Goal: Task Accomplishment & Management: Manage account settings

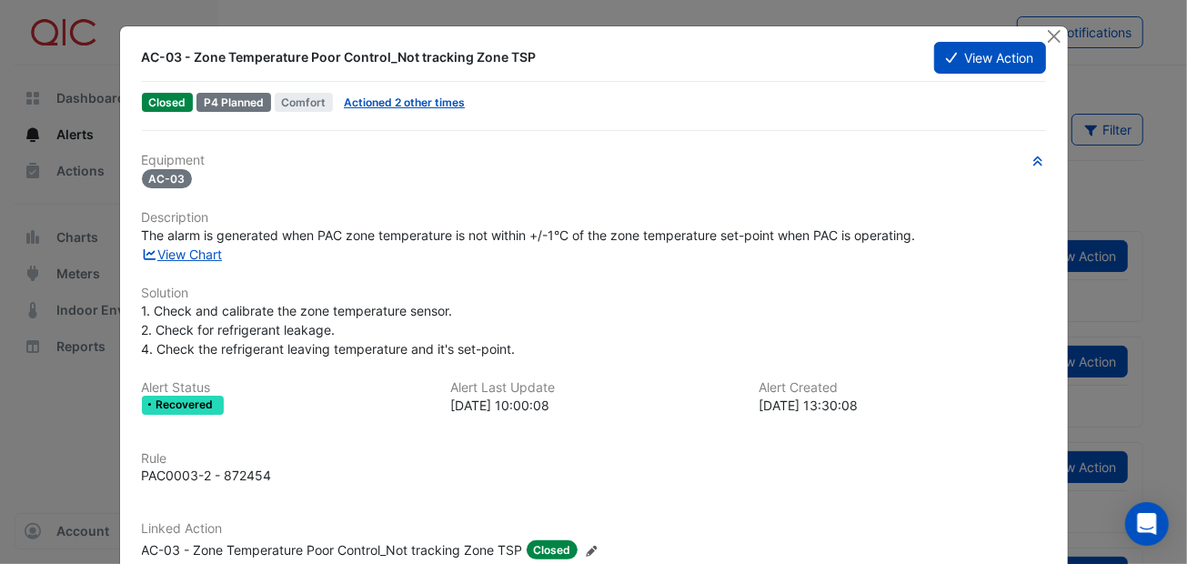
scroll to position [116, 0]
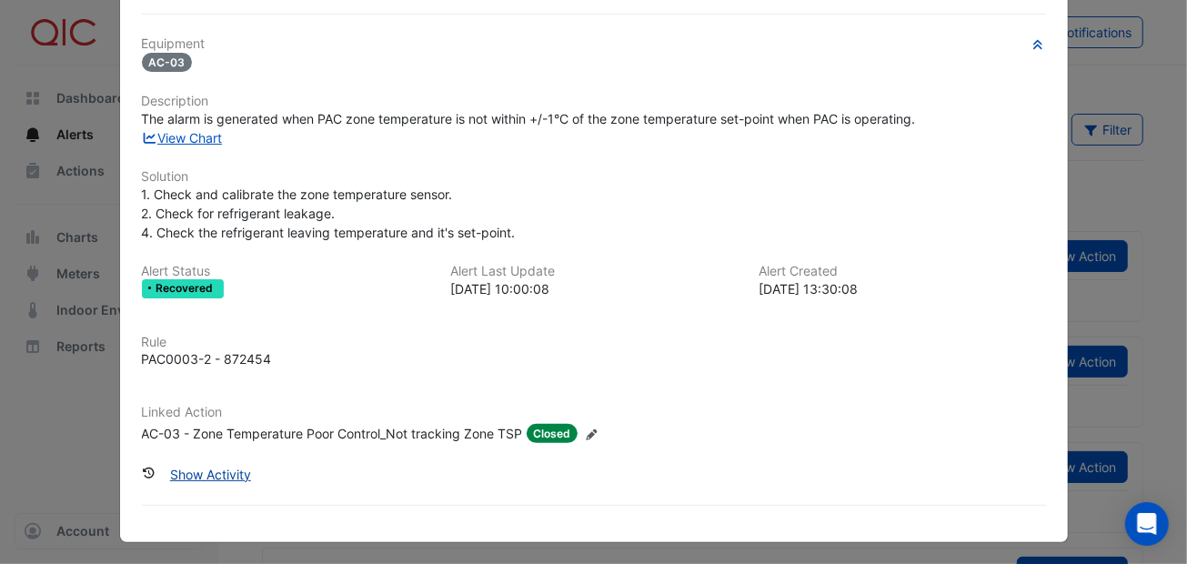
click at [215, 465] on button "Show Activity" at bounding box center [210, 474] width 105 height 32
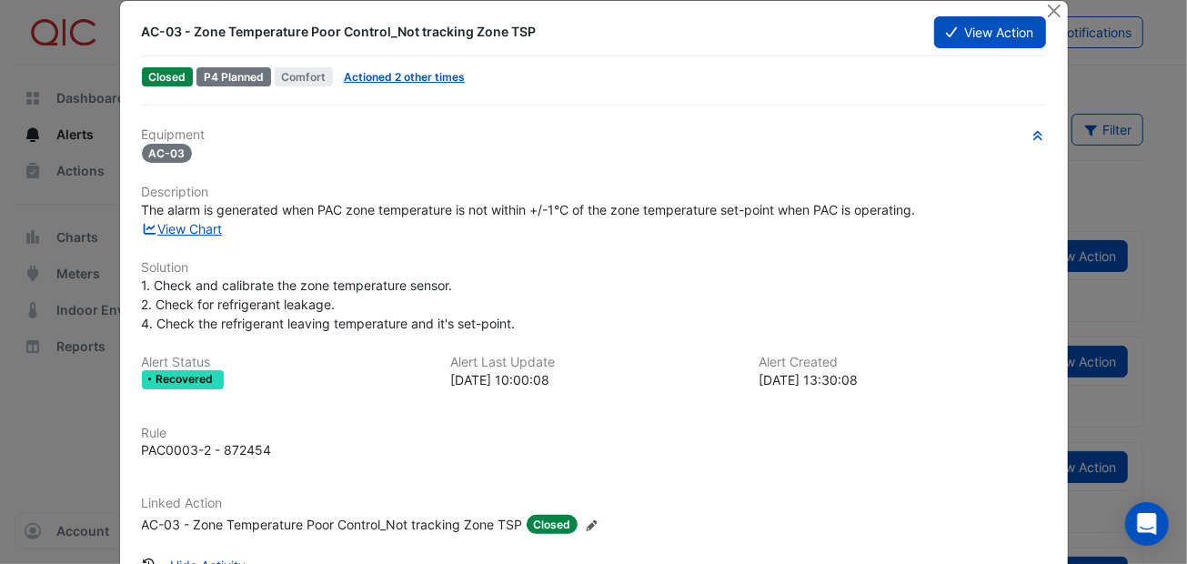
scroll to position [0, 0]
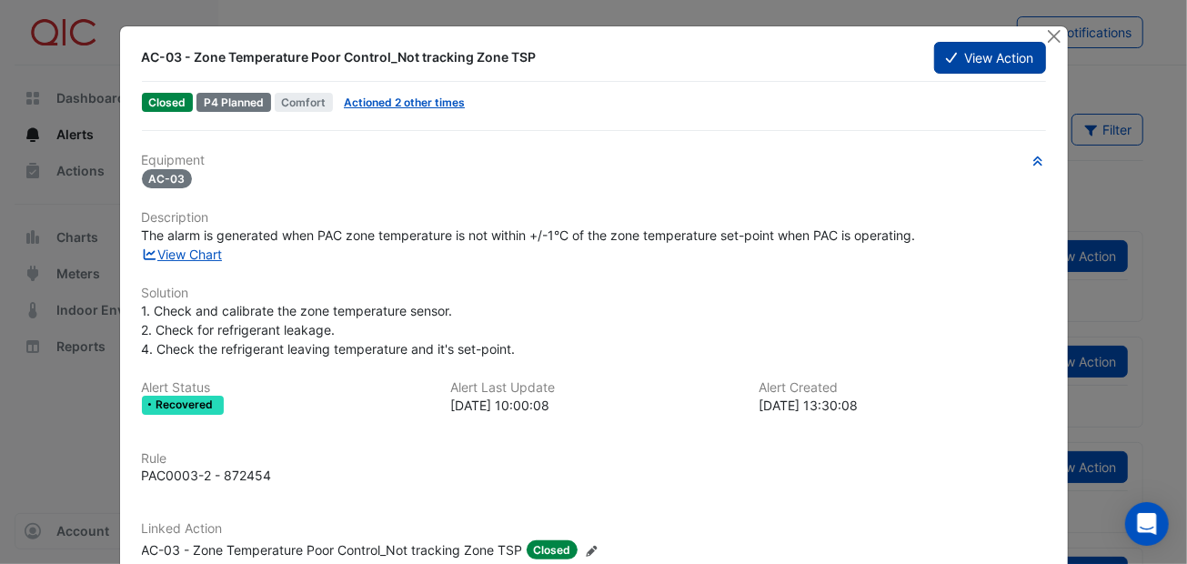
click at [946, 56] on icon at bounding box center [951, 58] width 11 height 10
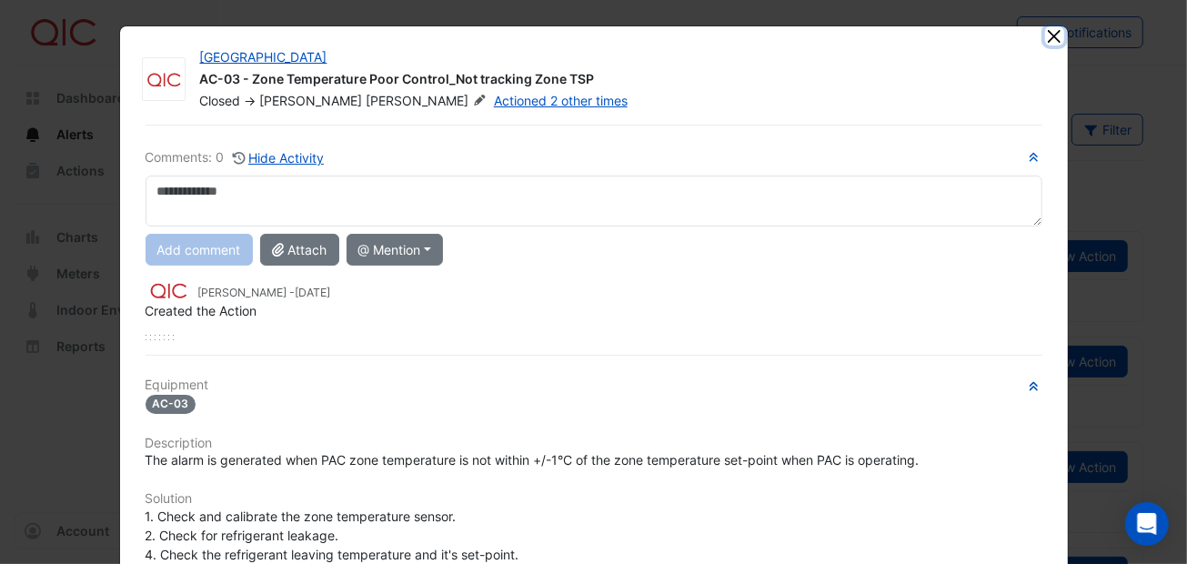
click at [1046, 35] on button "Close" at bounding box center [1054, 35] width 19 height 19
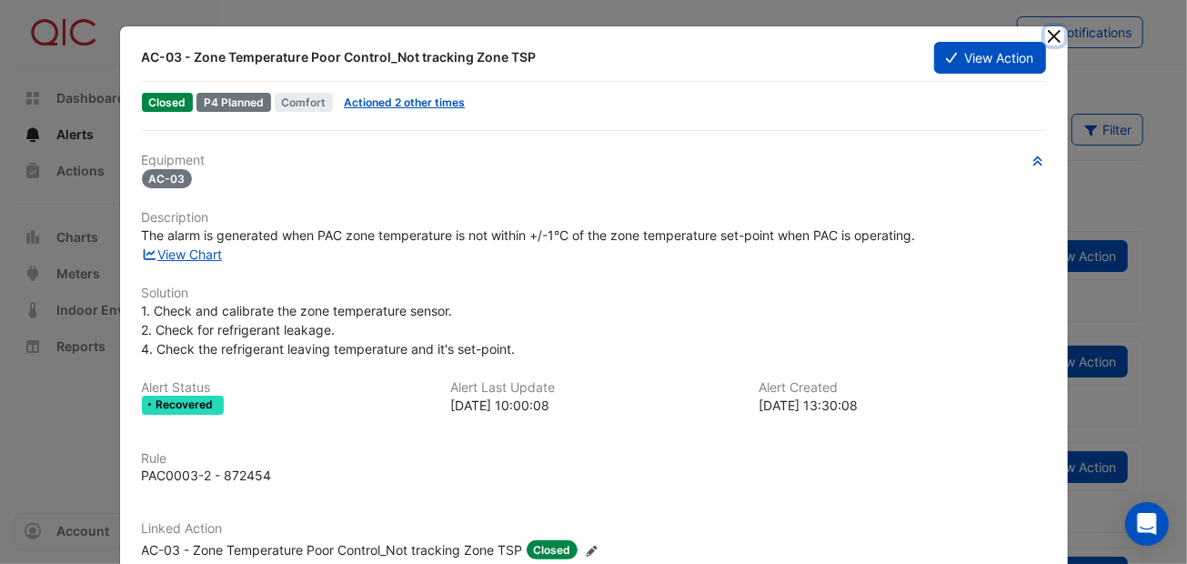
click at [1045, 35] on button "Close" at bounding box center [1054, 35] width 19 height 19
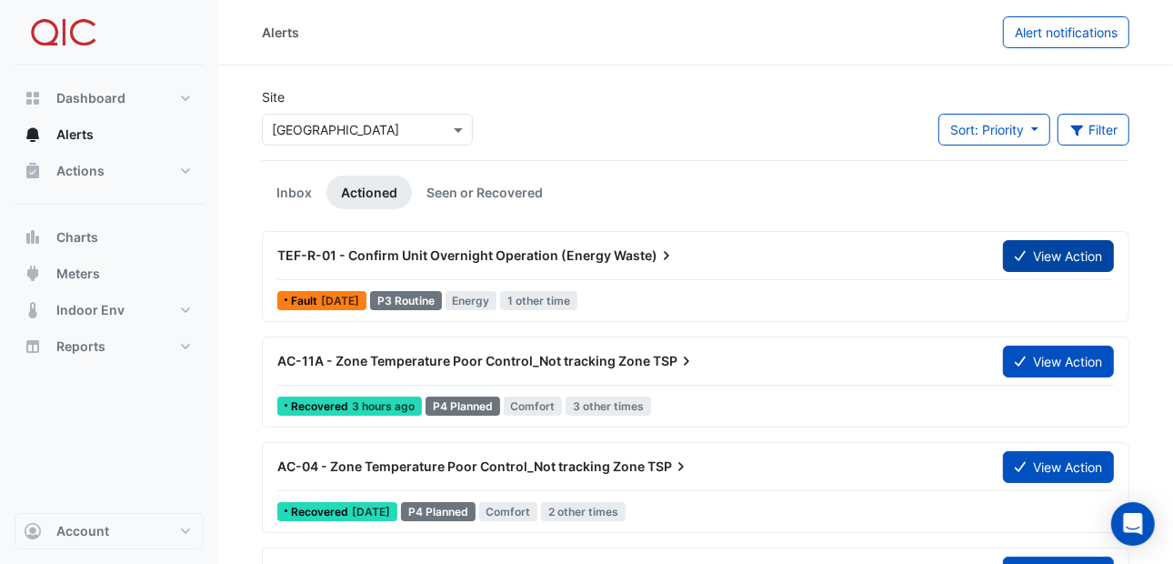
click at [1025, 251] on button "View Action" at bounding box center [1058, 256] width 111 height 32
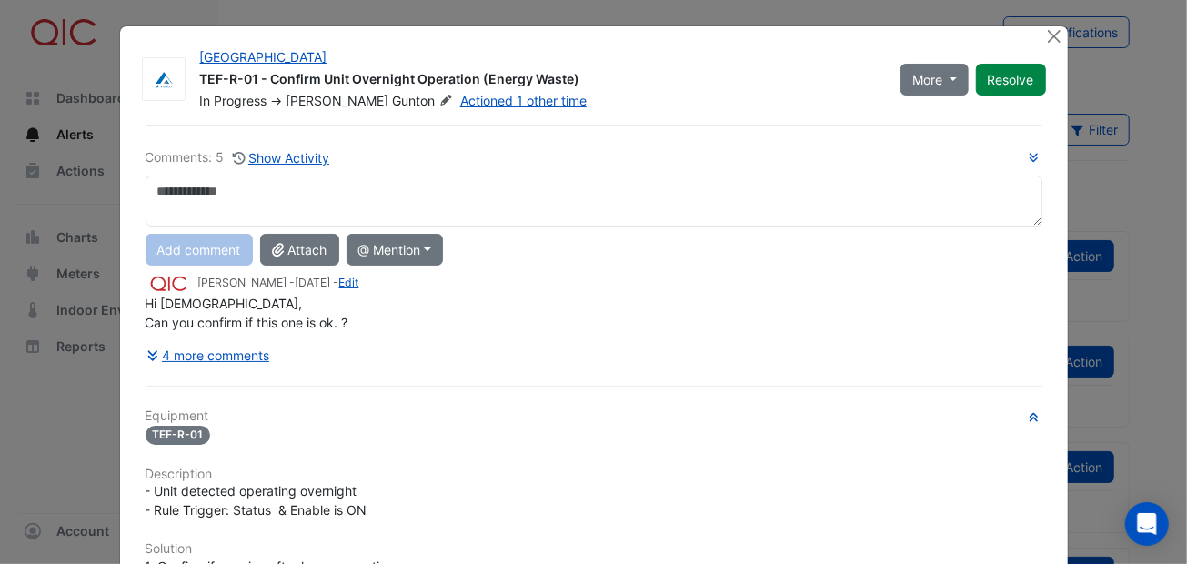
click at [176, 190] on textarea at bounding box center [593, 201] width 897 height 51
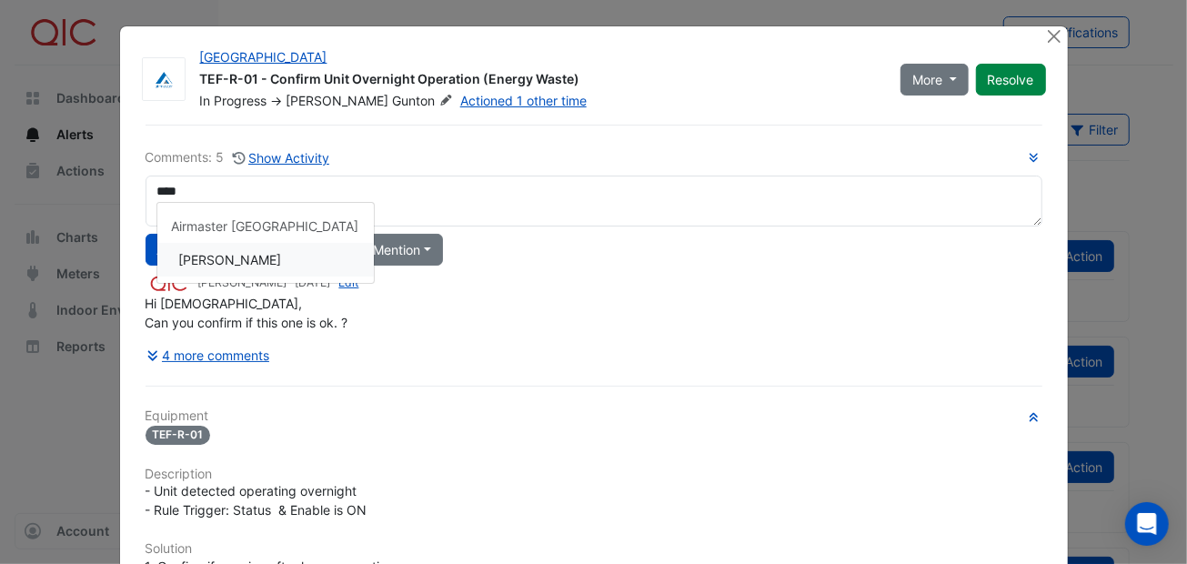
type textarea "**********"
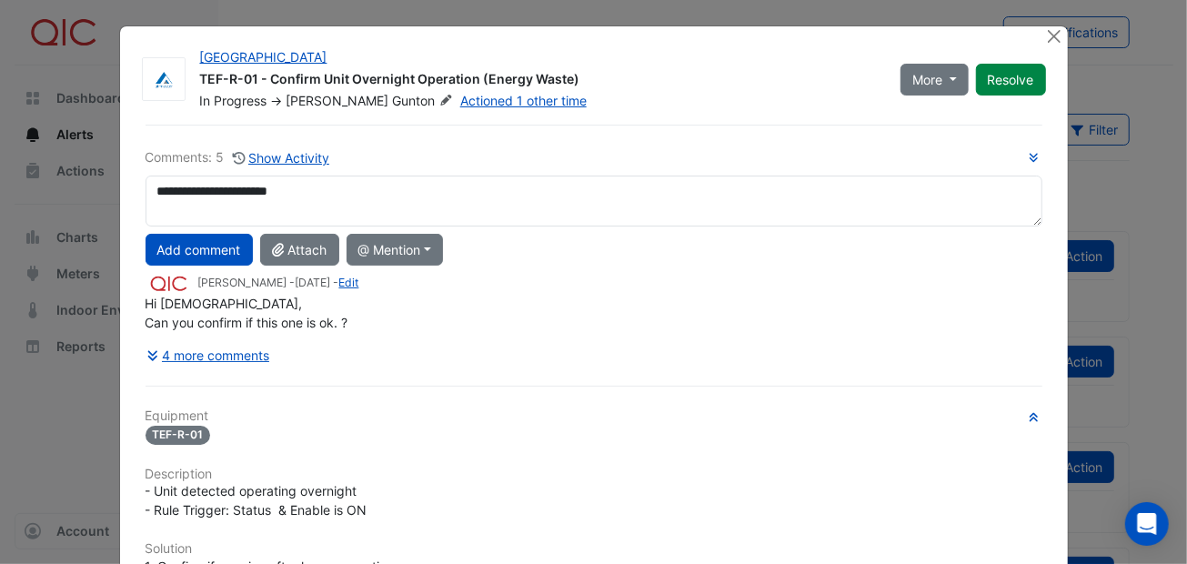
click at [203, 252] on div "**********" at bounding box center [593, 259] width 897 height 224
drag, startPoint x: 418, startPoint y: 192, endPoint x: 139, endPoint y: 182, distance: 279.3
click at [145, 182] on textarea "**********" at bounding box center [593, 201] width 897 height 51
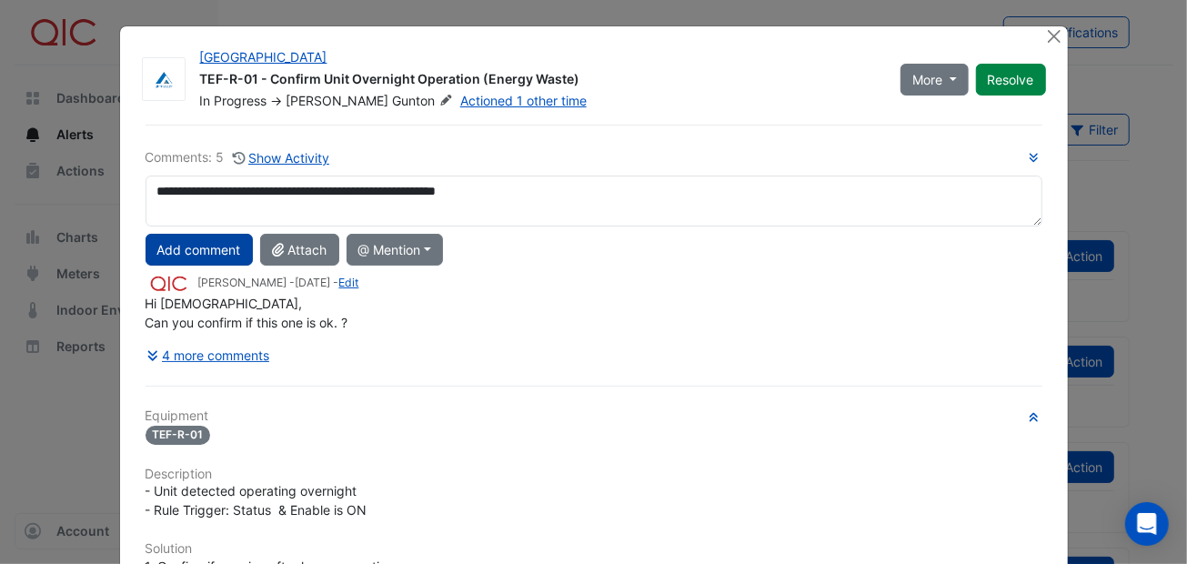
type textarea "**********"
click at [212, 246] on button "Add comment" at bounding box center [198, 250] width 107 height 32
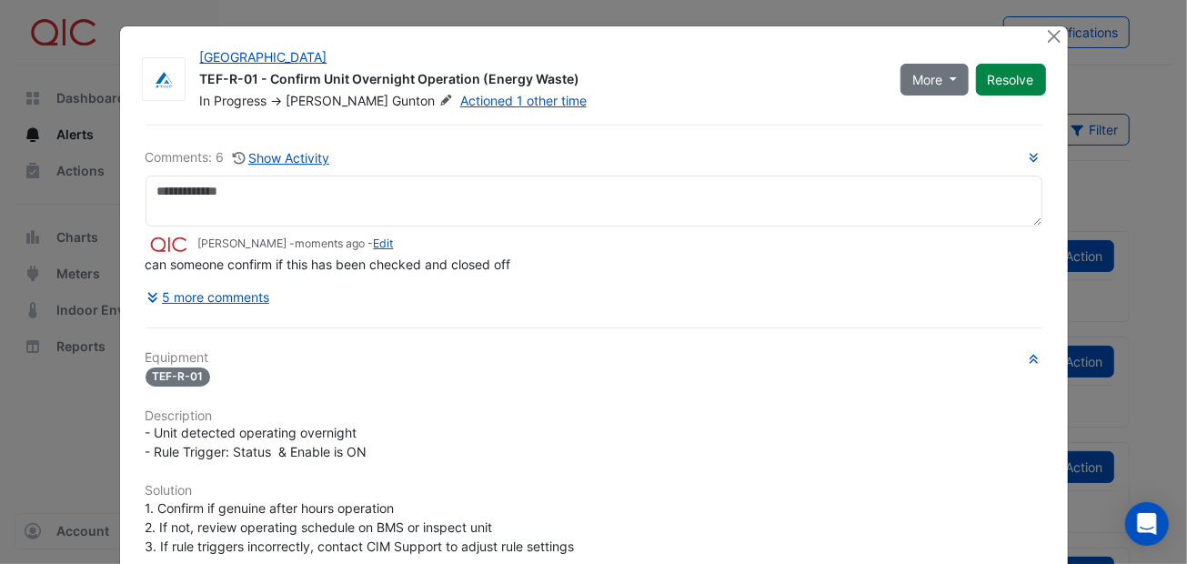
drag, startPoint x: 1000, startPoint y: 78, endPoint x: 959, endPoint y: 176, distance: 105.6
click at [968, 174] on div "Bathurst City Central TEF-R-01 - Confirm Unit Overnight Operation (Energy Waste…" at bounding box center [594, 461] width 948 height 870
click at [928, 80] on span "More" at bounding box center [927, 79] width 30 height 19
click at [929, 115] on button "On Hold" at bounding box center [967, 118] width 144 height 26
click at [1045, 32] on button "Close" at bounding box center [1054, 35] width 19 height 19
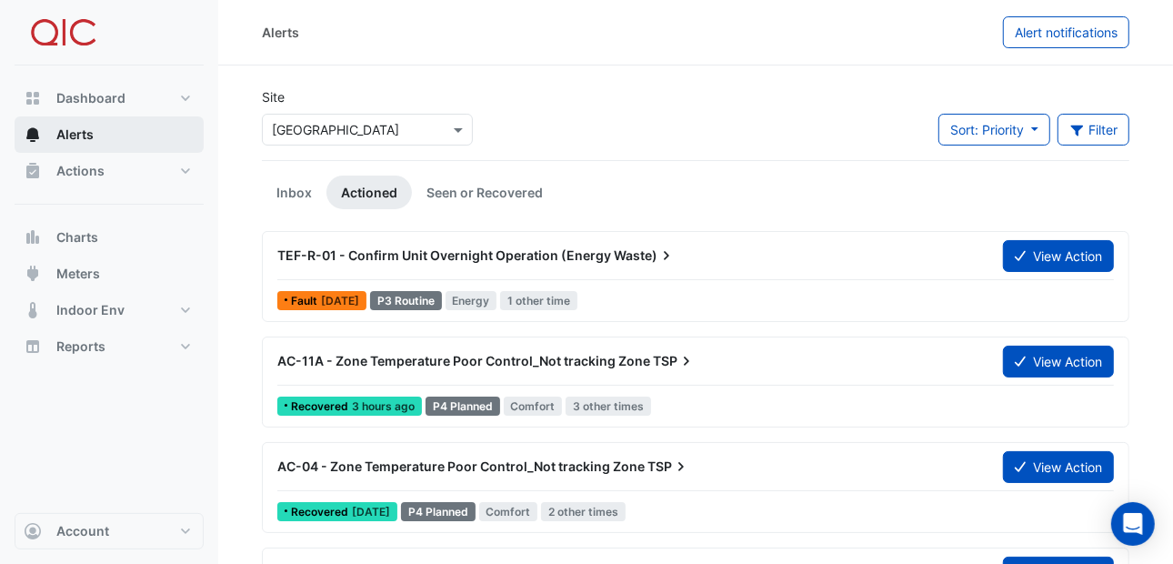
click at [69, 135] on span "Alerts" at bounding box center [74, 134] width 37 height 18
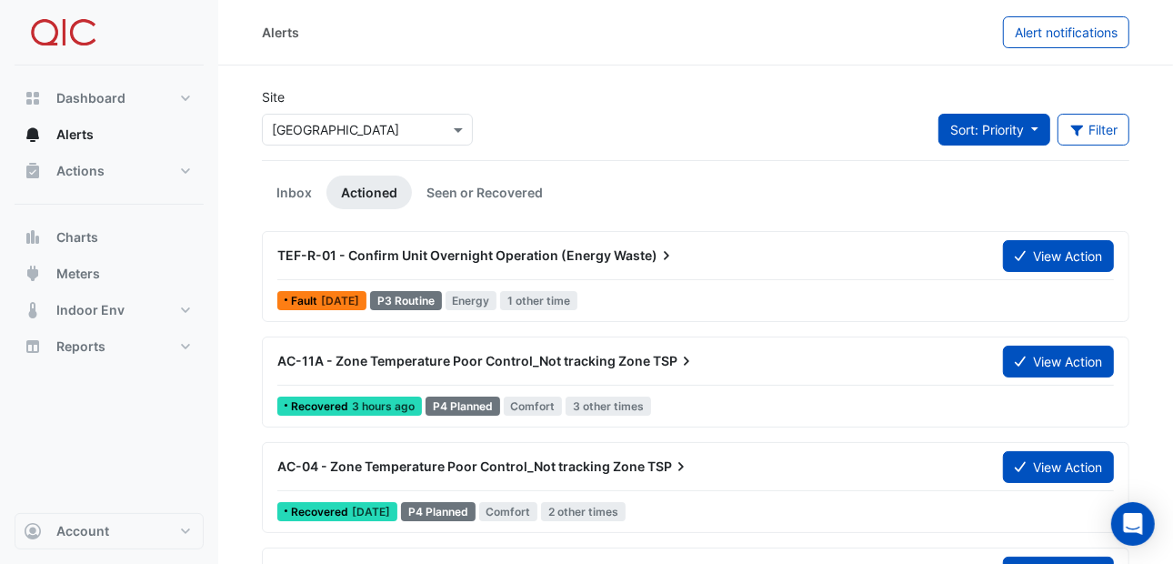
click at [1033, 136] on button "Sort: Priority" at bounding box center [994, 130] width 112 height 32
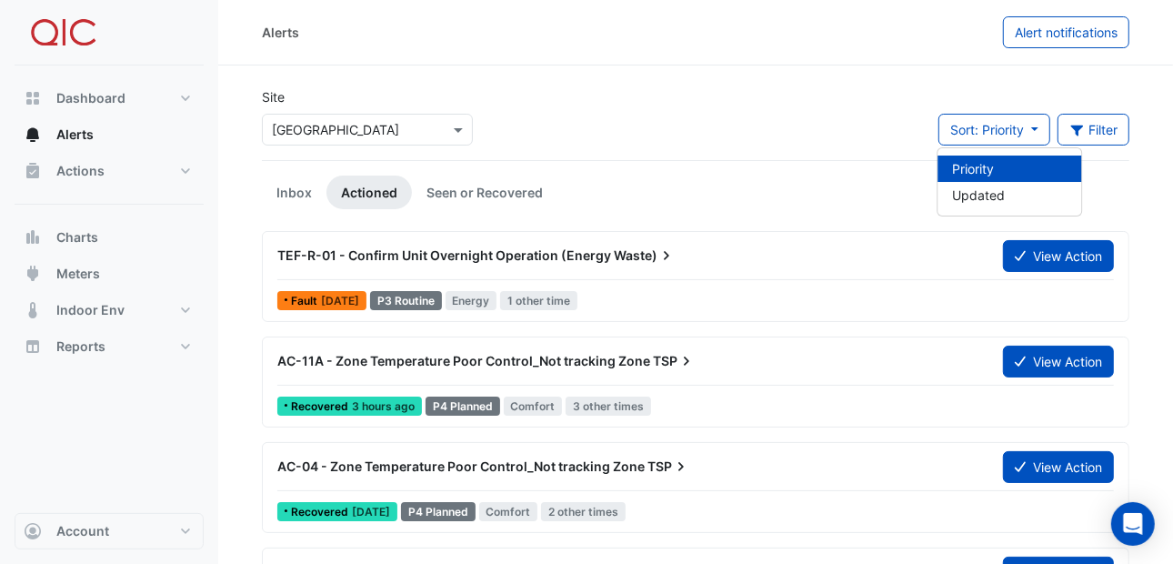
click at [874, 231] on div "TEF-R-01 - Confirm Unit Overnight Operation (Energy Waste) View Action Fault 3 …" at bounding box center [696, 276] width 868 height 91
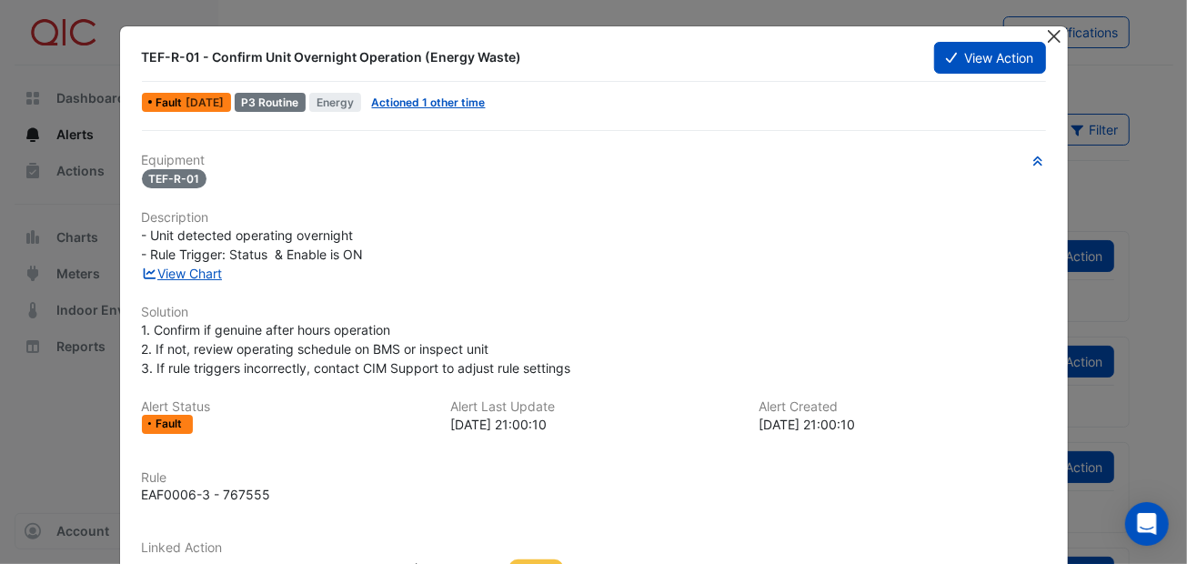
click at [1045, 29] on button "Close" at bounding box center [1054, 35] width 19 height 19
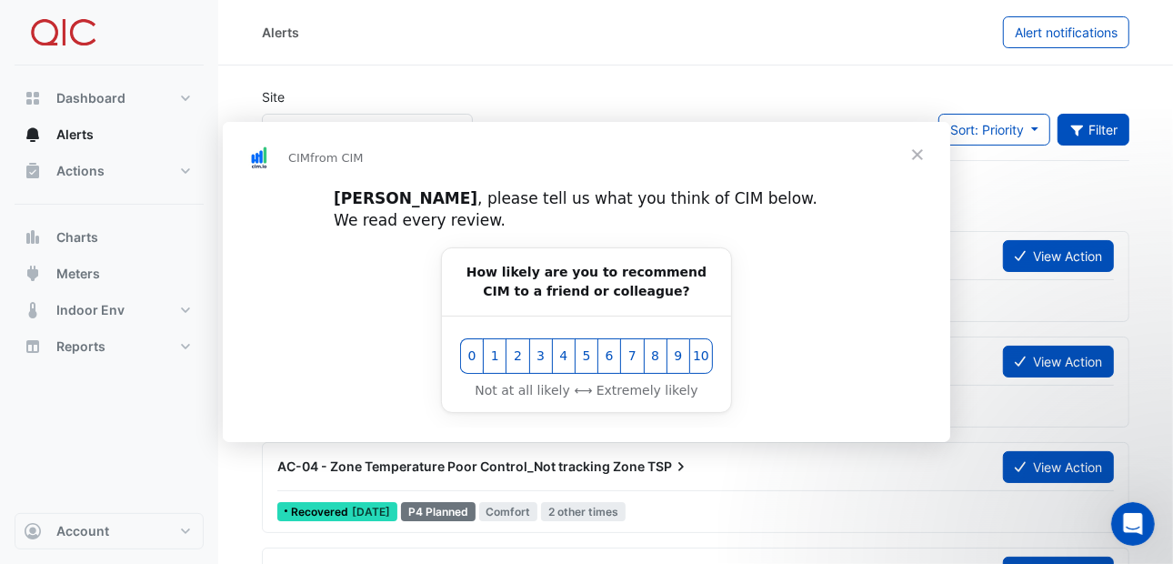
click at [1093, 125] on div "Intercom messenger" at bounding box center [586, 282] width 1173 height 564
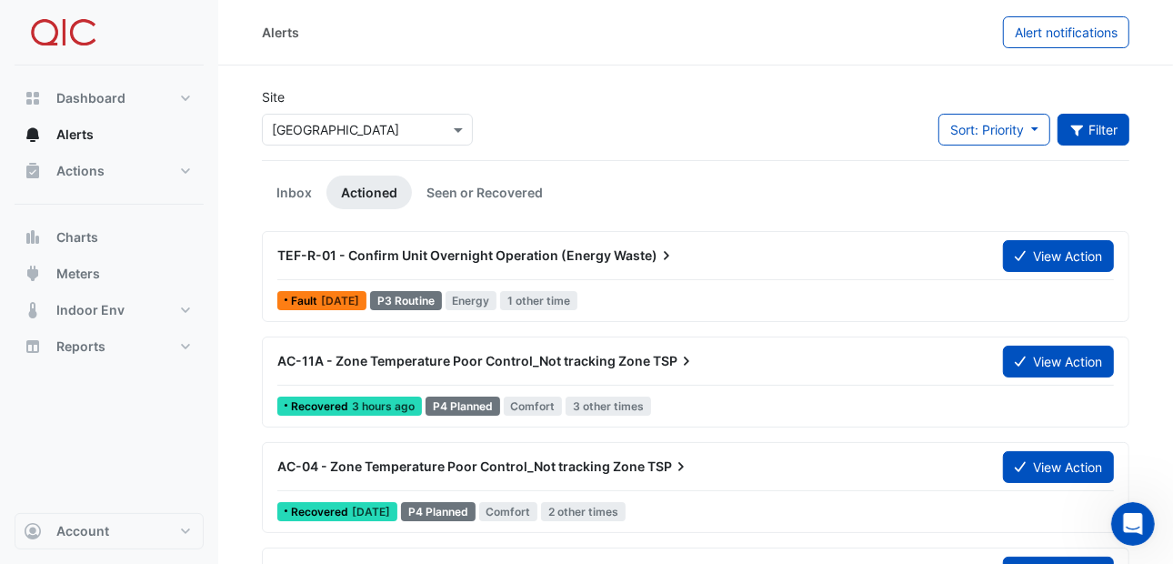
click at [1092, 125] on button "Filter" at bounding box center [1094, 130] width 73 height 32
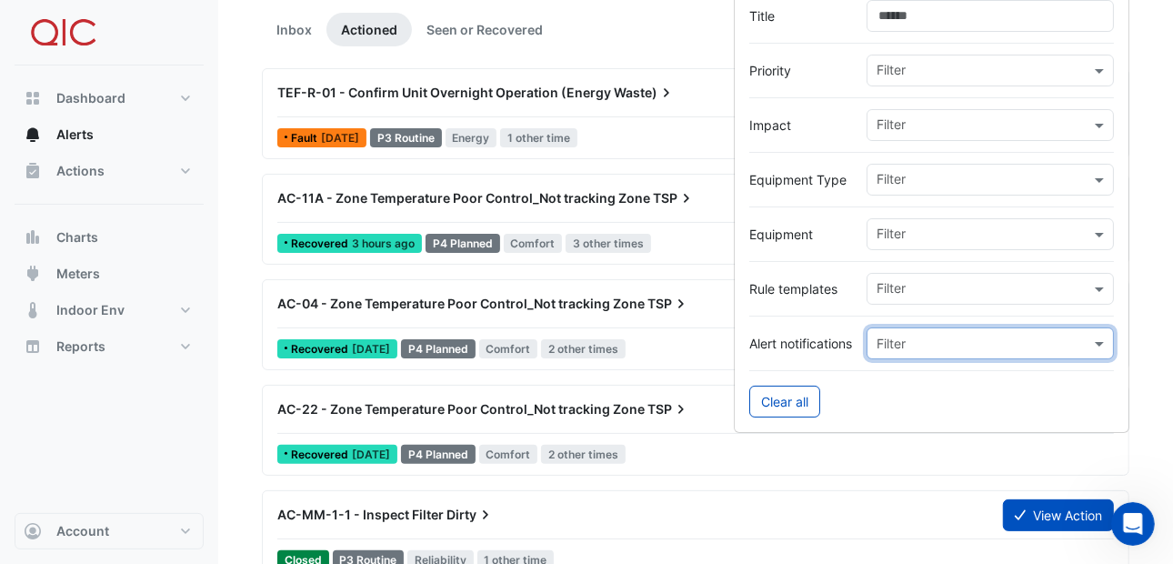
scroll to position [182, 0]
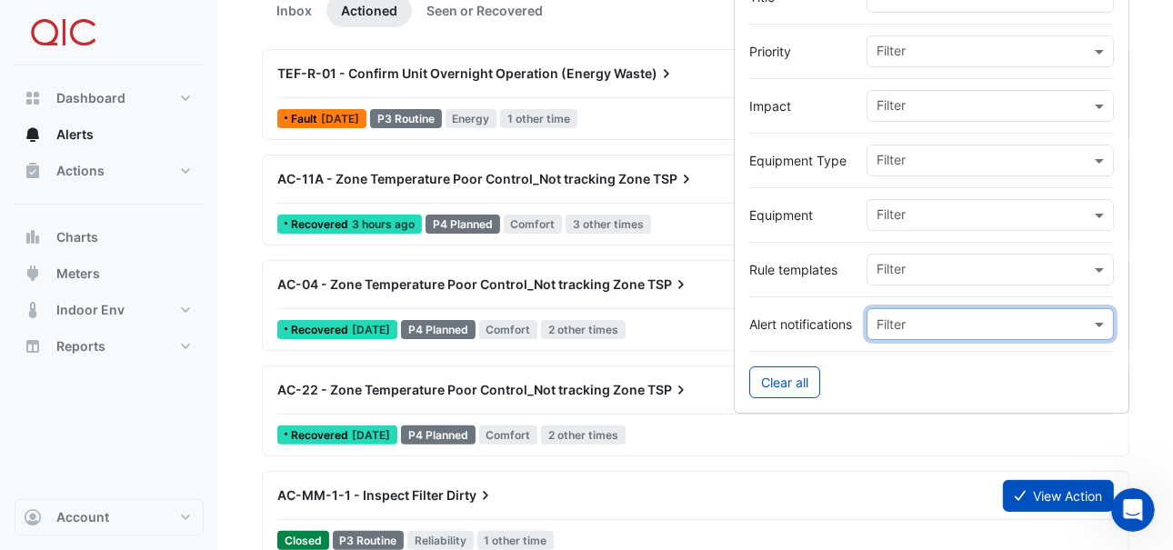
click at [926, 319] on input "text" at bounding box center [972, 325] width 191 height 19
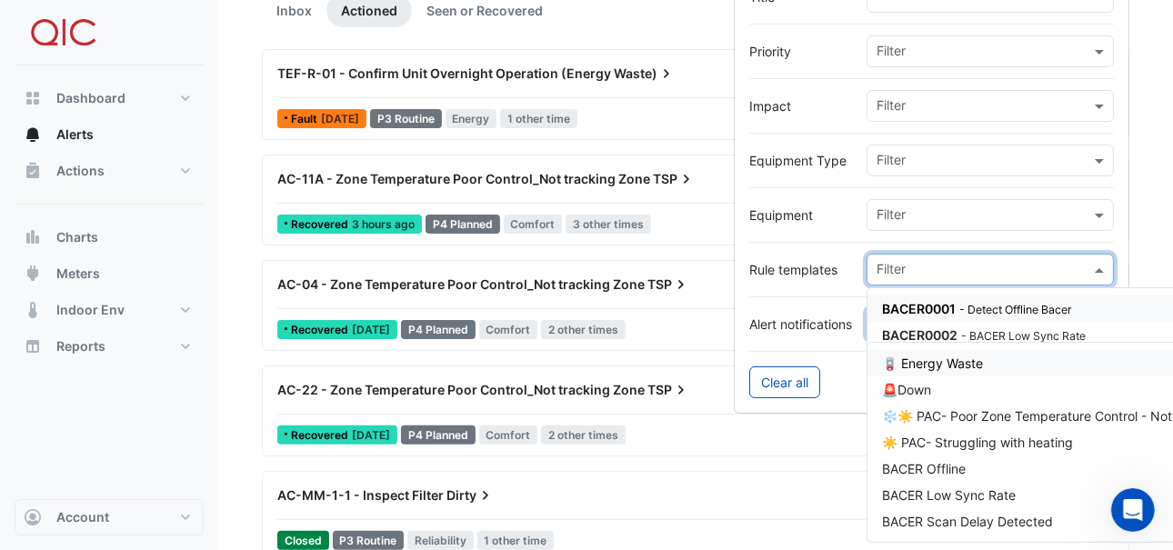
click at [908, 262] on input "text" at bounding box center [984, 271] width 214 height 19
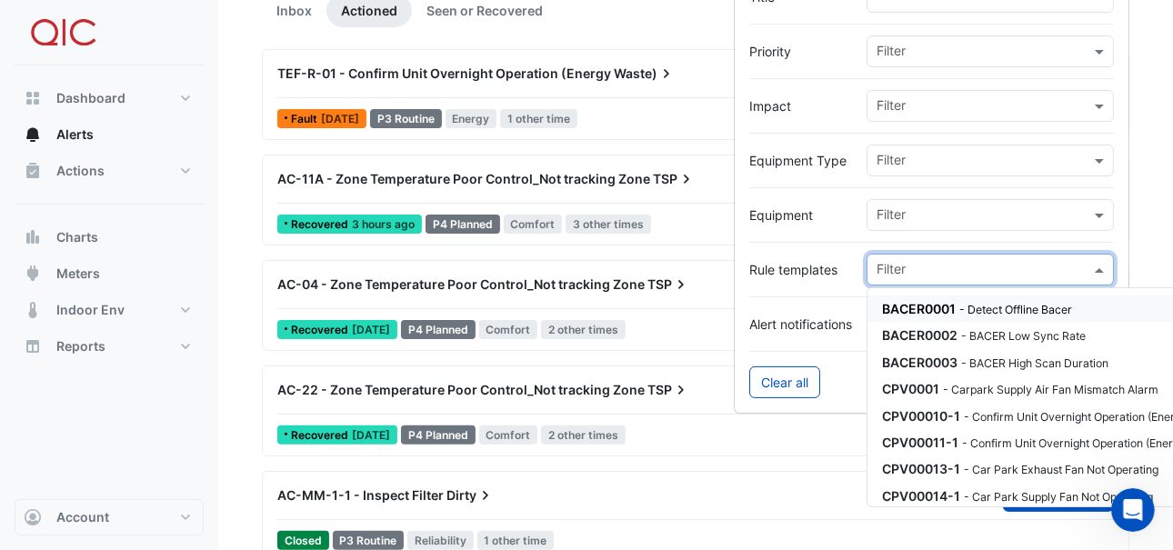
click at [907, 215] on input "text" at bounding box center [984, 216] width 214 height 19
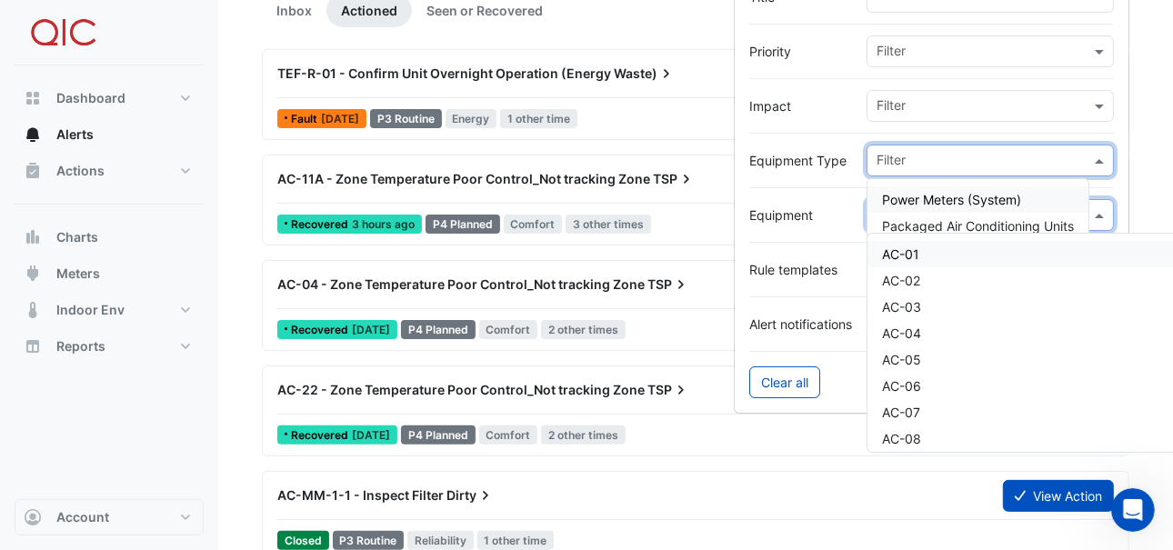
click at [902, 155] on input "text" at bounding box center [984, 162] width 214 height 19
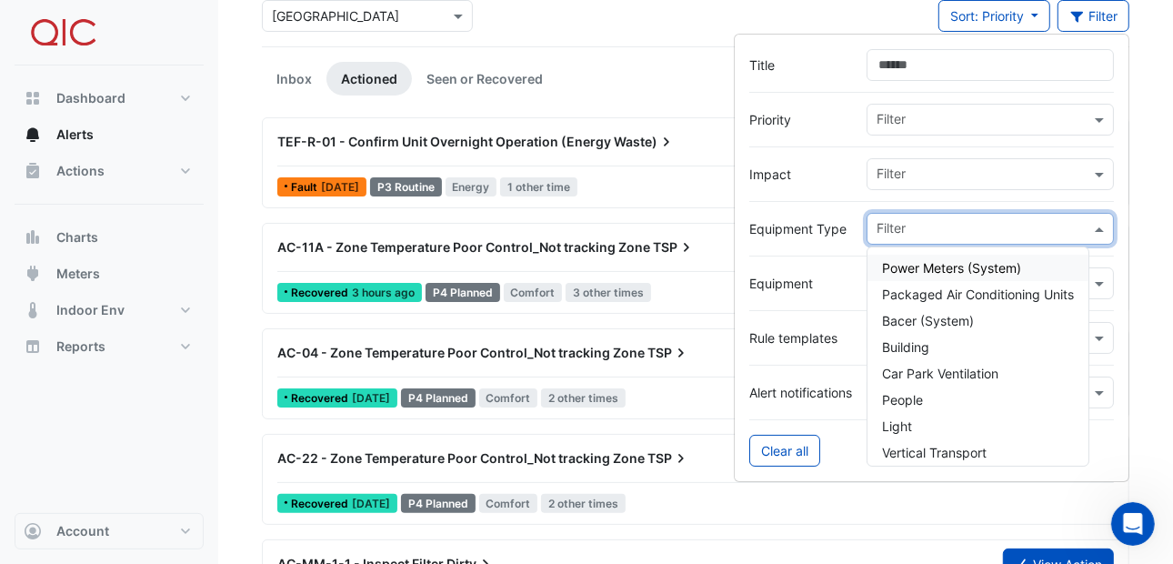
scroll to position [90, 0]
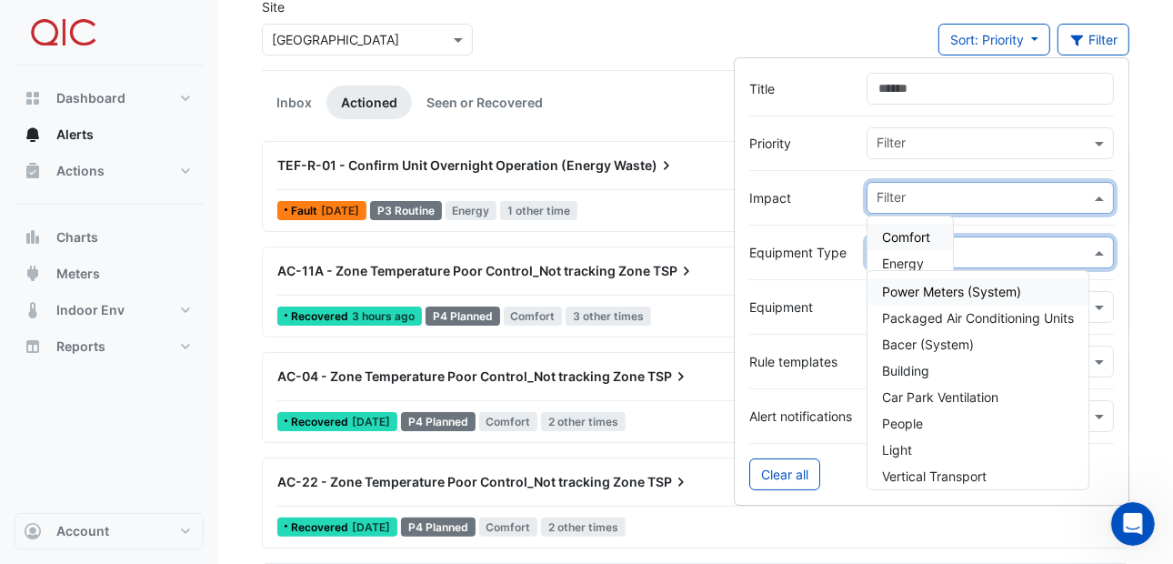
click at [914, 193] on input "text" at bounding box center [984, 199] width 214 height 19
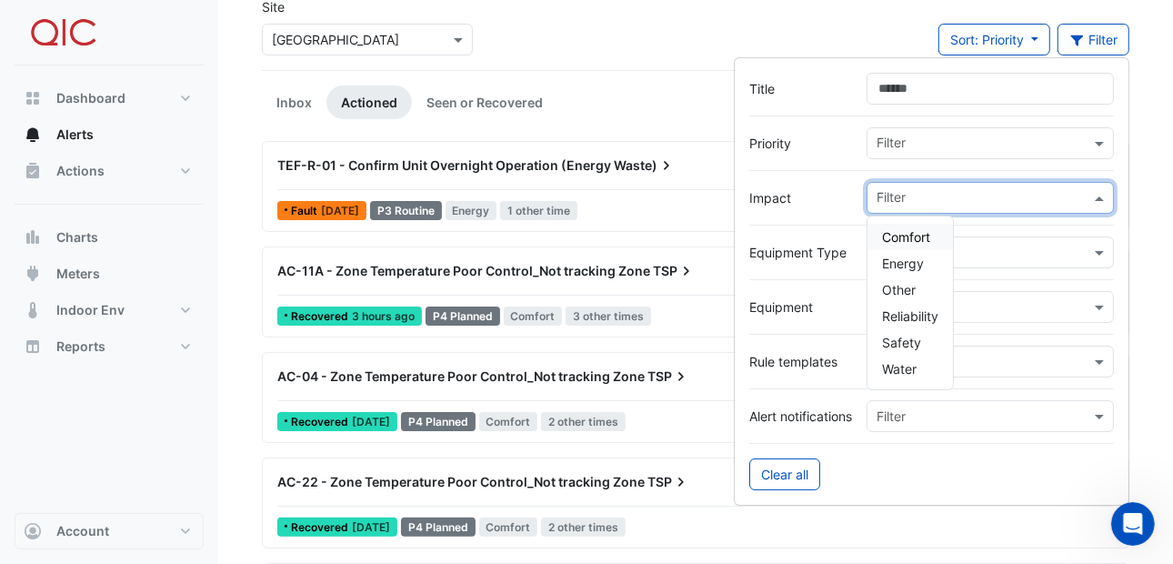
scroll to position [0, 0]
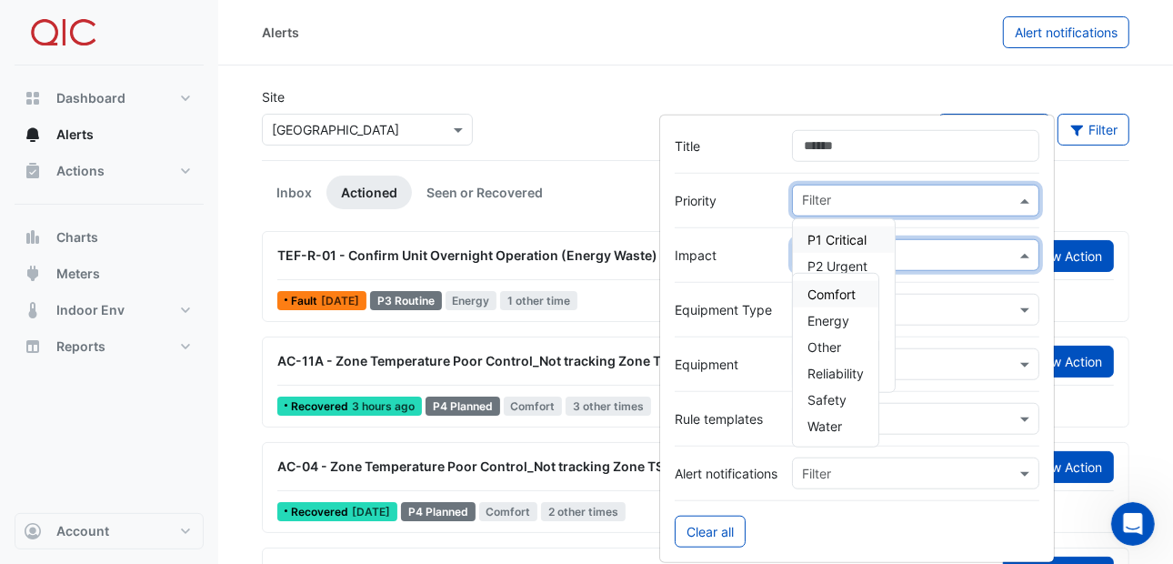
click at [854, 195] on input "text" at bounding box center [909, 202] width 214 height 19
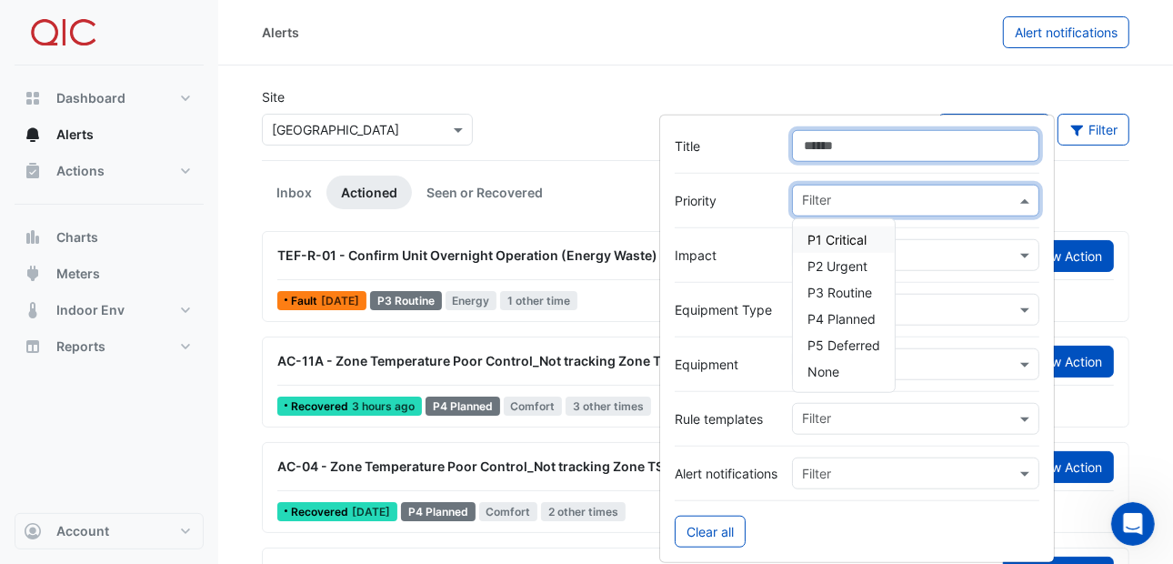
click at [814, 151] on input "Title" at bounding box center [915, 146] width 247 height 32
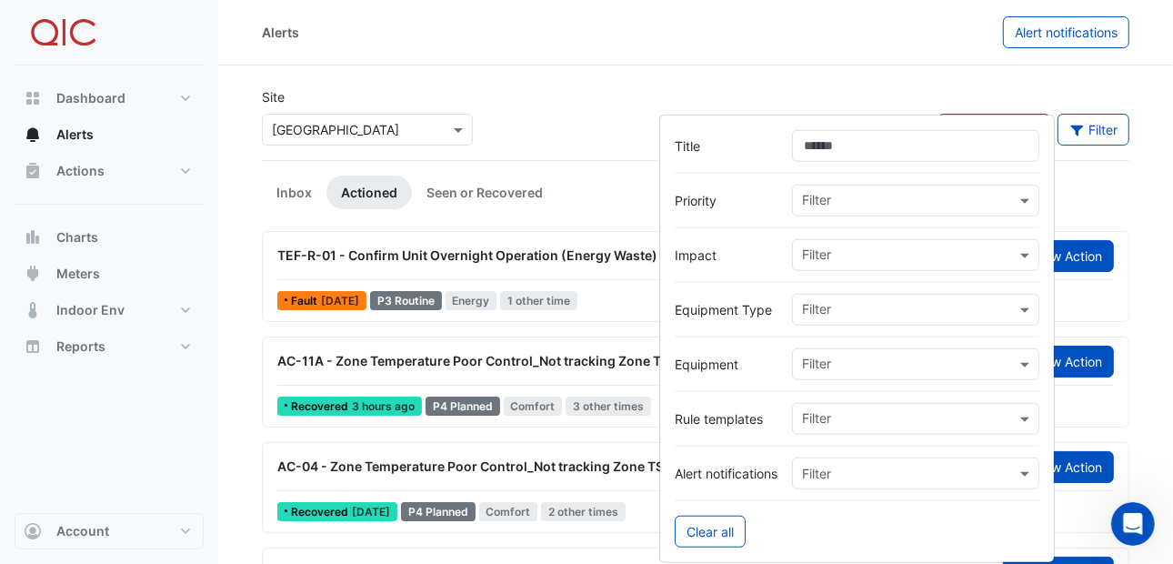
click at [391, 339] on div "AC-11A - Zone Temperature Poor Control_Not tracking Zone TSP View Action Recove…" at bounding box center [696, 381] width 868 height 91
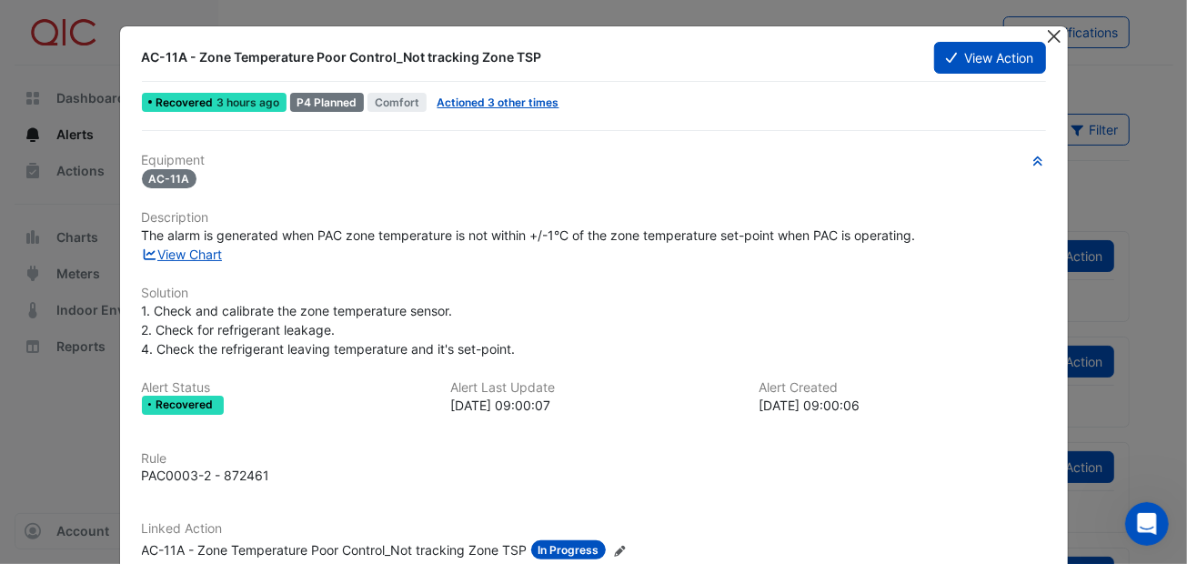
click at [1046, 33] on button "Close" at bounding box center [1054, 35] width 19 height 19
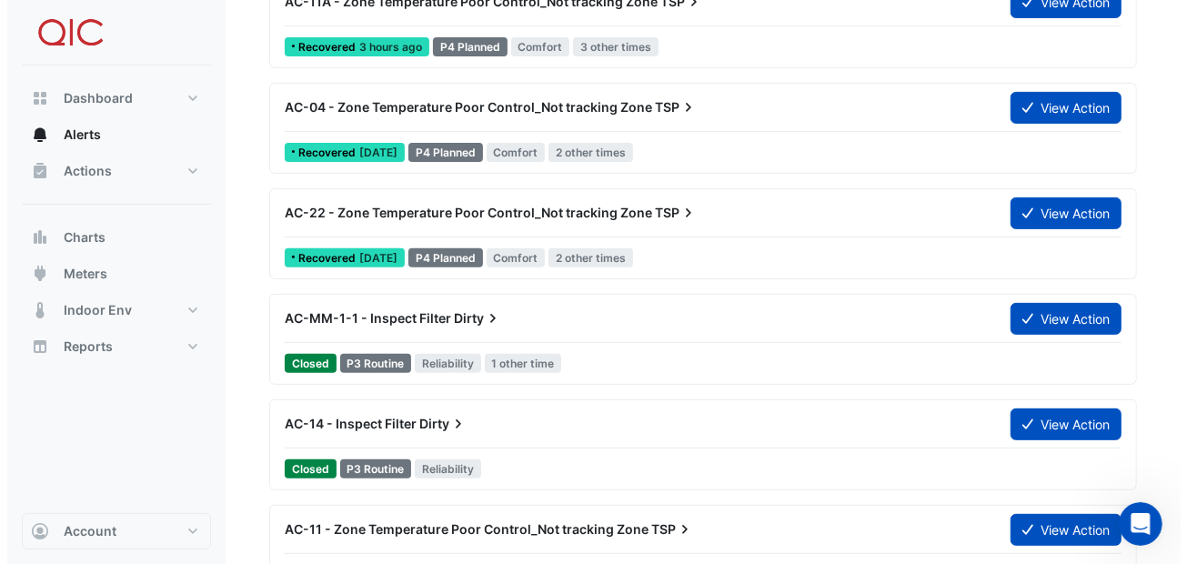
scroll to position [364, 0]
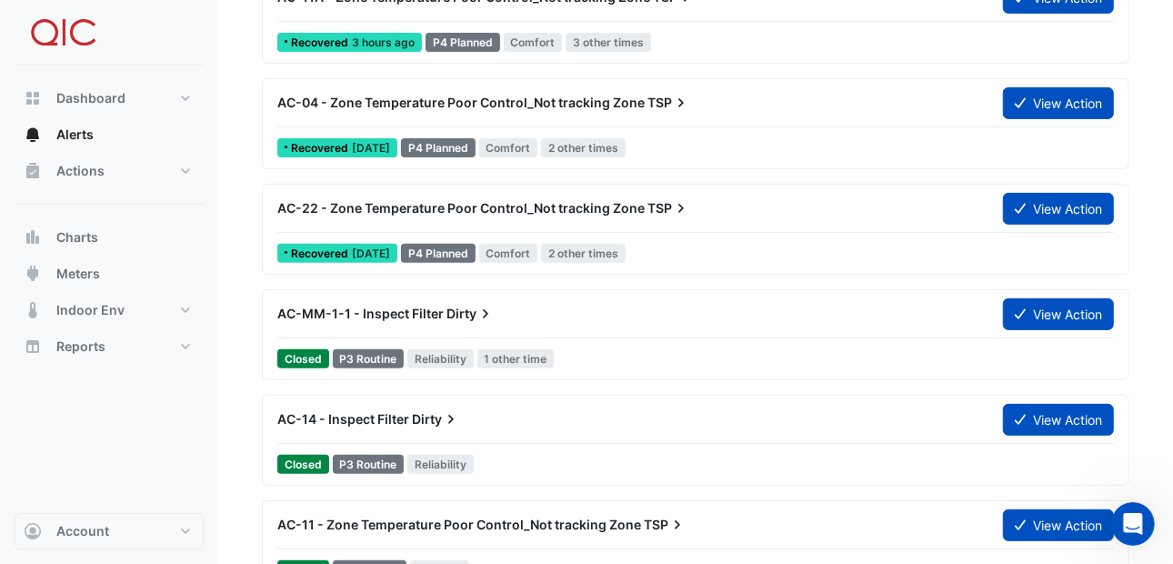
click at [373, 244] on div "Recovered 2 days ago" at bounding box center [337, 253] width 120 height 19
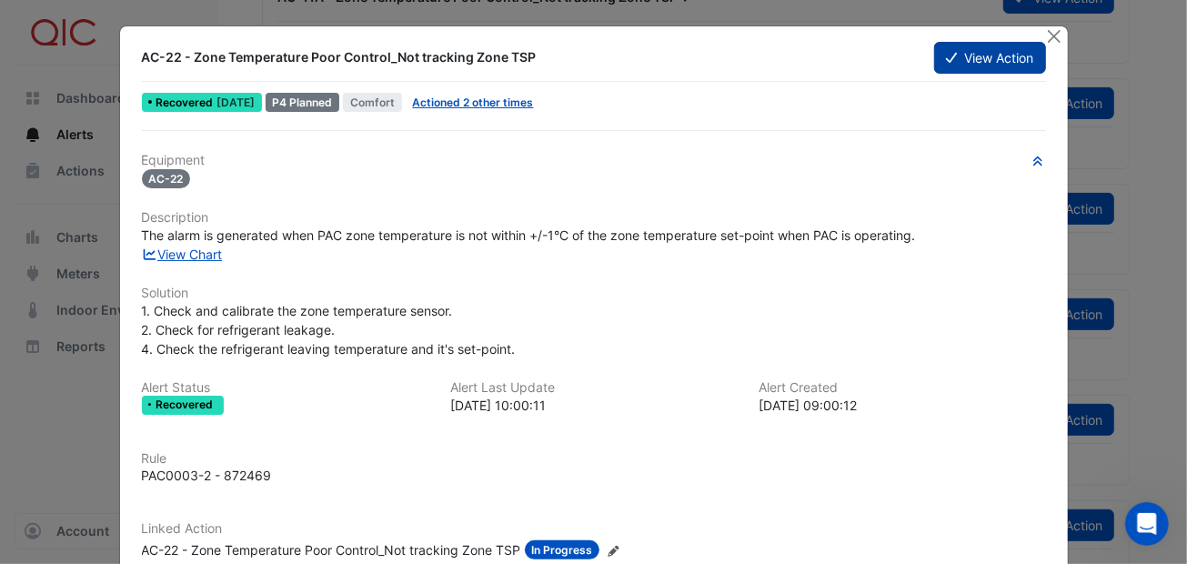
click at [958, 50] on button "View Action" at bounding box center [989, 58] width 111 height 32
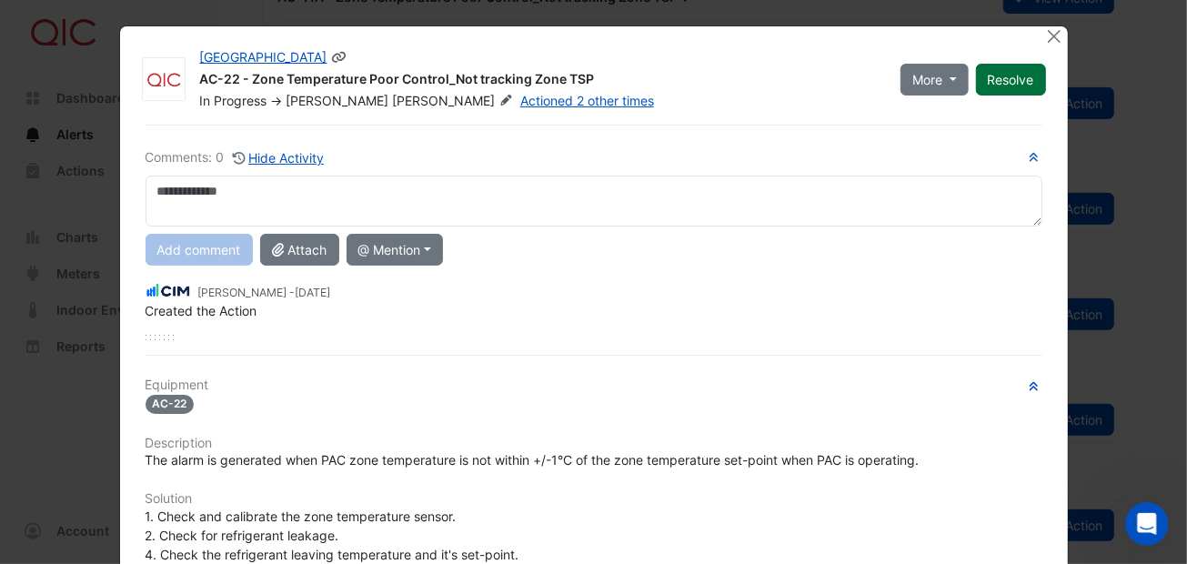
click at [1017, 74] on button "Resolve" at bounding box center [1011, 80] width 70 height 32
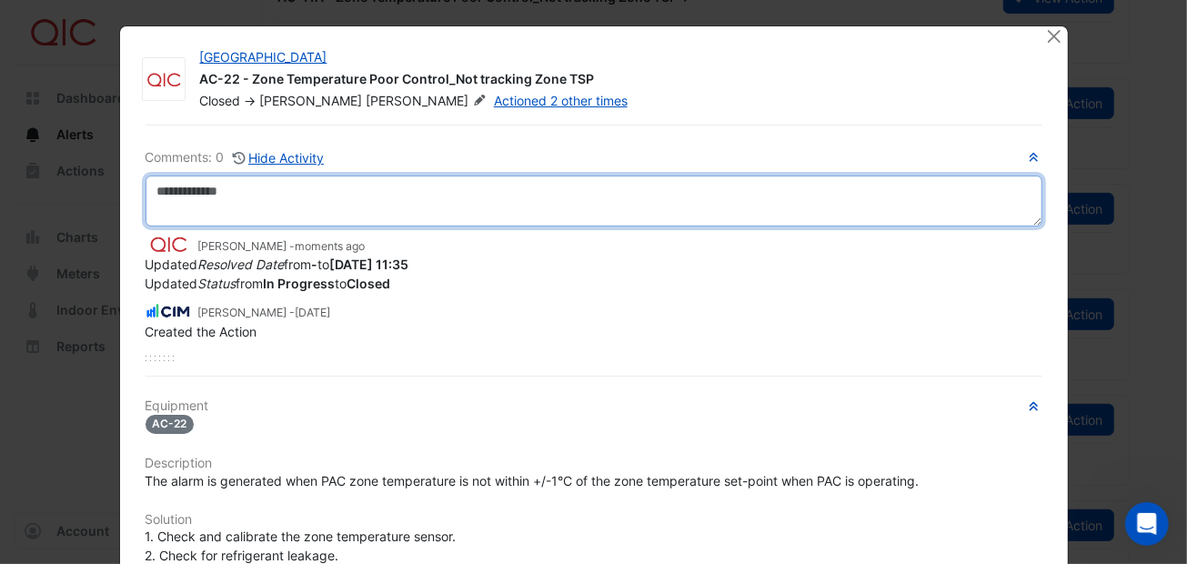
click at [159, 182] on textarea at bounding box center [593, 201] width 897 height 51
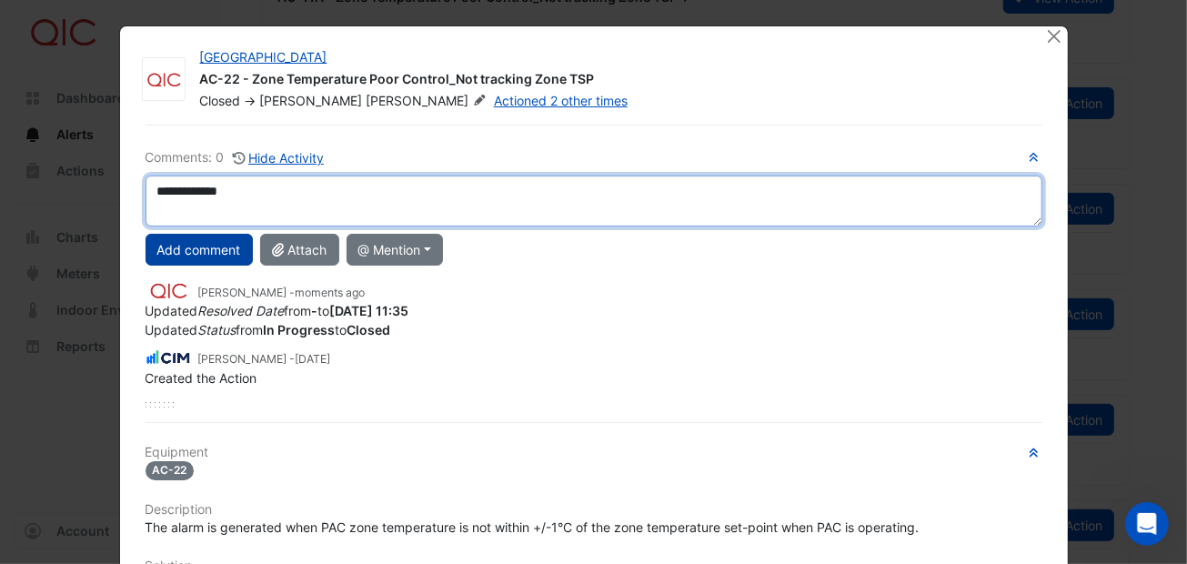
type textarea "**********"
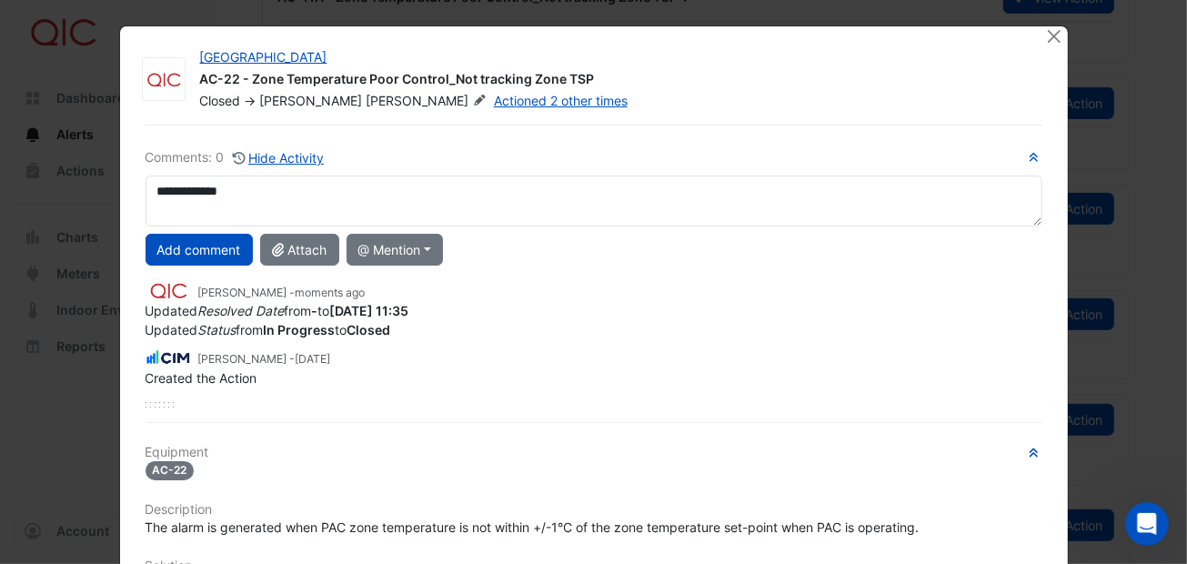
click at [212, 251] on button "Add comment" at bounding box center [198, 250] width 107 height 32
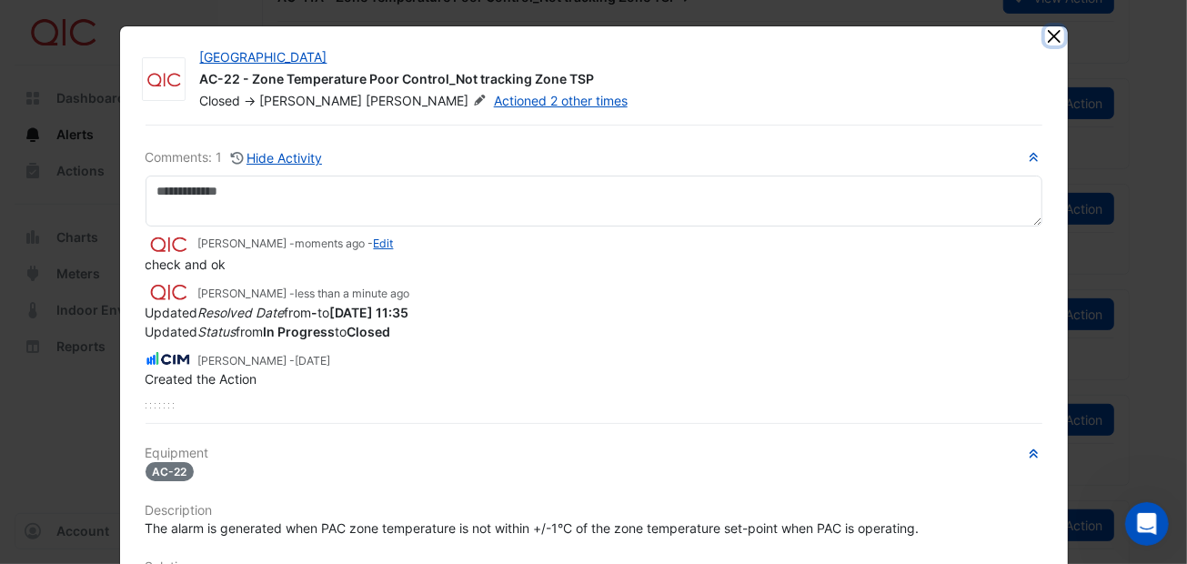
click at [1047, 35] on button "Close" at bounding box center [1054, 35] width 19 height 19
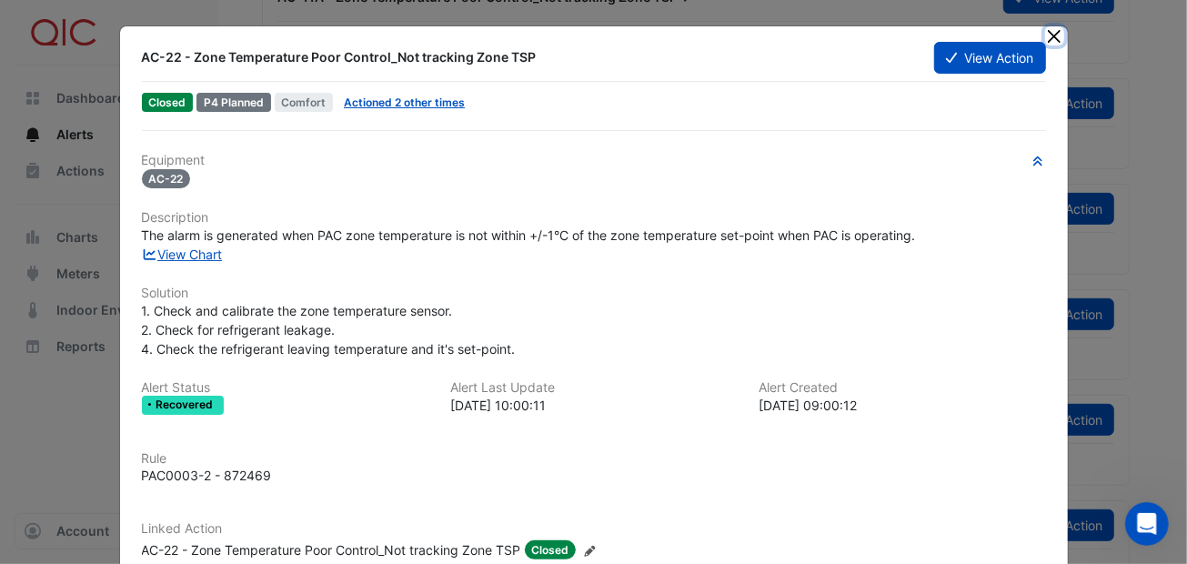
drag, startPoint x: 1044, startPoint y: 30, endPoint x: 1024, endPoint y: 31, distance: 20.0
click at [1030, 31] on app-alert-ticket-details-modal "AC-22 - Zone Temperature Poor Control_Not tracking Zone TSP View Action Closed …" at bounding box center [594, 342] width 948 height 632
click at [1049, 32] on button "Close" at bounding box center [1054, 35] width 19 height 19
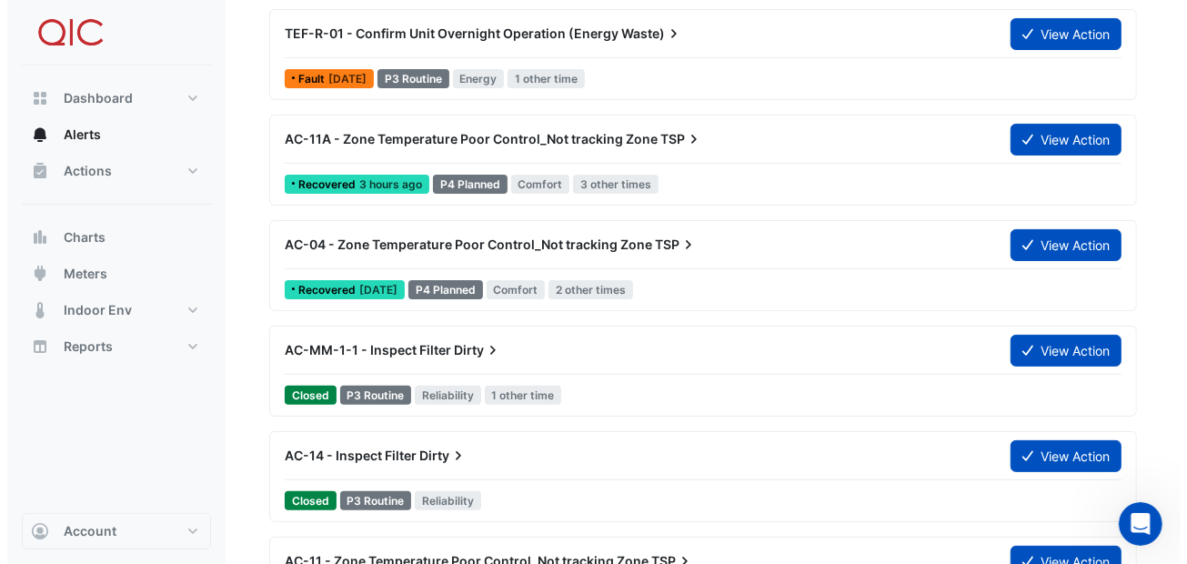
scroll to position [182, 0]
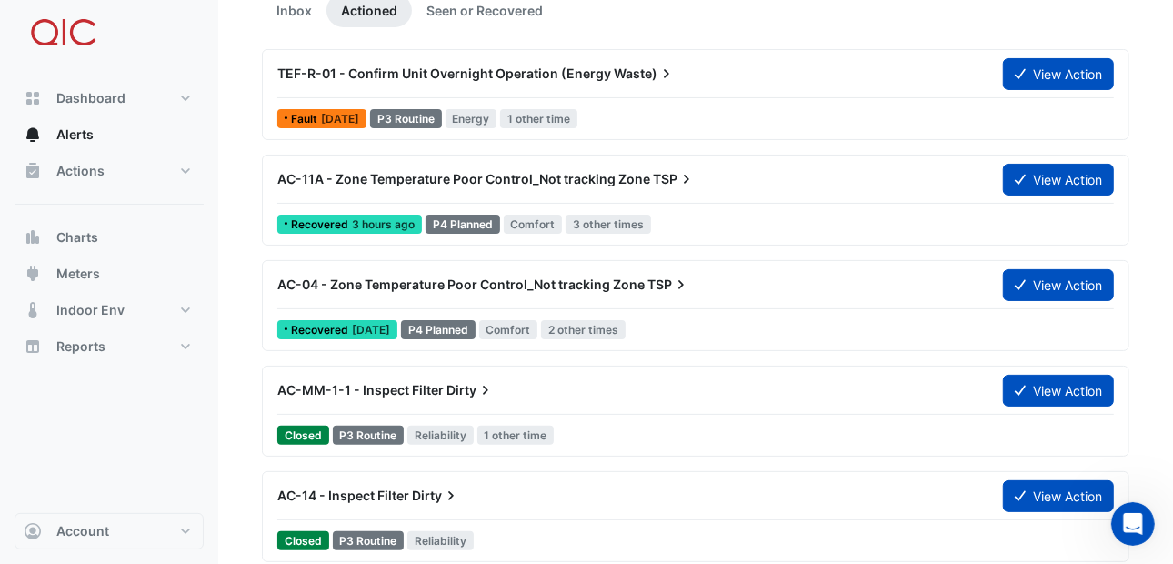
click at [362, 325] on span "2 days ago" at bounding box center [371, 330] width 38 height 14
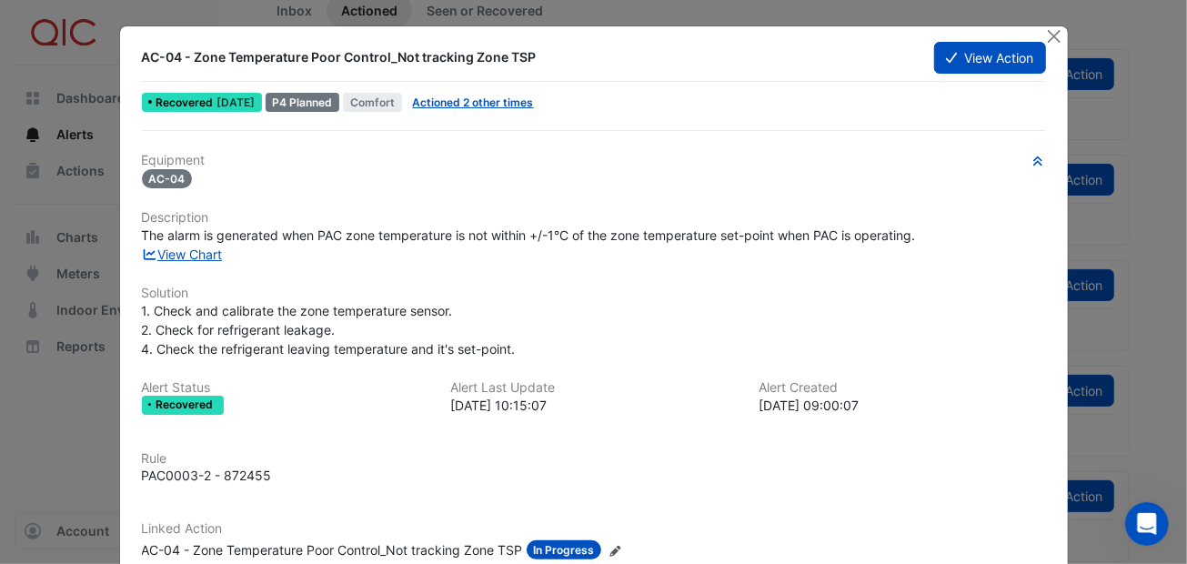
scroll to position [90, 0]
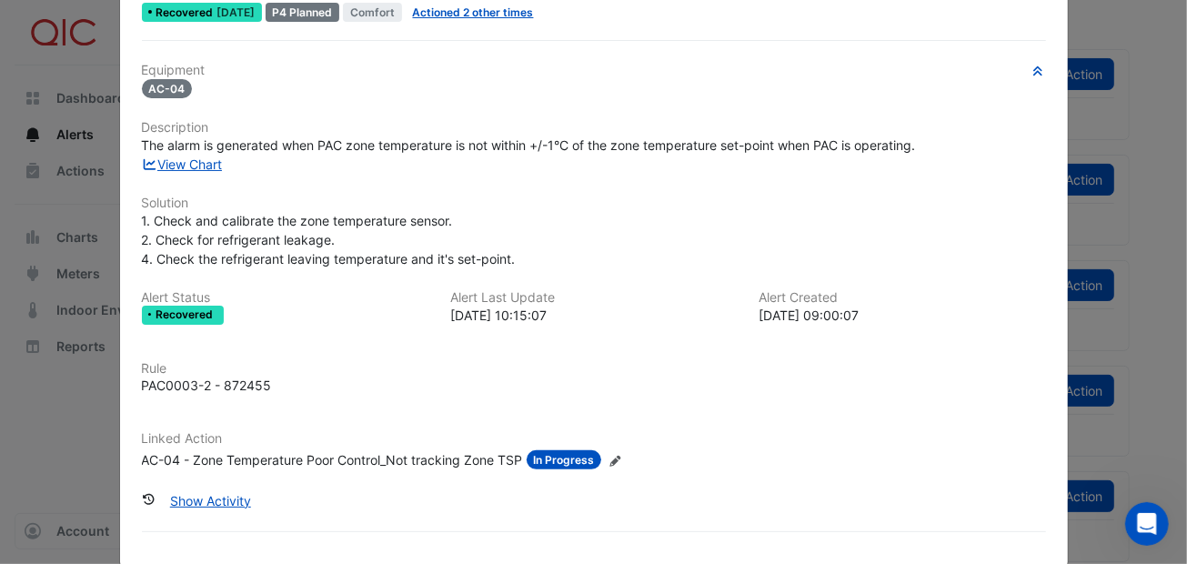
click at [444, 385] on div "PAC0003-2 - 872455" at bounding box center [594, 385] width 904 height 19
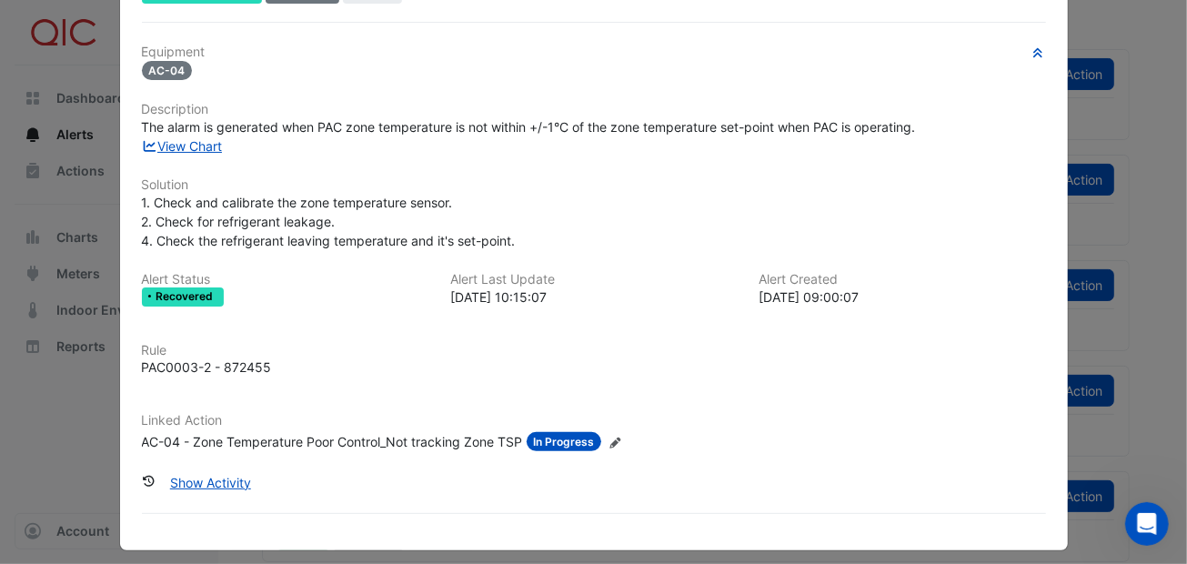
scroll to position [116, 0]
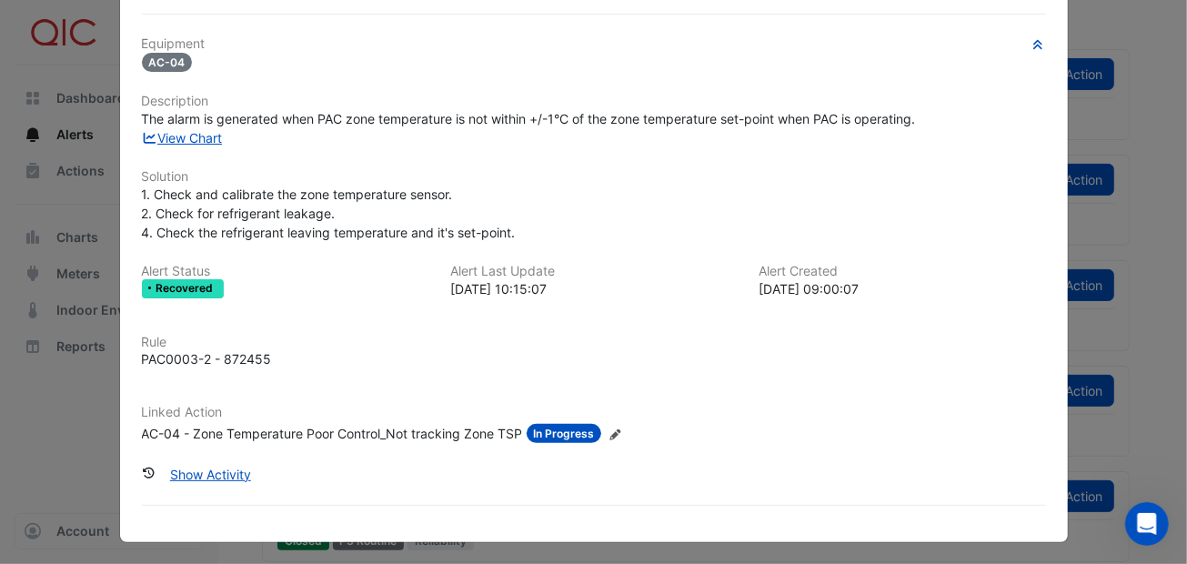
click at [579, 428] on span "In Progress" at bounding box center [564, 433] width 75 height 19
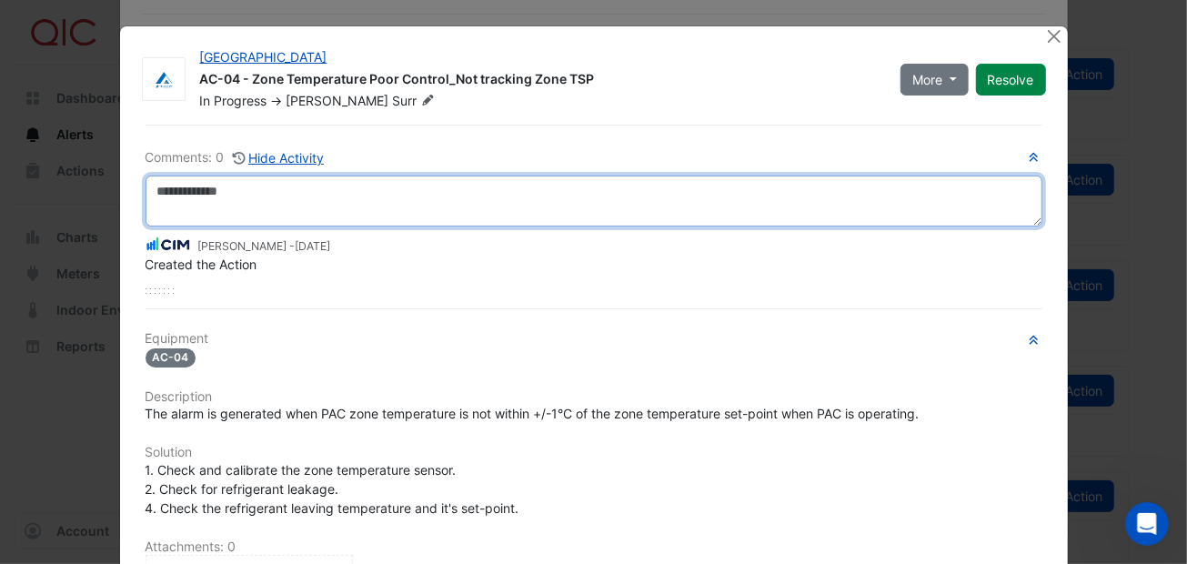
click at [176, 186] on textarea at bounding box center [593, 201] width 897 height 51
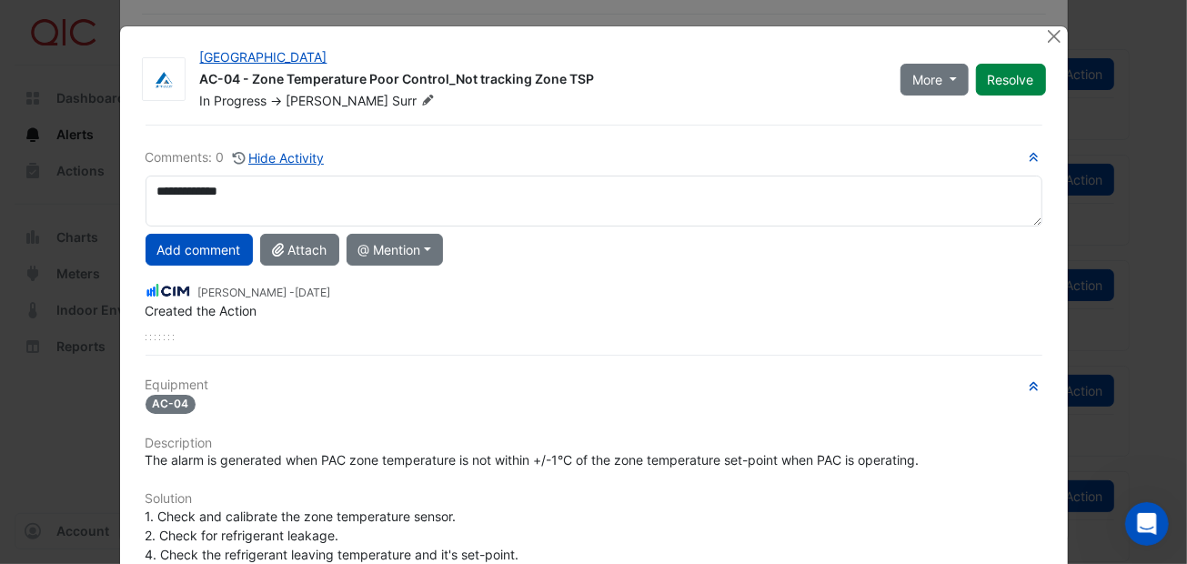
drag, startPoint x: 200, startPoint y: 189, endPoint x: 605, endPoint y: 274, distance: 413.4
click at [606, 273] on div "Shafayet Ali - 3 weeks and 4 days ago Created the Action" at bounding box center [593, 296] width 897 height 47
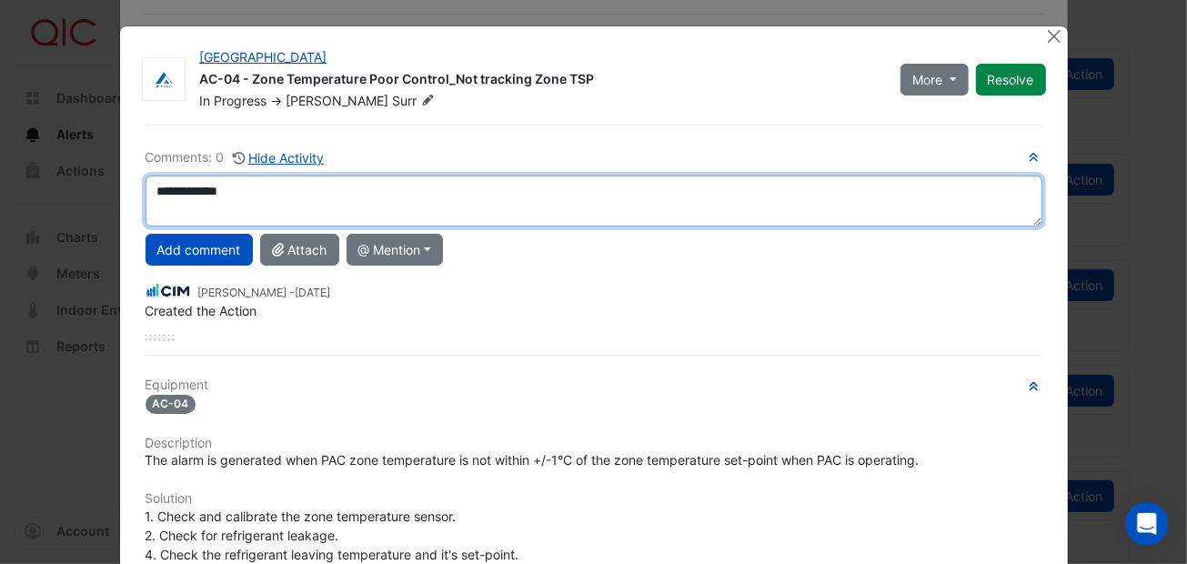
click at [232, 183] on textarea "**********" at bounding box center [593, 201] width 897 height 51
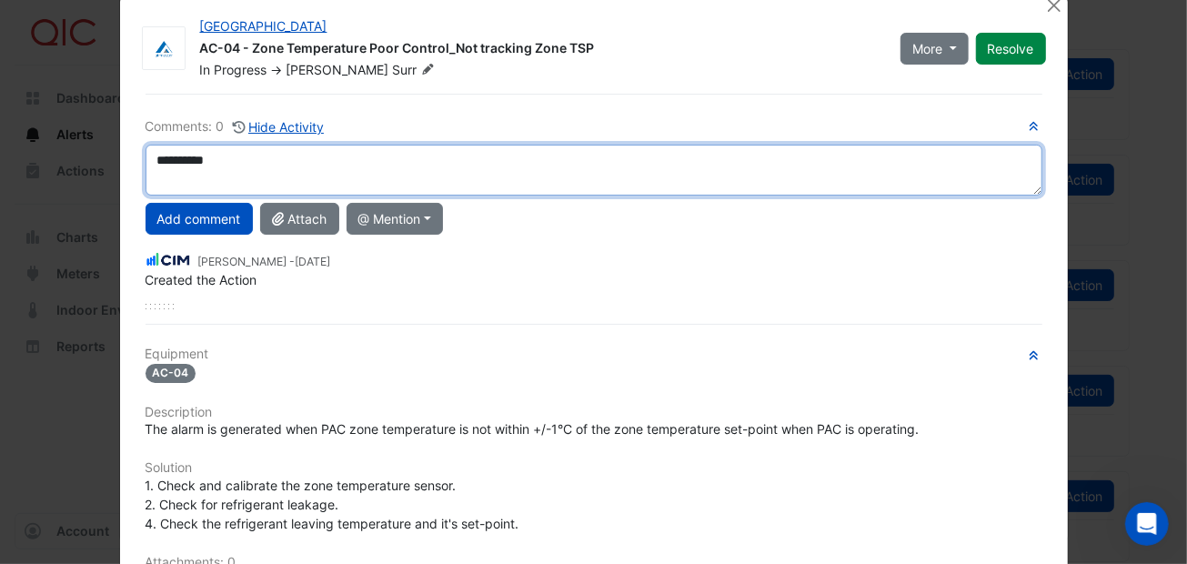
scroll to position [0, 0]
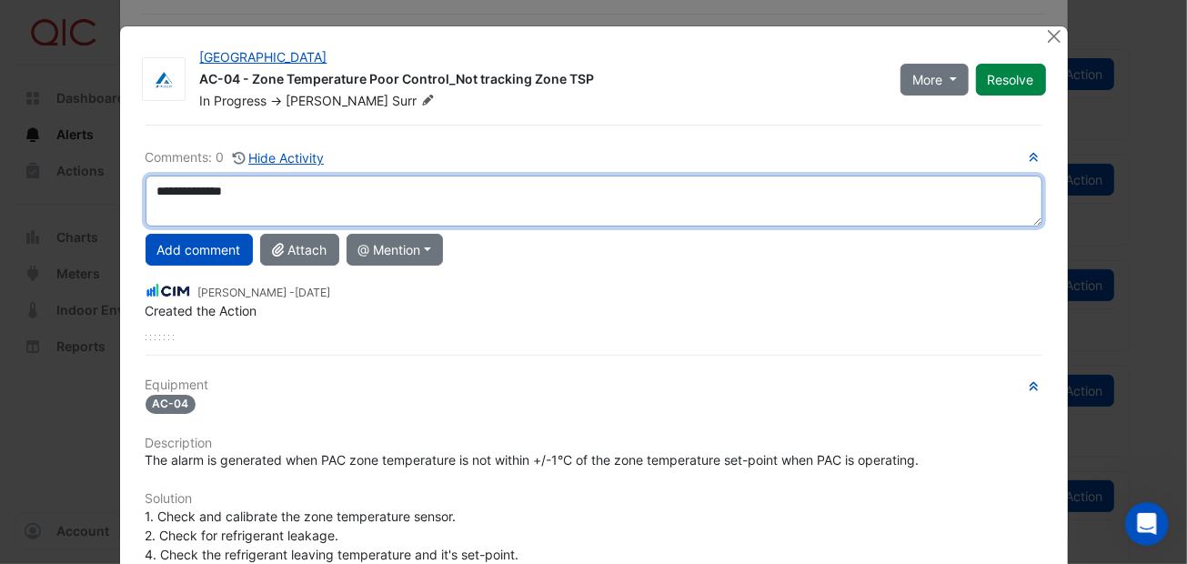
type textarea "**********"
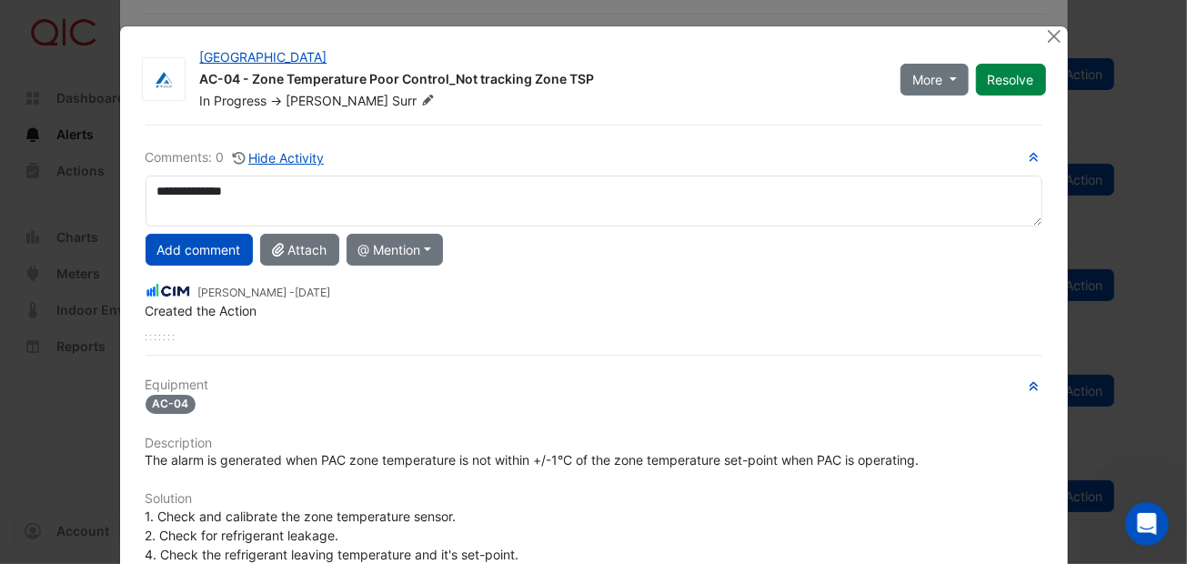
drag, startPoint x: 878, startPoint y: 255, endPoint x: 733, endPoint y: 275, distance: 146.9
click at [878, 254] on div "Add comment Attach @ Mention Airmaster Australia Adam Surr Ayden Lean Brandon M…" at bounding box center [594, 250] width 918 height 32
click at [162, 249] on button "Add comment" at bounding box center [198, 250] width 107 height 32
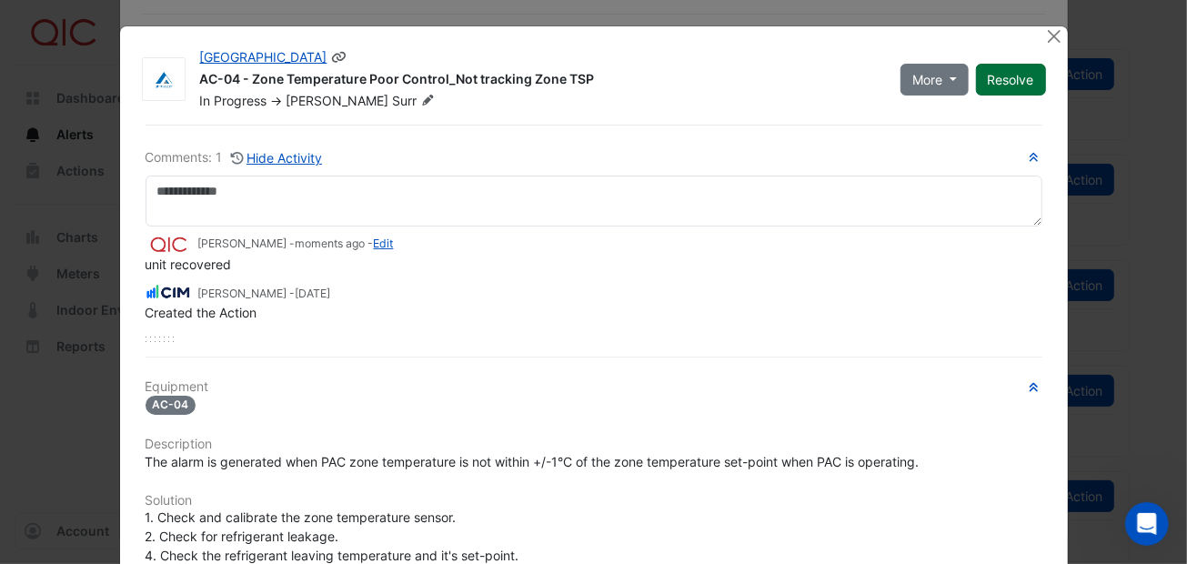
click at [1018, 68] on button "Resolve" at bounding box center [1011, 80] width 70 height 32
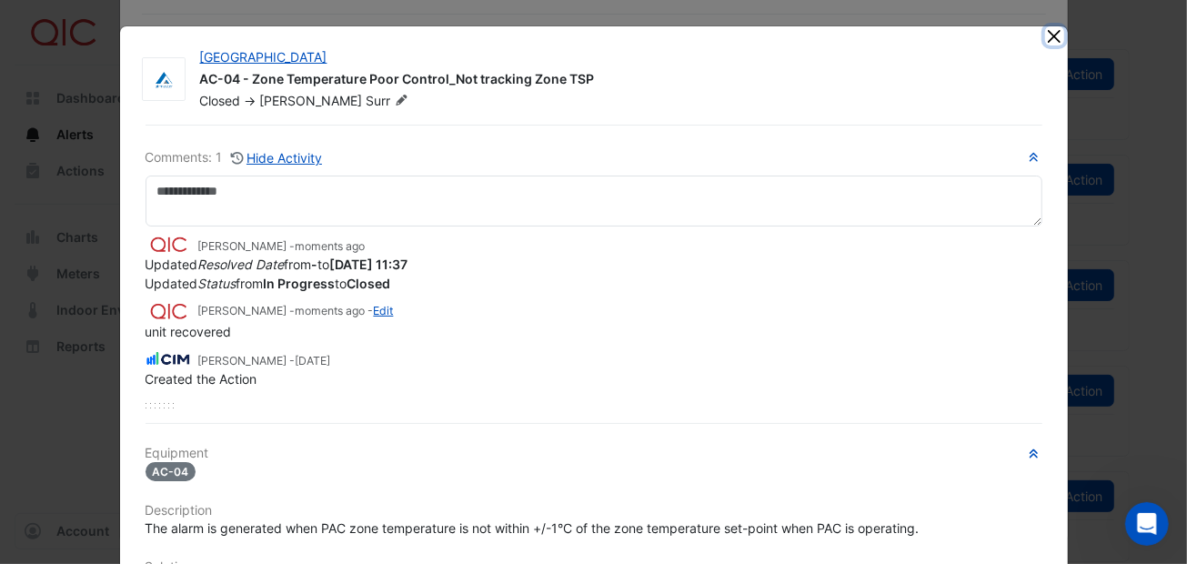
click at [1048, 28] on button "Close" at bounding box center [1054, 35] width 19 height 19
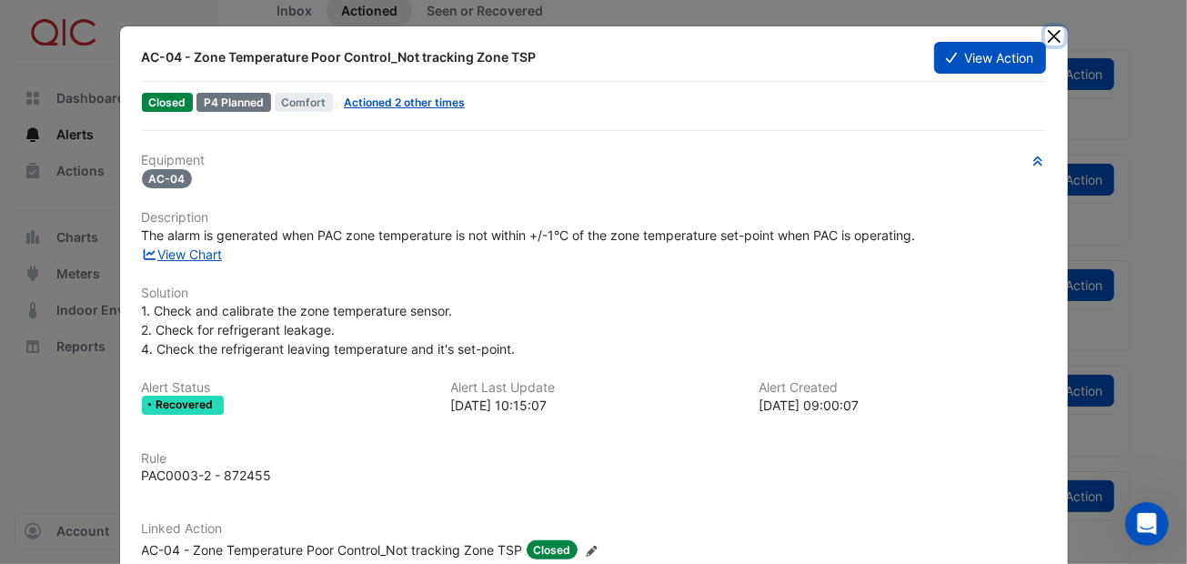
click at [1045, 31] on button "Close" at bounding box center [1054, 35] width 19 height 19
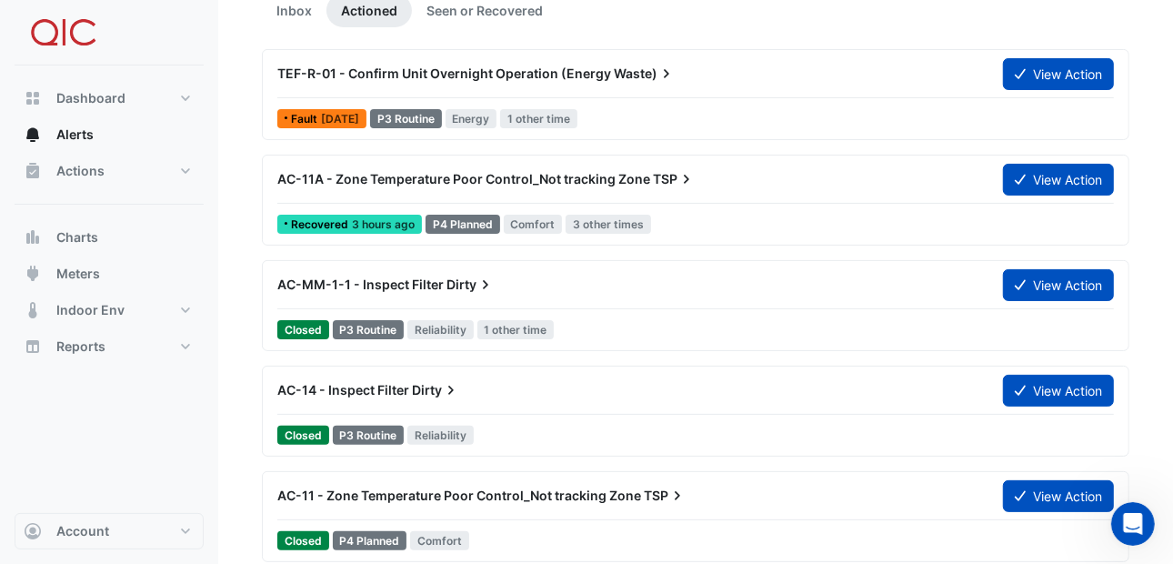
scroll to position [90, 0]
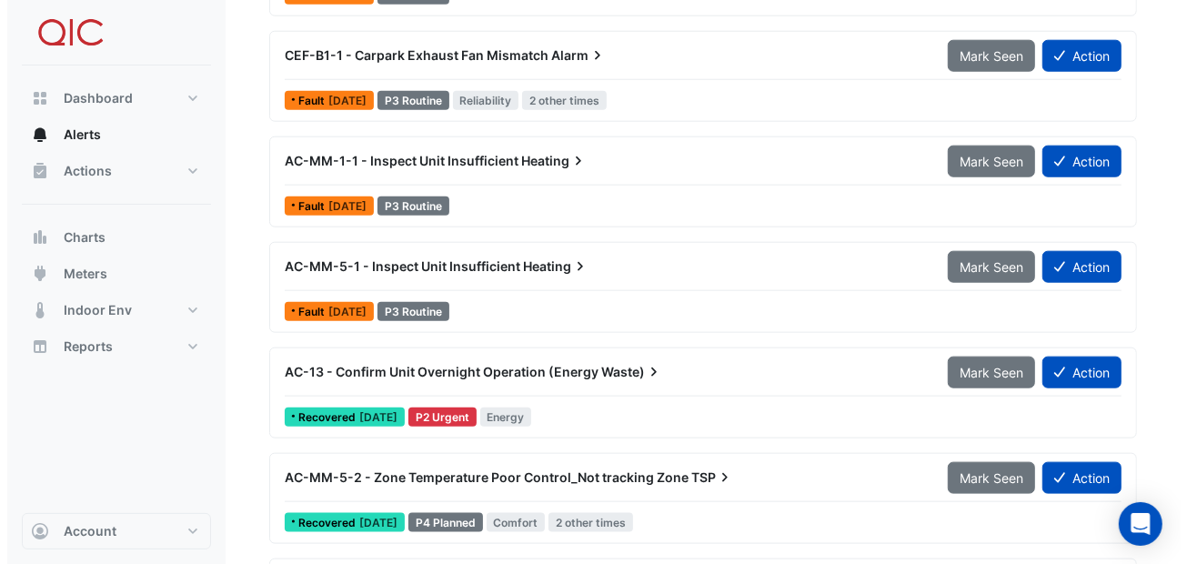
scroll to position [1158, 0]
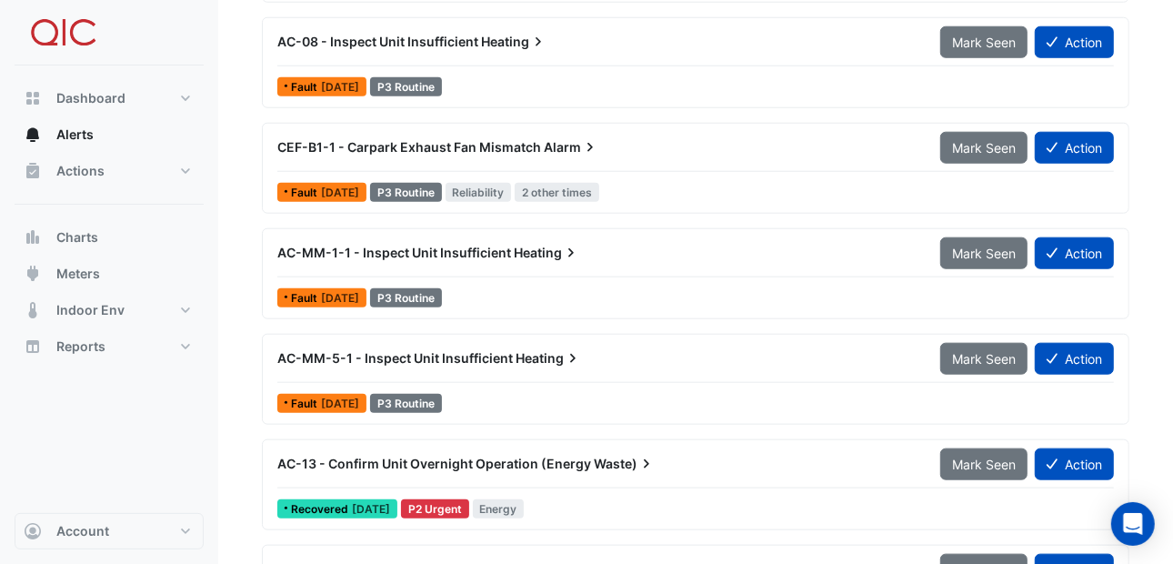
click at [570, 354] on icon at bounding box center [572, 358] width 5 height 9
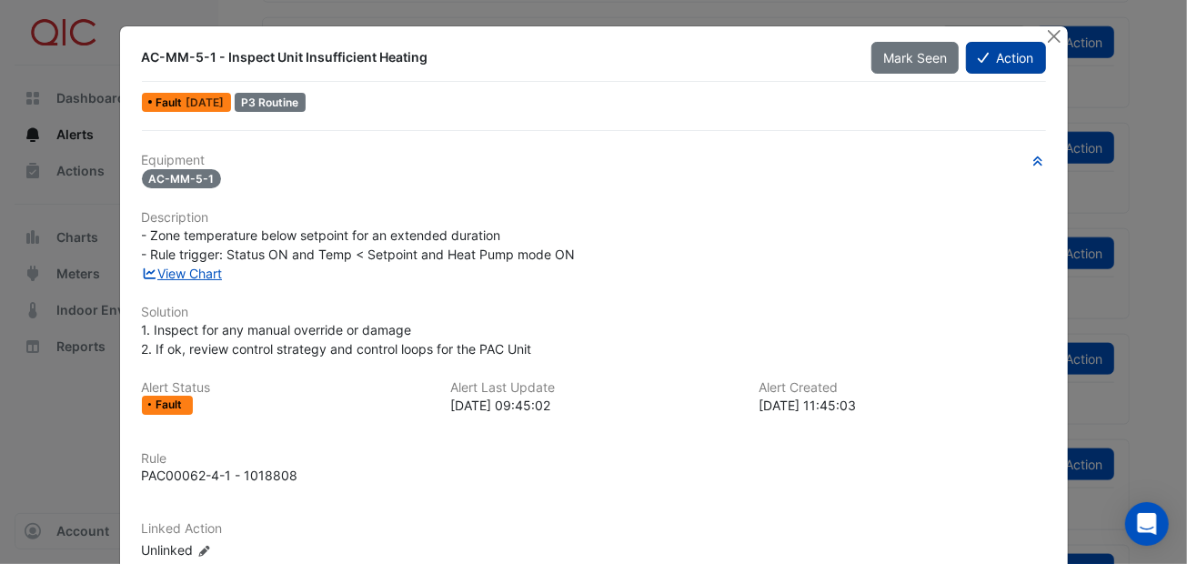
click at [992, 56] on button "Action" at bounding box center [1005, 58] width 79 height 32
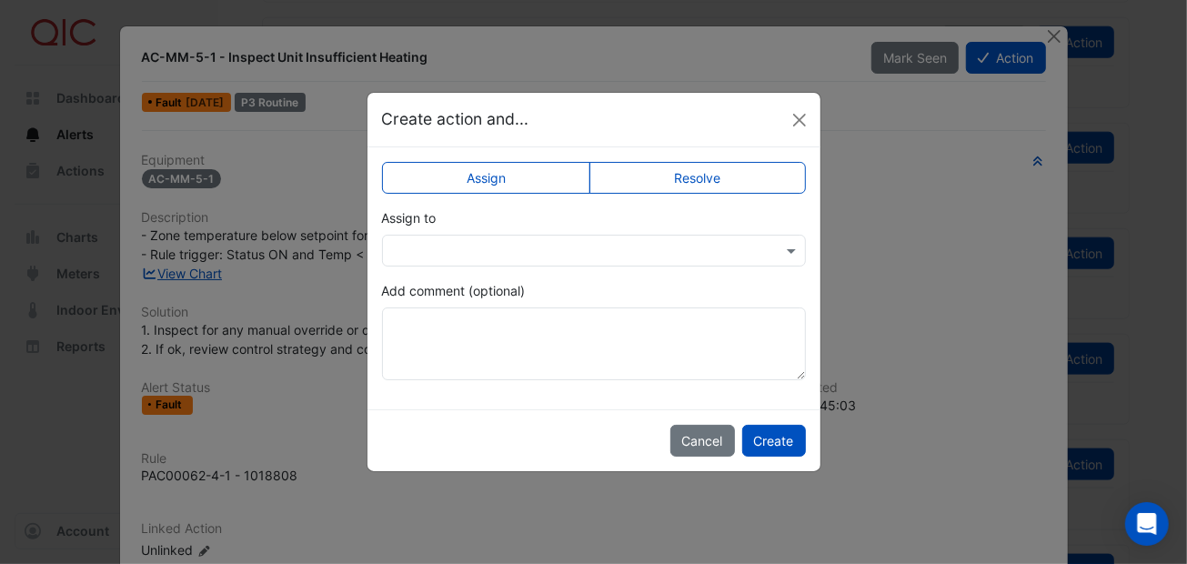
click at [665, 178] on label "Resolve" at bounding box center [697, 178] width 216 height 32
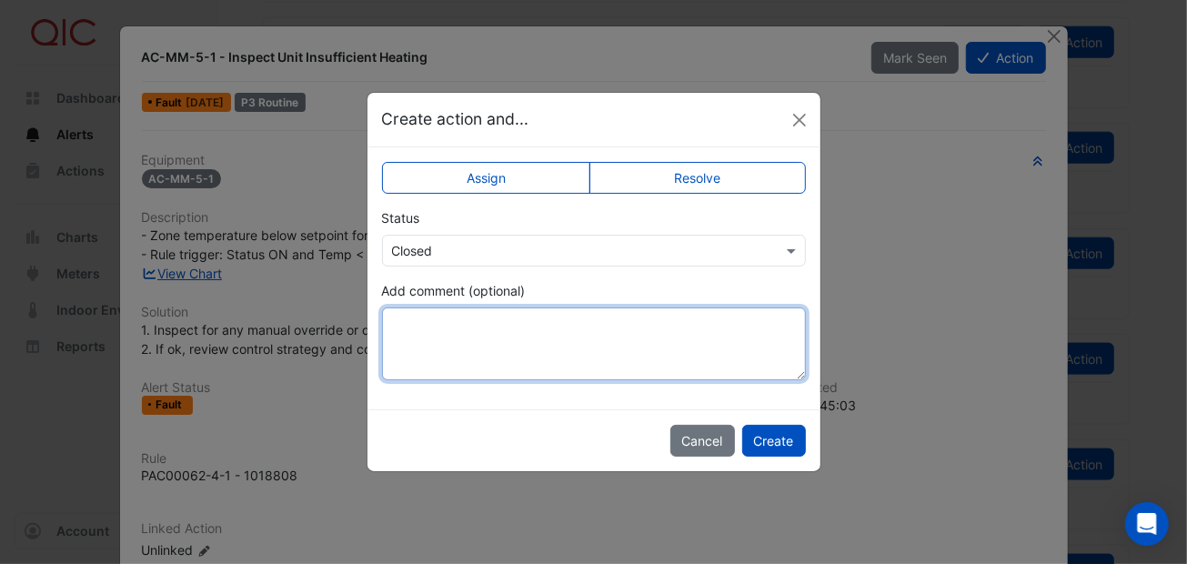
click at [426, 334] on textarea "Add comment (optional)" at bounding box center [594, 343] width 424 height 73
click at [555, 309] on textarea "**********" at bounding box center [594, 343] width 424 height 73
click at [637, 371] on textarea "**********" at bounding box center [594, 343] width 424 height 73
click at [538, 364] on textarea "**********" at bounding box center [594, 343] width 424 height 73
click at [547, 364] on textarea "**********" at bounding box center [594, 343] width 424 height 73
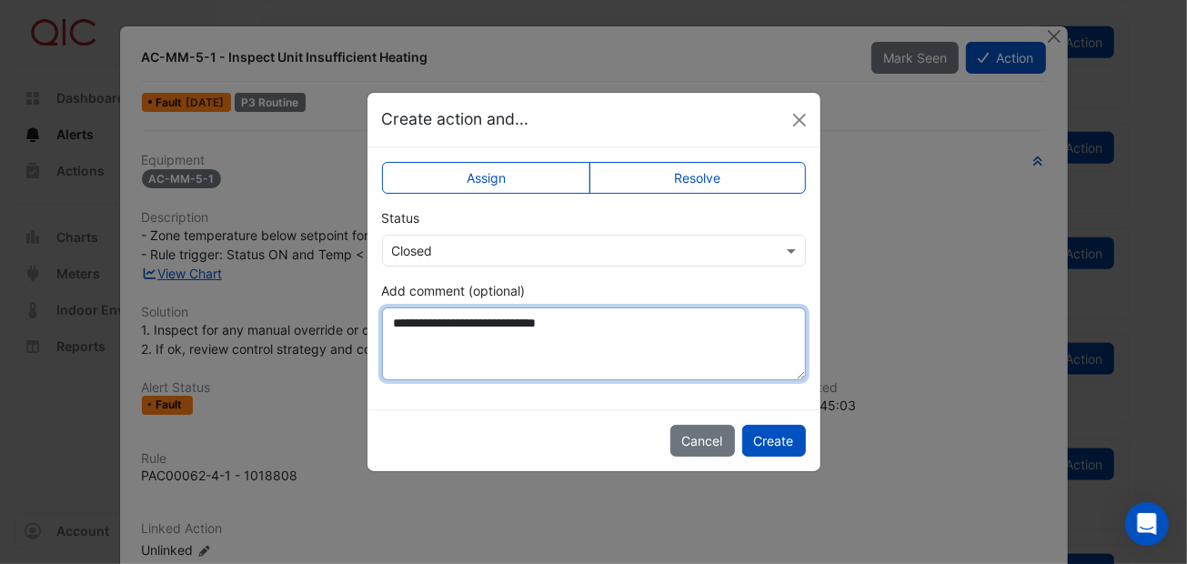
click at [502, 349] on textarea "**********" at bounding box center [594, 343] width 424 height 73
type textarea "**********"
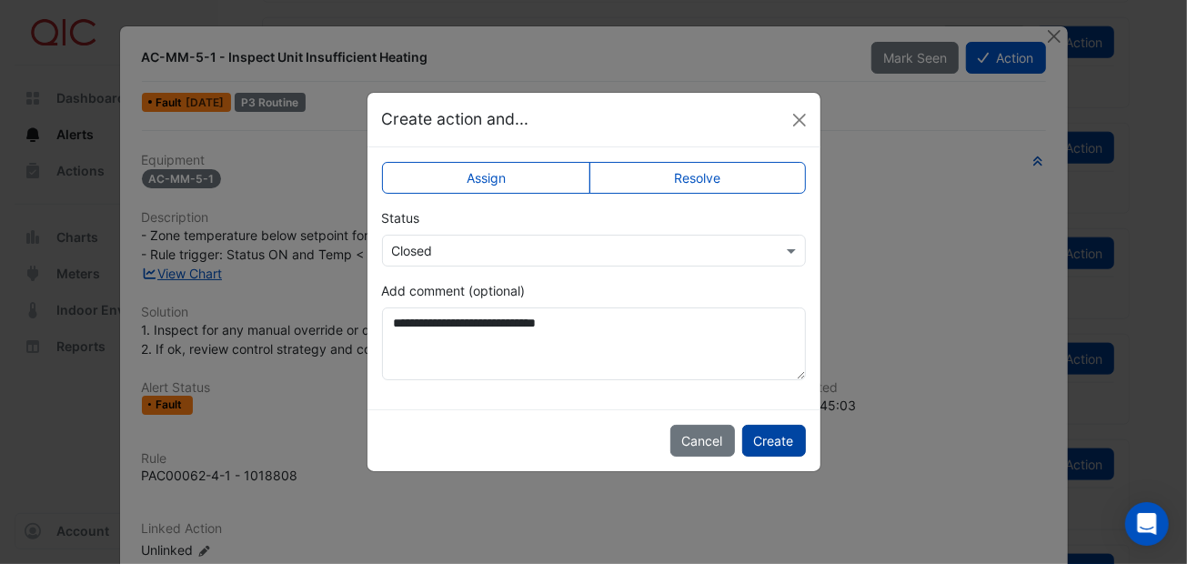
click at [767, 437] on button "Create" at bounding box center [774, 441] width 64 height 32
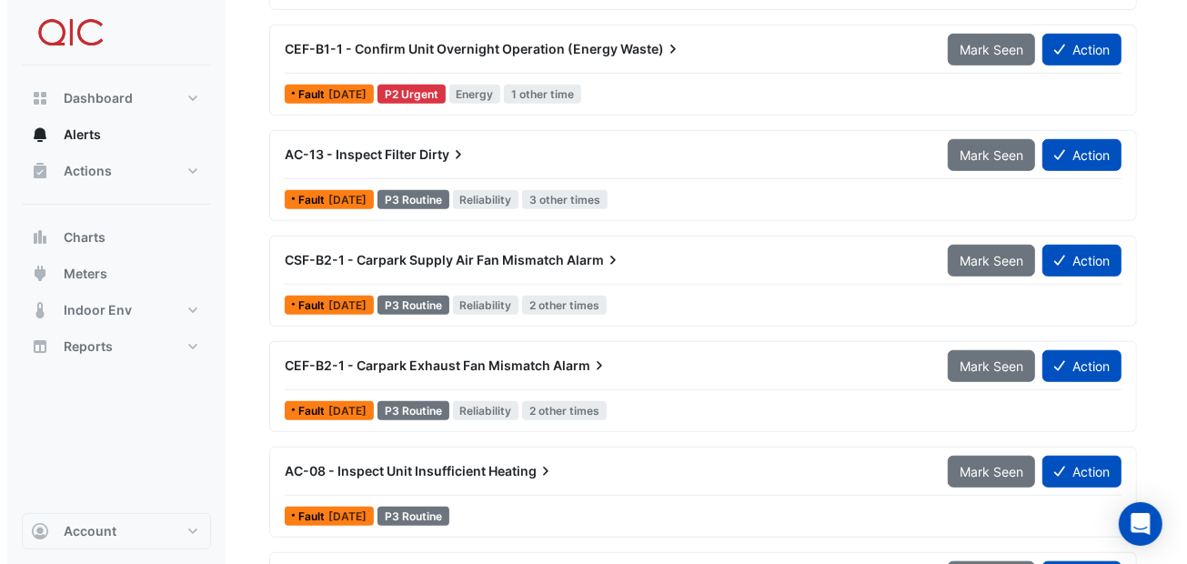
scroll to position [703, 0]
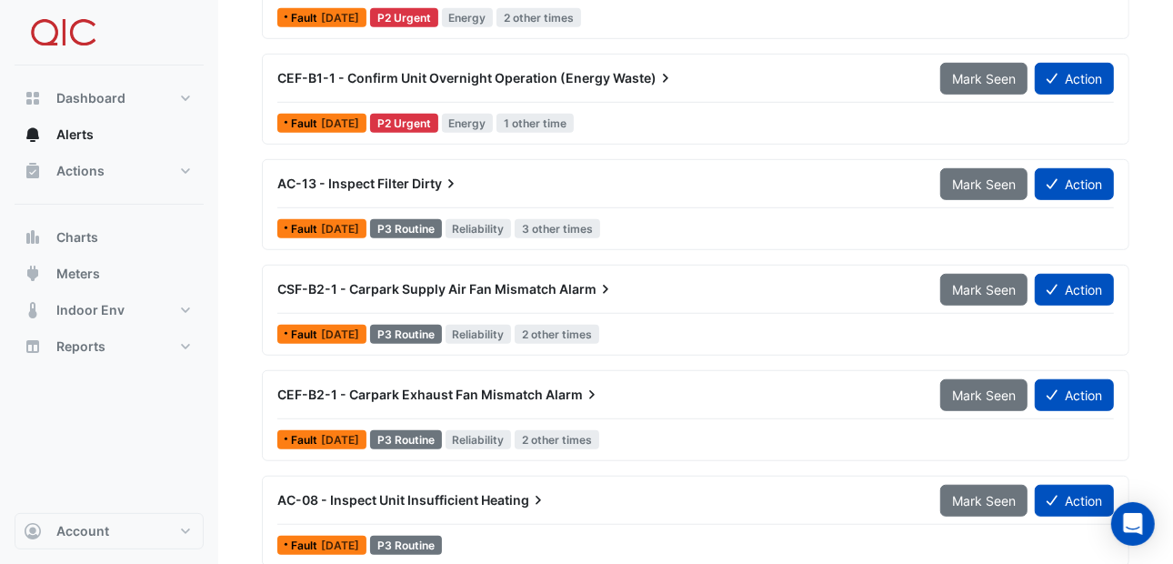
click at [418, 178] on span "Dirty" at bounding box center [436, 184] width 48 height 18
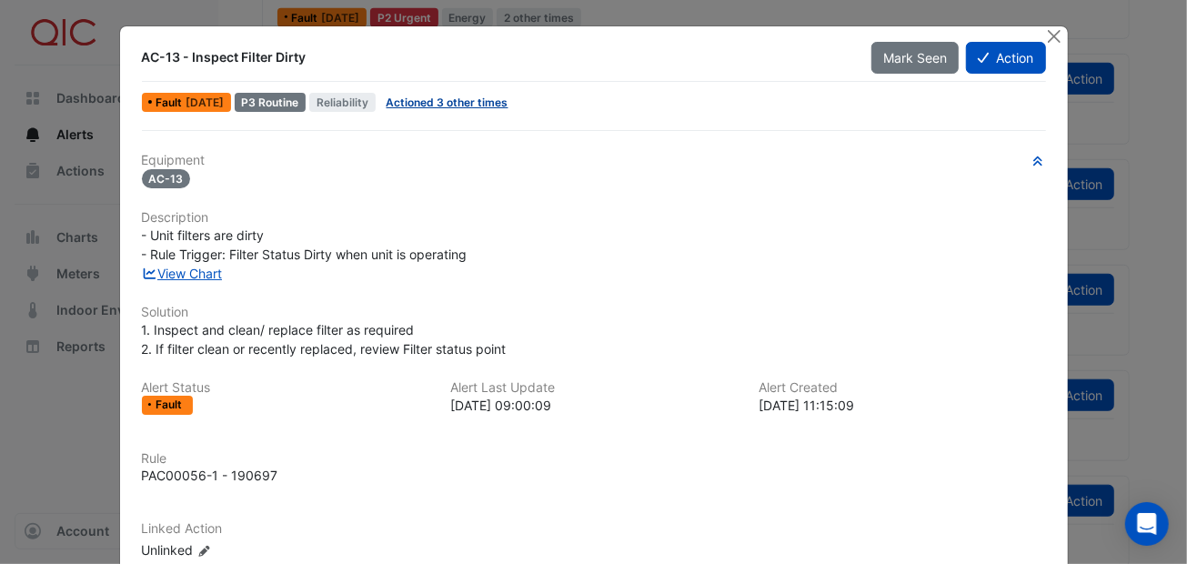
click at [438, 99] on link "Actioned 3 other times" at bounding box center [447, 102] width 122 height 14
click at [1047, 33] on button "Close" at bounding box center [1054, 35] width 19 height 19
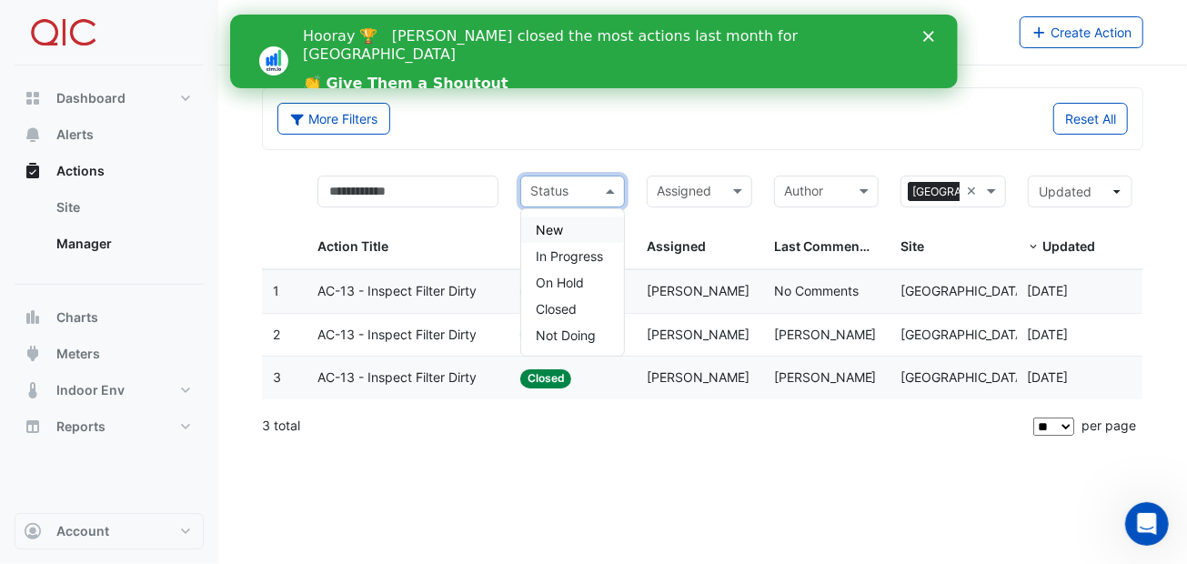
click at [611, 189] on span at bounding box center [612, 191] width 23 height 21
click at [513, 471] on div "Actions Manager Create Action More Filters Reset All Status Assigned × [GEOGRAP…" at bounding box center [702, 282] width 968 height 564
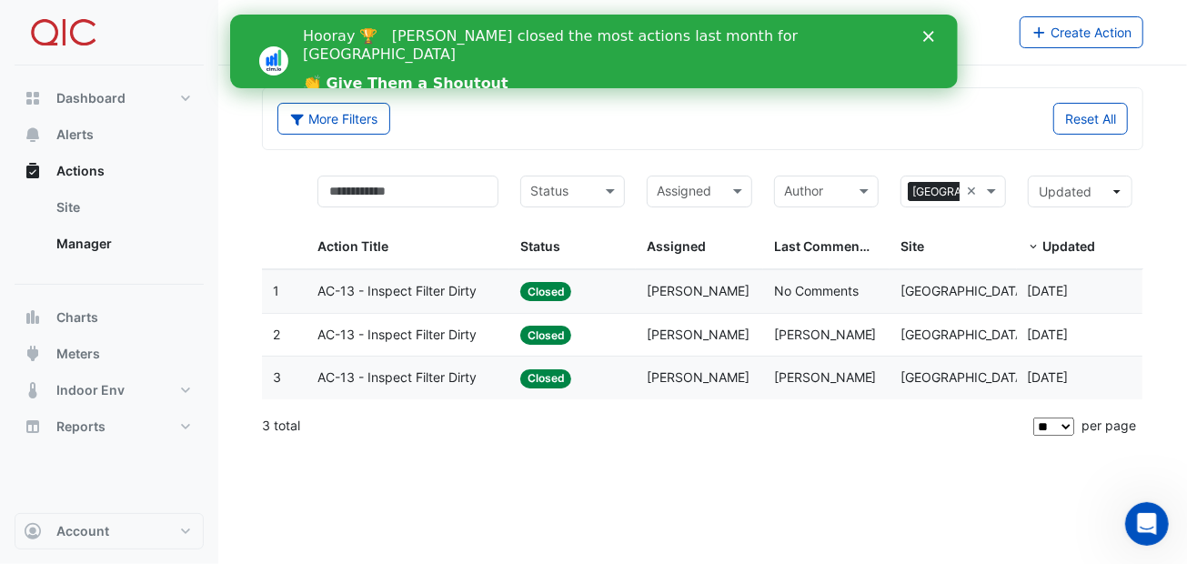
click at [560, 186] on input "text" at bounding box center [562, 193] width 64 height 21
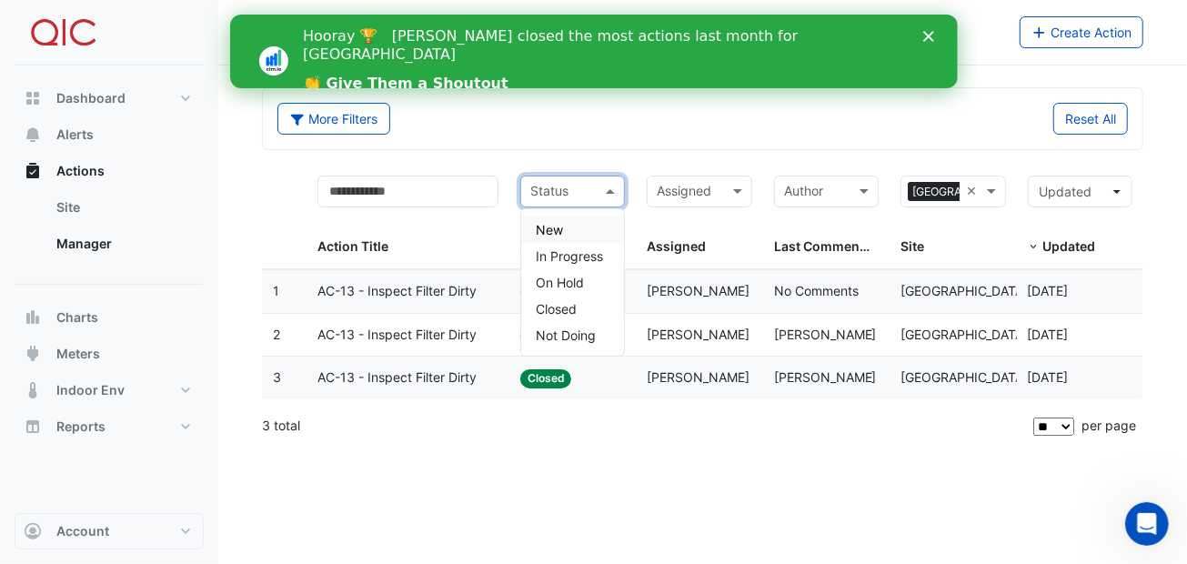
click at [566, 228] on div "New" at bounding box center [572, 229] width 103 height 26
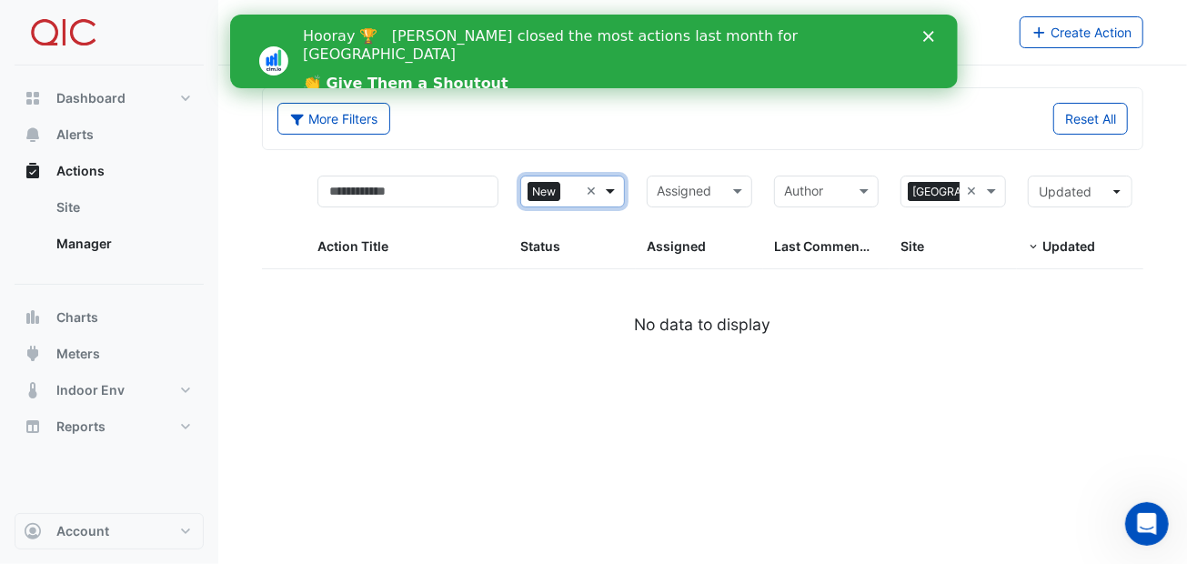
click at [605, 196] on span at bounding box center [612, 191] width 23 height 21
click at [574, 258] on span "In Progress" at bounding box center [569, 255] width 67 height 15
click at [611, 193] on span at bounding box center [612, 191] width 23 height 21
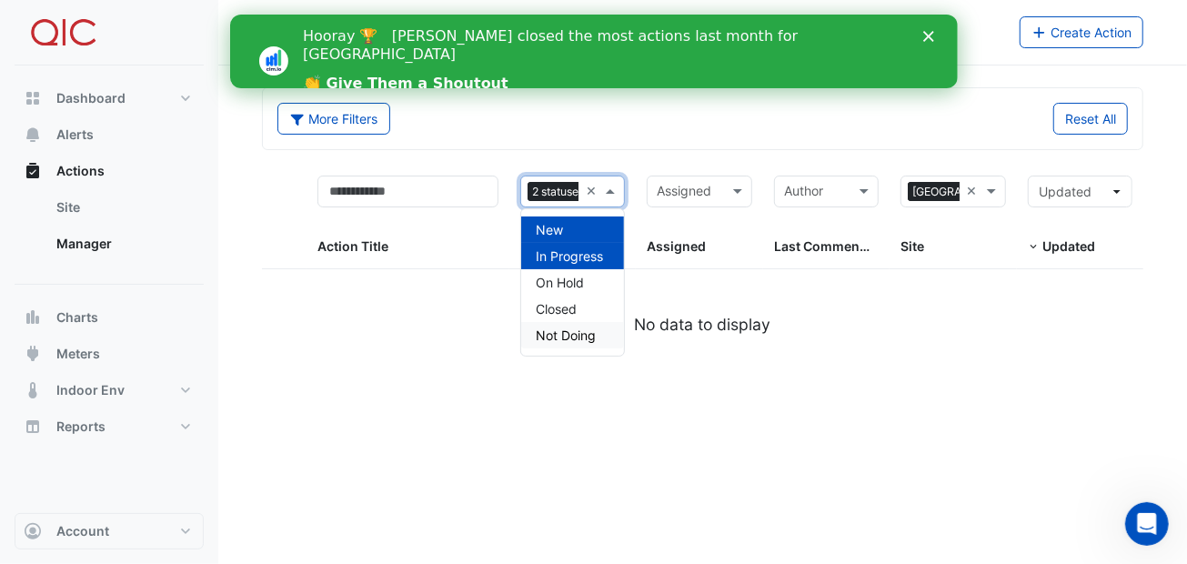
click at [486, 458] on div "Actions Manager Create Action More Filters Reset All 2 statuses selected × Assi…" at bounding box center [702, 282] width 968 height 564
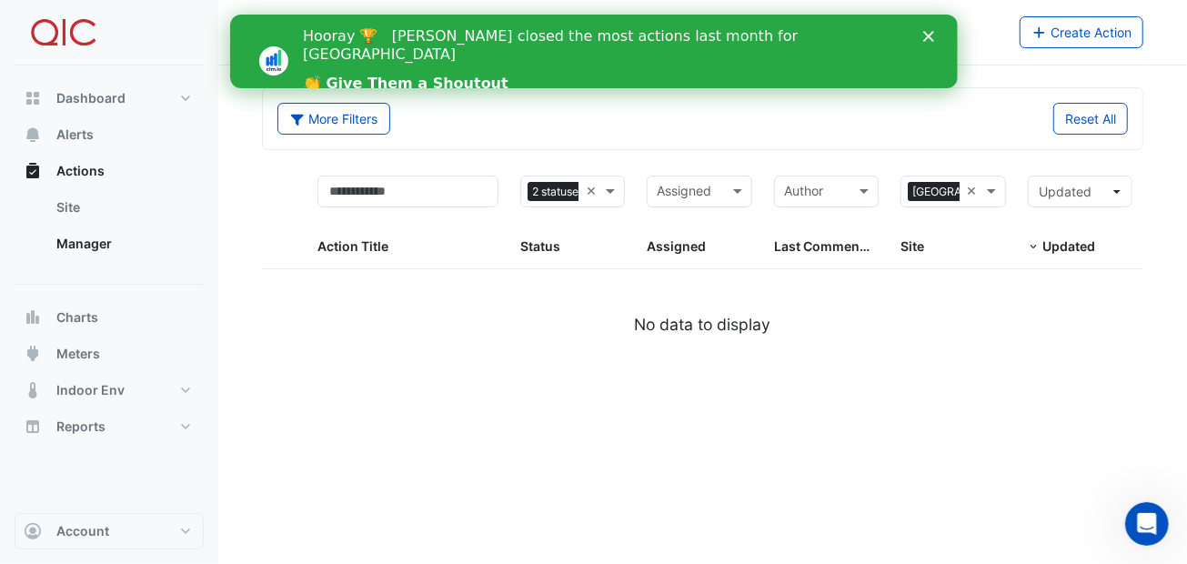
click at [928, 36] on polygon "Close" at bounding box center [927, 36] width 11 height 11
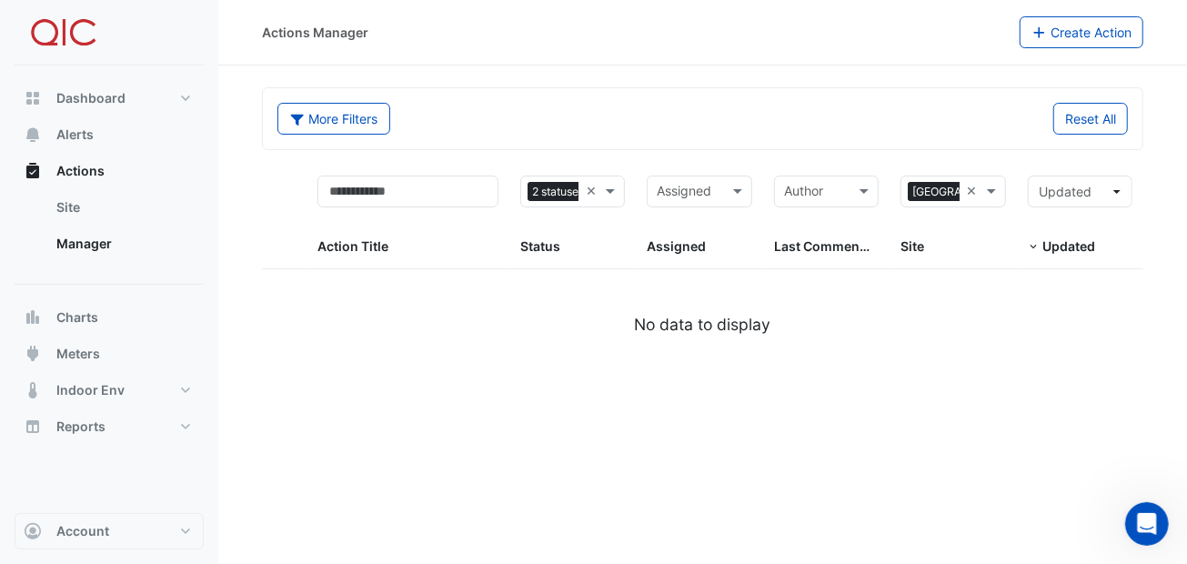
click at [802, 473] on div "Actions Manager Create Action More Filters Reset All 2 statuses selected × Assi…" at bounding box center [702, 282] width 968 height 564
click at [92, 165] on span "Actions" at bounding box center [80, 171] width 48 height 18
click at [81, 131] on span "Alerts" at bounding box center [74, 134] width 37 height 18
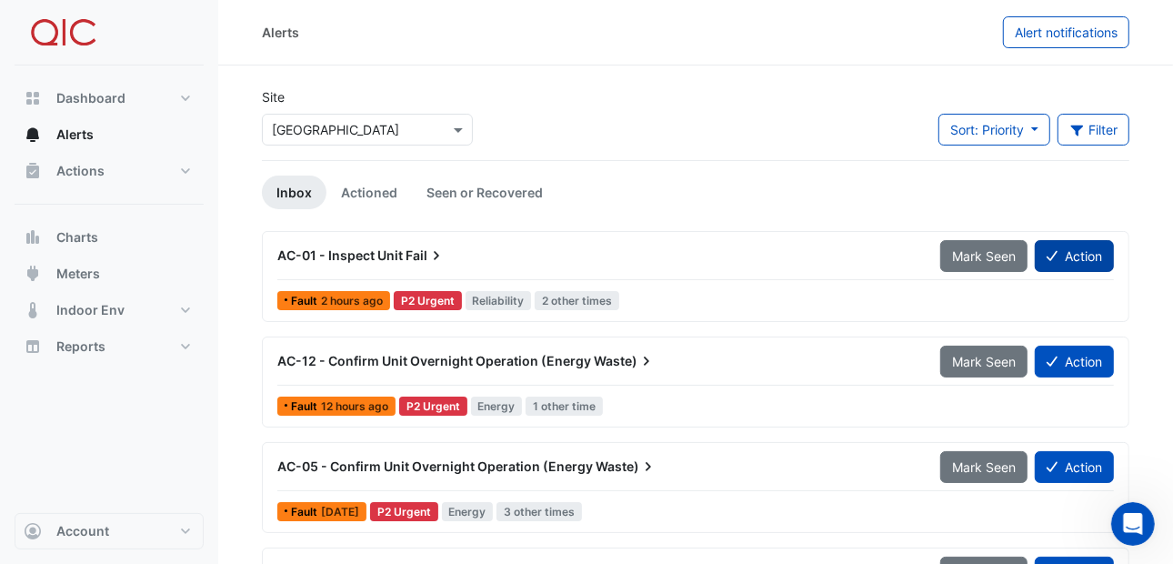
click at [1074, 253] on button "Action" at bounding box center [1074, 256] width 79 height 32
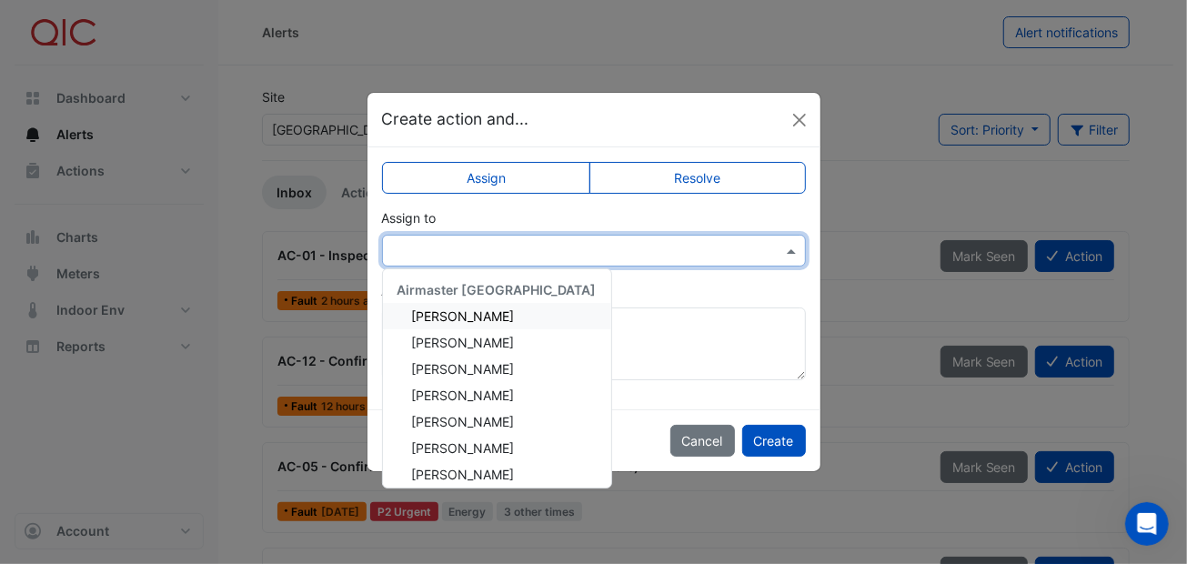
click at [468, 254] on input "text" at bounding box center [575, 251] width 367 height 19
click at [412, 245] on input "text" at bounding box center [575, 251] width 367 height 19
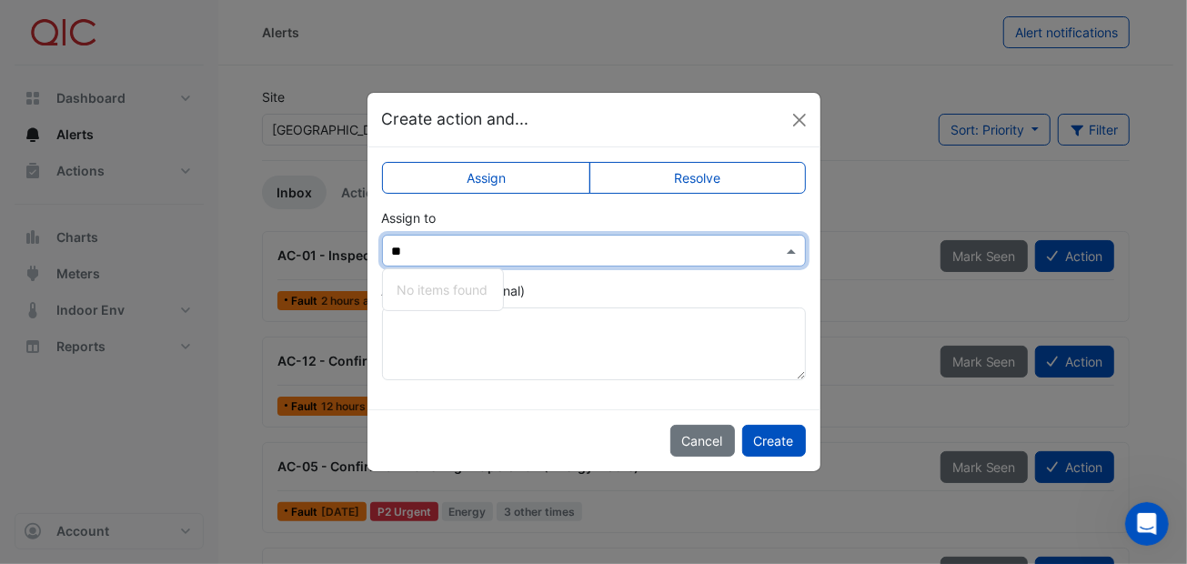
type input "*"
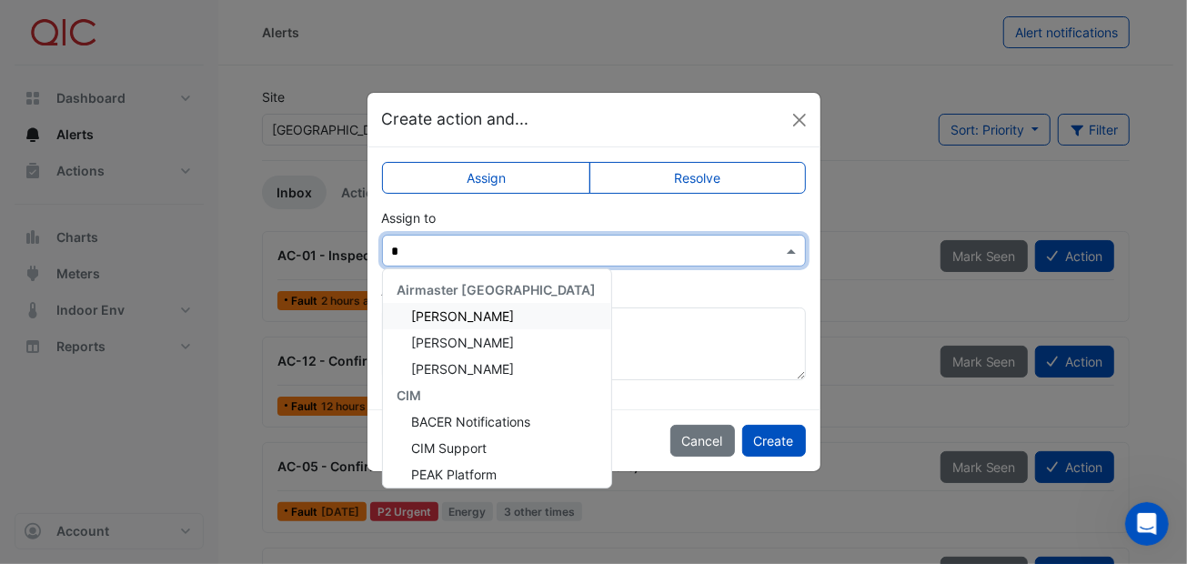
click at [409, 245] on input "*" at bounding box center [575, 251] width 367 height 19
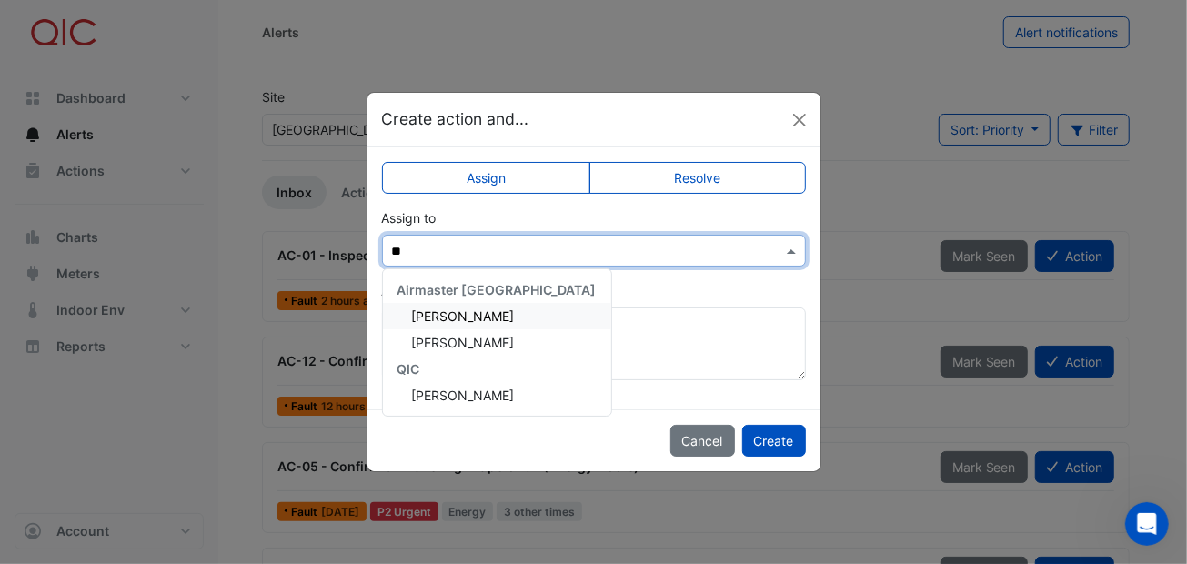
type input "*"
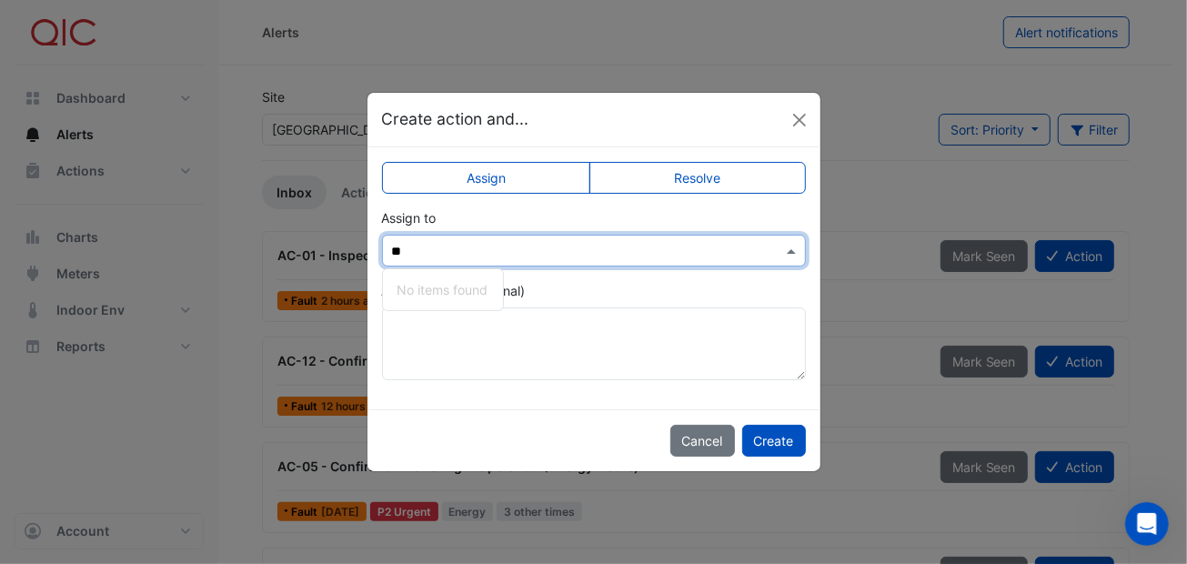
type input "*"
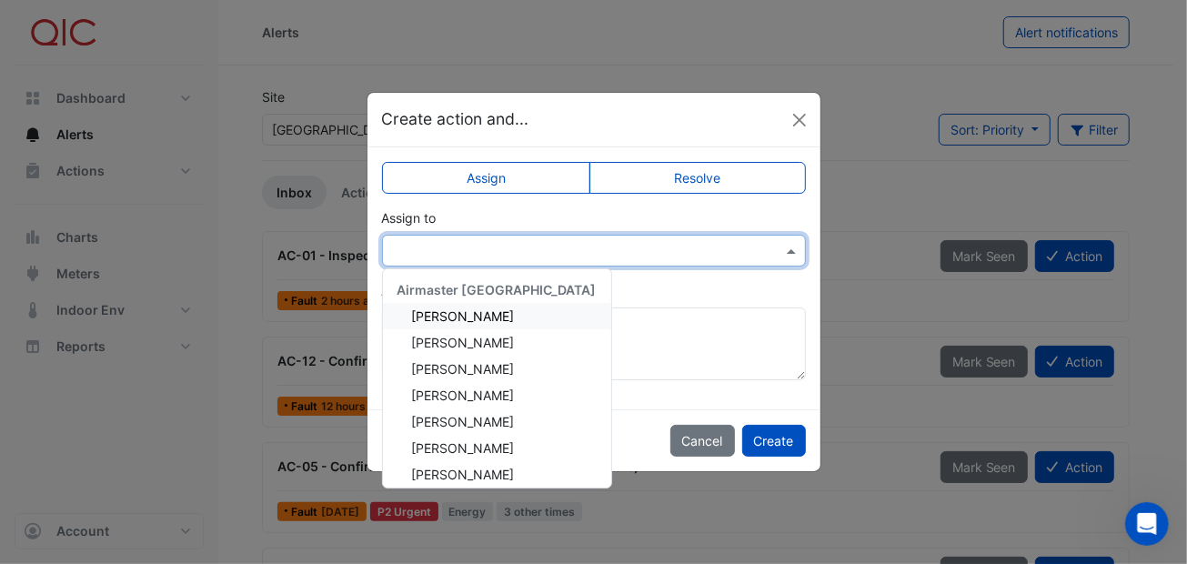
click at [454, 310] on span "[PERSON_NAME]" at bounding box center [463, 315] width 103 height 15
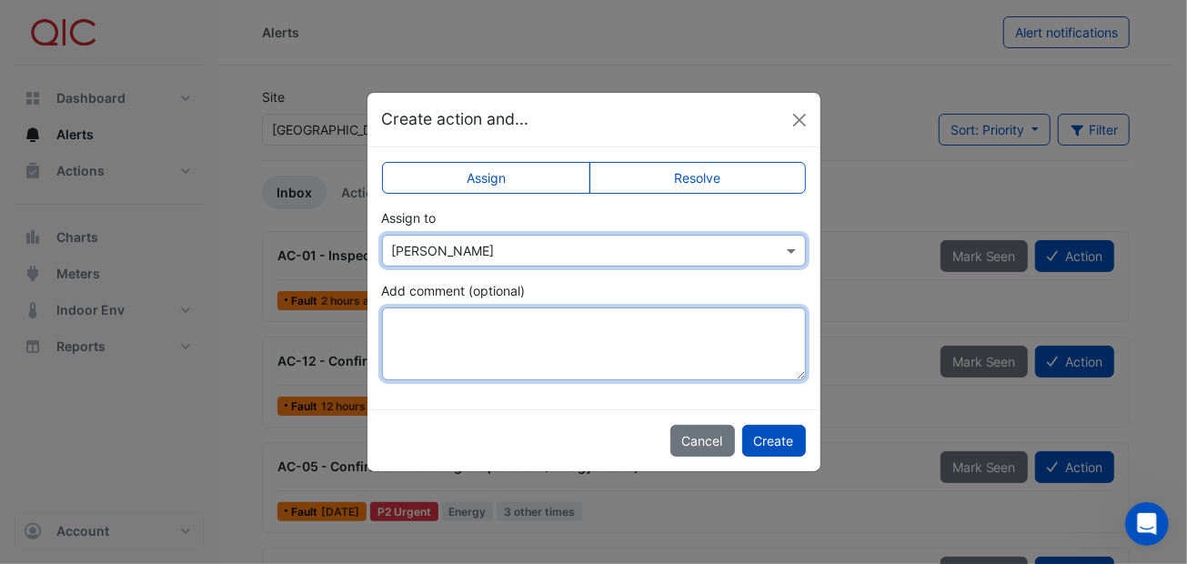
click at [413, 326] on textarea "Add comment (optional)" at bounding box center [594, 343] width 424 height 73
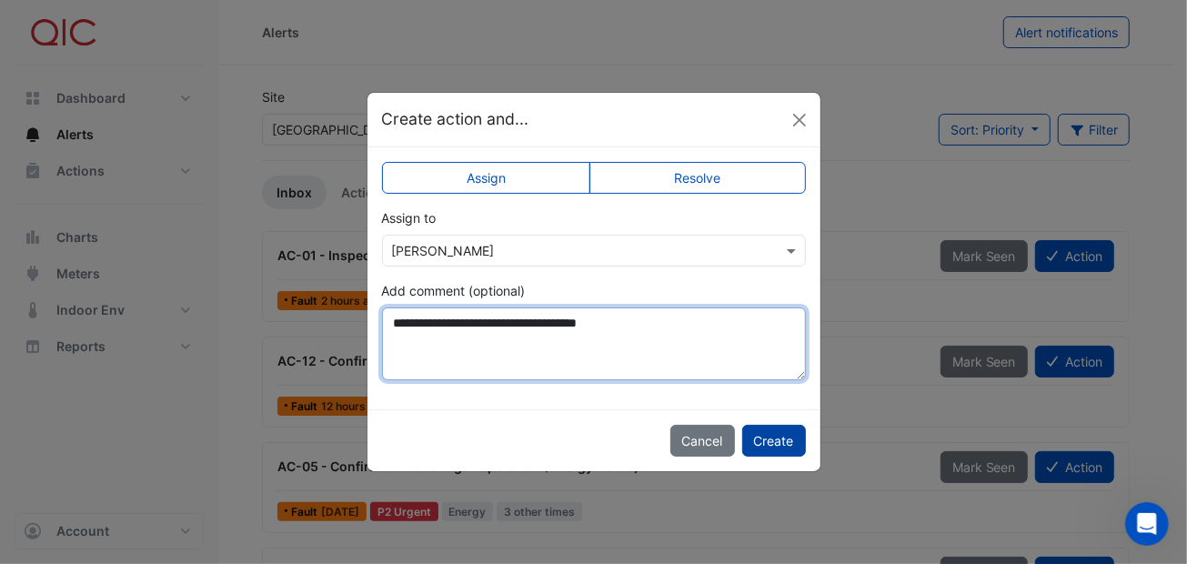
type textarea "**********"
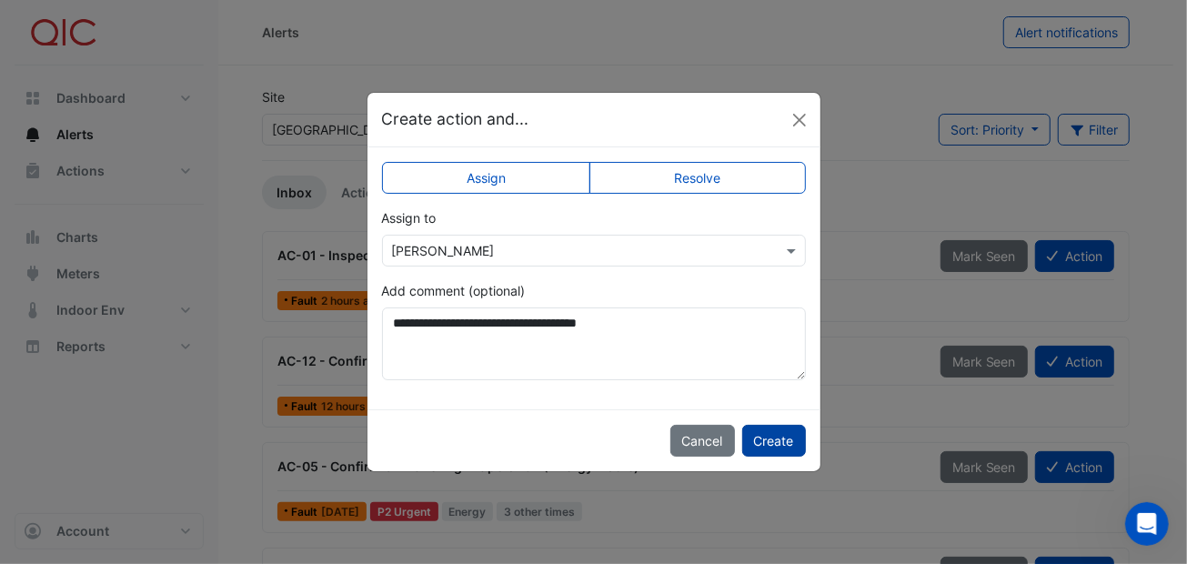
click at [789, 436] on button "Create" at bounding box center [774, 441] width 64 height 32
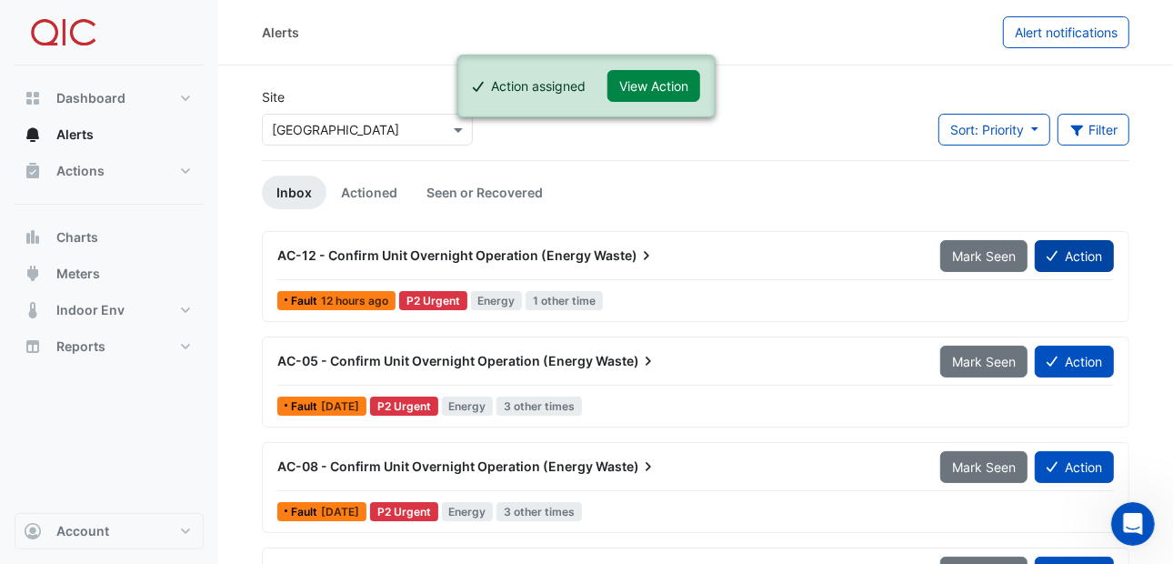
click at [1054, 251] on icon at bounding box center [1052, 256] width 11 height 10
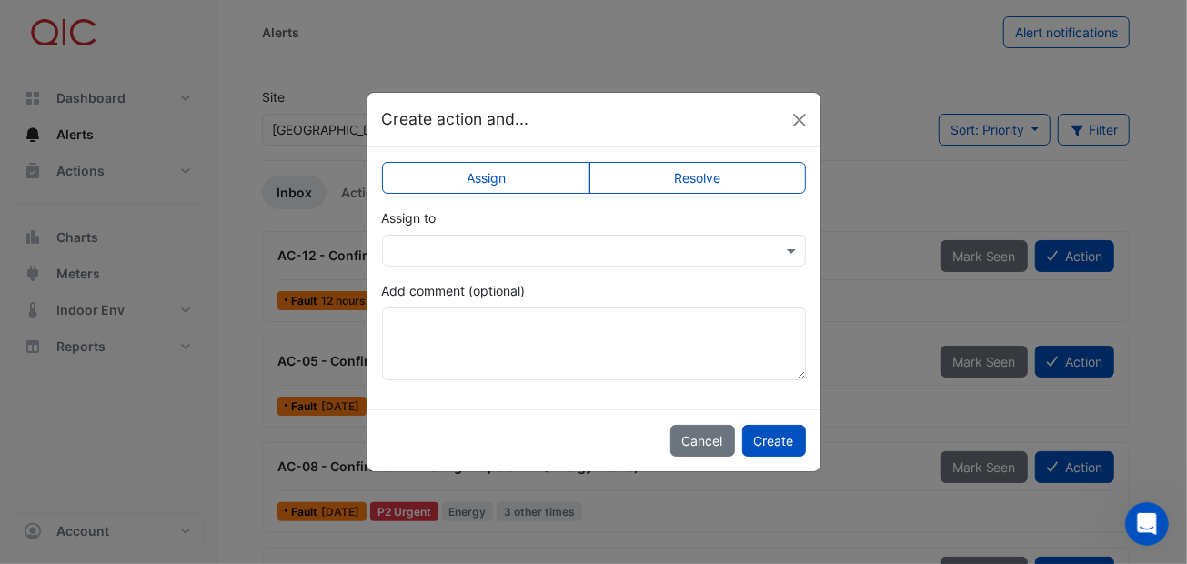
click at [624, 176] on label "Resolve" at bounding box center [697, 178] width 216 height 32
click at [790, 245] on span at bounding box center [793, 250] width 23 height 19
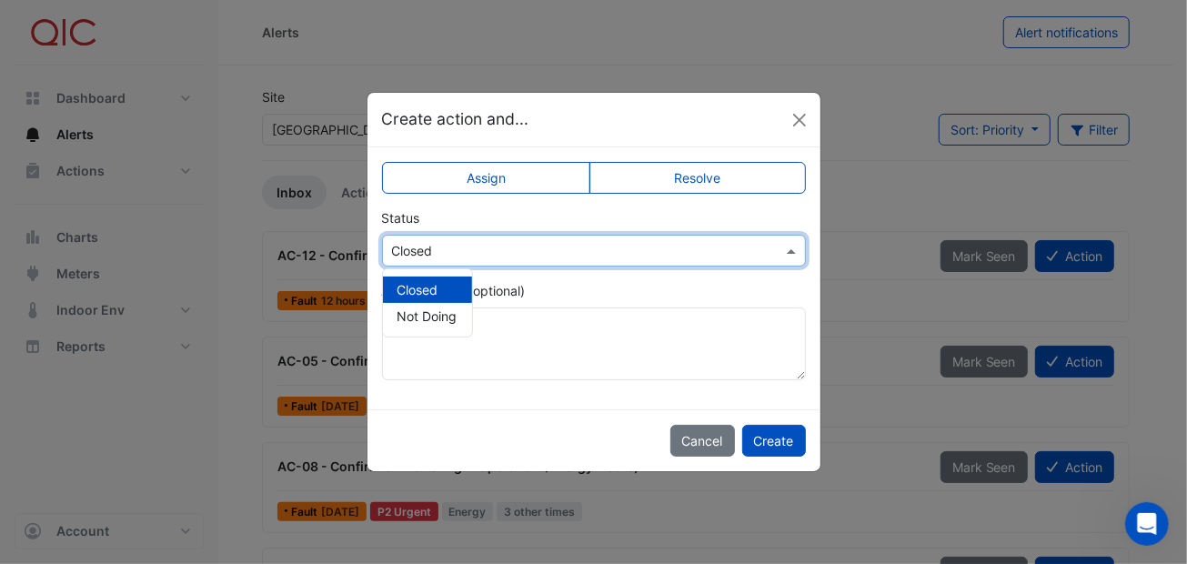
click at [458, 172] on label "Assign" at bounding box center [486, 178] width 209 height 32
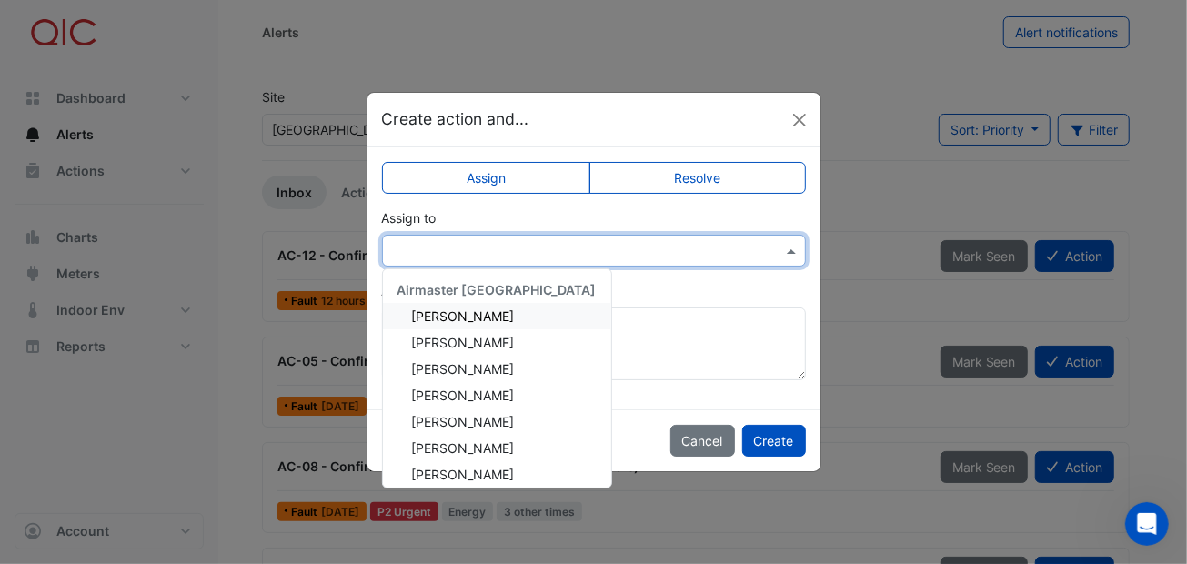
click at [792, 245] on span at bounding box center [793, 250] width 23 height 19
click at [555, 65] on ngb-modal-window "Create action and... Assign Resolve Assign to Airmaster Australia Adam Surr Ayd…" at bounding box center [593, 282] width 1187 height 564
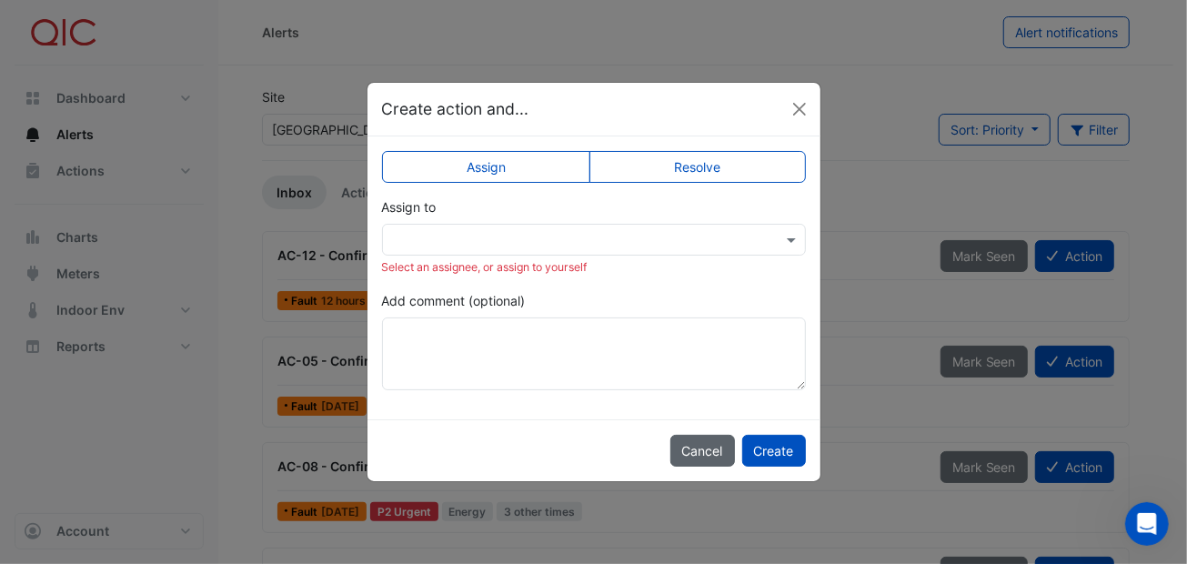
click at [707, 449] on button "Cancel" at bounding box center [702, 451] width 65 height 32
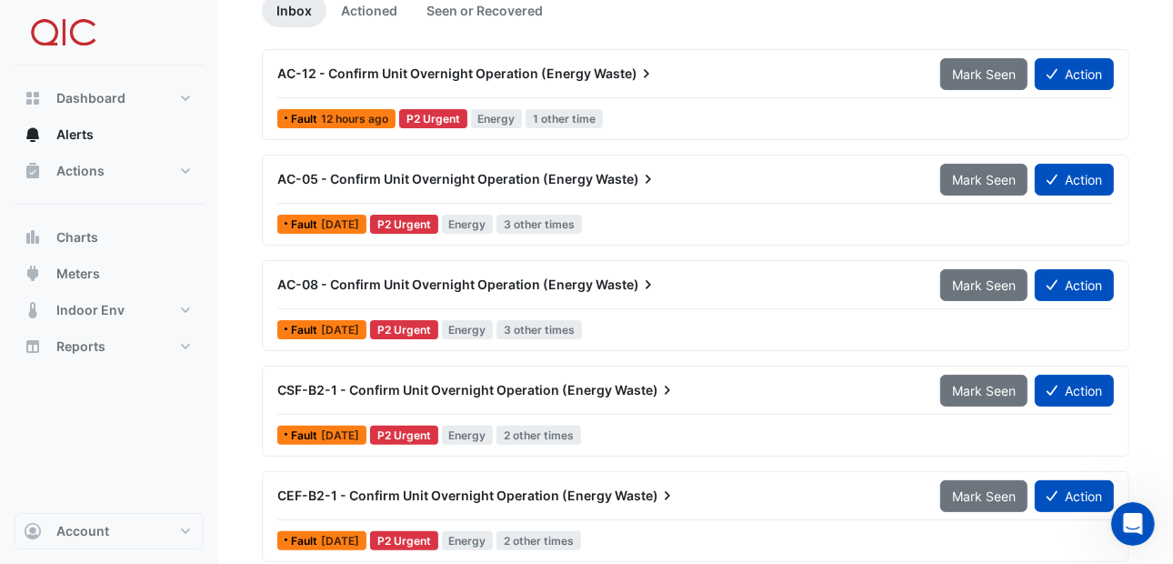
scroll to position [90, 0]
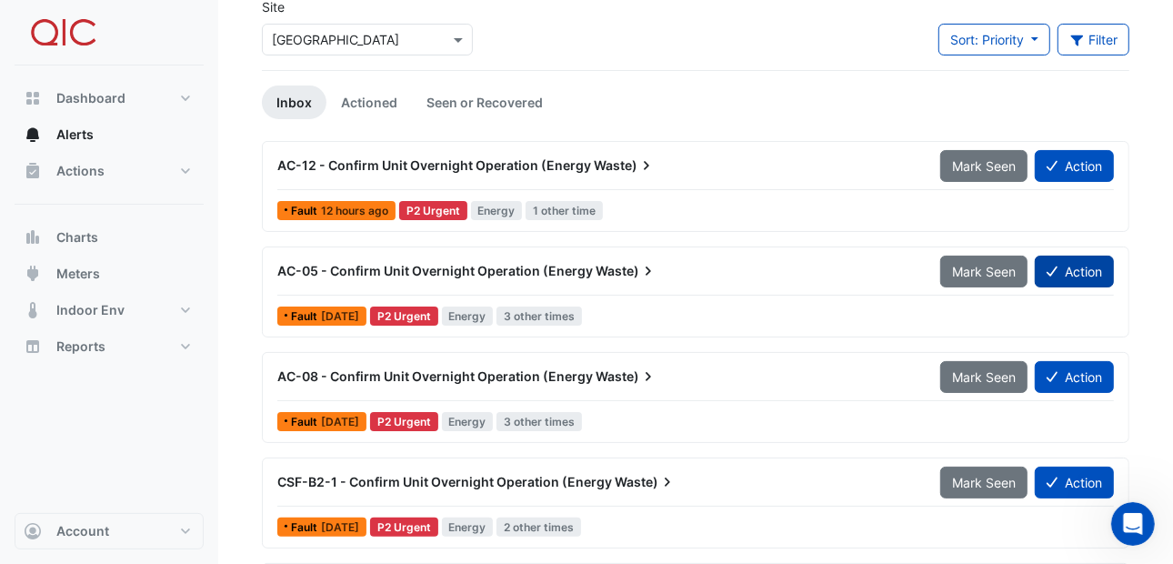
click at [1062, 265] on button "Action" at bounding box center [1074, 272] width 79 height 32
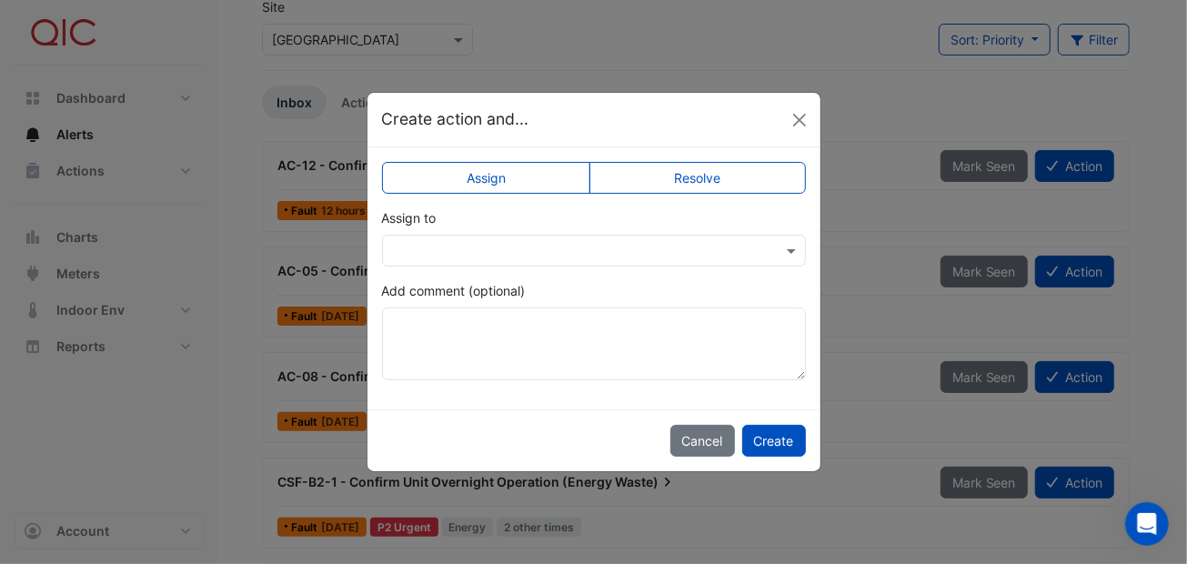
click at [680, 172] on label "Resolve" at bounding box center [697, 178] width 216 height 32
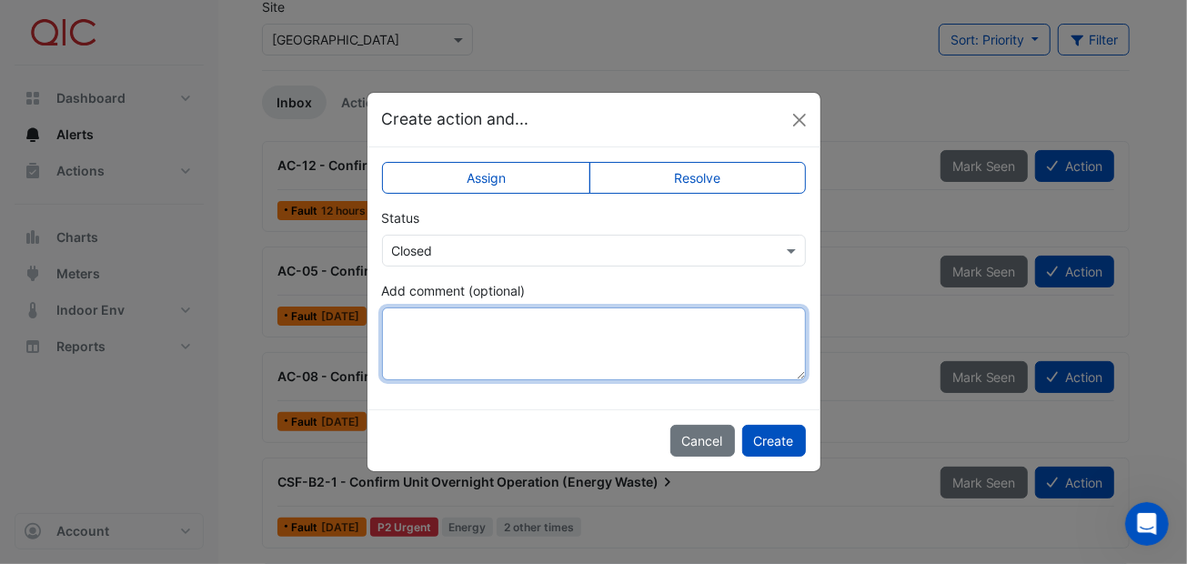
click at [444, 322] on textarea "Add comment (optional)" at bounding box center [594, 343] width 424 height 73
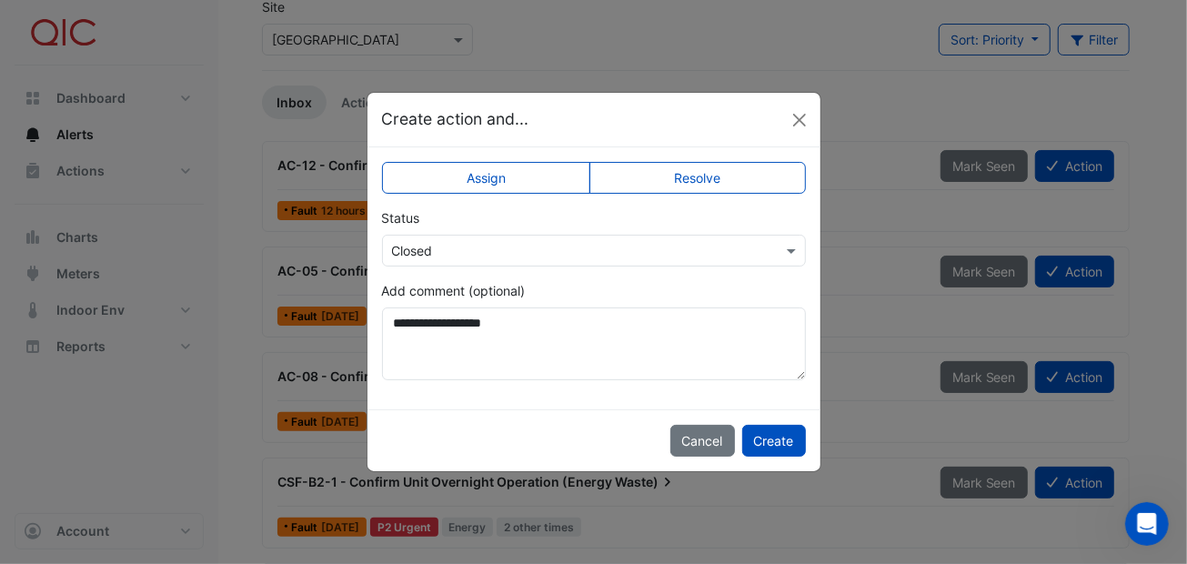
drag, startPoint x: 539, startPoint y: 385, endPoint x: 525, endPoint y: 383, distance: 14.7
click at [535, 385] on div "**********" at bounding box center [593, 278] width 453 height 262
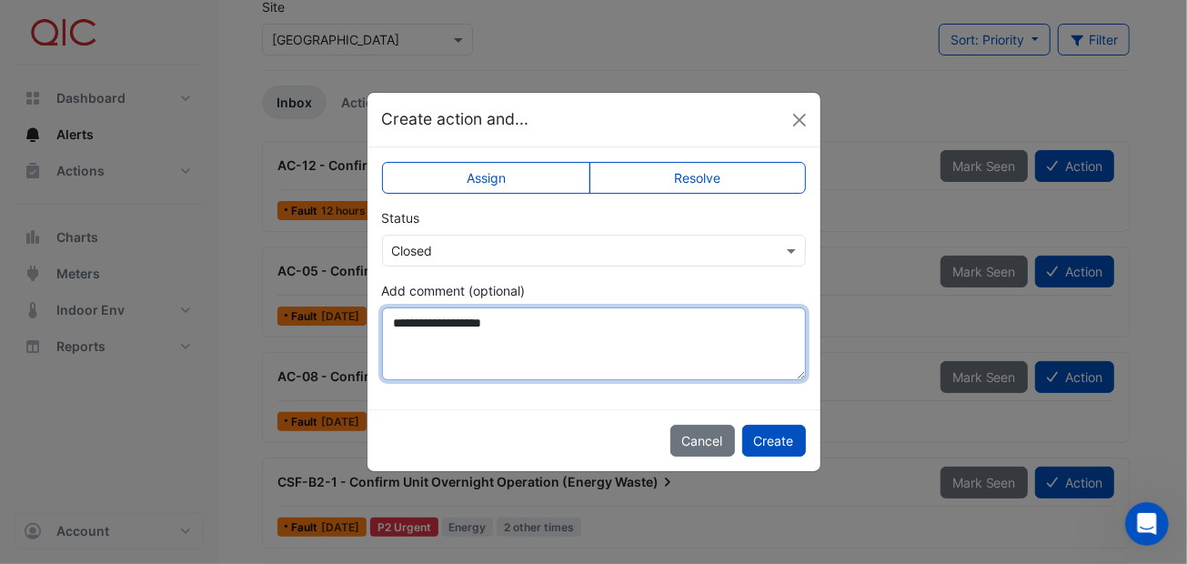
click at [480, 356] on textarea "**********" at bounding box center [594, 343] width 424 height 73
click at [444, 320] on textarea "**********" at bounding box center [594, 343] width 424 height 73
click at [499, 365] on textarea "**********" at bounding box center [594, 343] width 424 height 73
drag, startPoint x: 465, startPoint y: 318, endPoint x: 442, endPoint y: 319, distance: 22.8
click at [442, 319] on textarea "**********" at bounding box center [594, 343] width 424 height 73
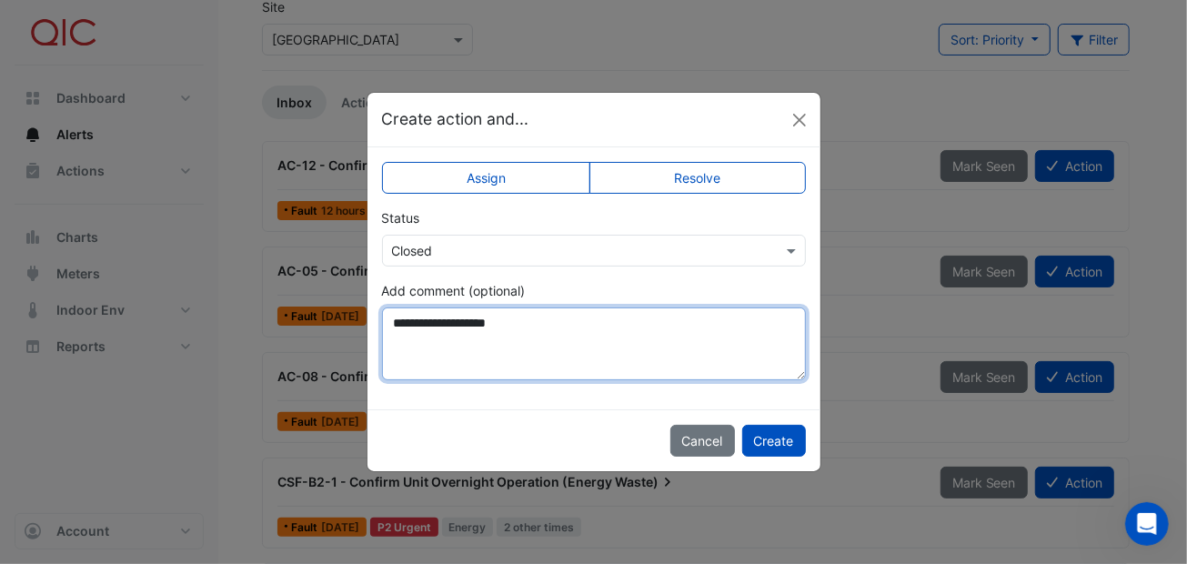
type textarea "**********"
click at [550, 346] on textarea "**********" at bounding box center [594, 343] width 424 height 73
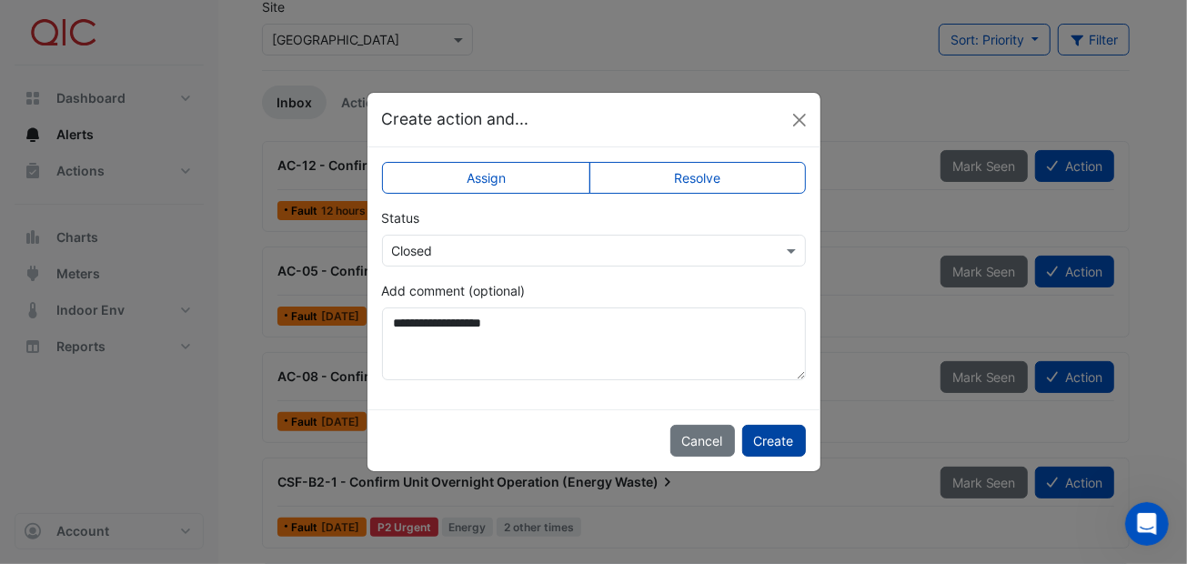
click at [770, 436] on button "Create" at bounding box center [774, 441] width 64 height 32
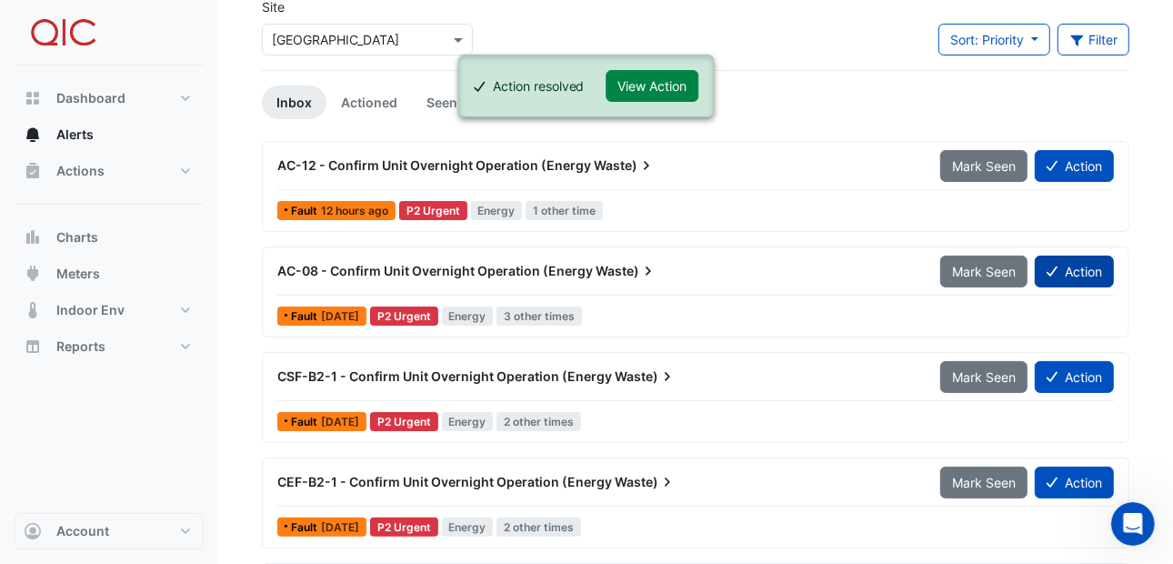
click at [1097, 264] on button "Action" at bounding box center [1074, 272] width 79 height 32
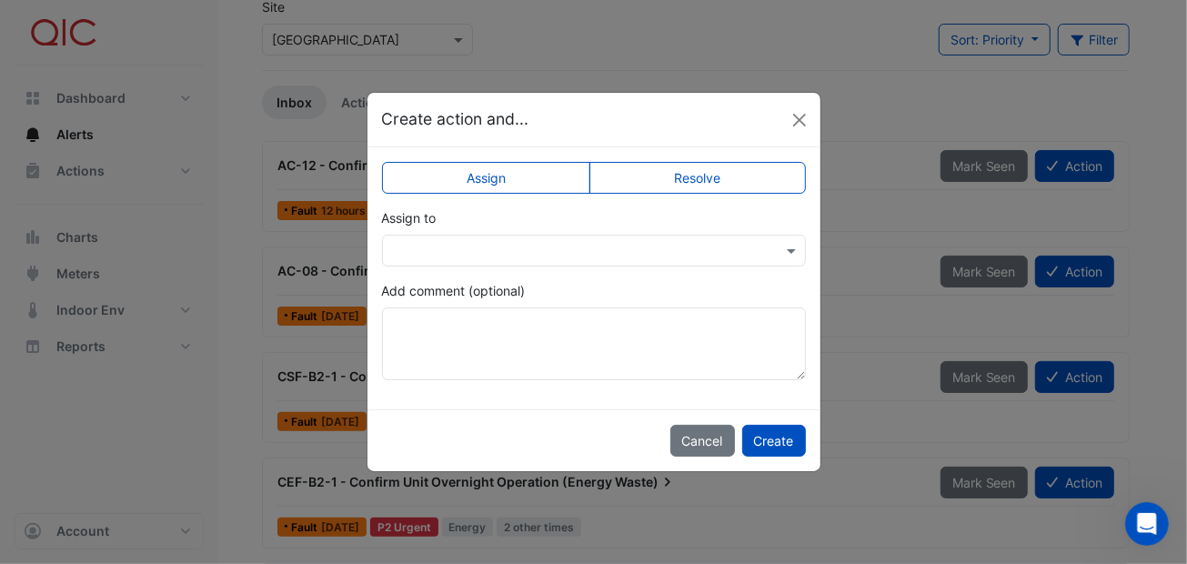
click at [690, 166] on label "Resolve" at bounding box center [697, 178] width 216 height 32
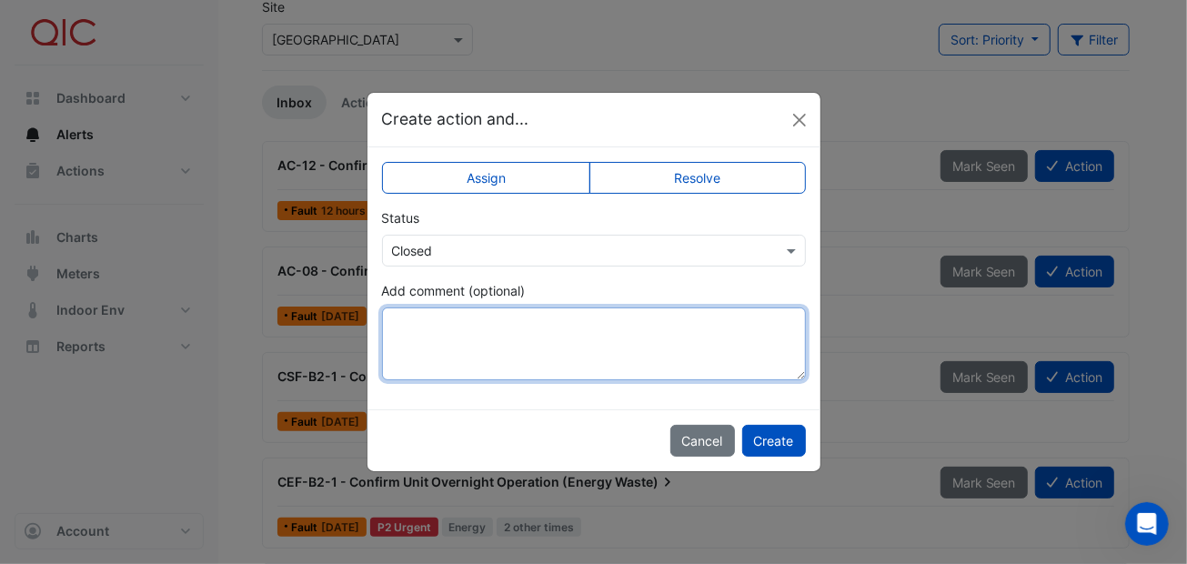
click at [426, 316] on textarea "Add comment (optional)" at bounding box center [594, 343] width 424 height 73
type textarea "*"
drag, startPoint x: 546, startPoint y: 326, endPoint x: 381, endPoint y: 326, distance: 164.6
click at [382, 326] on textarea "**********" at bounding box center [594, 343] width 424 height 73
type textarea "**********"
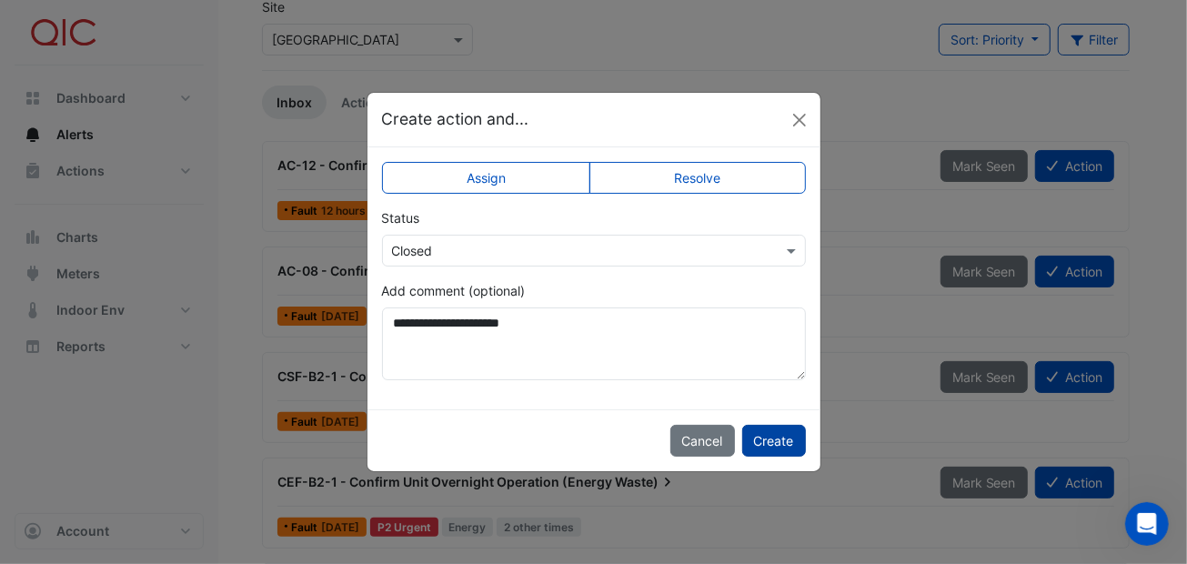
click at [773, 437] on button "Create" at bounding box center [774, 441] width 64 height 32
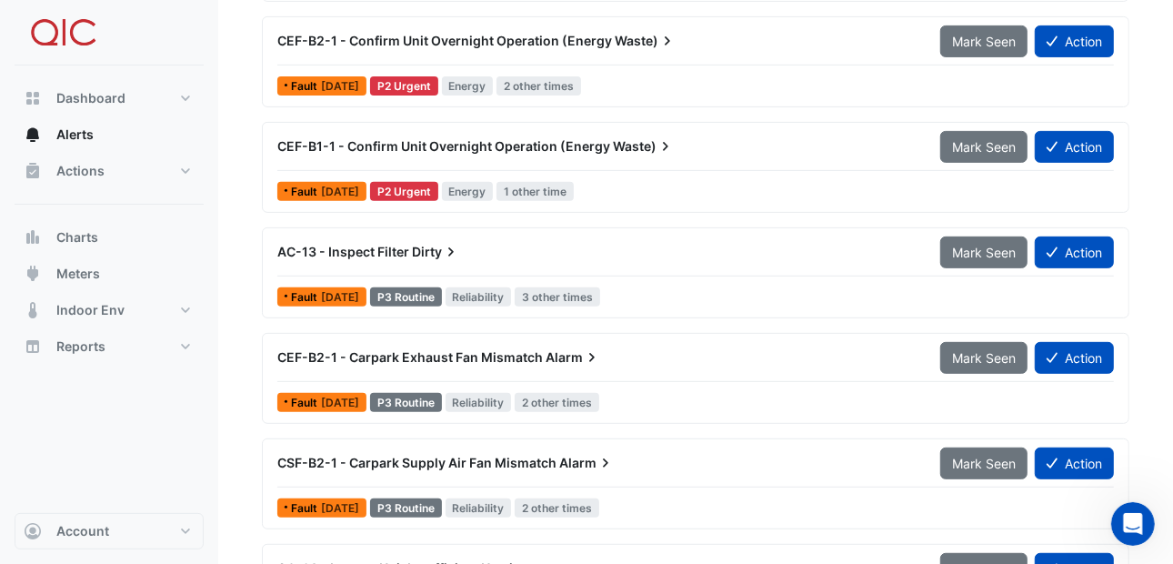
scroll to position [454, 0]
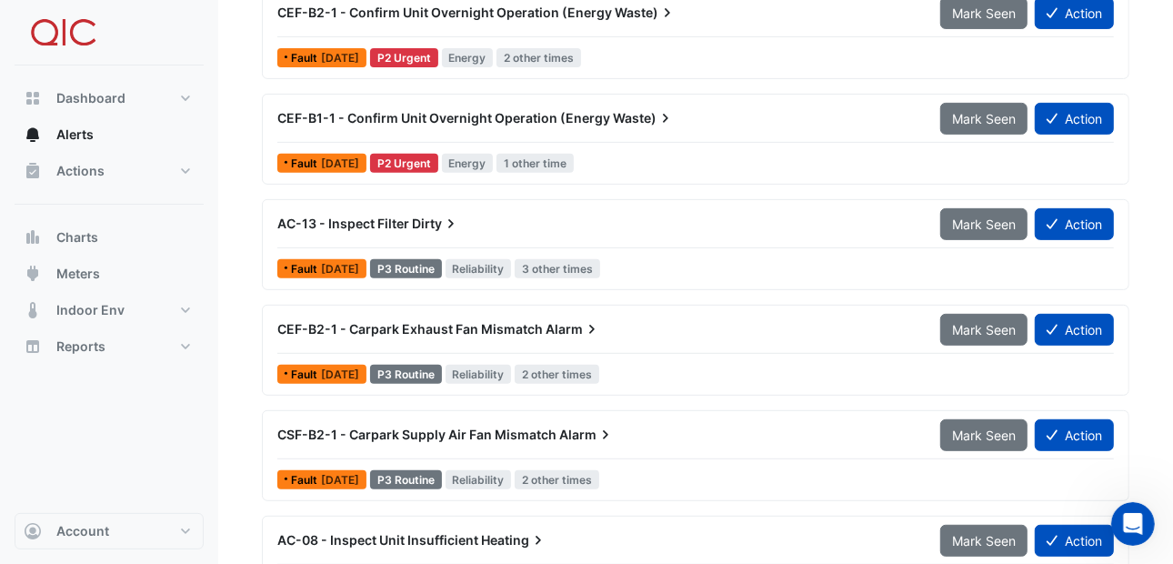
click at [329, 367] on span "[DATE]" at bounding box center [340, 374] width 38 height 14
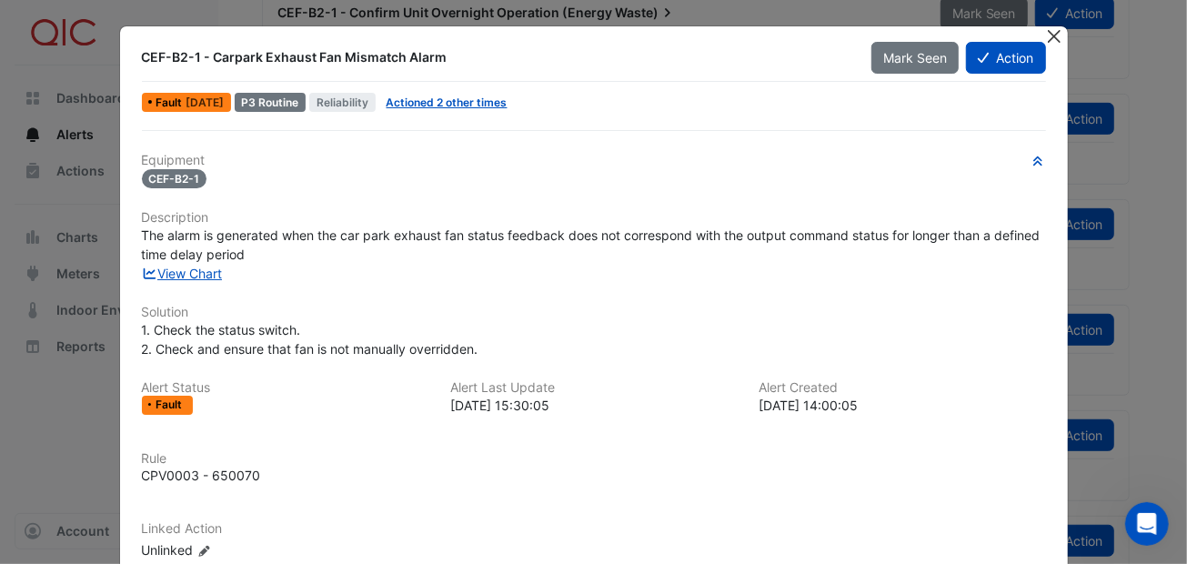
click at [1051, 37] on button "Close" at bounding box center [1054, 35] width 19 height 19
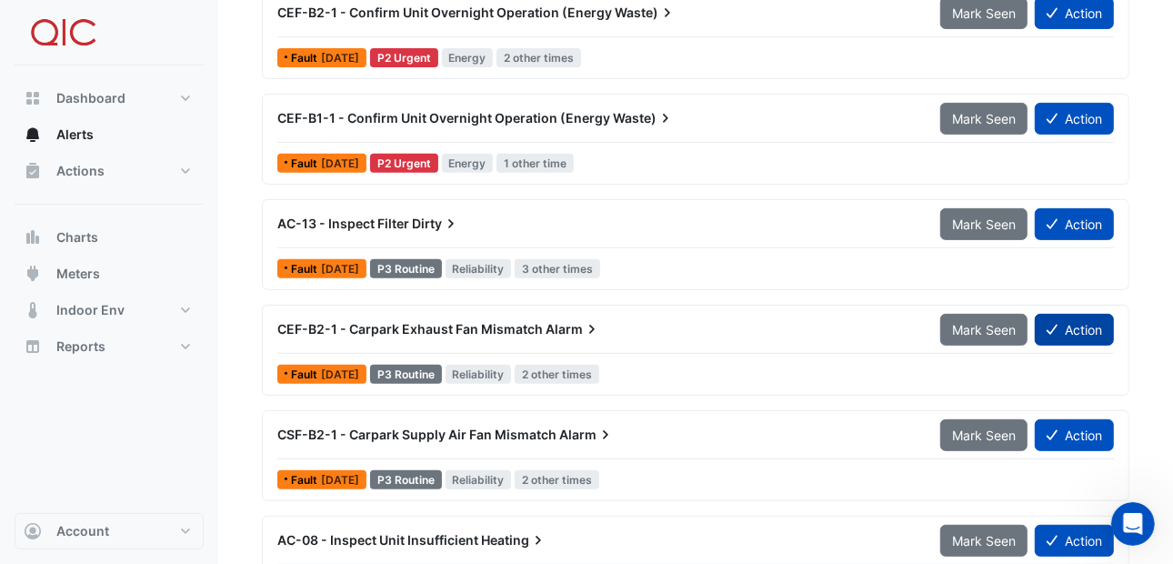
click at [1068, 322] on button "Action" at bounding box center [1074, 330] width 79 height 32
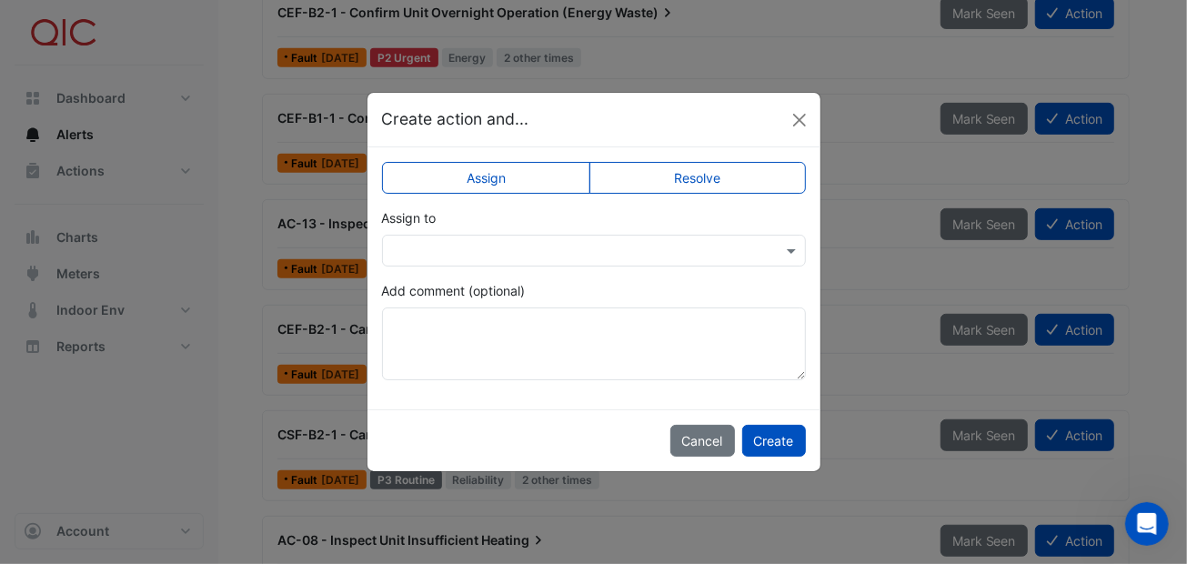
click at [446, 250] on input "text" at bounding box center [575, 251] width 367 height 19
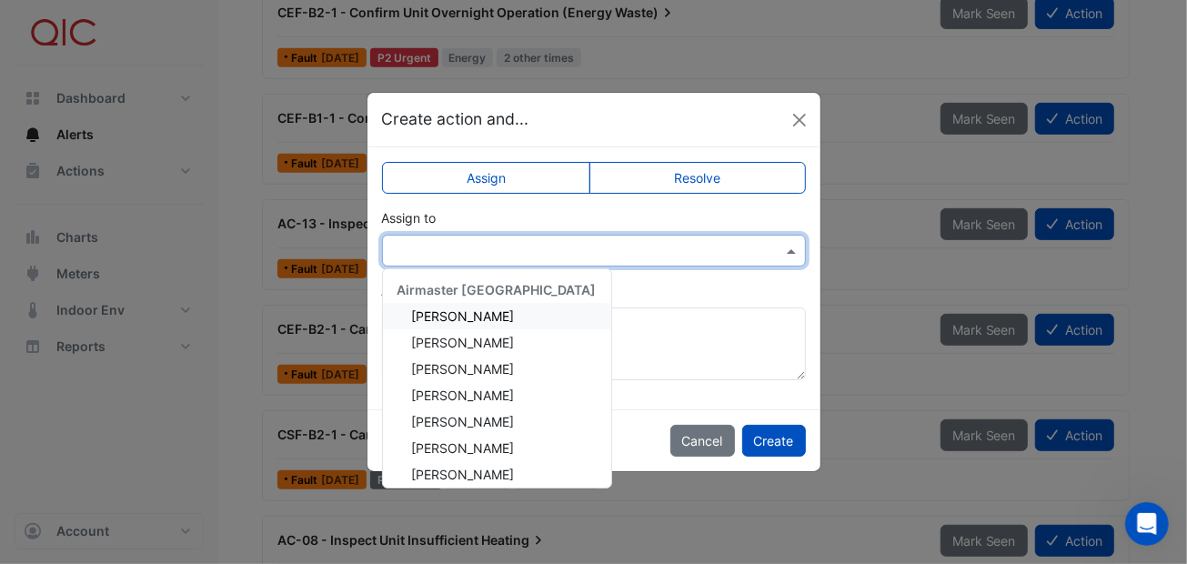
drag, startPoint x: 460, startPoint y: 314, endPoint x: 496, endPoint y: 270, distance: 56.2
click at [460, 313] on span "[PERSON_NAME]" at bounding box center [463, 315] width 103 height 15
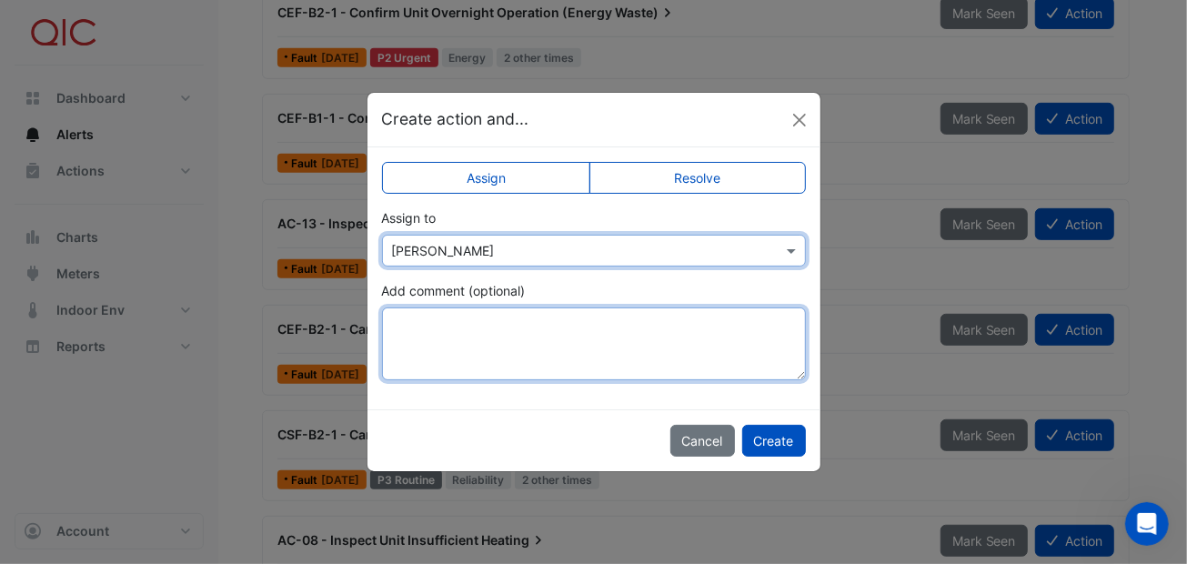
click at [457, 330] on textarea "Add comment (optional)" at bounding box center [594, 343] width 424 height 73
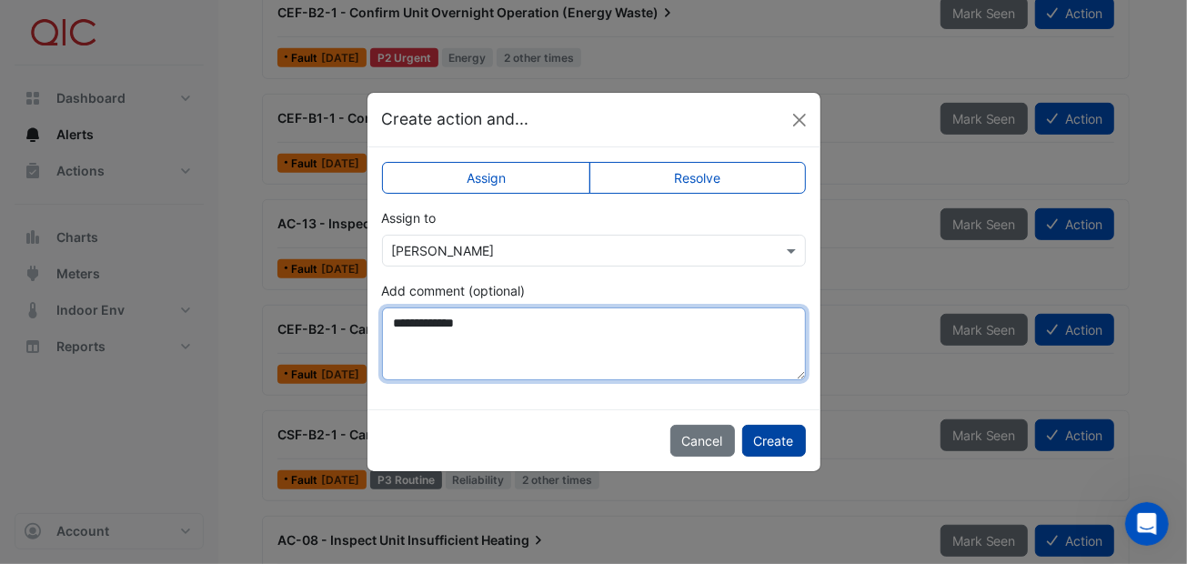
type textarea "**********"
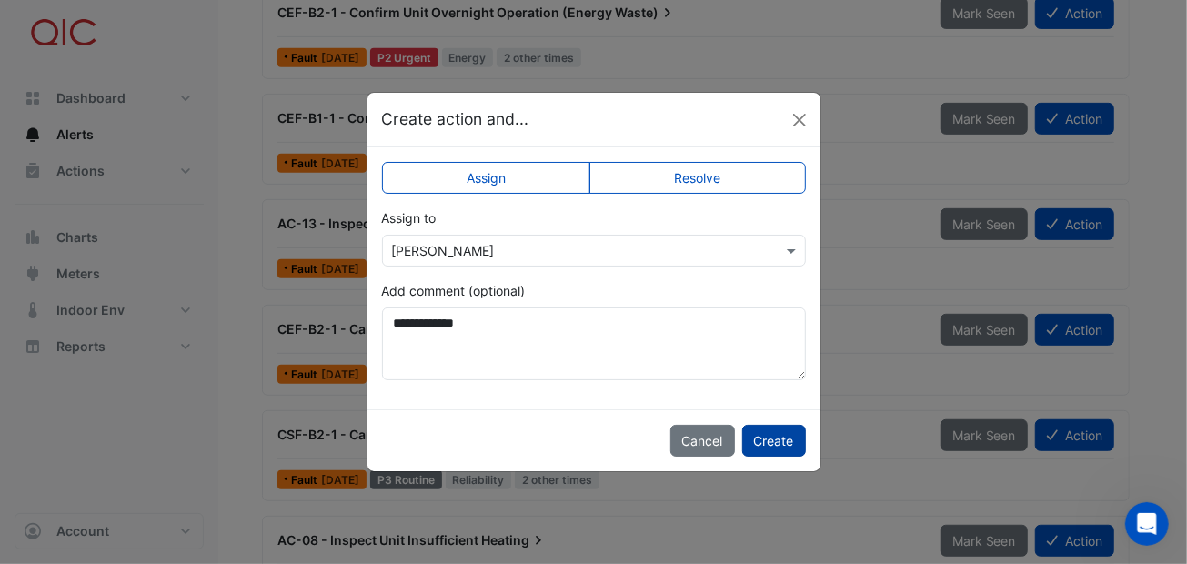
click at [768, 434] on button "Create" at bounding box center [774, 441] width 64 height 32
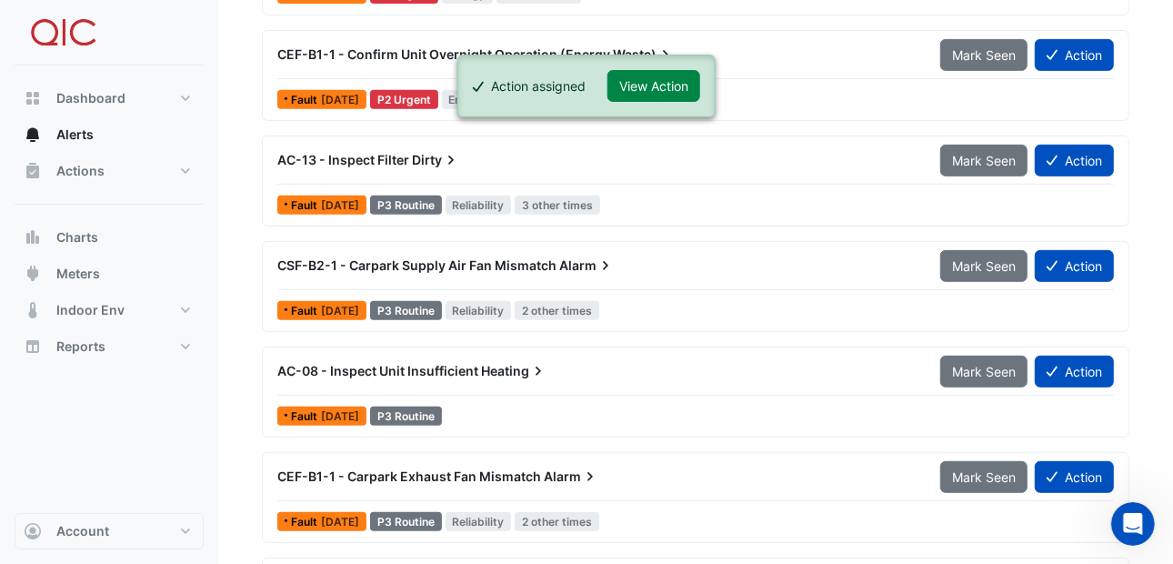
scroll to position [546, 0]
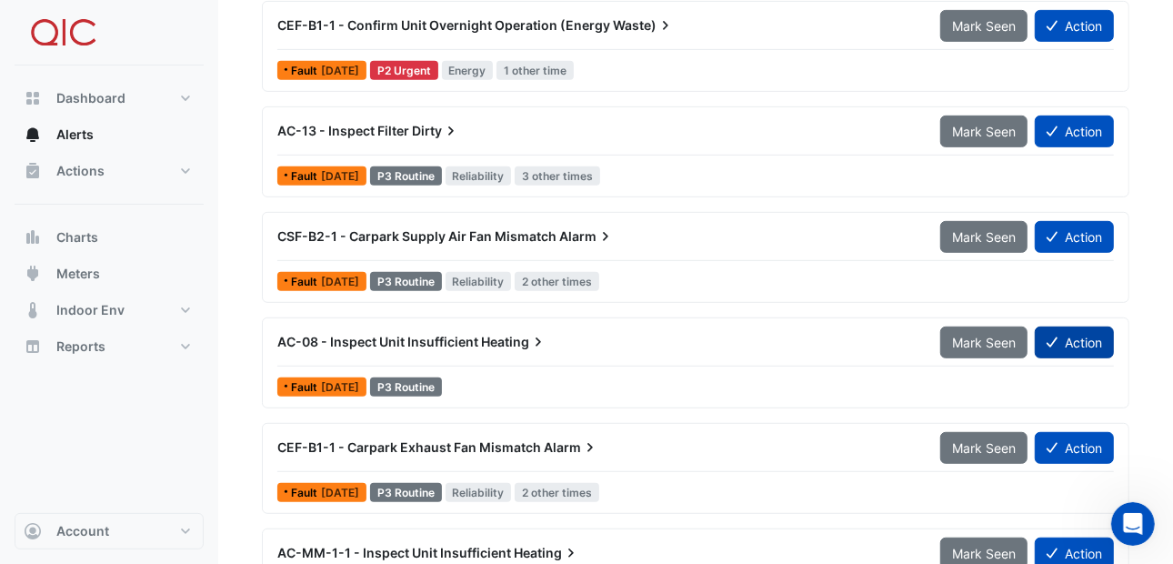
click at [1065, 327] on button "Action" at bounding box center [1074, 342] width 79 height 32
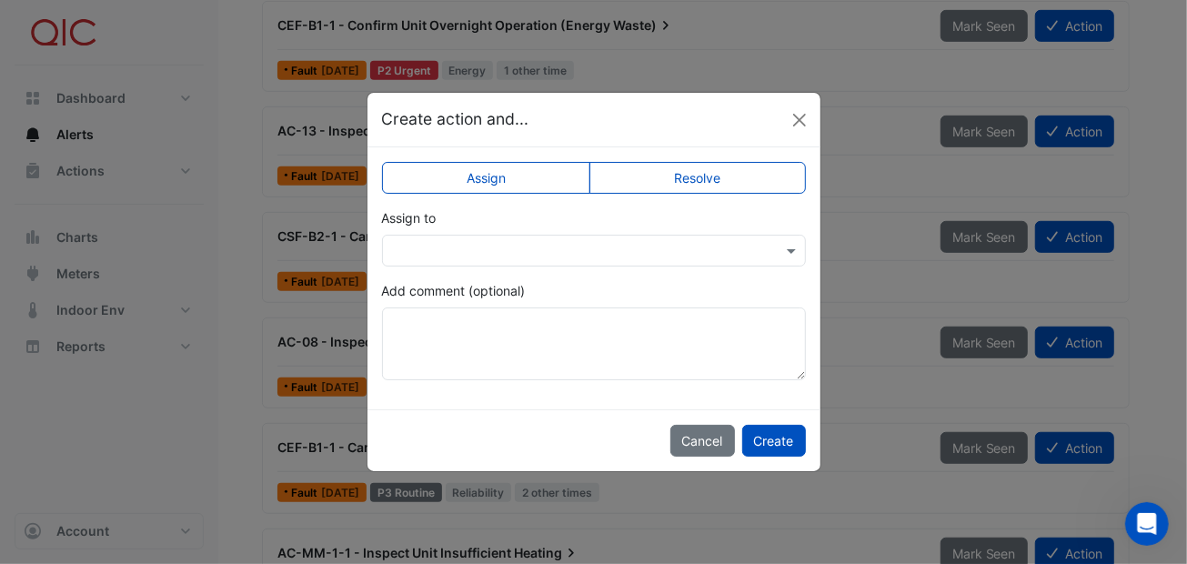
click at [676, 167] on label "Resolve" at bounding box center [697, 178] width 216 height 32
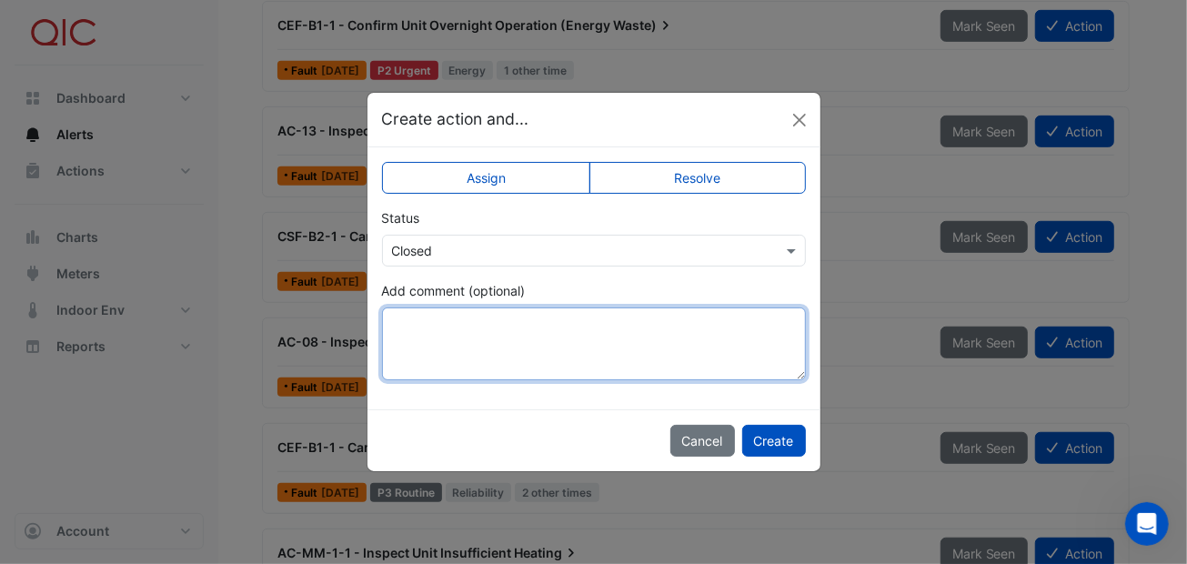
click at [464, 326] on textarea "Add comment (optional)" at bounding box center [594, 343] width 424 height 73
click at [504, 321] on textarea "Add comment (optional)" at bounding box center [594, 343] width 424 height 73
click at [472, 314] on textarea "Add comment (optional)" at bounding box center [594, 343] width 424 height 73
type textarea "*"
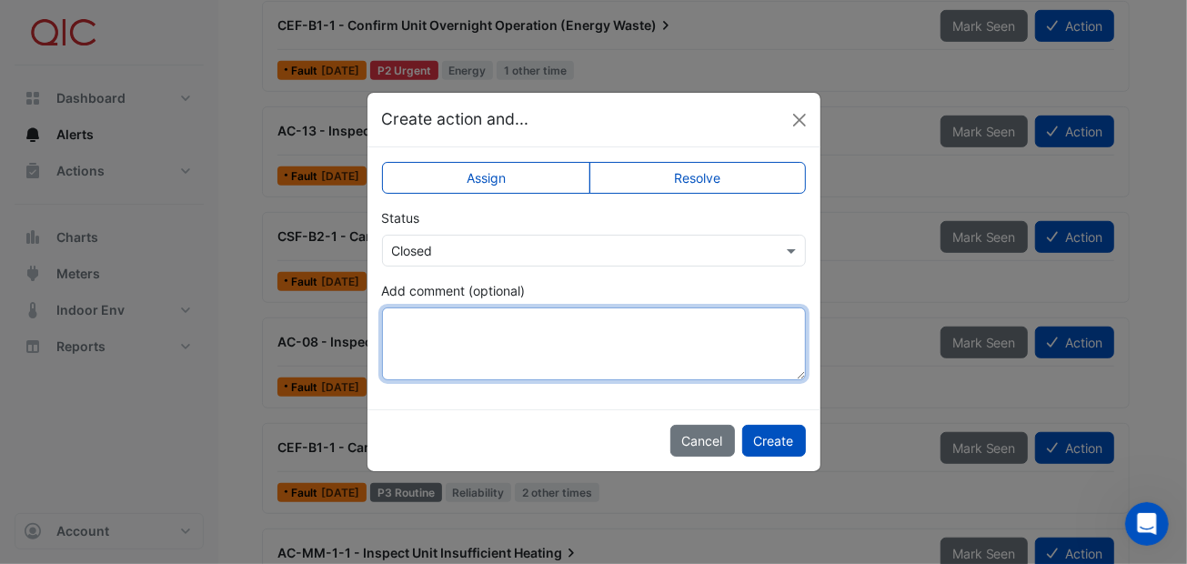
paste textarea "**********"
type textarea "**********"
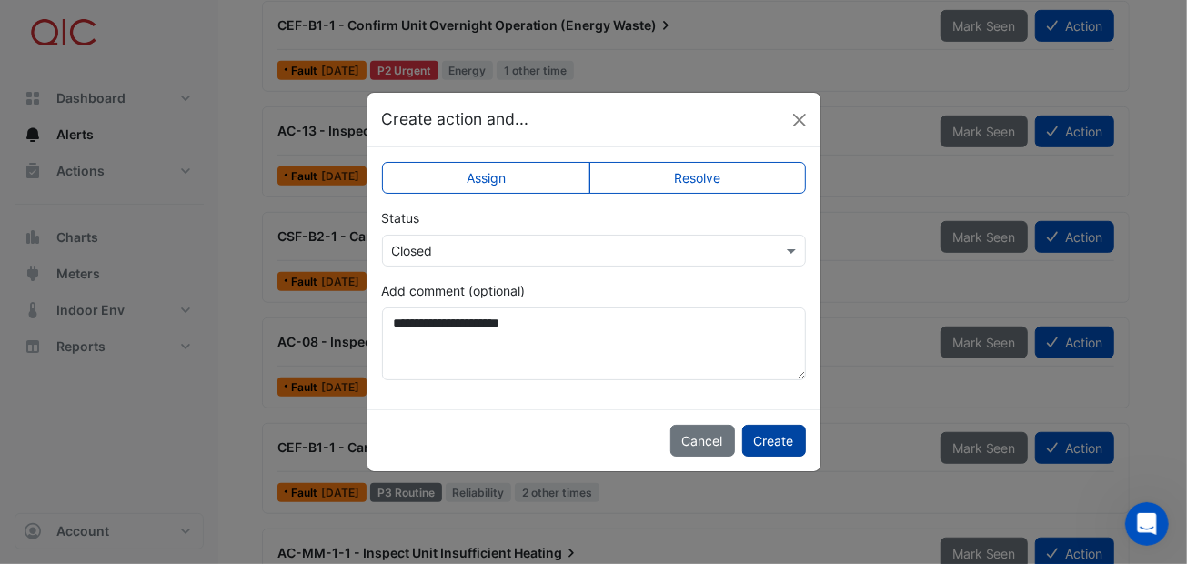
click at [773, 431] on button "Create" at bounding box center [774, 441] width 64 height 32
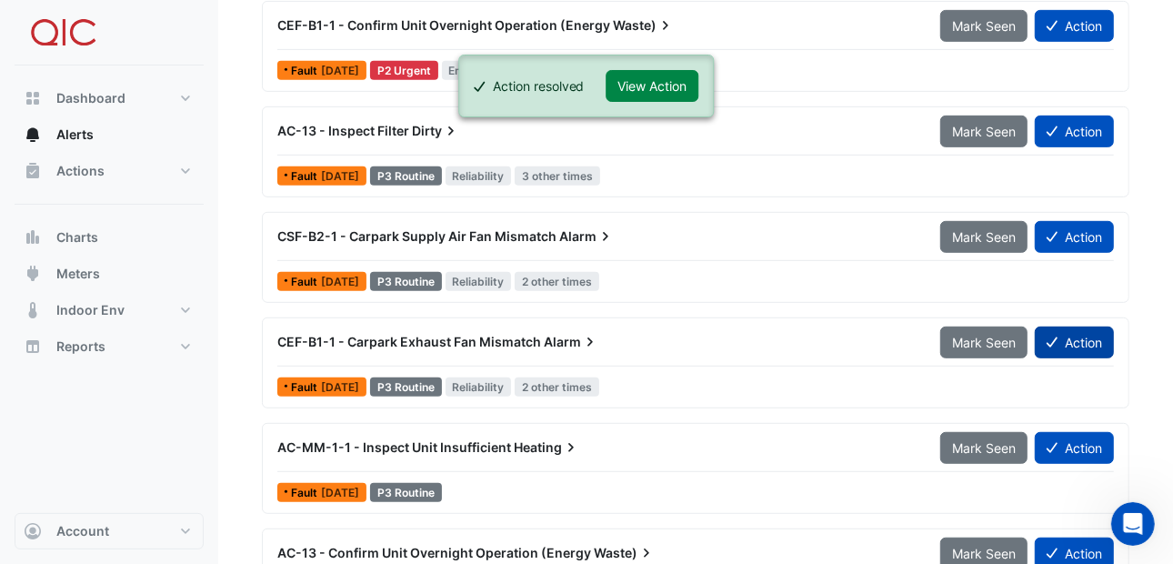
click at [1073, 328] on button "Action" at bounding box center [1074, 342] width 79 height 32
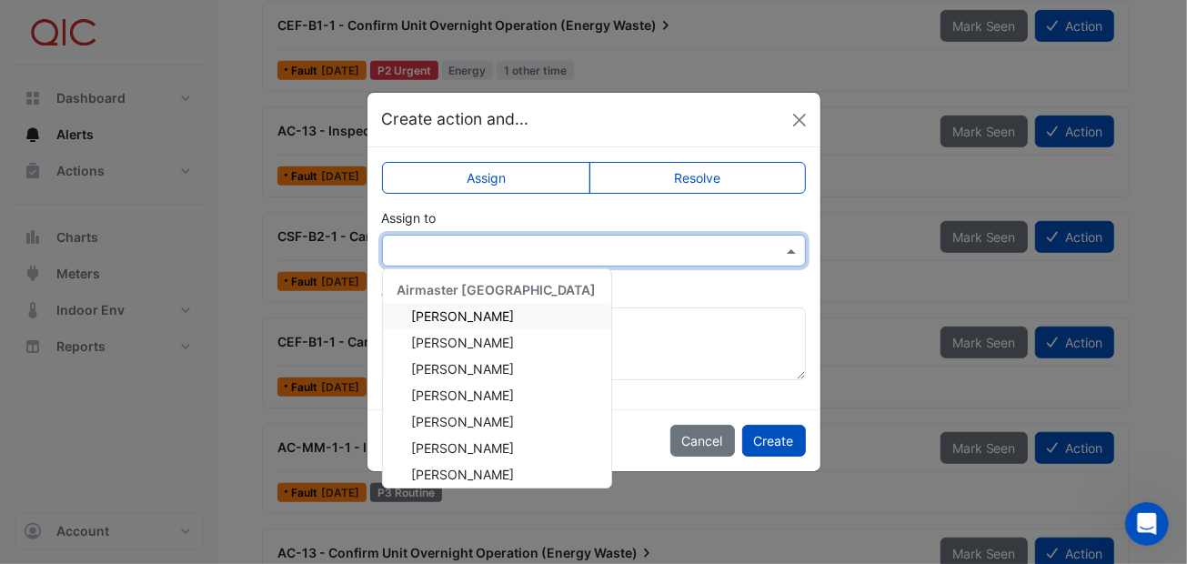
drag, startPoint x: 795, startPoint y: 247, endPoint x: 769, endPoint y: 241, distance: 26.2
click at [793, 247] on span at bounding box center [793, 250] width 23 height 19
click at [477, 311] on div "[PERSON_NAME]" at bounding box center [497, 316] width 228 height 26
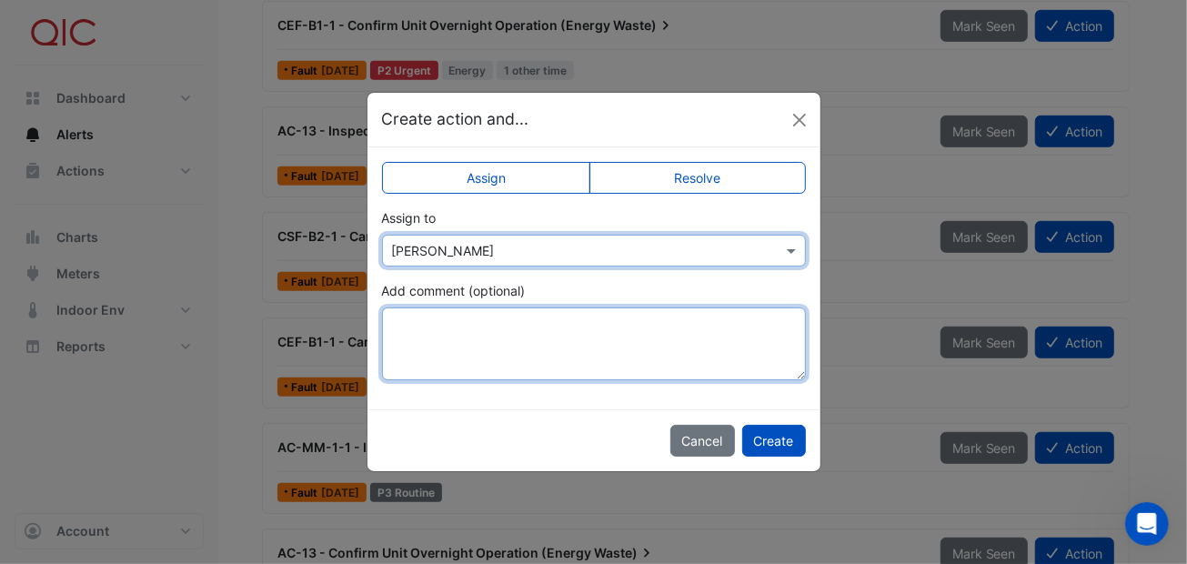
click at [433, 325] on textarea "Add comment (optional)" at bounding box center [594, 343] width 424 height 73
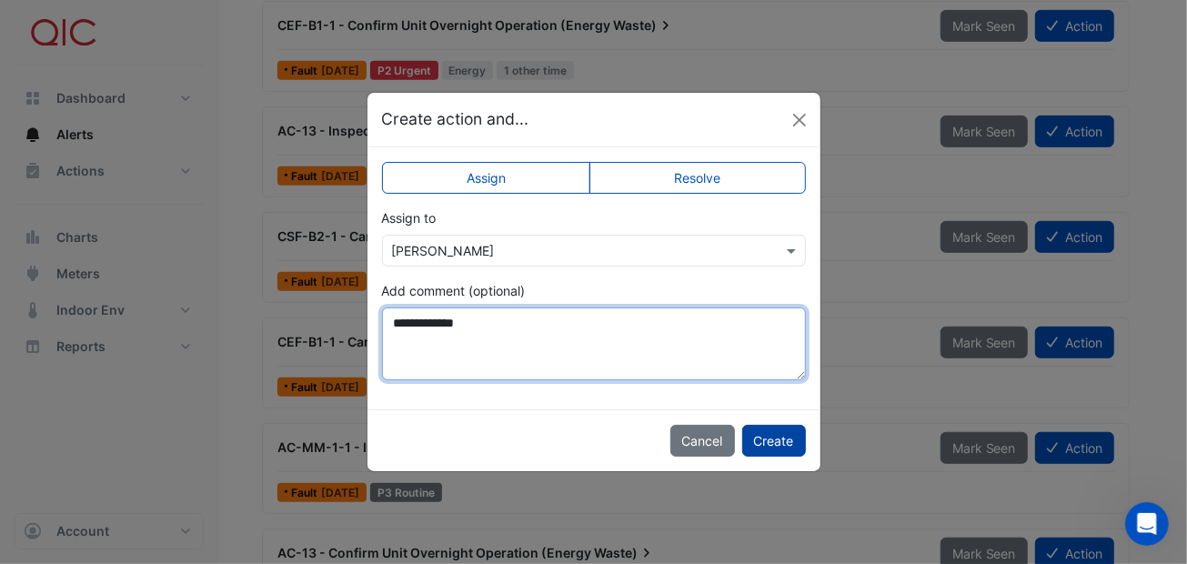
type textarea "**********"
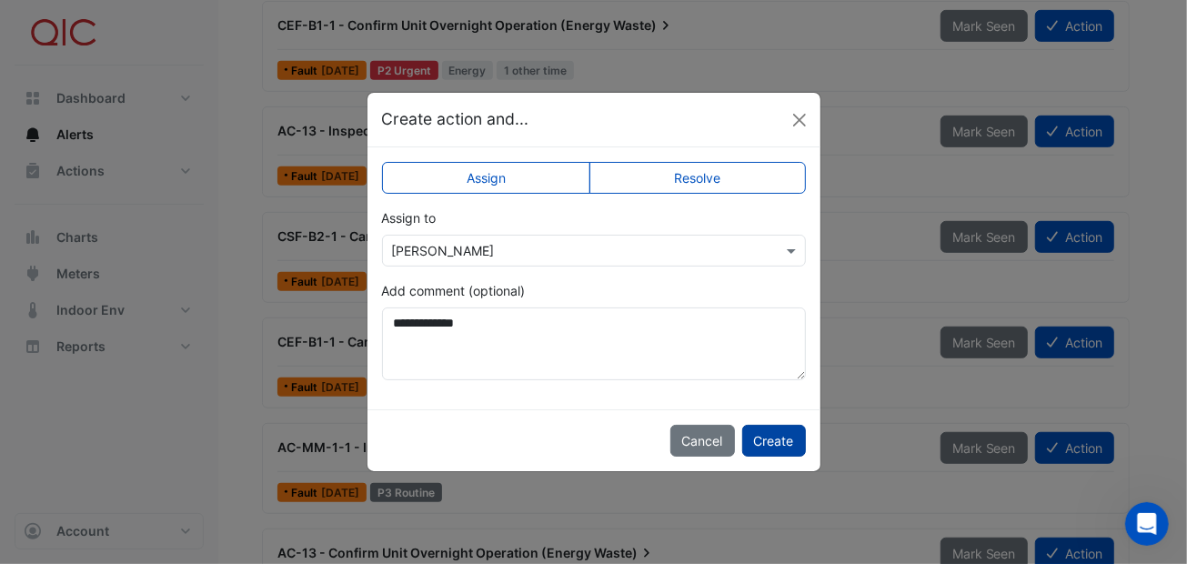
click at [795, 435] on button "Create" at bounding box center [774, 441] width 64 height 32
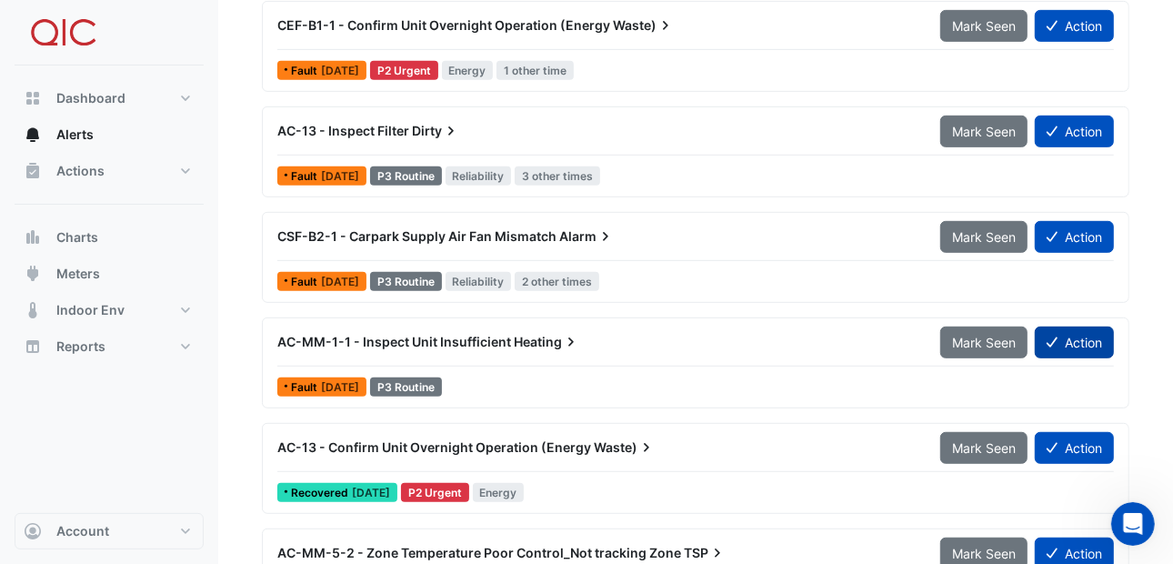
click at [1068, 333] on button "Action" at bounding box center [1074, 342] width 79 height 32
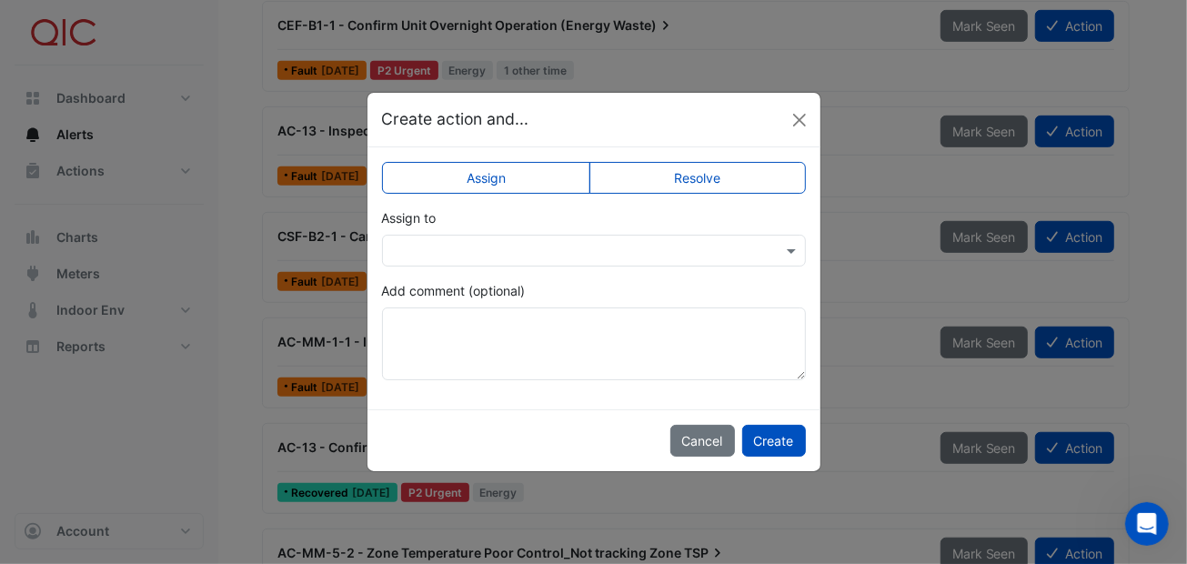
click at [688, 168] on label "Resolve" at bounding box center [697, 178] width 216 height 32
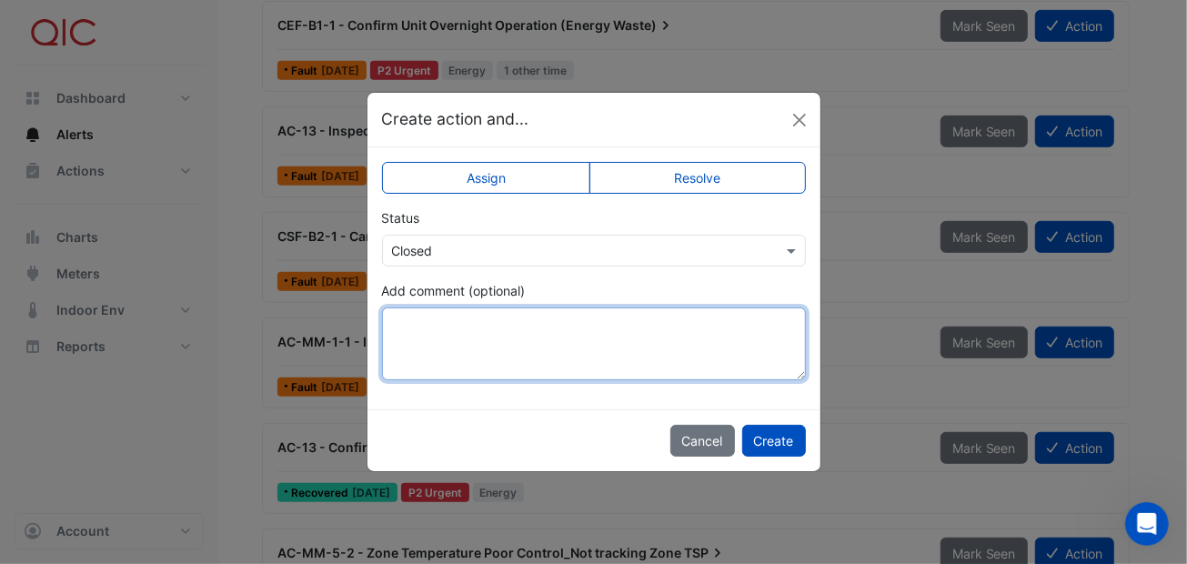
click at [415, 322] on textarea "Add comment (optional)" at bounding box center [594, 343] width 424 height 73
paste textarea "**********"
type textarea "**********"
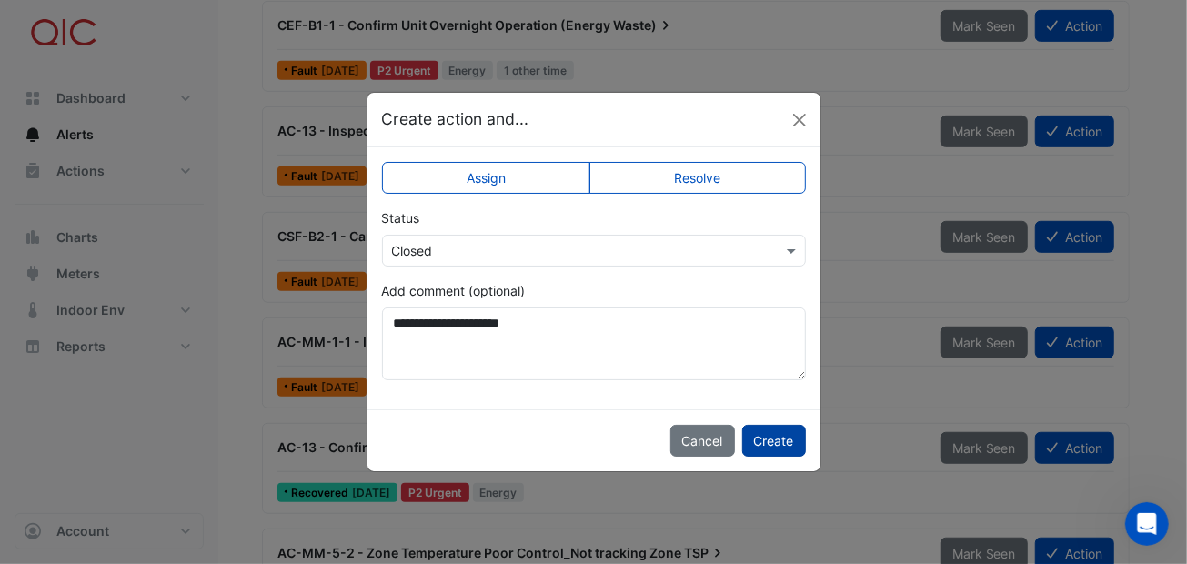
click at [787, 429] on button "Create" at bounding box center [774, 441] width 64 height 32
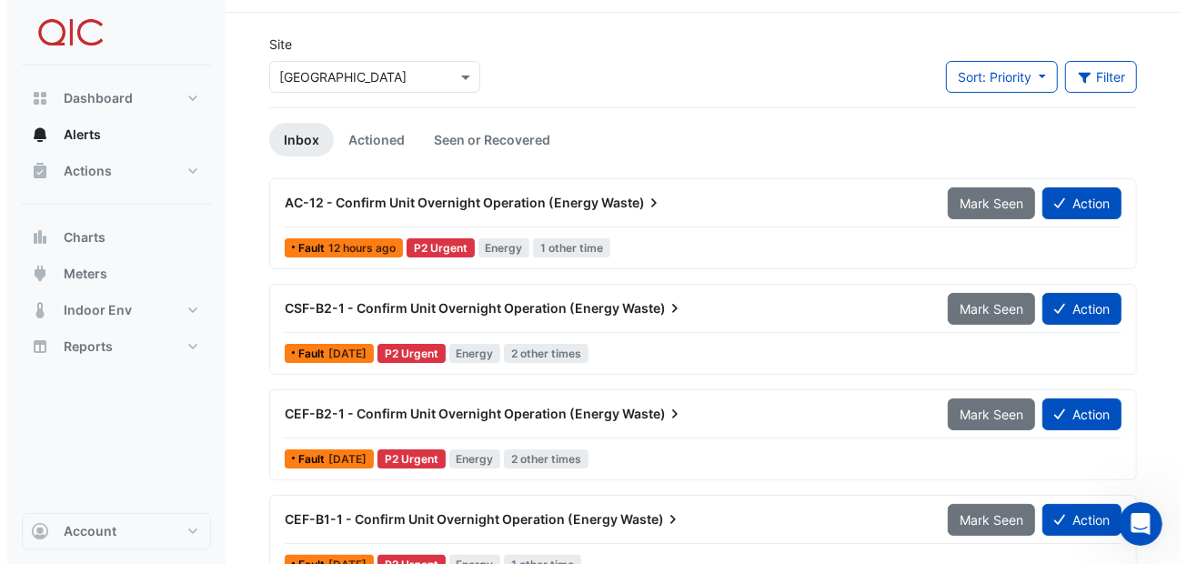
scroll to position [90, 0]
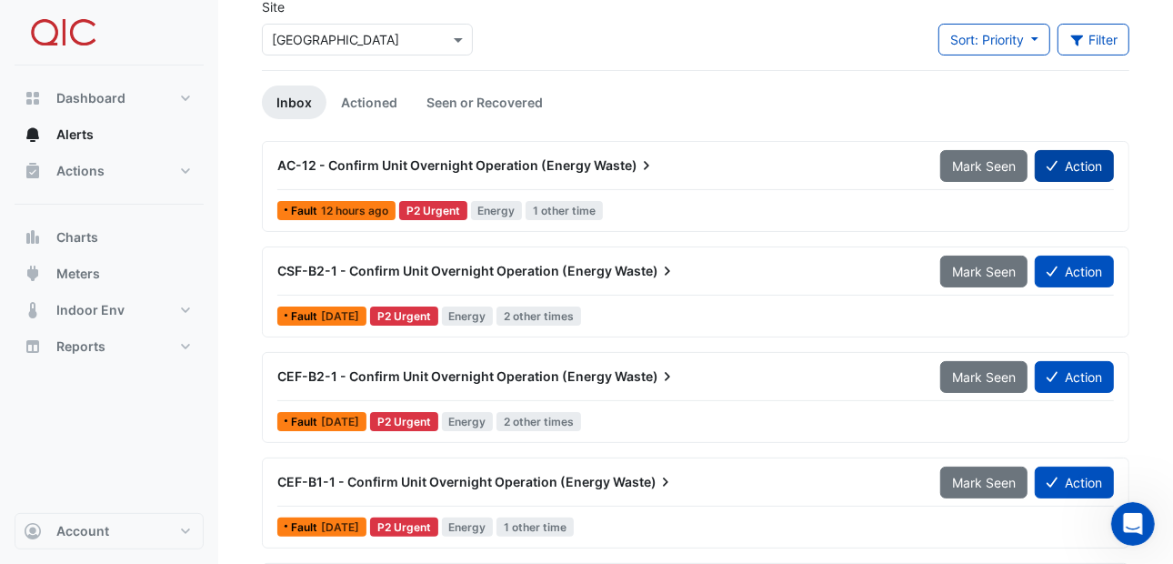
click at [1089, 162] on button "Action" at bounding box center [1074, 166] width 79 height 32
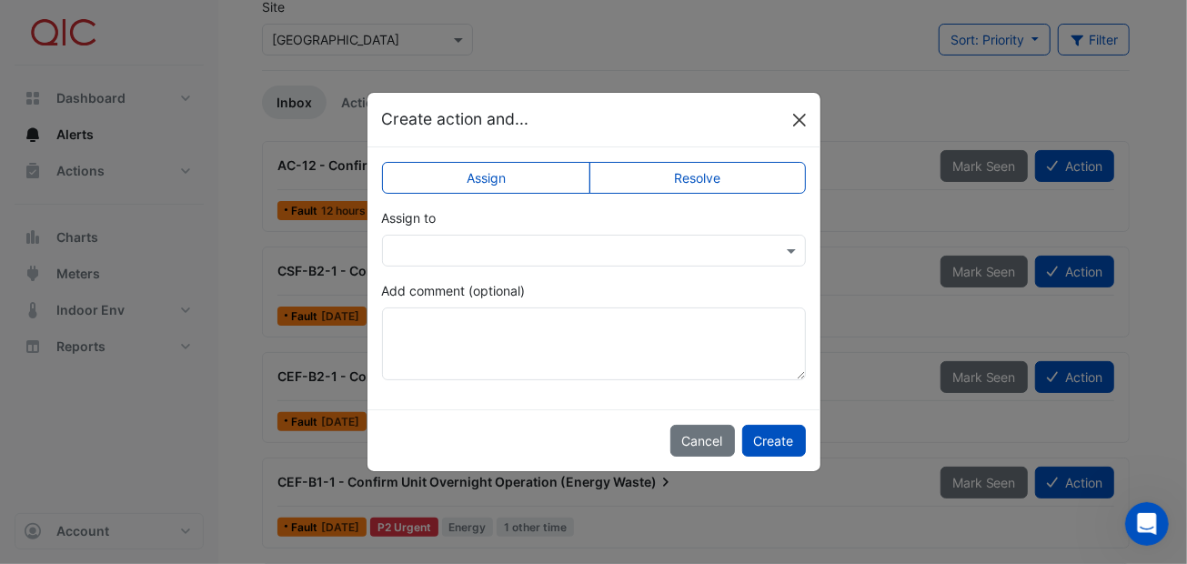
click at [806, 116] on button "Close" at bounding box center [799, 119] width 27 height 27
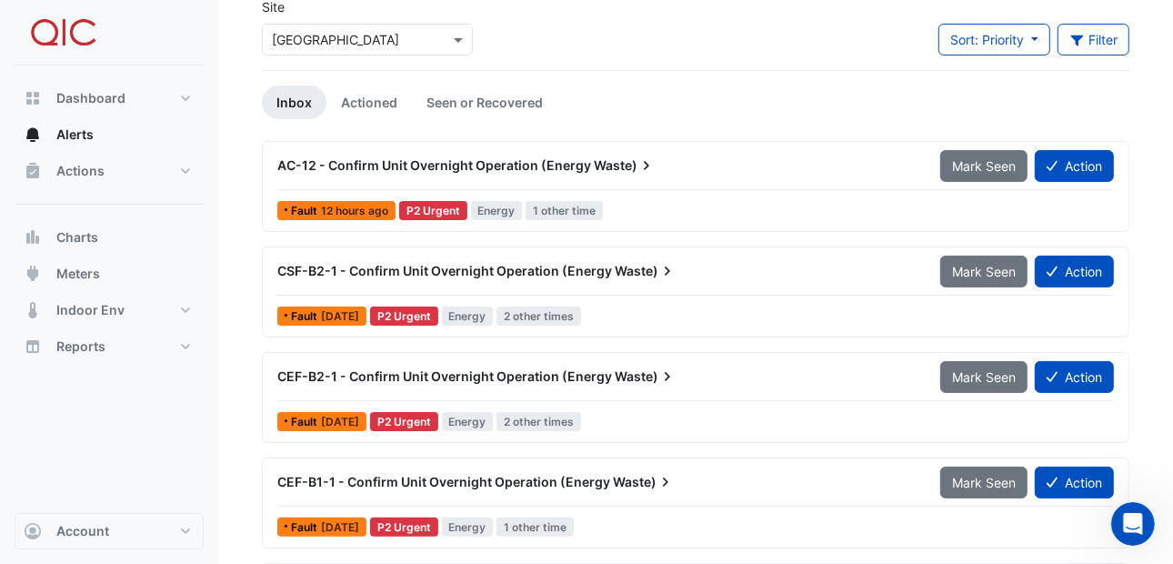
click at [496, 211] on span "Energy" at bounding box center [497, 210] width 52 height 19
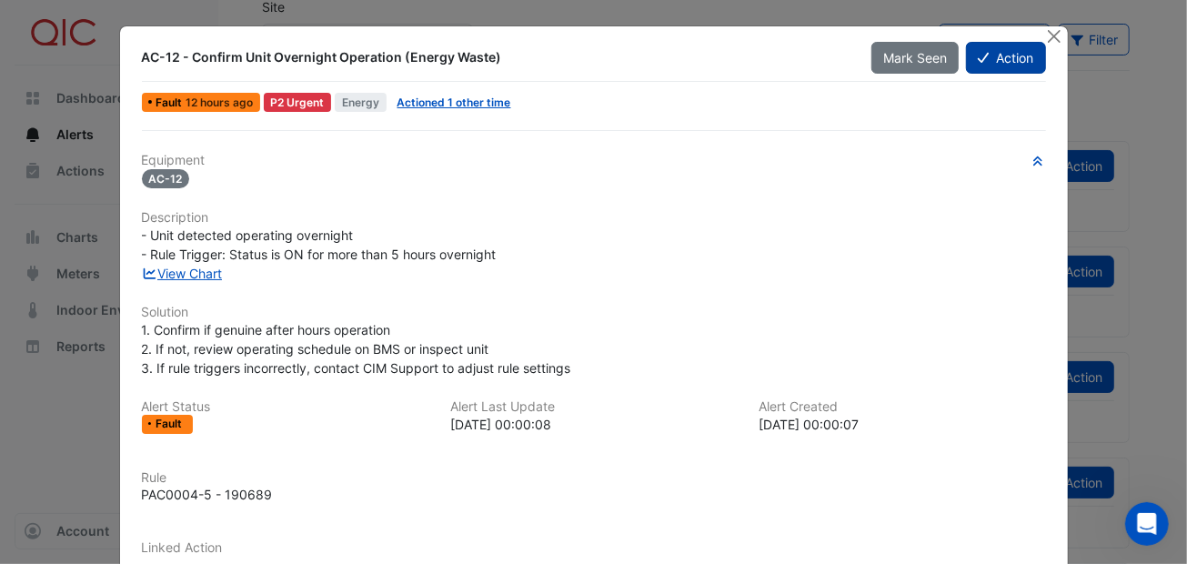
click at [1021, 42] on button "Action" at bounding box center [1005, 58] width 79 height 32
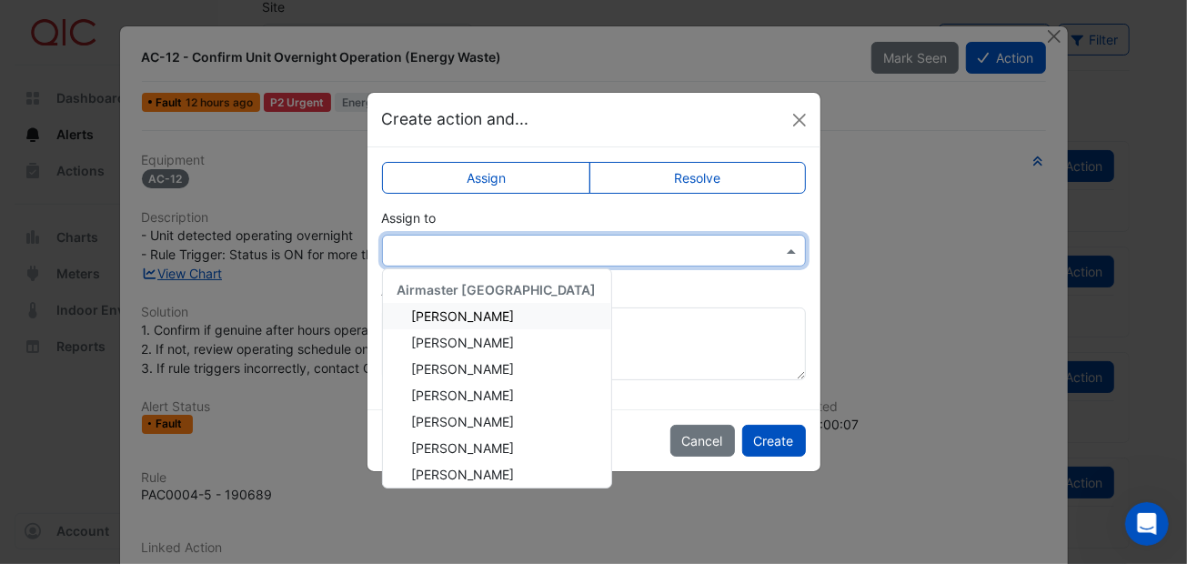
click at [462, 251] on input "text" at bounding box center [575, 251] width 367 height 19
click at [435, 308] on span "[PERSON_NAME]" at bounding box center [463, 315] width 103 height 15
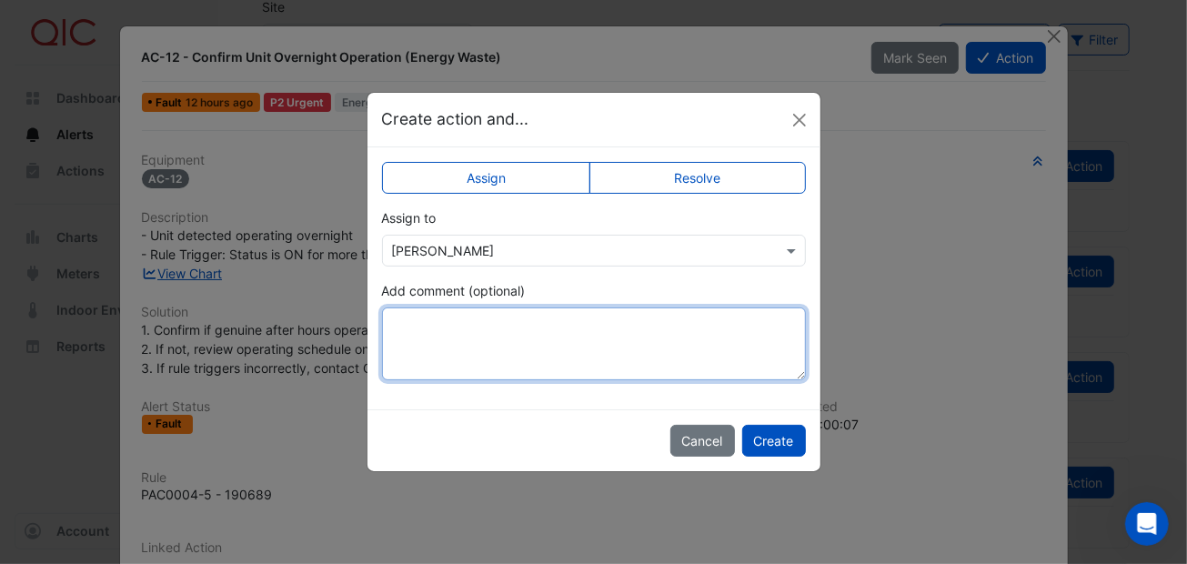
click at [428, 307] on textarea "Add comment (optional)" at bounding box center [594, 343] width 424 height 73
type textarea "**********"
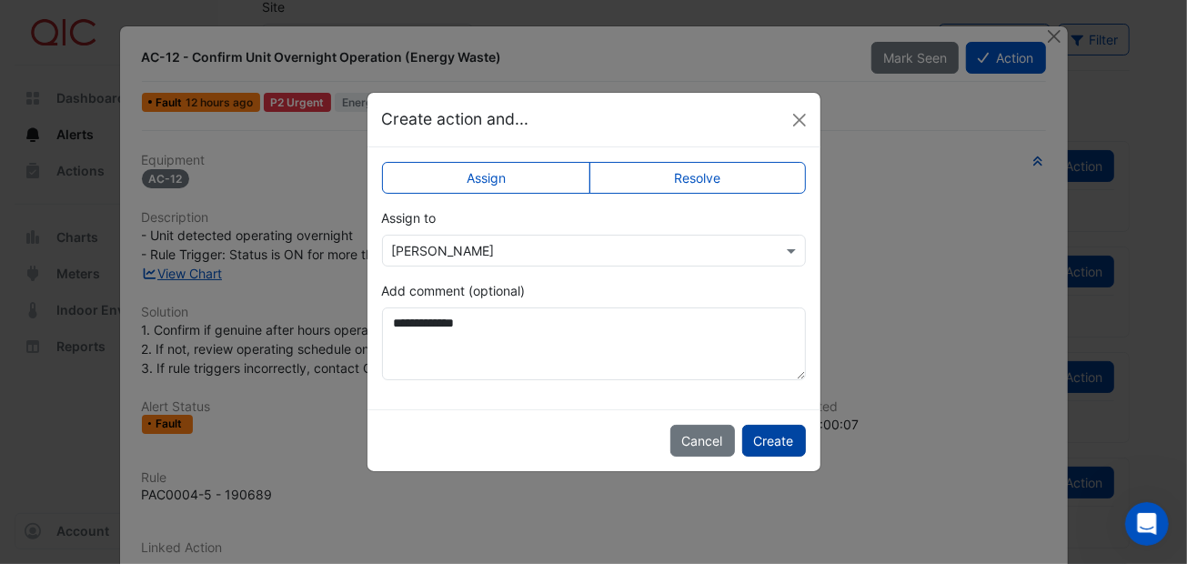
click at [790, 436] on button "Create" at bounding box center [774, 441] width 64 height 32
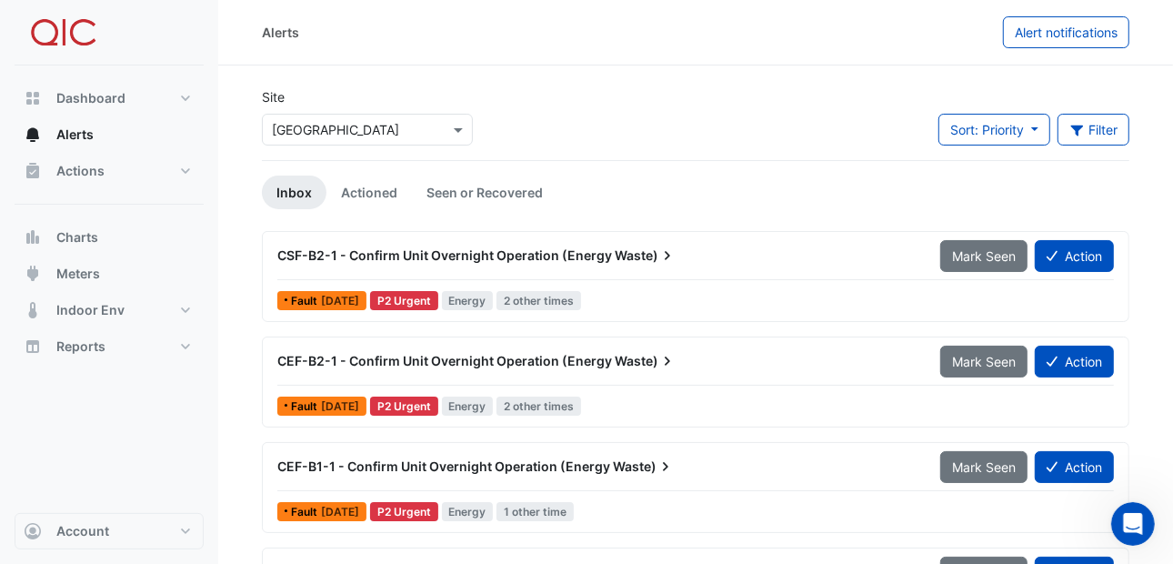
click at [346, 296] on span "1 week ago" at bounding box center [340, 301] width 38 height 14
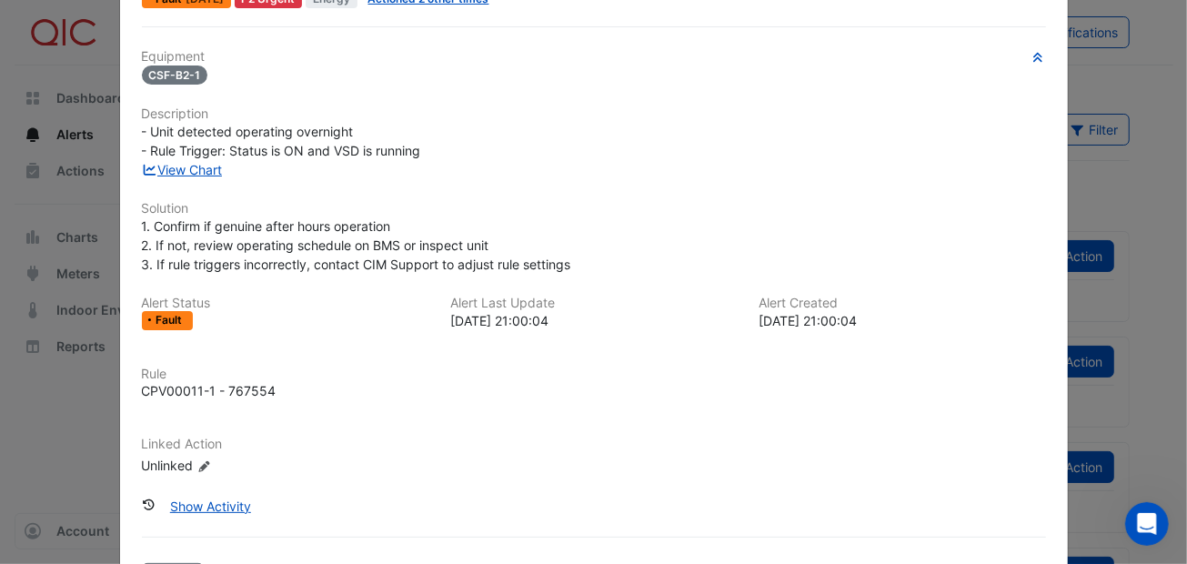
scroll to position [171, 0]
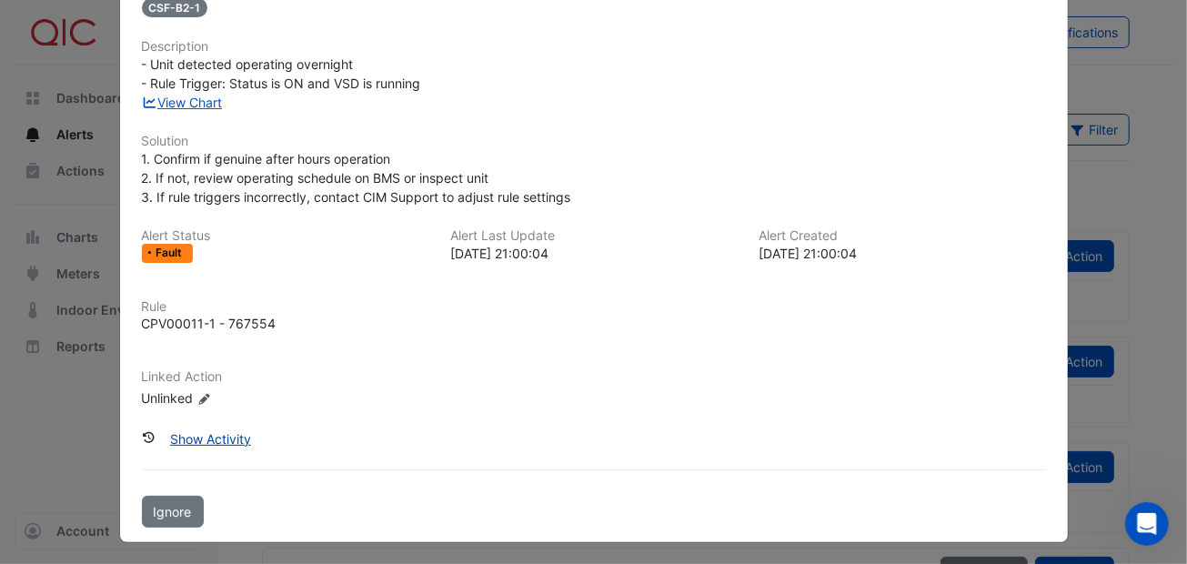
click at [215, 436] on button "Show Activity" at bounding box center [210, 439] width 105 height 32
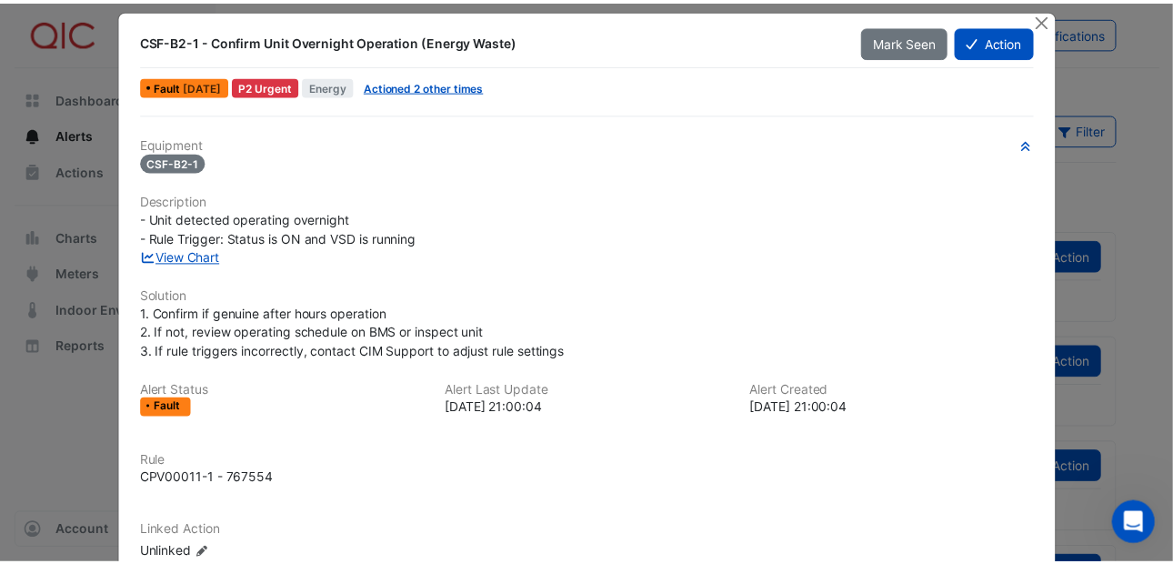
scroll to position [0, 0]
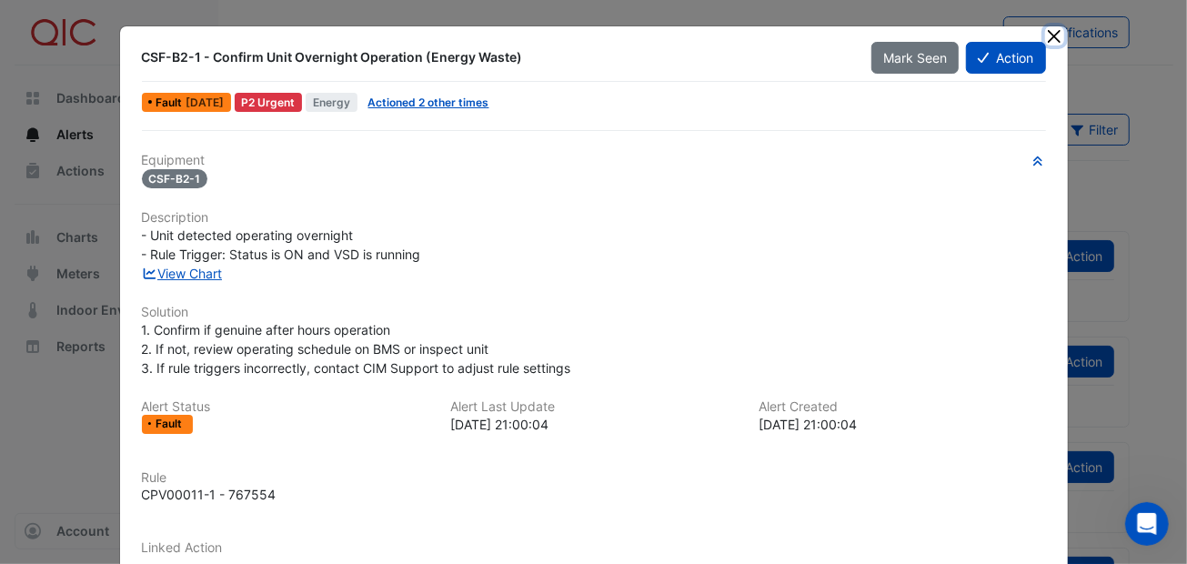
click at [1049, 35] on button "Close" at bounding box center [1054, 35] width 19 height 19
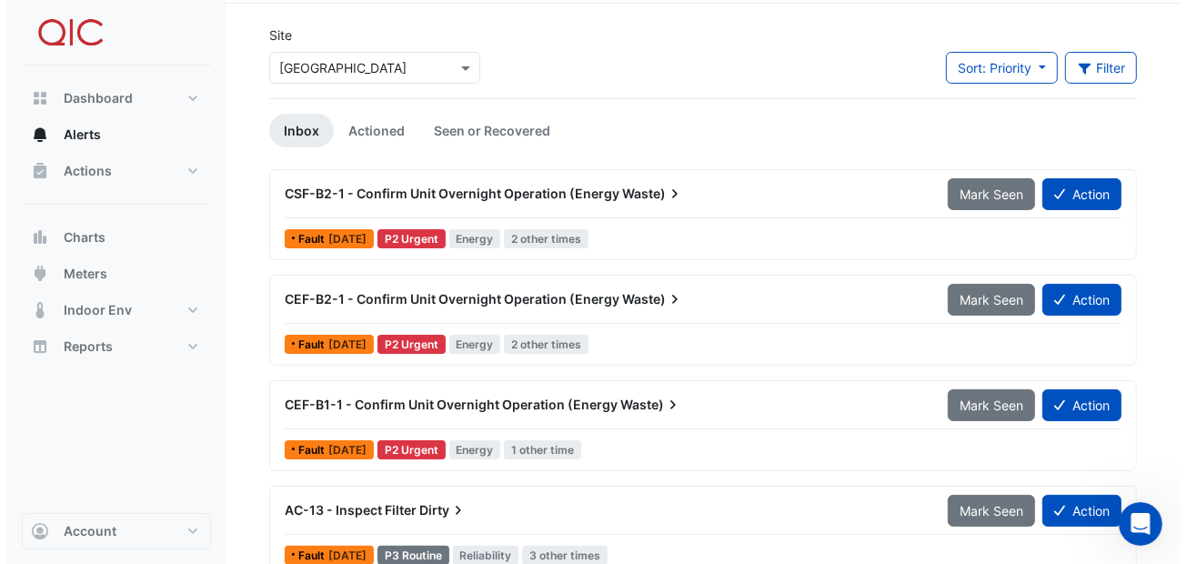
scroll to position [90, 0]
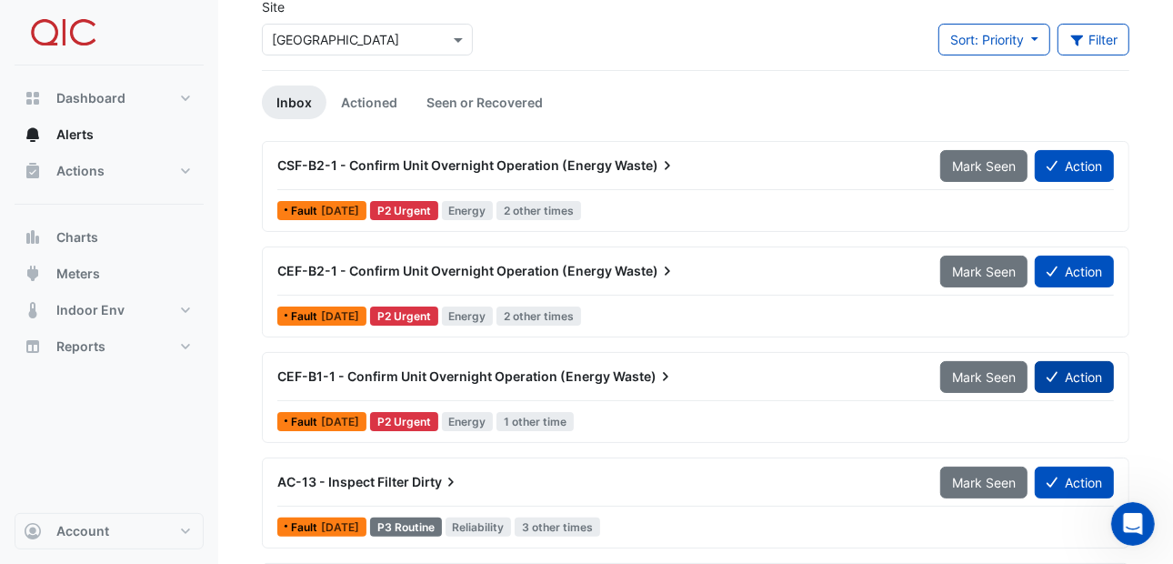
click at [1083, 369] on button "Action" at bounding box center [1074, 377] width 79 height 32
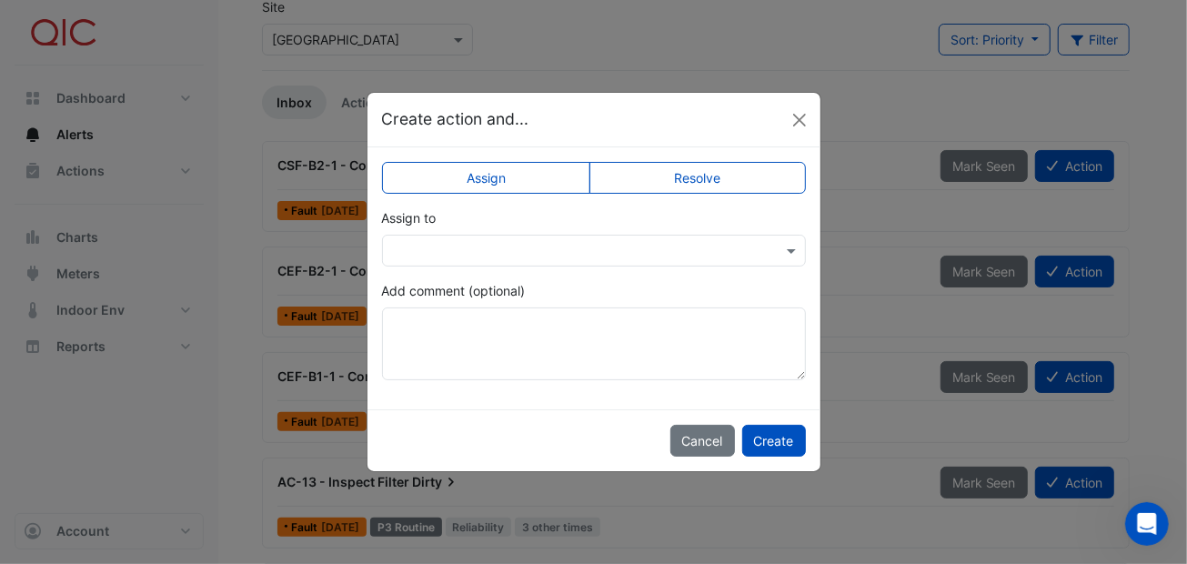
click at [508, 246] on input "text" at bounding box center [575, 251] width 367 height 19
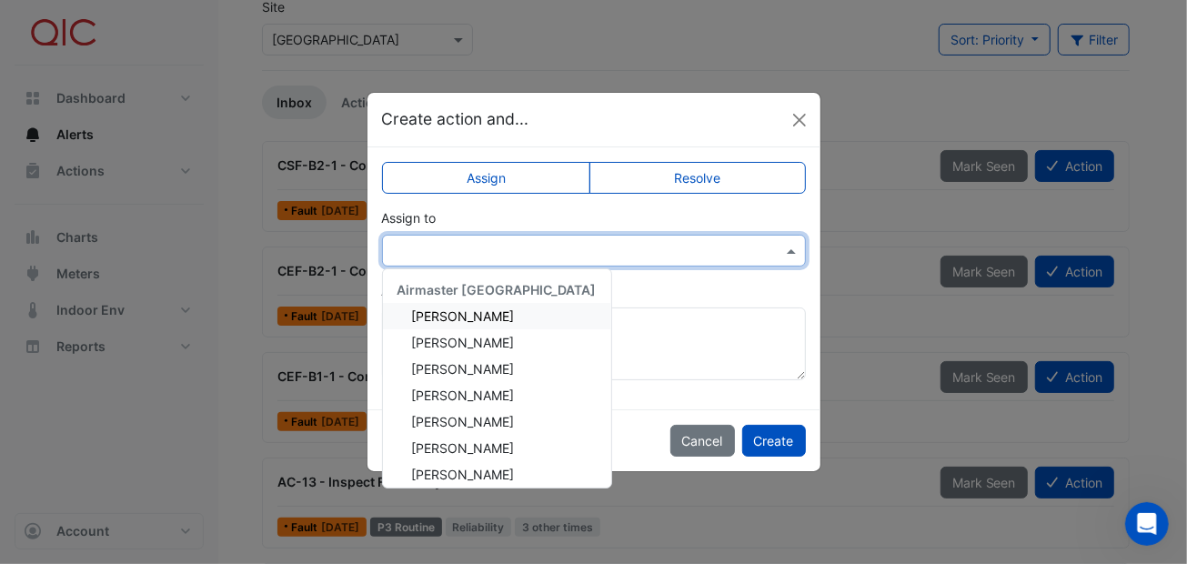
click at [465, 308] on span "[PERSON_NAME]" at bounding box center [463, 315] width 103 height 15
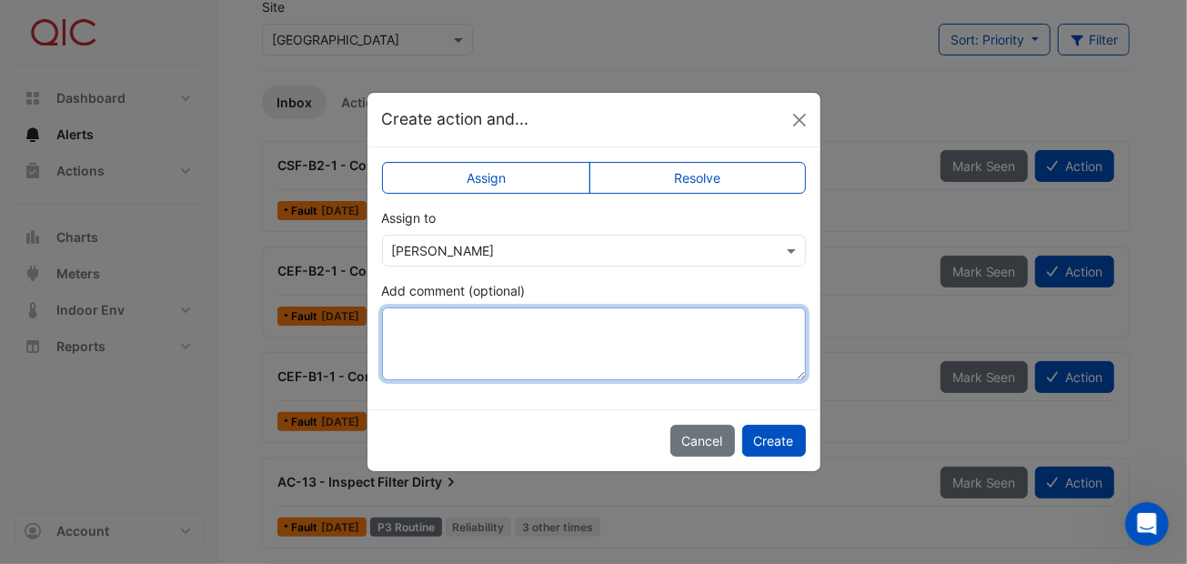
click at [428, 326] on textarea "Add comment (optional)" at bounding box center [594, 343] width 424 height 73
type textarea "**********"
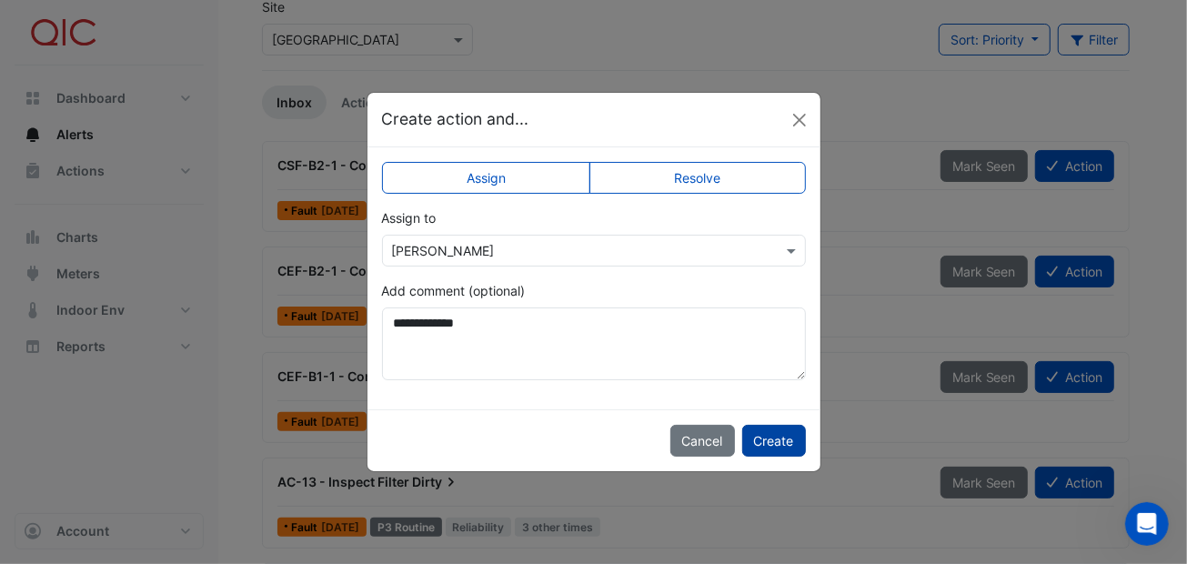
click at [790, 436] on button "Create" at bounding box center [774, 441] width 64 height 32
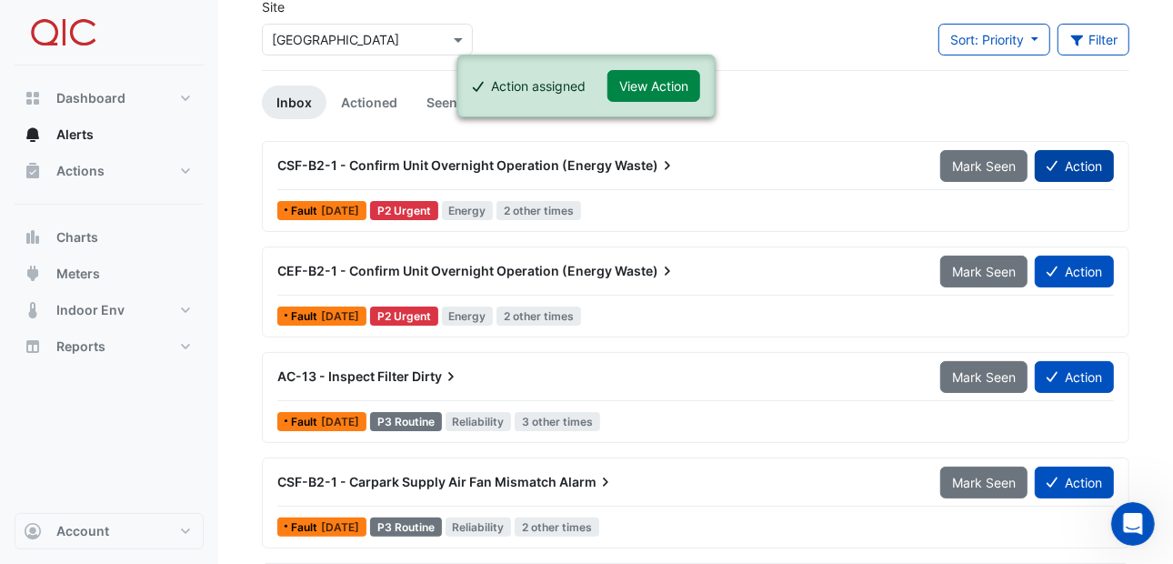
click at [1062, 160] on button "Action" at bounding box center [1074, 166] width 79 height 32
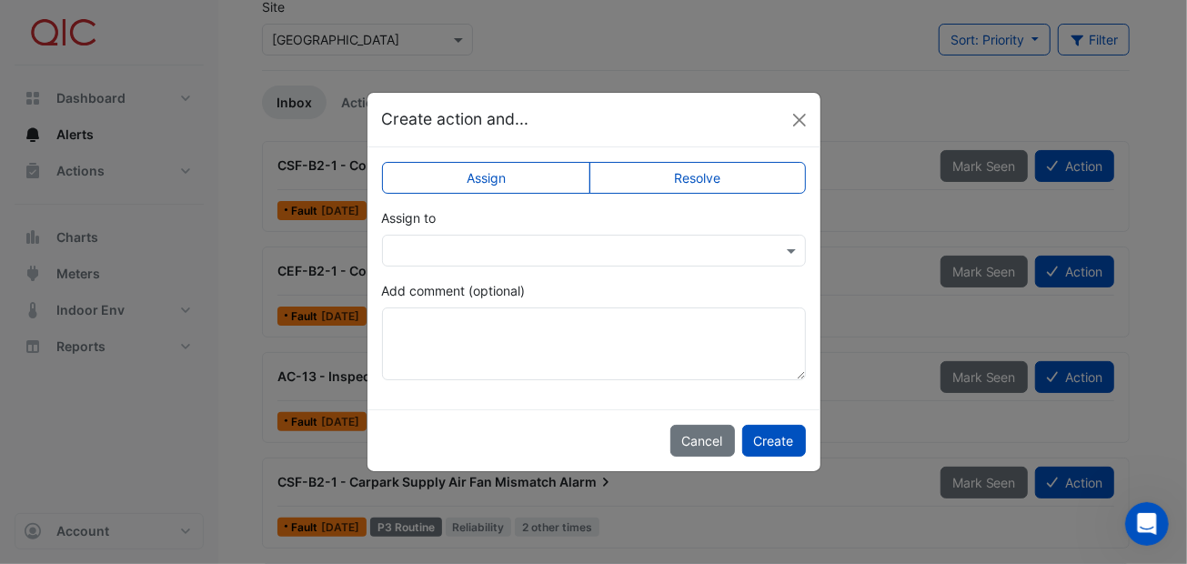
click at [717, 252] on input "text" at bounding box center [575, 251] width 367 height 19
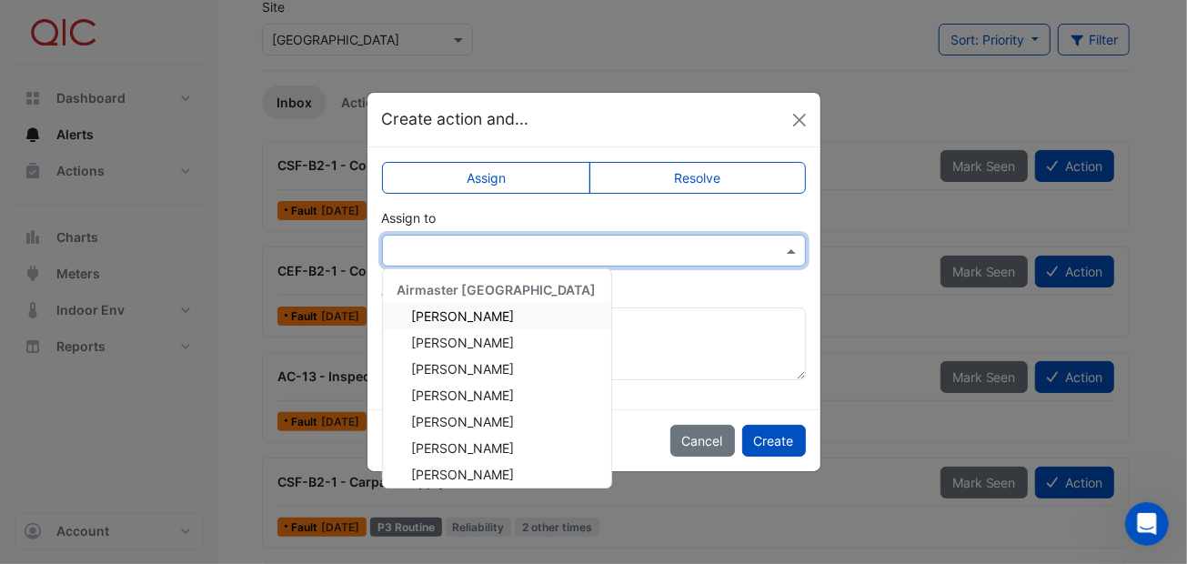
click at [494, 312] on div "[PERSON_NAME]" at bounding box center [497, 316] width 228 height 26
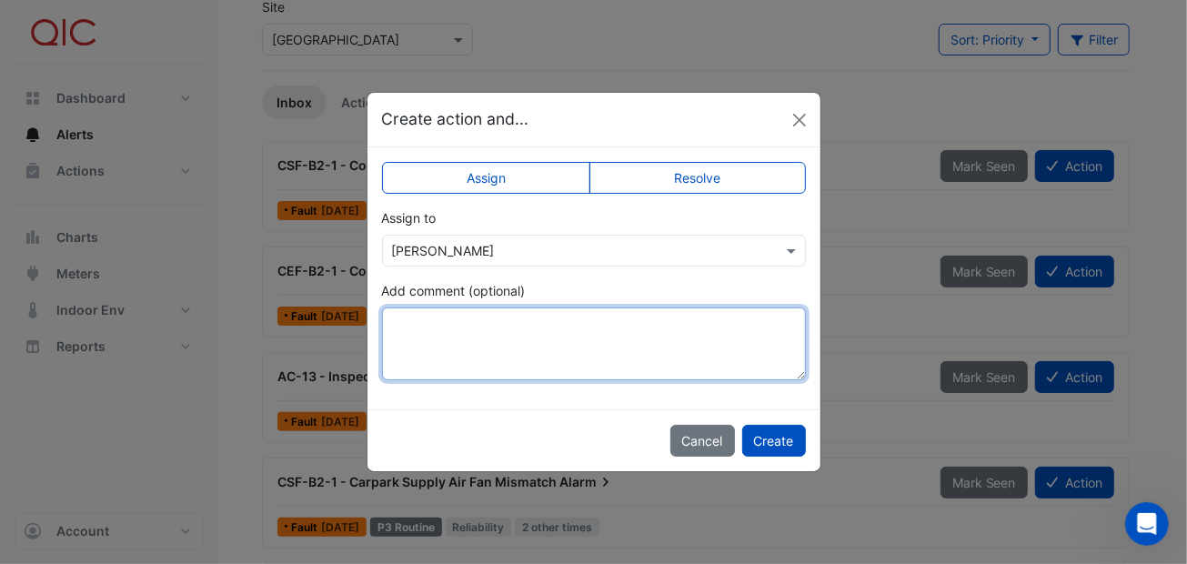
click at [413, 327] on textarea "Add comment (optional)" at bounding box center [594, 343] width 424 height 73
type textarea "**********"
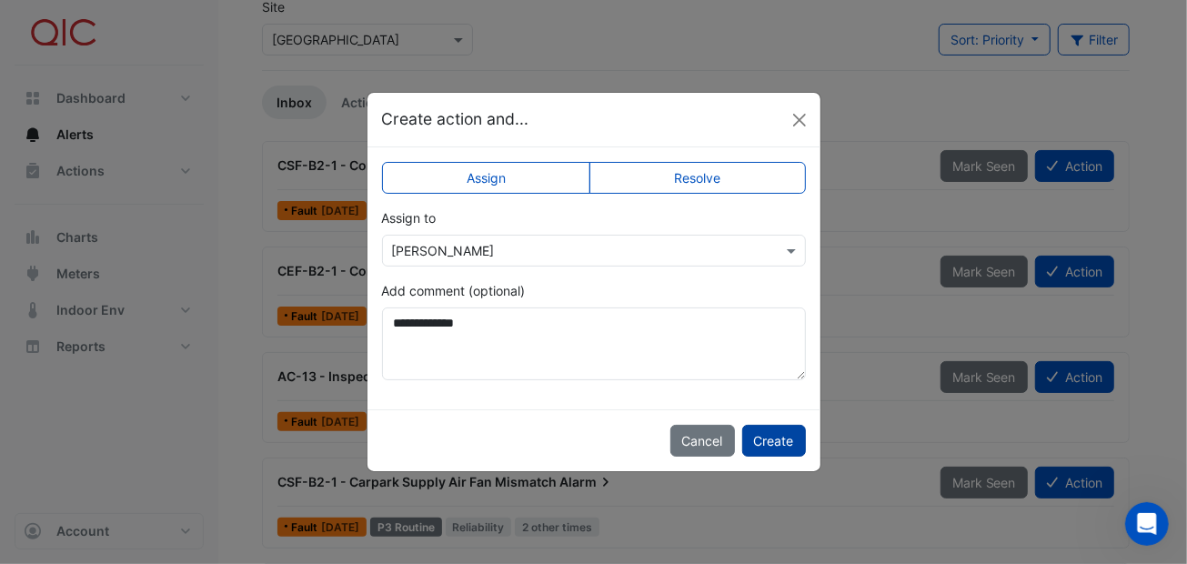
click at [787, 425] on button "Create" at bounding box center [774, 441] width 64 height 32
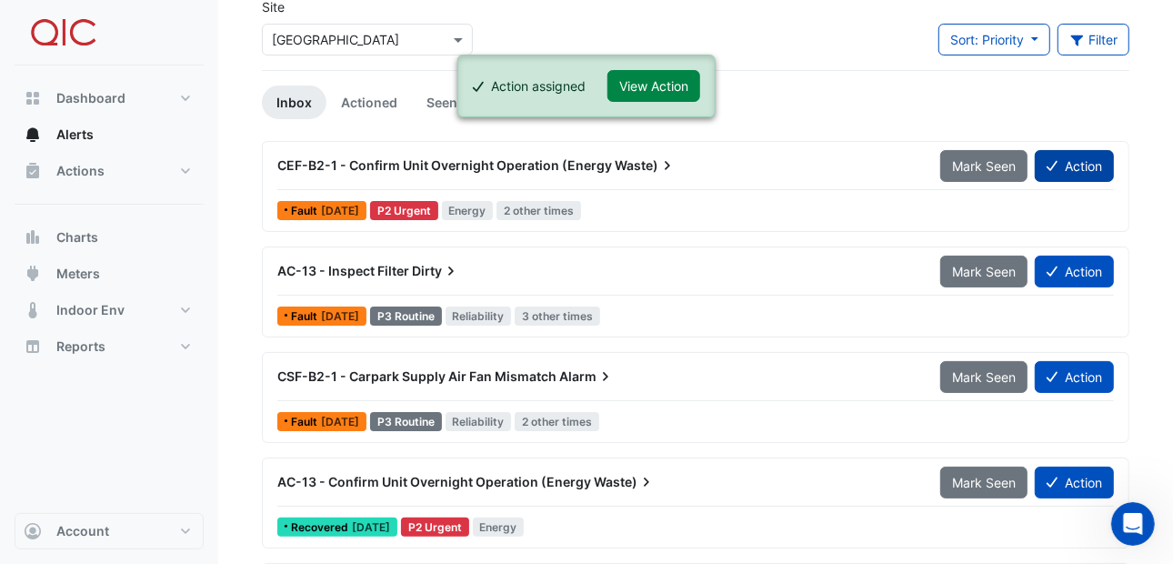
click at [1073, 158] on button "Action" at bounding box center [1074, 166] width 79 height 32
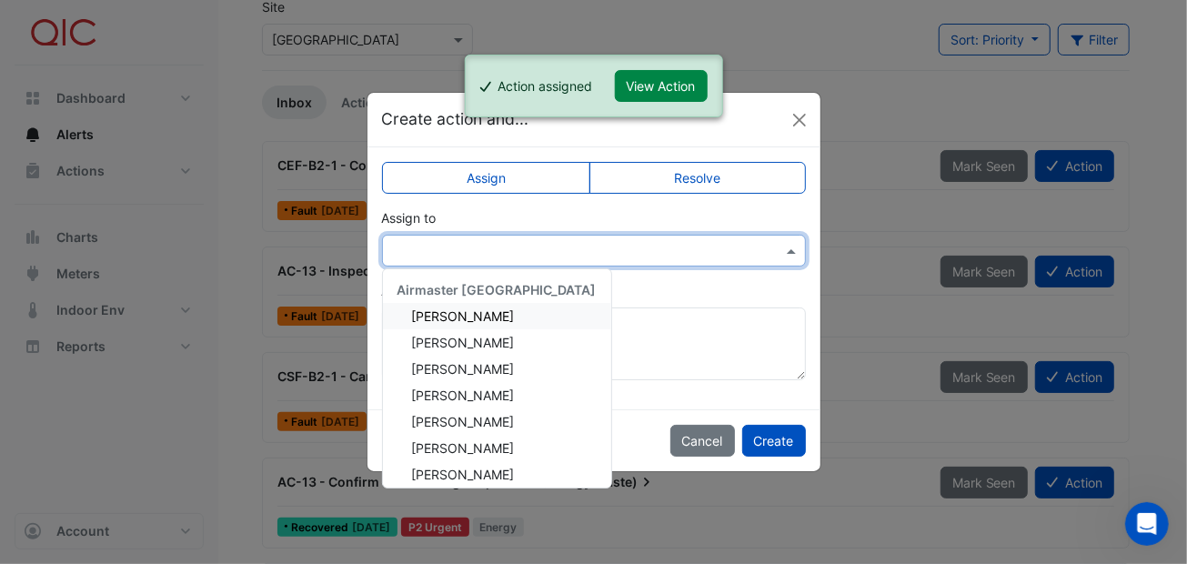
click at [584, 242] on input "text" at bounding box center [575, 251] width 367 height 19
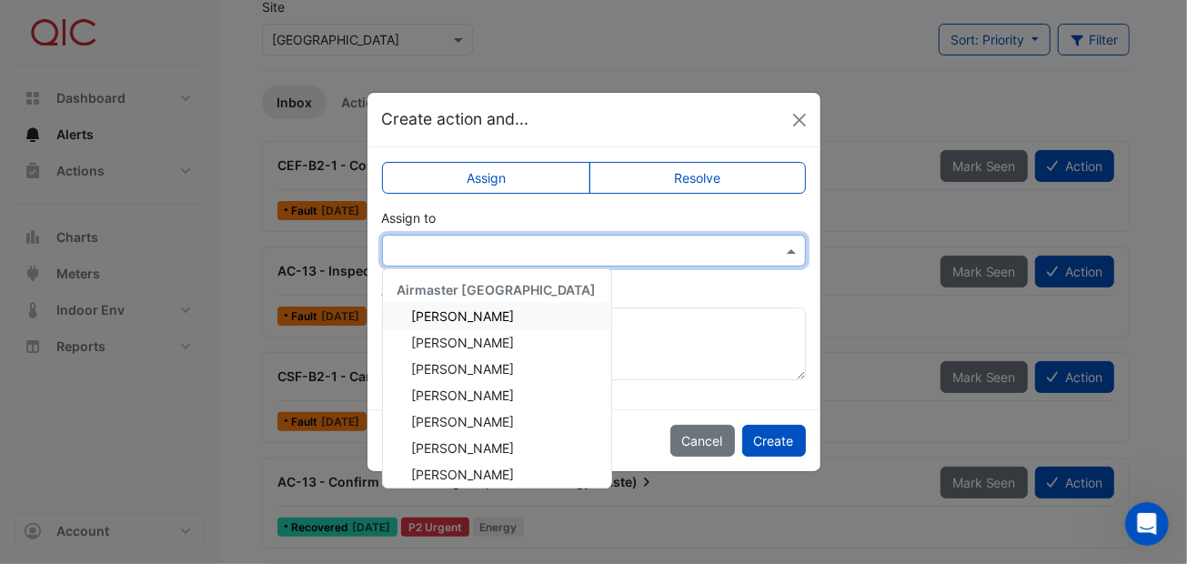
click at [450, 314] on span "[PERSON_NAME]" at bounding box center [463, 315] width 103 height 15
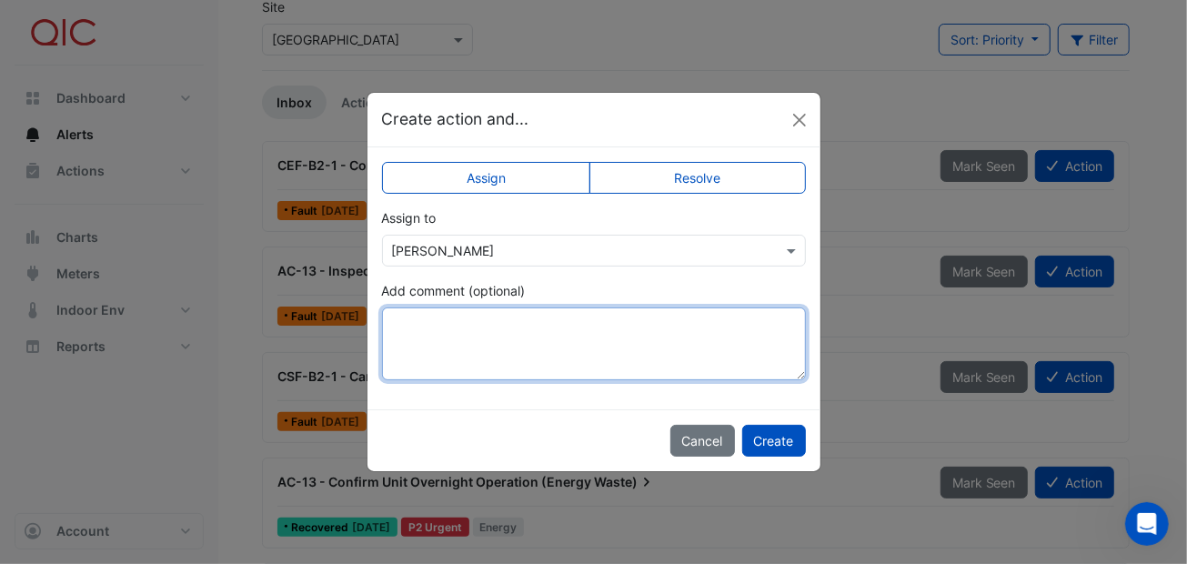
click at [440, 318] on textarea "Add comment (optional)" at bounding box center [594, 343] width 424 height 73
type textarea "**********"
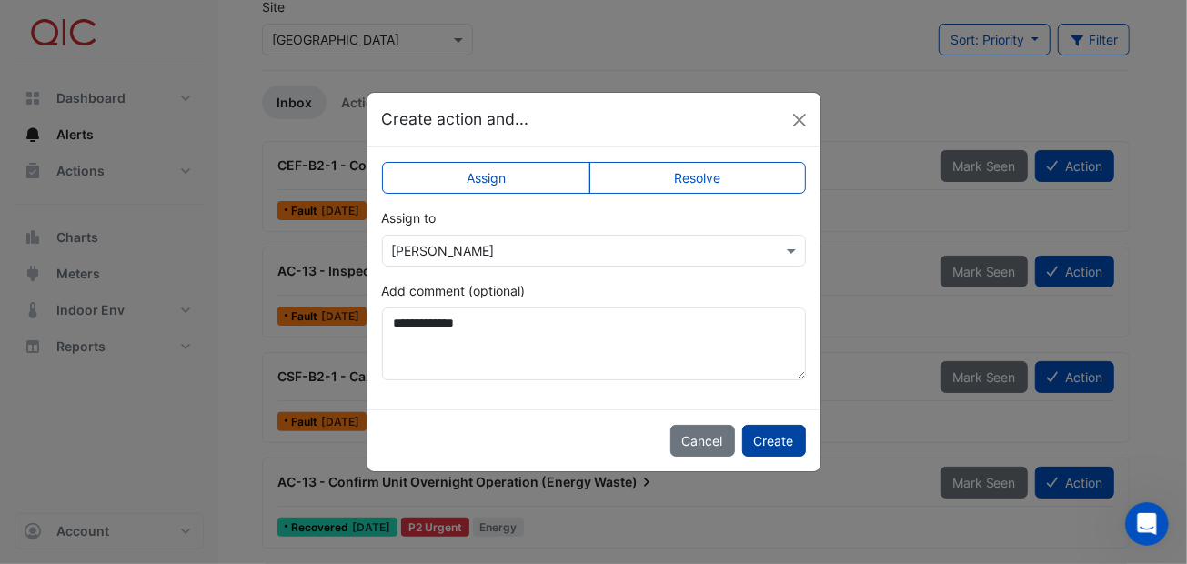
click at [780, 439] on button "Create" at bounding box center [774, 441] width 64 height 32
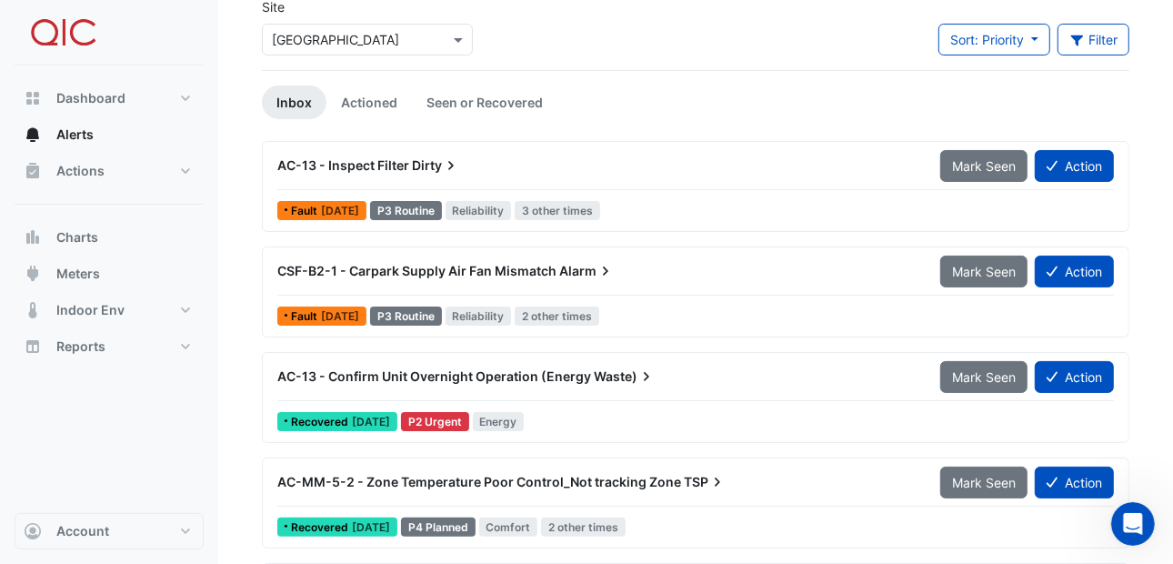
click at [1078, 255] on div "CSF-B2-1 - Carpark Supply Air Fan Mismatch Alarm Mark Seen Action" at bounding box center [695, 271] width 858 height 33
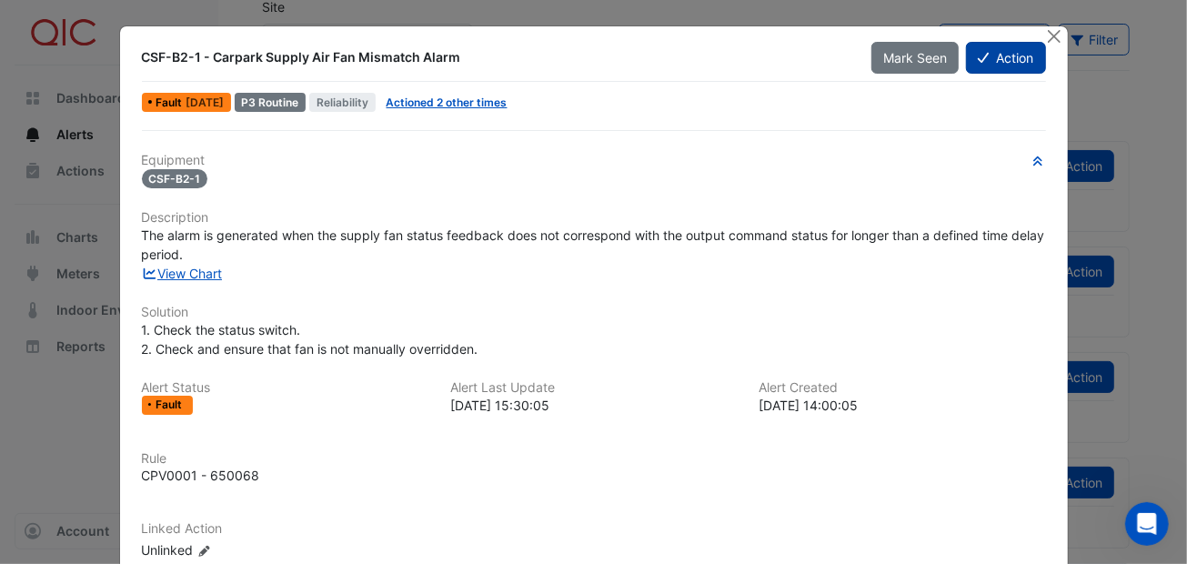
click at [1000, 54] on button "Action" at bounding box center [1005, 58] width 79 height 32
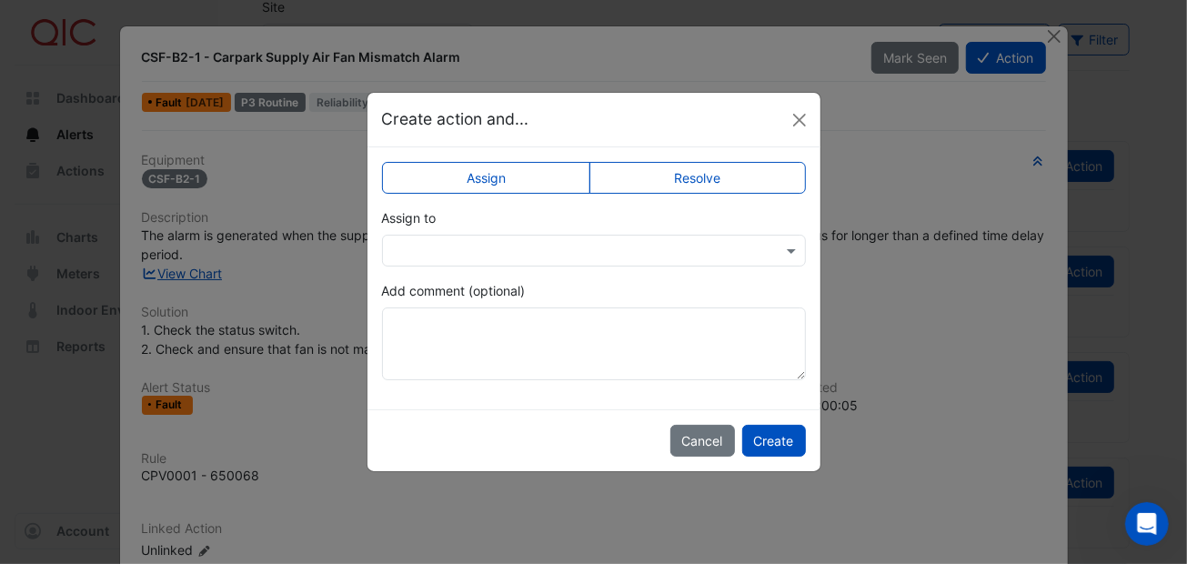
click at [466, 245] on input "text" at bounding box center [575, 251] width 367 height 19
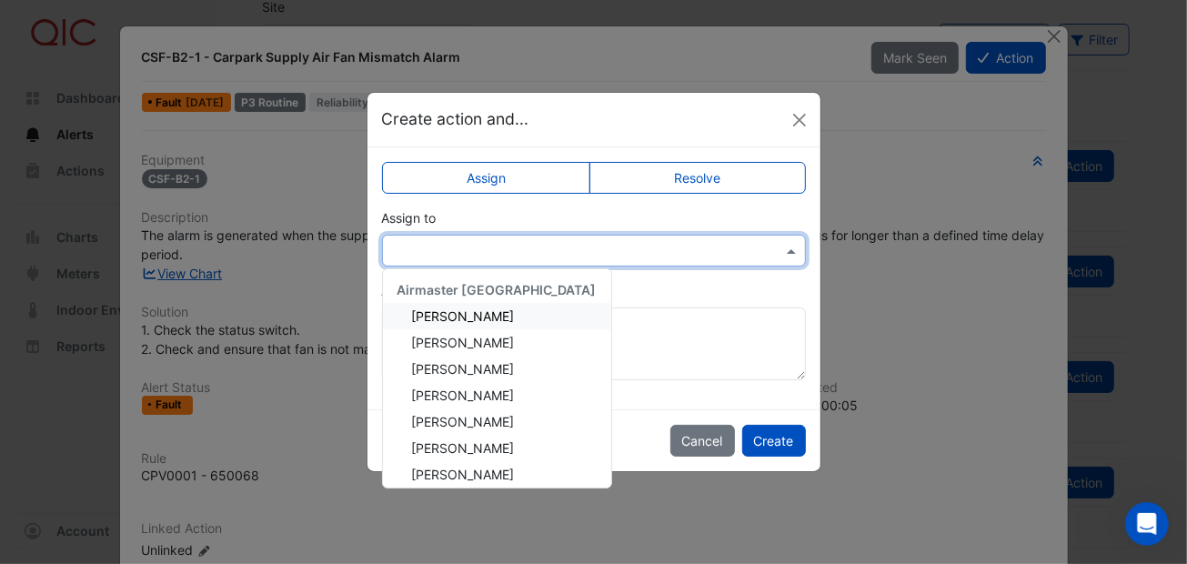
click at [460, 316] on span "[PERSON_NAME]" at bounding box center [463, 315] width 103 height 15
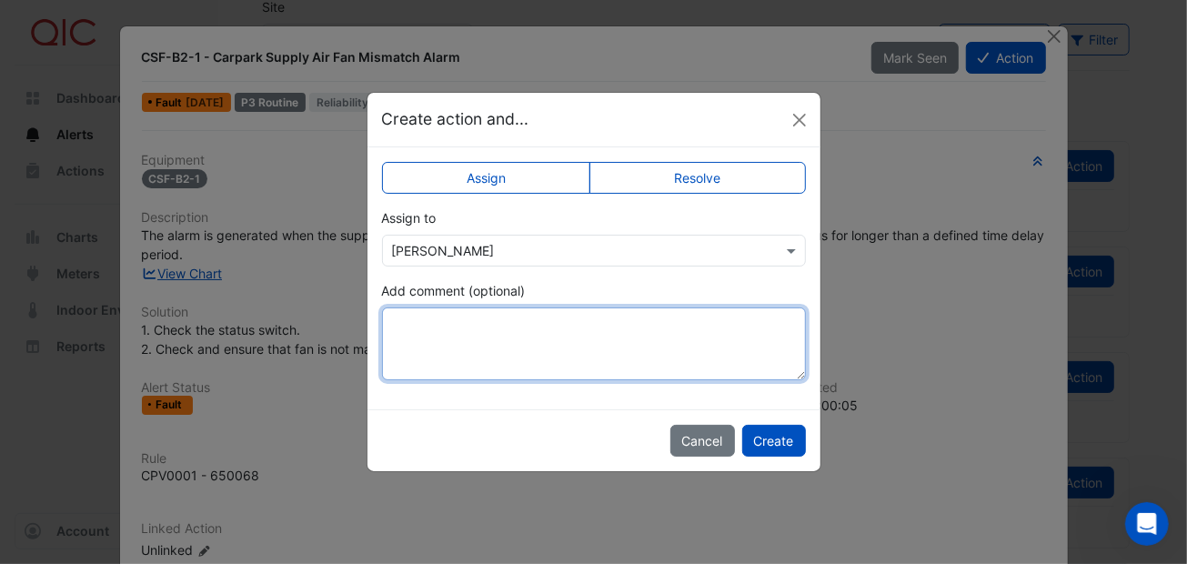
click at [433, 313] on textarea "Add comment (optional)" at bounding box center [594, 343] width 424 height 73
type textarea "**********"
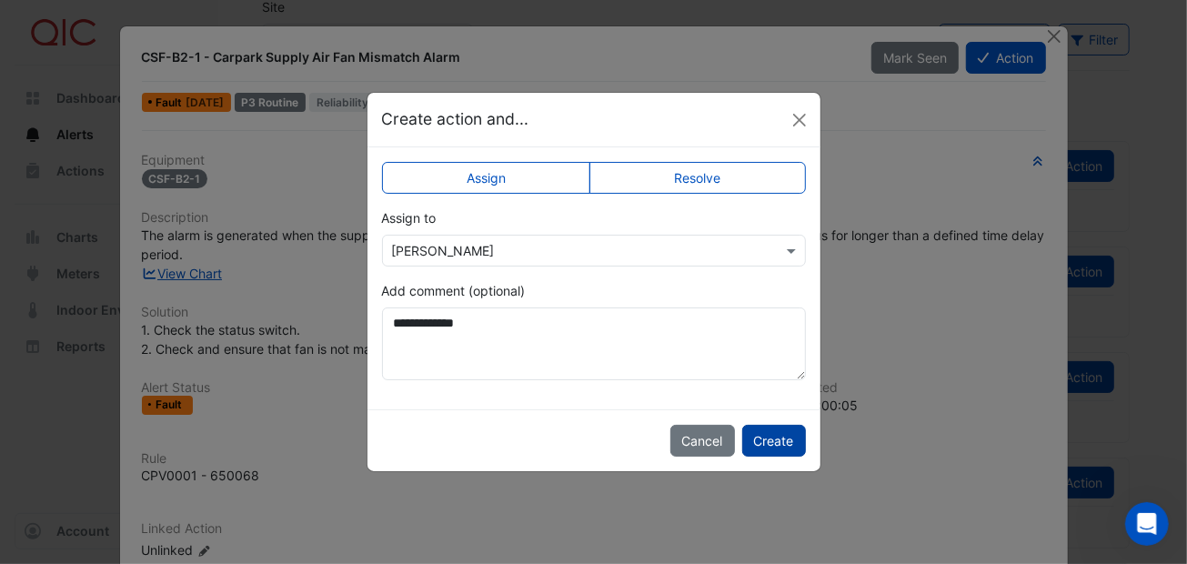
drag, startPoint x: 781, startPoint y: 435, endPoint x: 781, endPoint y: 417, distance: 17.3
click at [780, 435] on button "Create" at bounding box center [774, 441] width 64 height 32
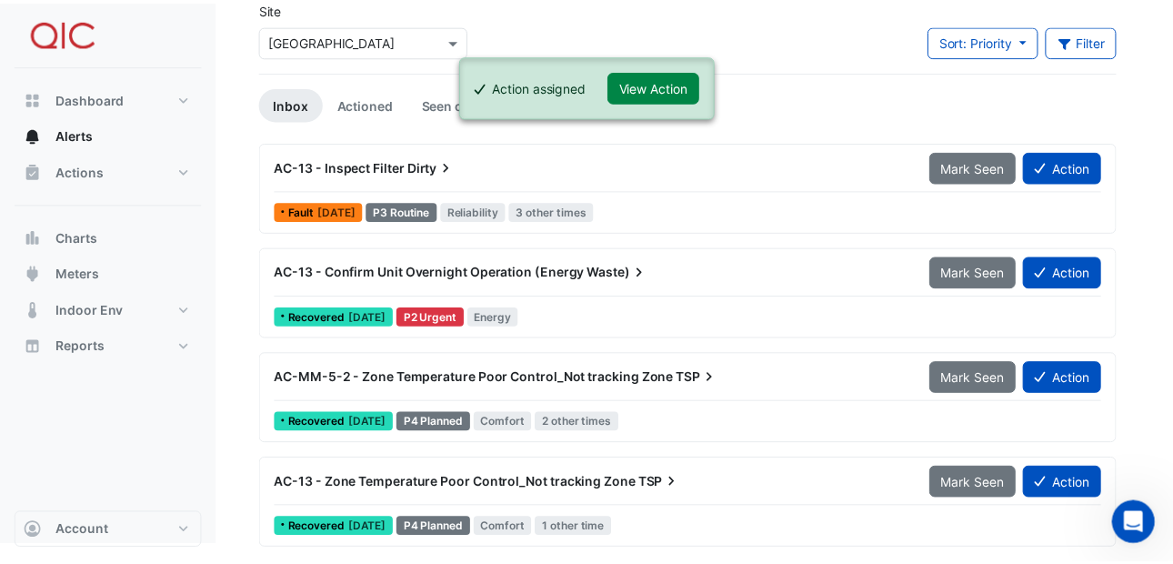
scroll to position [85, 0]
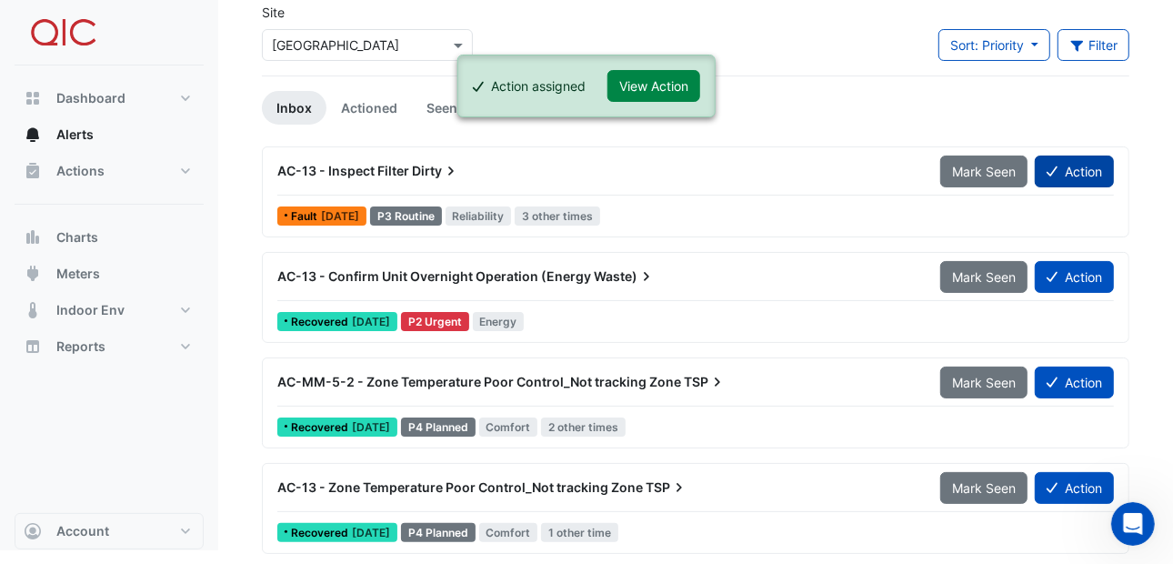
click at [1088, 164] on button "Action" at bounding box center [1074, 171] width 79 height 32
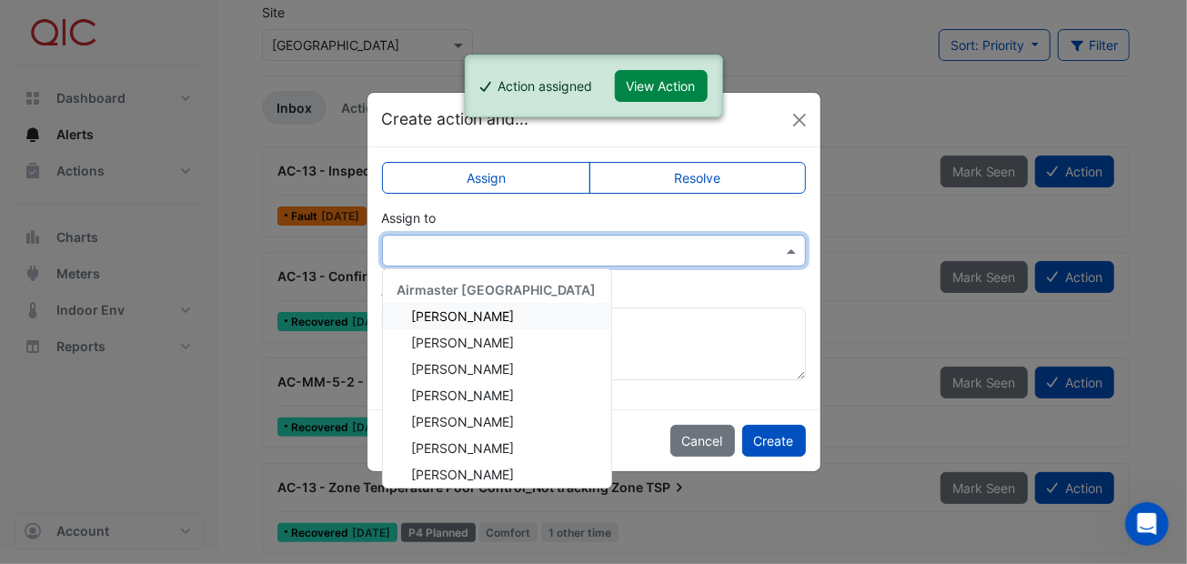
click at [517, 246] on input "text" at bounding box center [575, 251] width 367 height 19
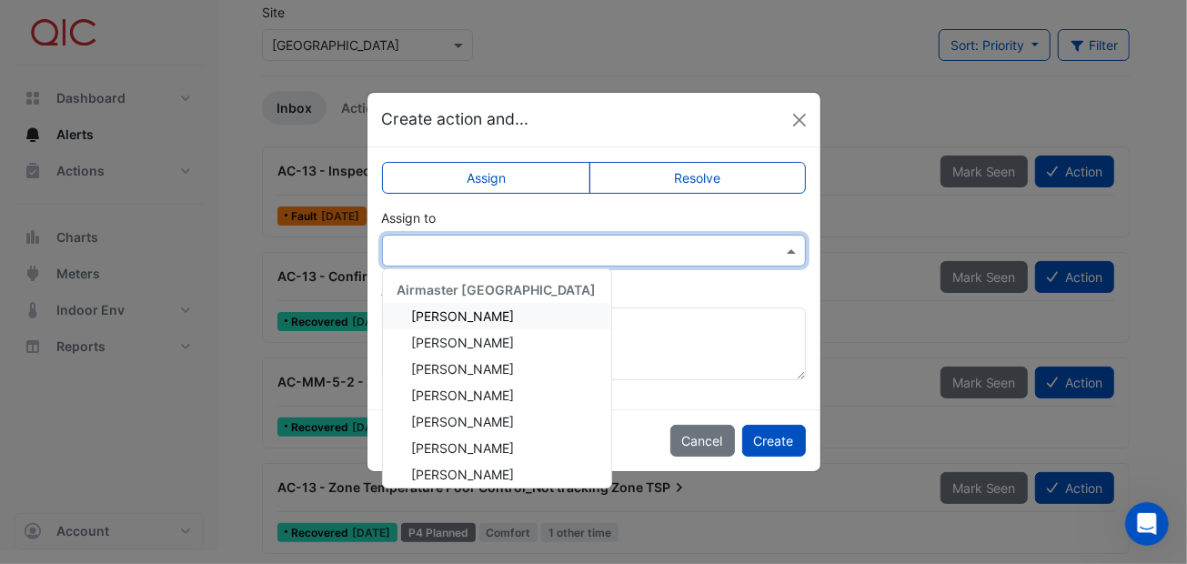
click at [480, 316] on div "[PERSON_NAME]" at bounding box center [497, 316] width 228 height 26
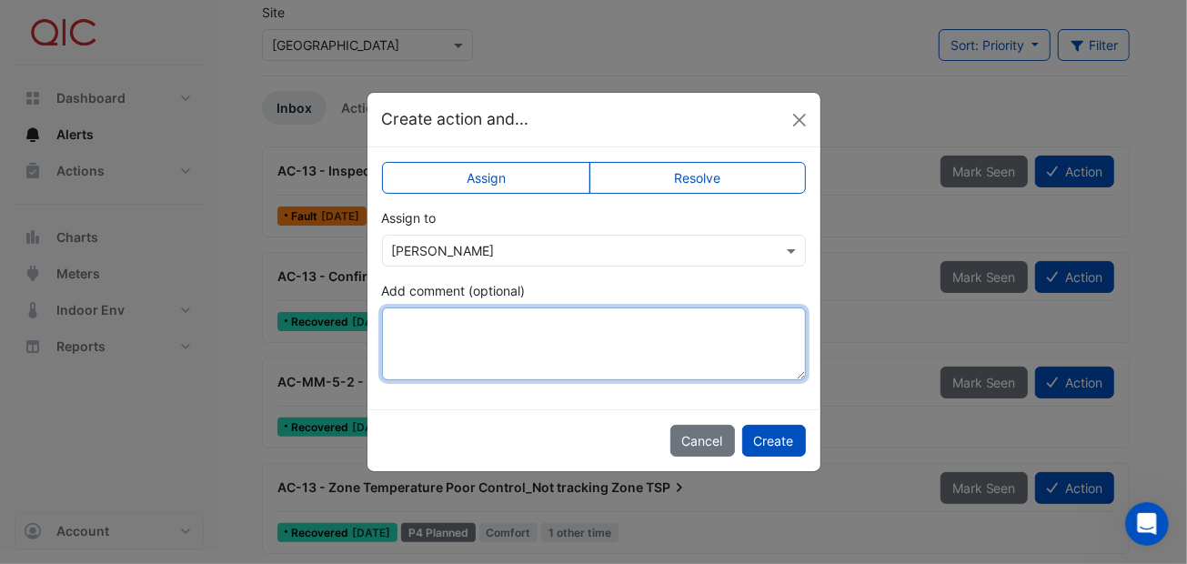
click at [436, 320] on textarea "Add comment (optional)" at bounding box center [594, 343] width 424 height 73
type textarea "********"
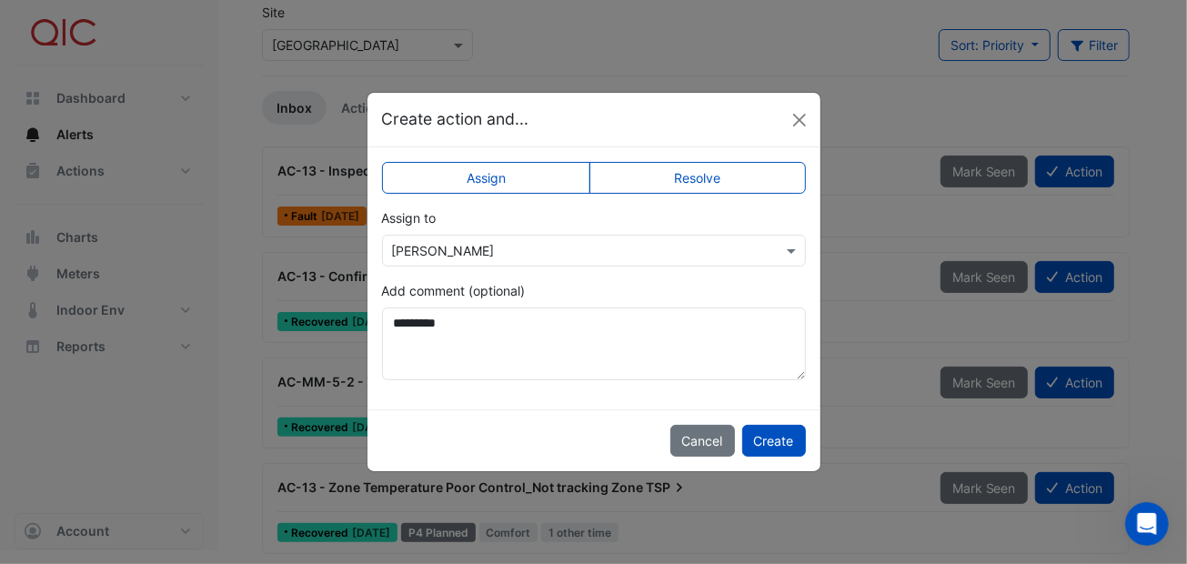
drag, startPoint x: 572, startPoint y: 102, endPoint x: 700, endPoint y: 113, distance: 128.7
click at [753, 65] on ngb-modal-window "Create action and... Assign Resolve Assign to × Adam Surr Add comment (optional…" at bounding box center [593, 282] width 1187 height 564
click at [798, 123] on button "Close" at bounding box center [799, 119] width 27 height 27
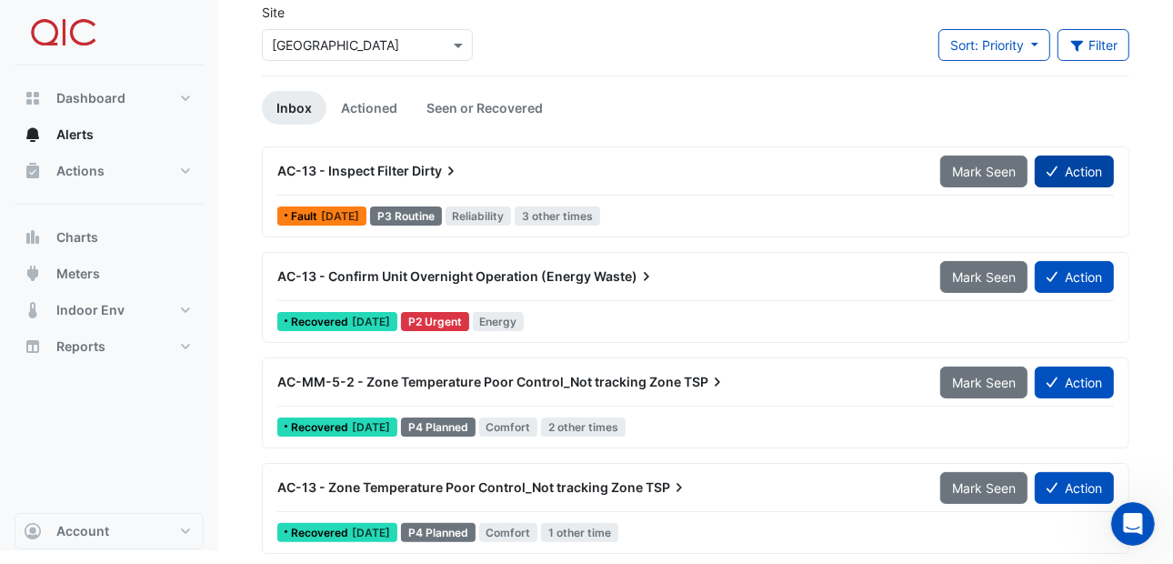
click at [1072, 168] on button "Action" at bounding box center [1074, 171] width 79 height 32
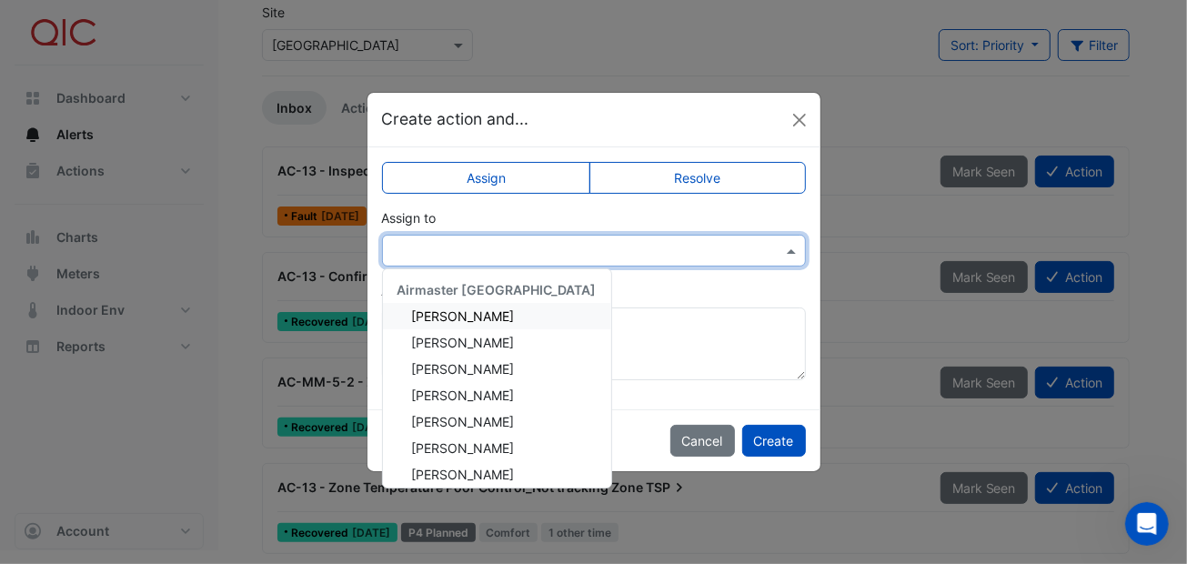
click at [477, 246] on input "text" at bounding box center [575, 251] width 367 height 19
click at [456, 308] on span "[PERSON_NAME]" at bounding box center [463, 315] width 103 height 15
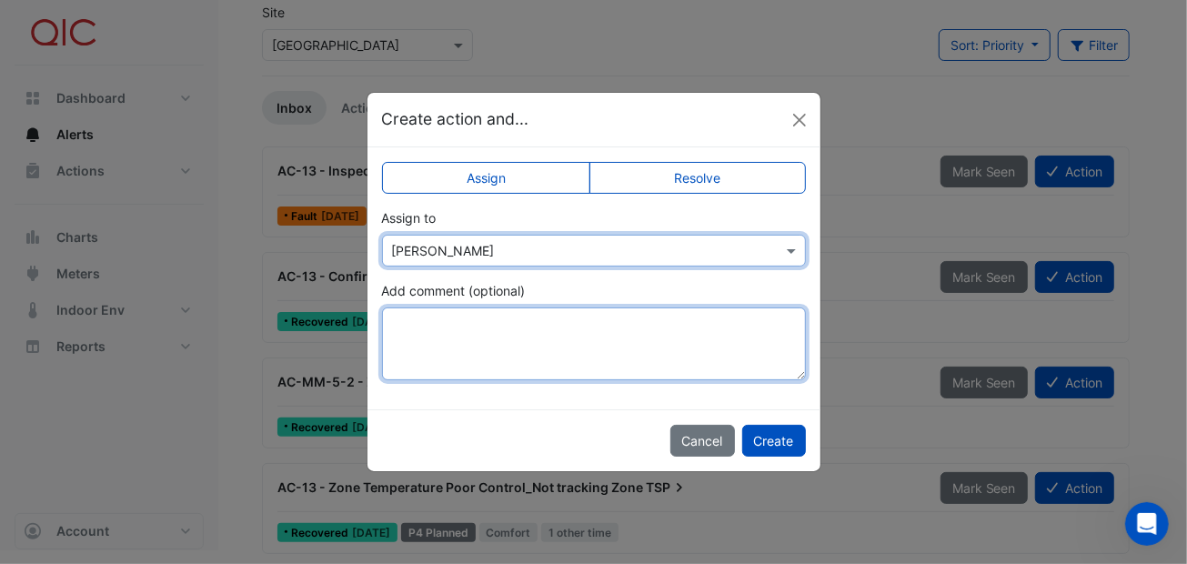
click at [416, 316] on textarea "Add comment (optional)" at bounding box center [594, 343] width 424 height 73
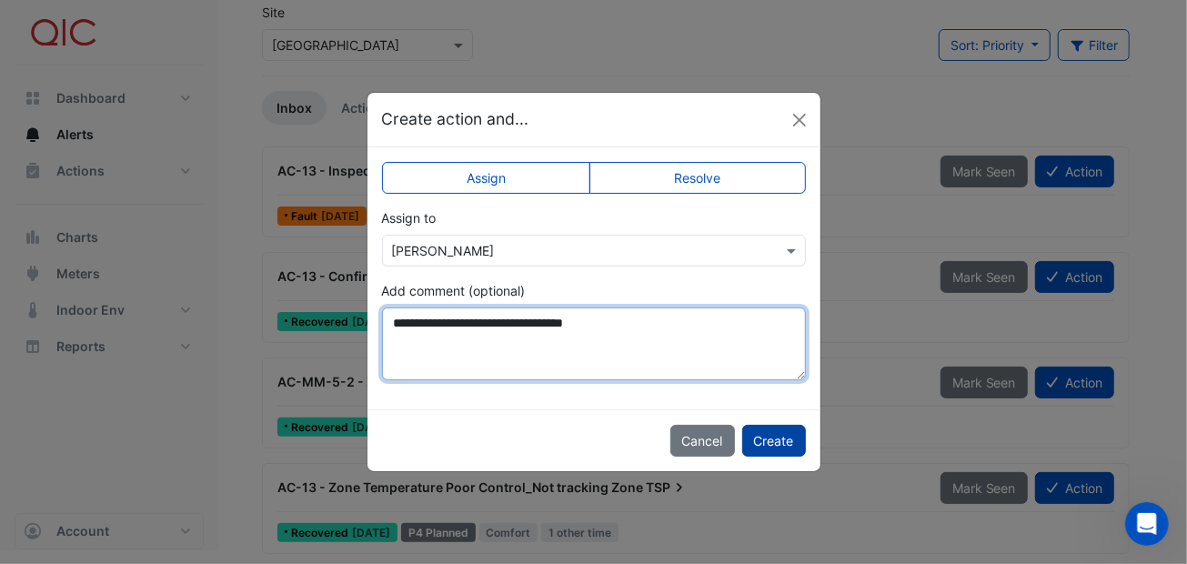
type textarea "**********"
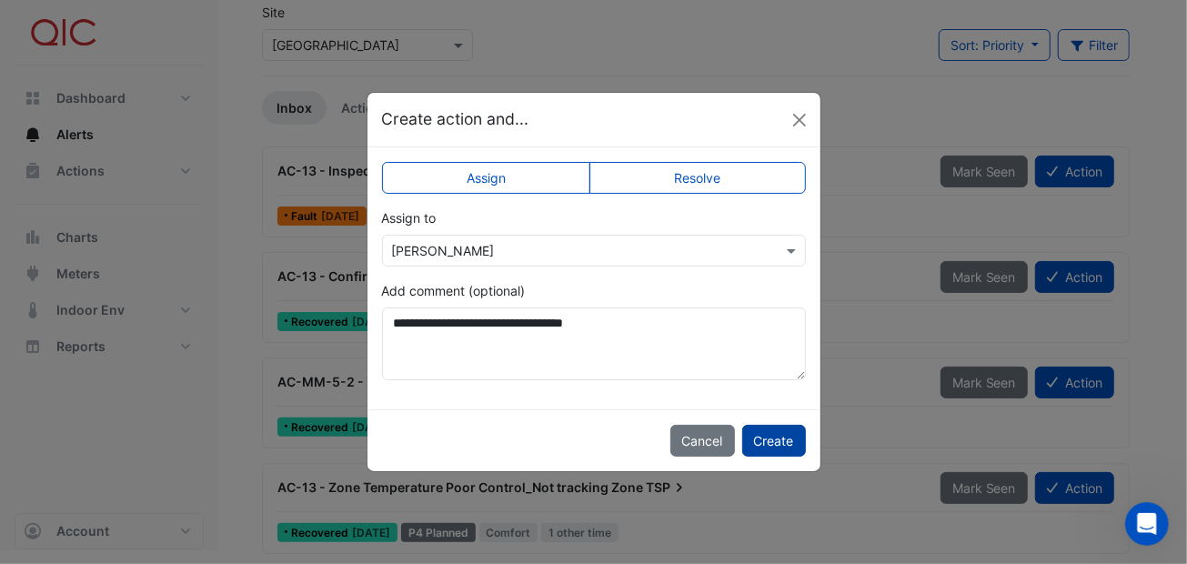
click at [766, 432] on button "Create" at bounding box center [774, 441] width 64 height 32
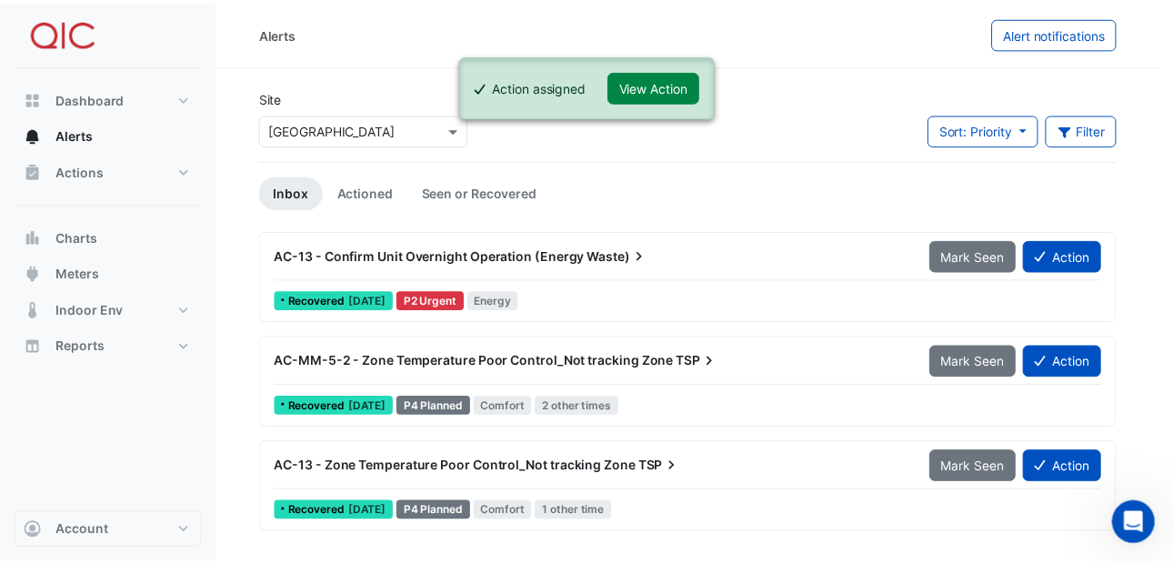
scroll to position [0, 0]
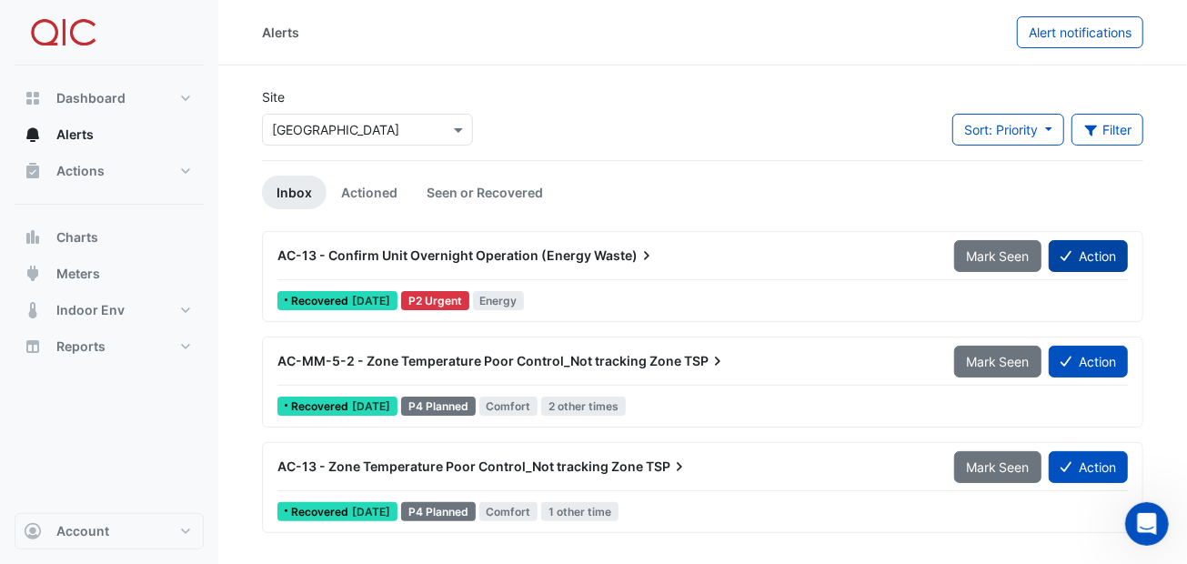
click at [1087, 246] on button "Action" at bounding box center [1087, 256] width 79 height 32
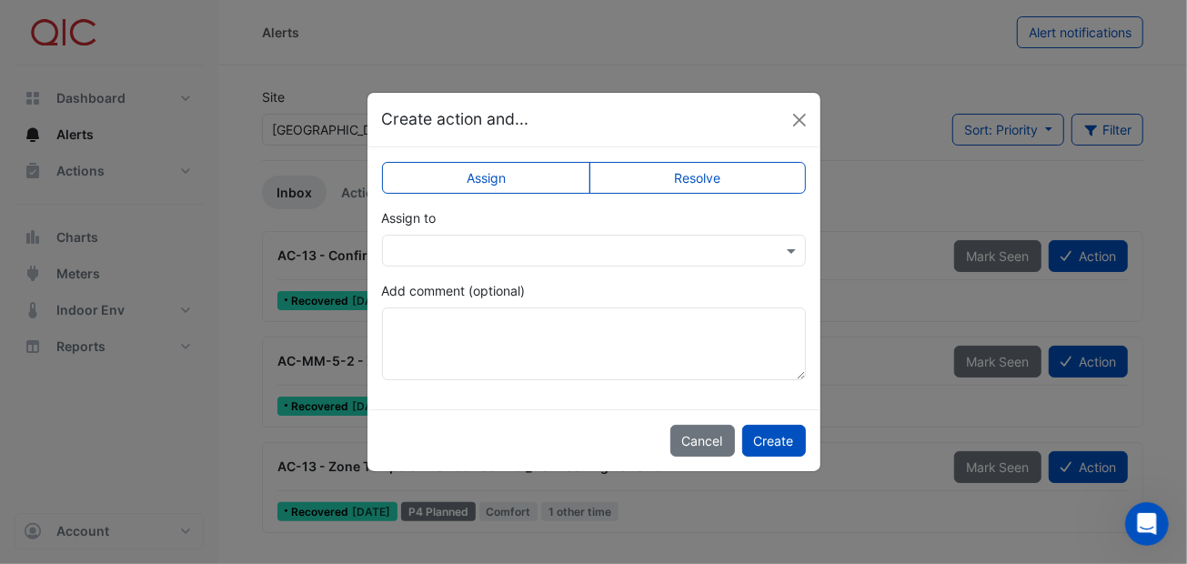
click at [654, 173] on label "Resolve" at bounding box center [697, 178] width 216 height 32
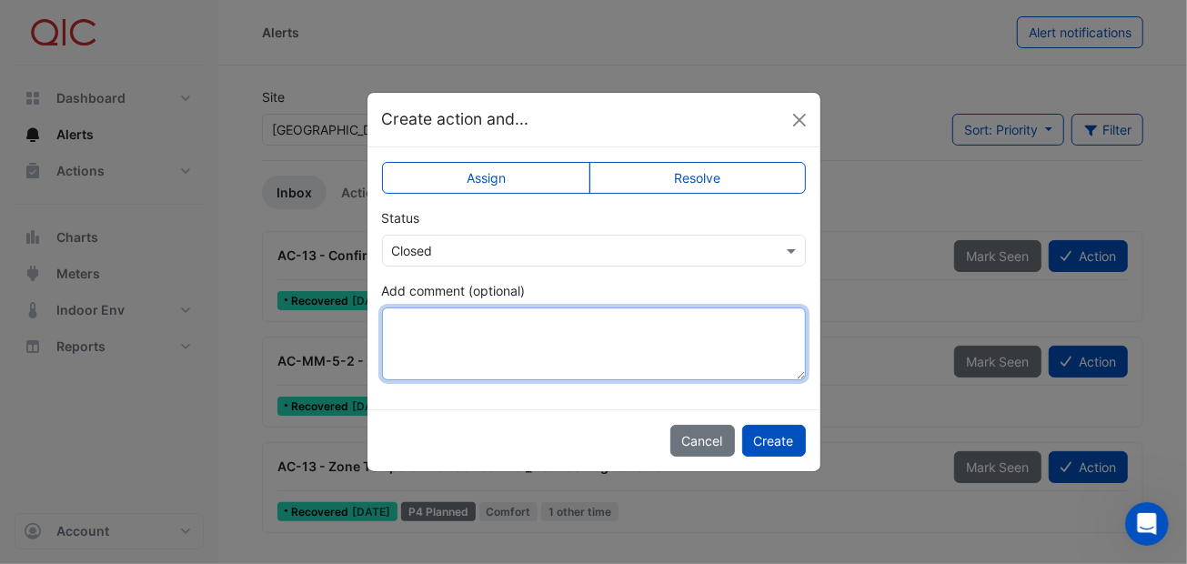
click at [445, 326] on textarea "Add comment (optional)" at bounding box center [594, 343] width 424 height 73
type textarea "**********"
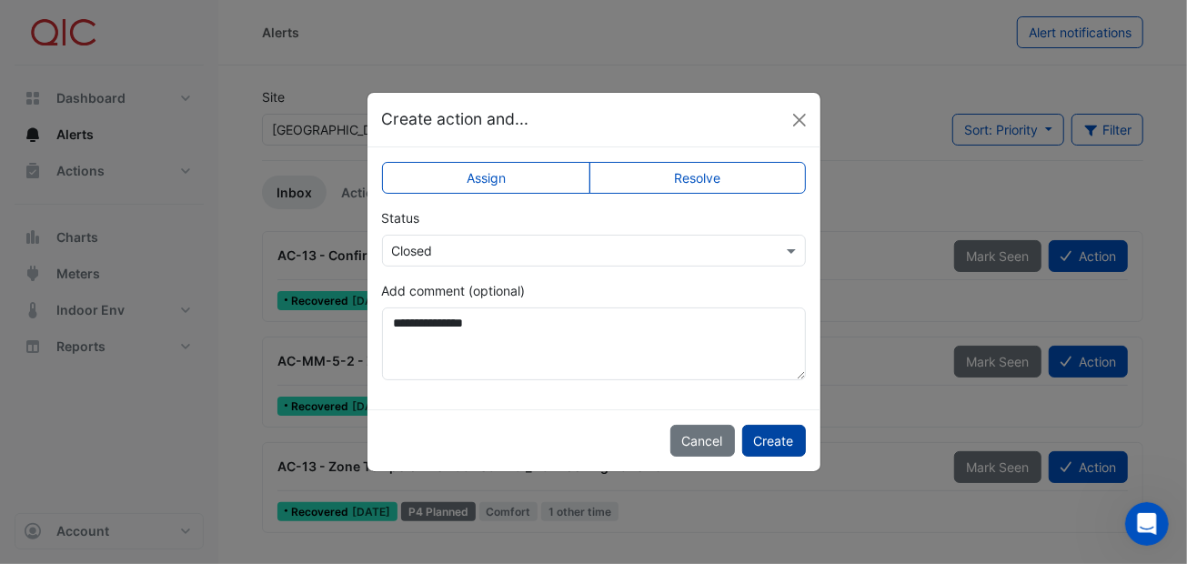
drag, startPoint x: 780, startPoint y: 432, endPoint x: 767, endPoint y: 430, distance: 13.8
click at [768, 431] on button "Create" at bounding box center [774, 441] width 64 height 32
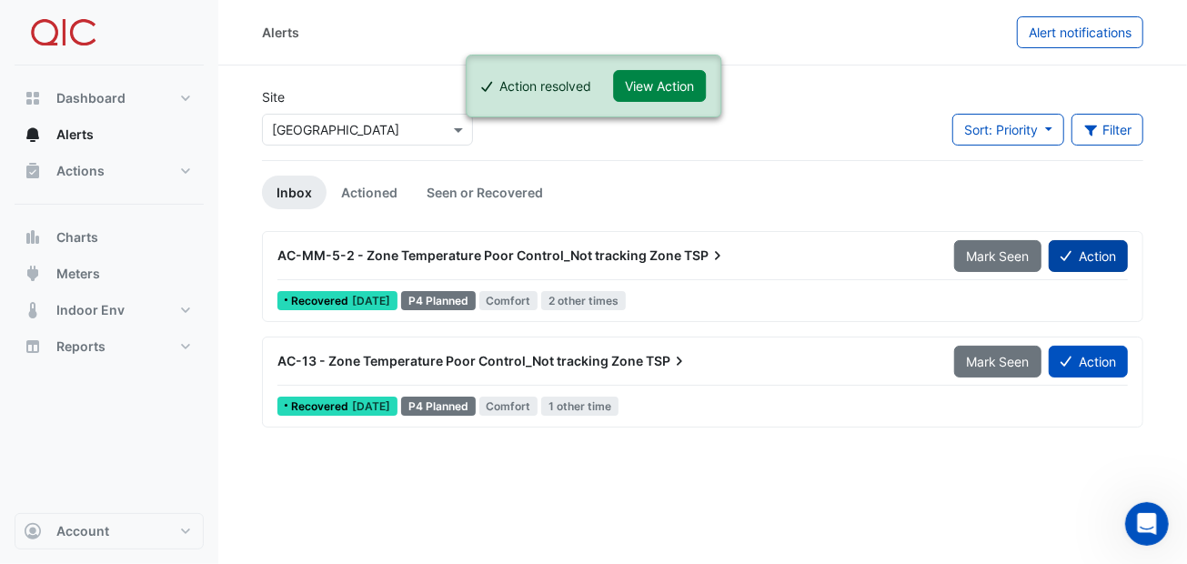
click at [1075, 249] on button "Action" at bounding box center [1087, 256] width 79 height 32
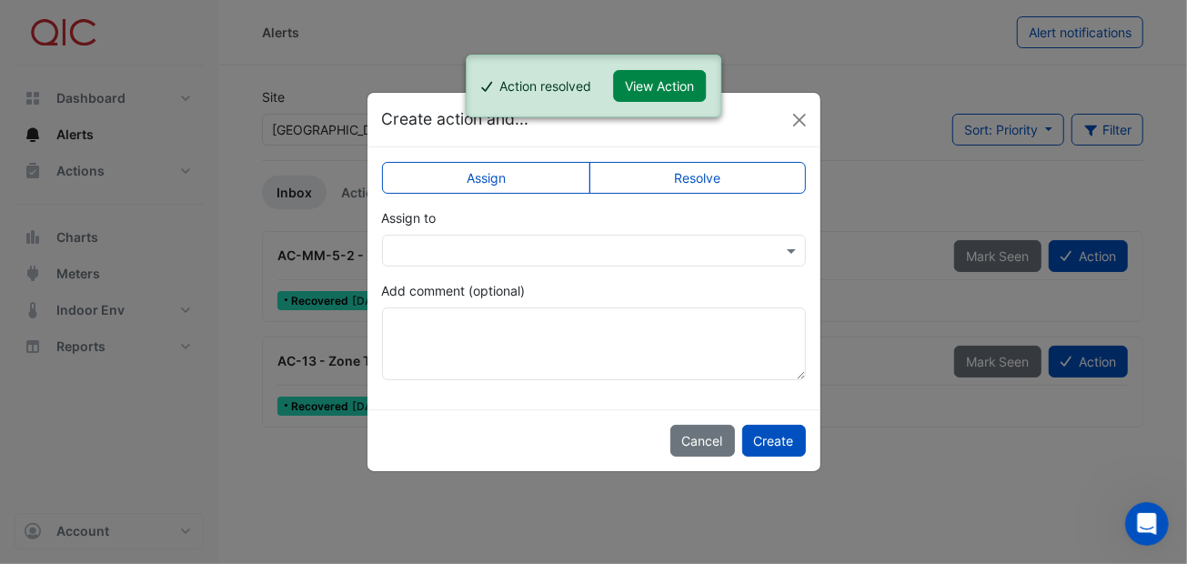
click at [678, 168] on label "Resolve" at bounding box center [697, 178] width 216 height 32
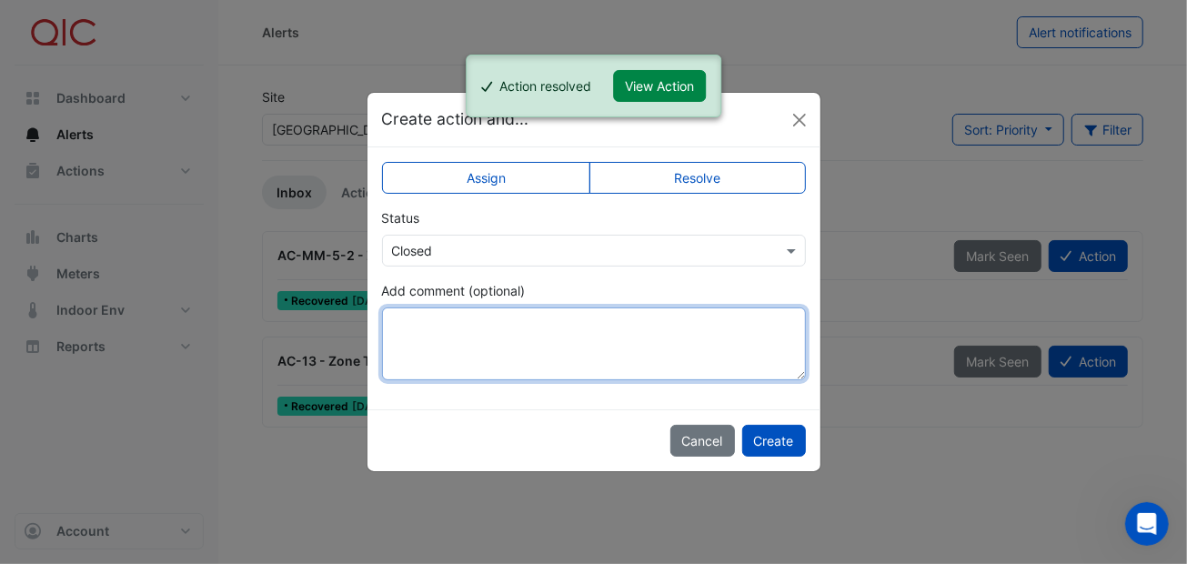
click at [442, 322] on textarea "Add comment (optional)" at bounding box center [594, 343] width 424 height 73
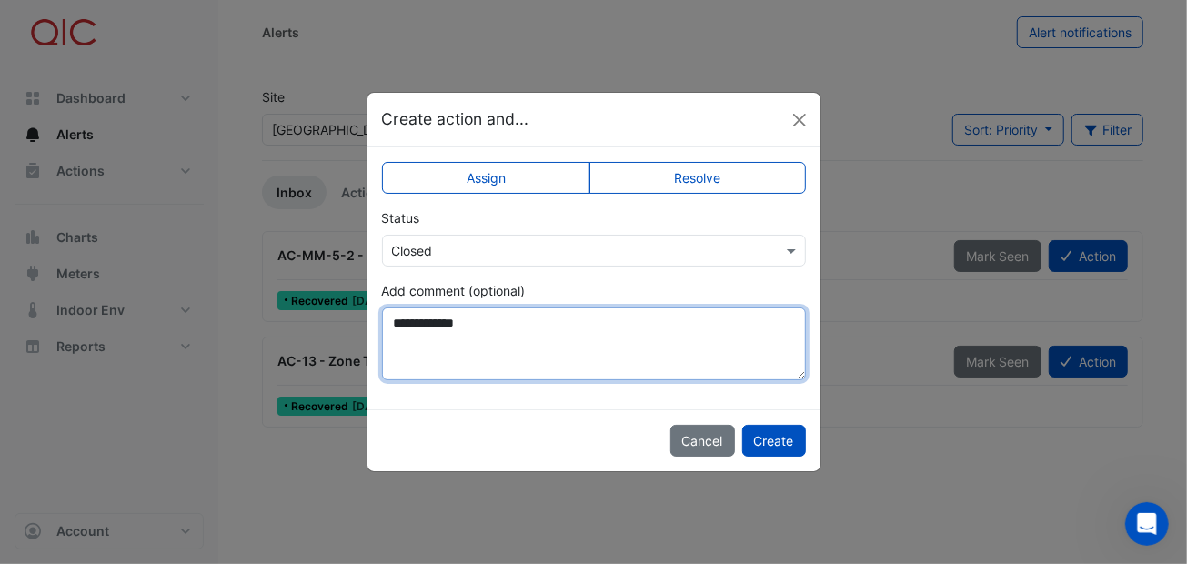
drag, startPoint x: 438, startPoint y: 329, endPoint x: 586, endPoint y: 327, distance: 147.3
click at [587, 327] on textarea "**********" at bounding box center [594, 343] width 424 height 73
type textarea "**********"
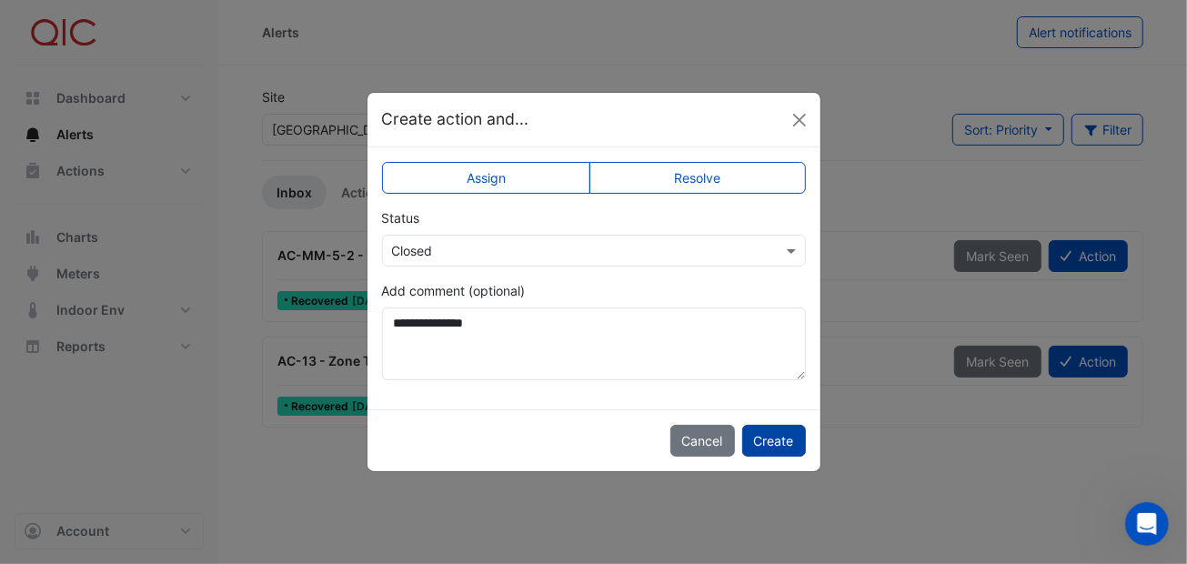
click at [777, 434] on button "Create" at bounding box center [774, 441] width 64 height 32
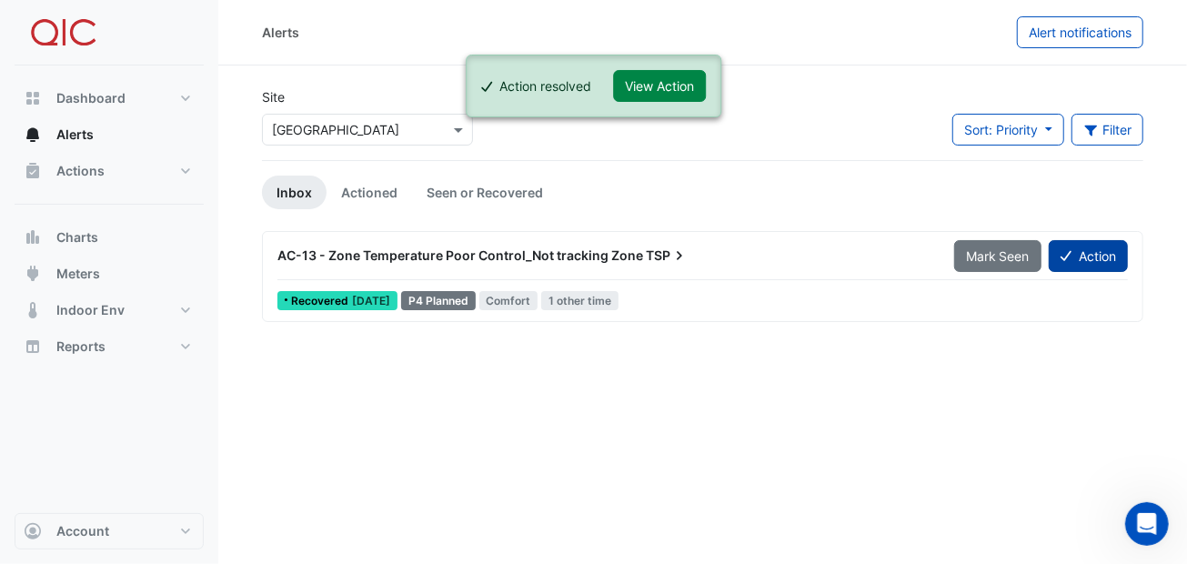
click at [1081, 255] on button "Action" at bounding box center [1087, 256] width 79 height 32
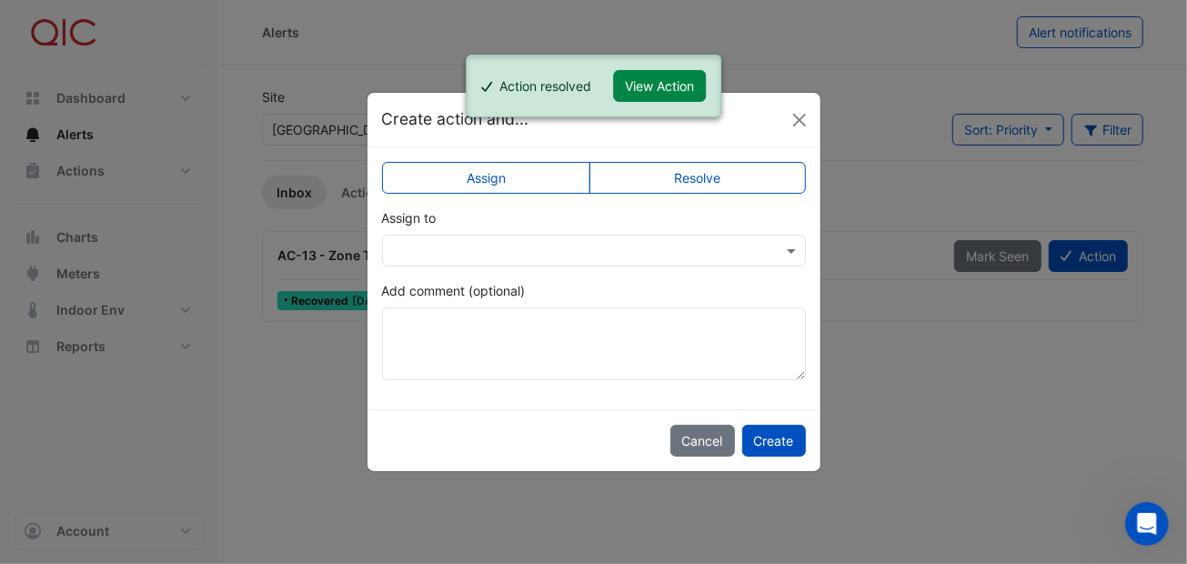
click at [727, 166] on label "Resolve" at bounding box center [697, 178] width 216 height 32
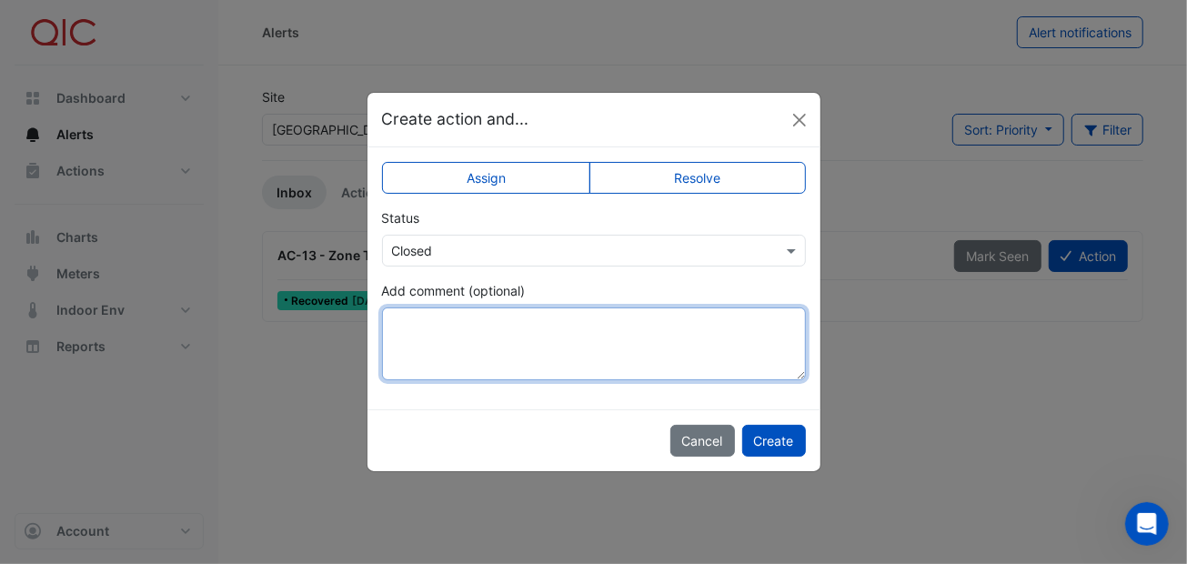
click at [433, 326] on textarea "Add comment (optional)" at bounding box center [594, 343] width 424 height 73
type textarea "*"
drag, startPoint x: 437, startPoint y: 325, endPoint x: 627, endPoint y: 310, distance: 189.7
click at [637, 310] on textarea "**********" at bounding box center [594, 343] width 424 height 73
click at [487, 330] on textarea "**********" at bounding box center [594, 343] width 424 height 73
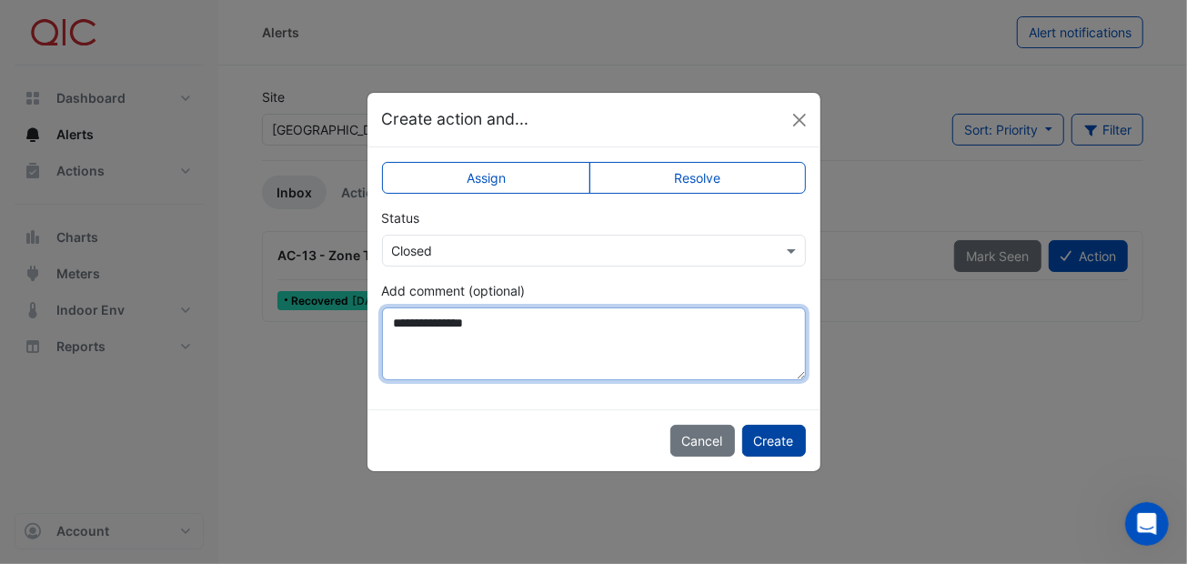
type textarea "**********"
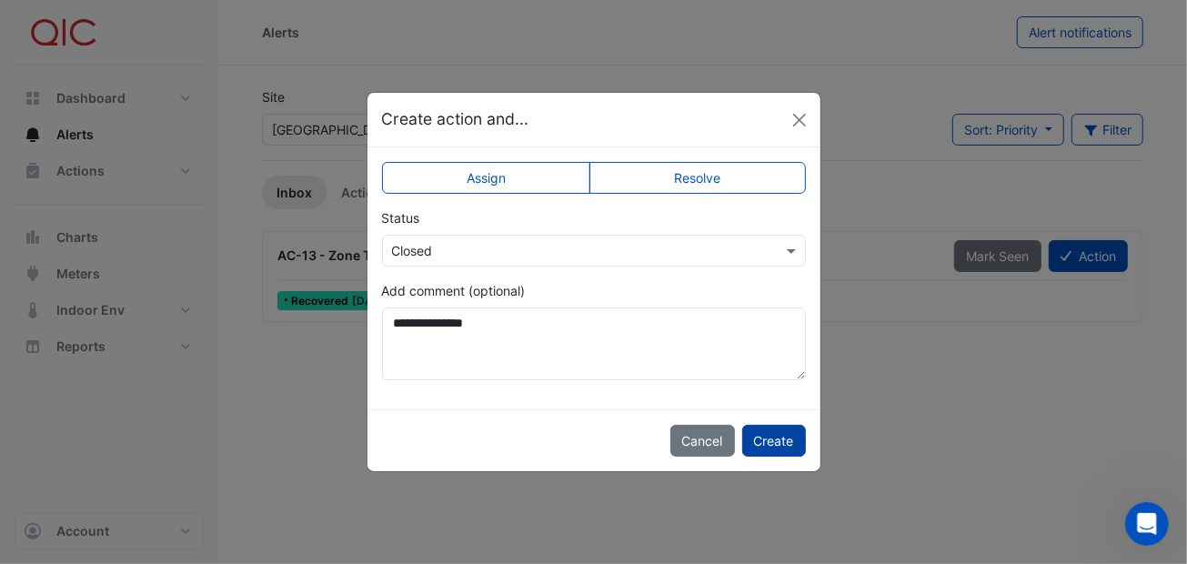
click at [784, 431] on button "Create" at bounding box center [774, 441] width 64 height 32
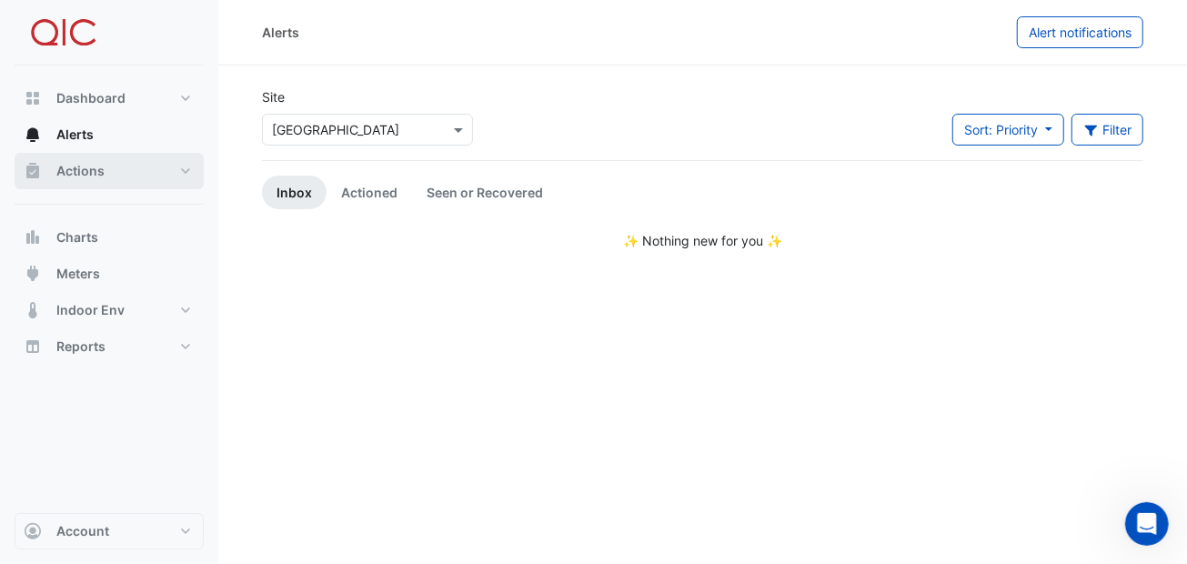
click at [75, 166] on span "Actions" at bounding box center [80, 171] width 48 height 18
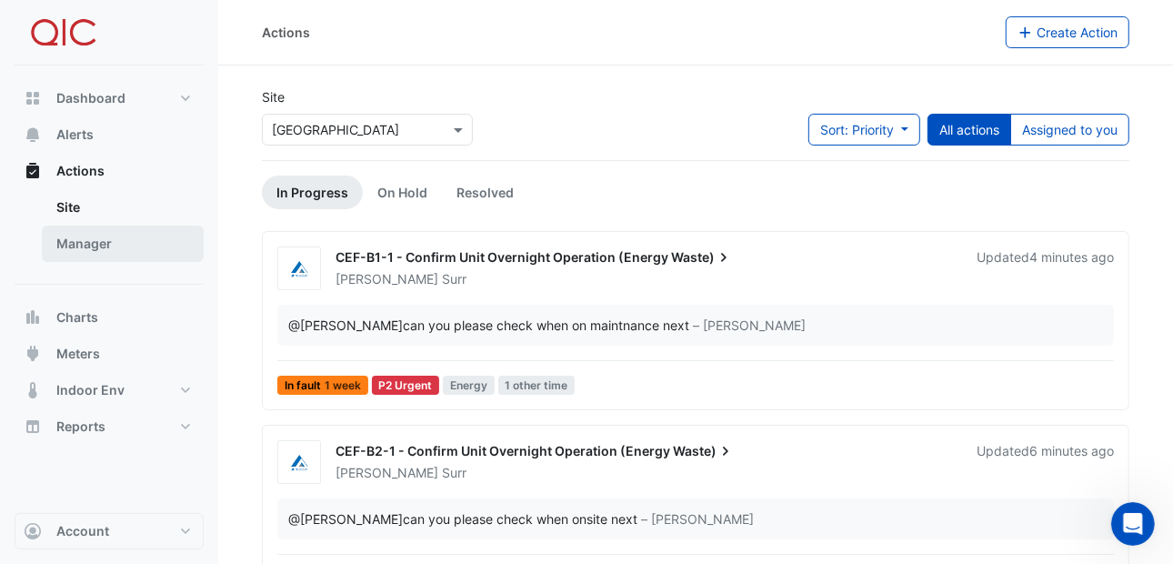
click at [81, 243] on link "Manager" at bounding box center [123, 244] width 162 height 36
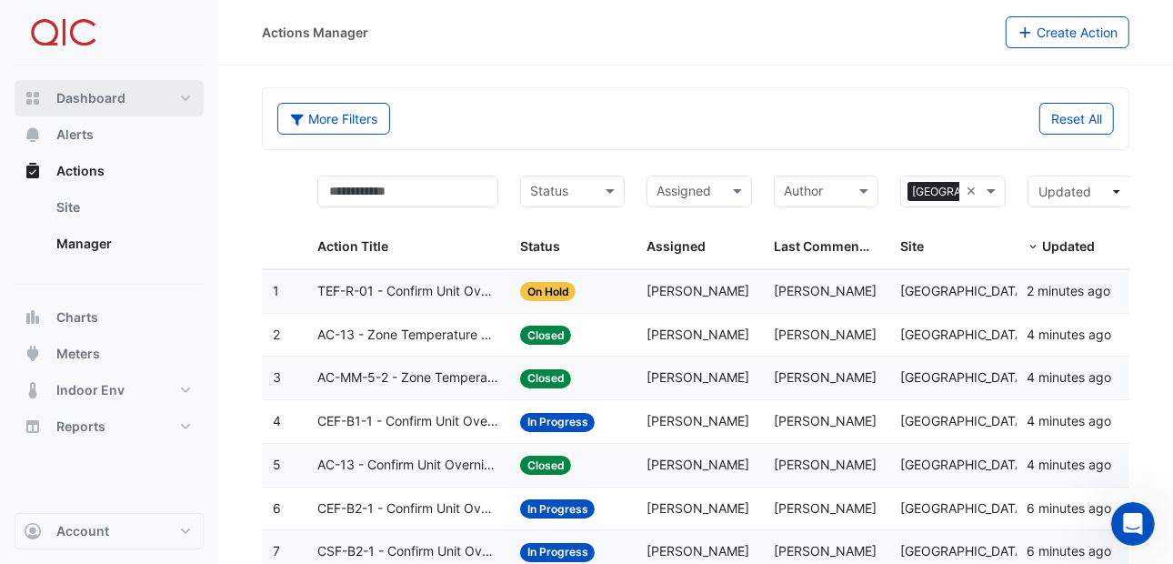
click at [76, 97] on span "Dashboard" at bounding box center [90, 98] width 69 height 18
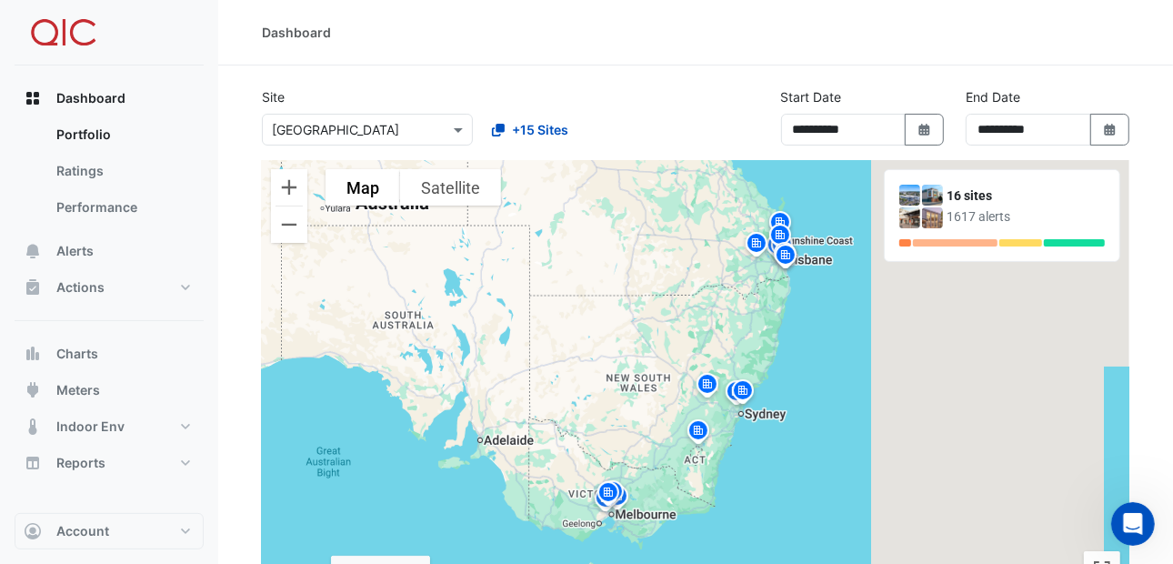
click at [706, 384] on img at bounding box center [707, 387] width 29 height 32
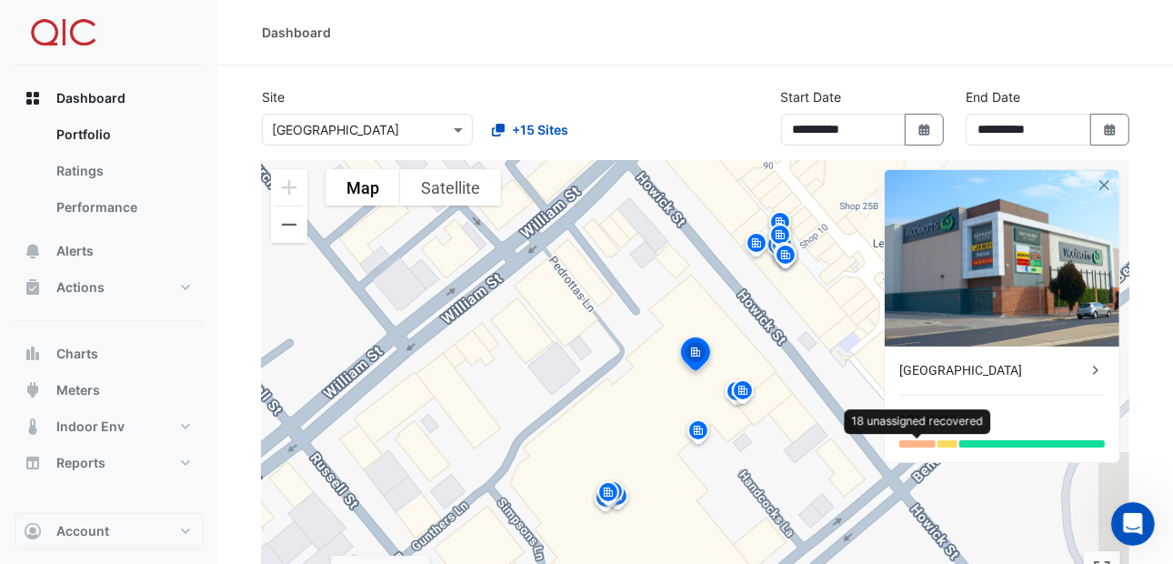
click at [916, 442] on div at bounding box center [917, 443] width 36 height 7
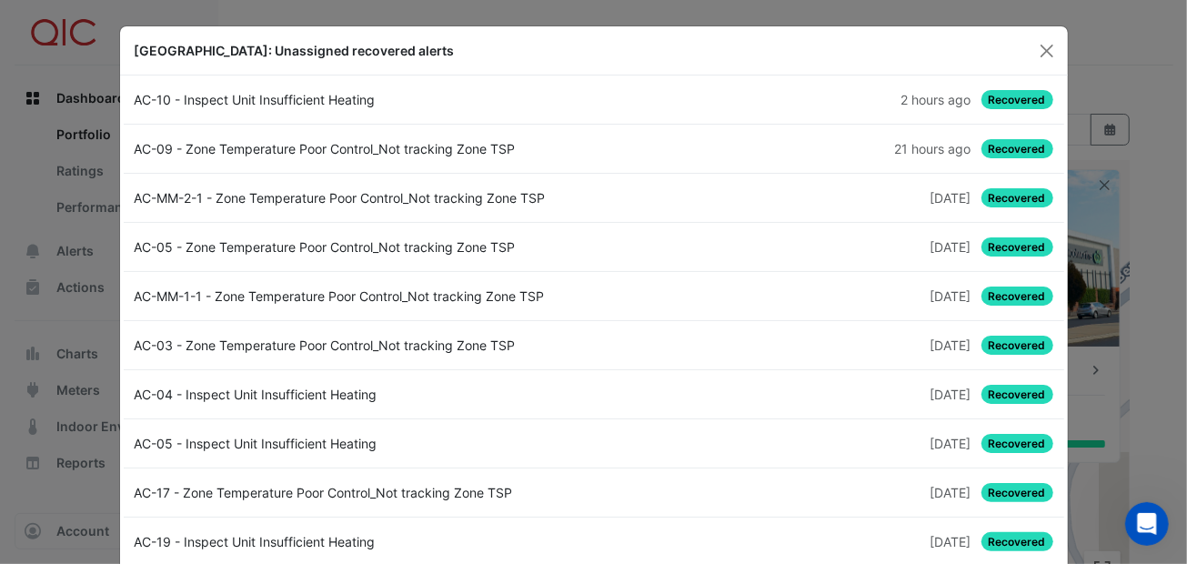
click at [998, 92] on span "Recovered" at bounding box center [1017, 99] width 72 height 19
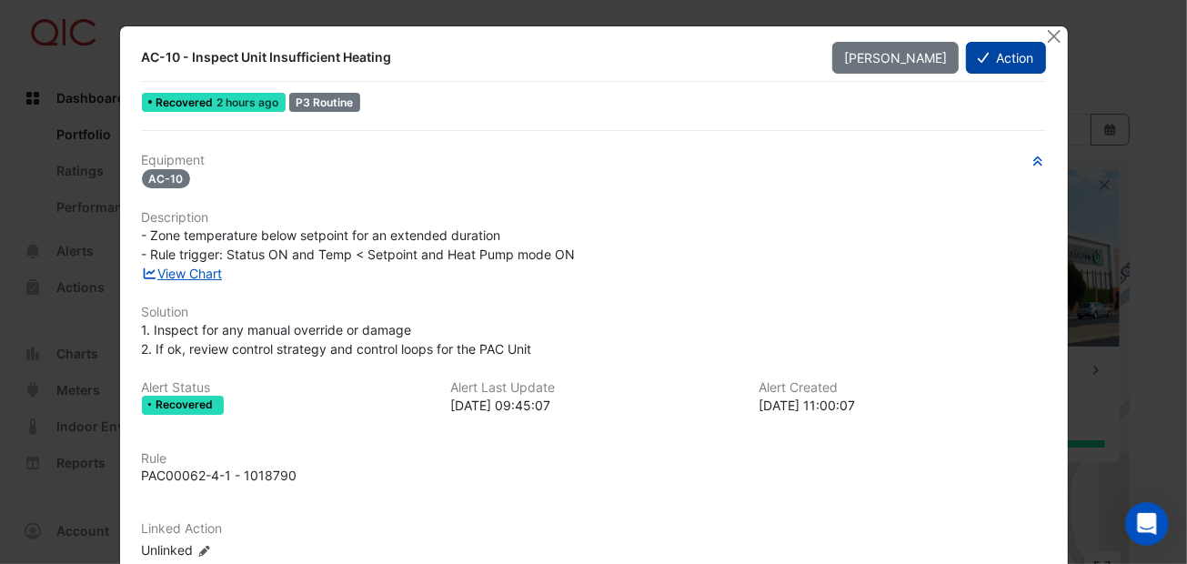
click at [996, 52] on button "Action" at bounding box center [1005, 58] width 79 height 32
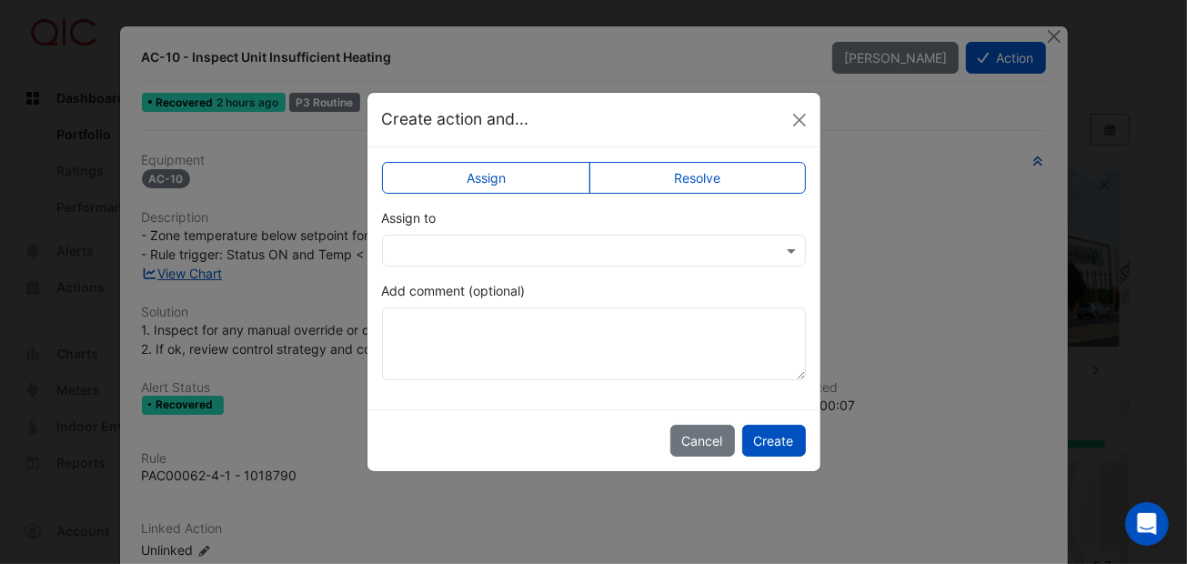
click at [670, 175] on label "Resolve" at bounding box center [697, 178] width 216 height 32
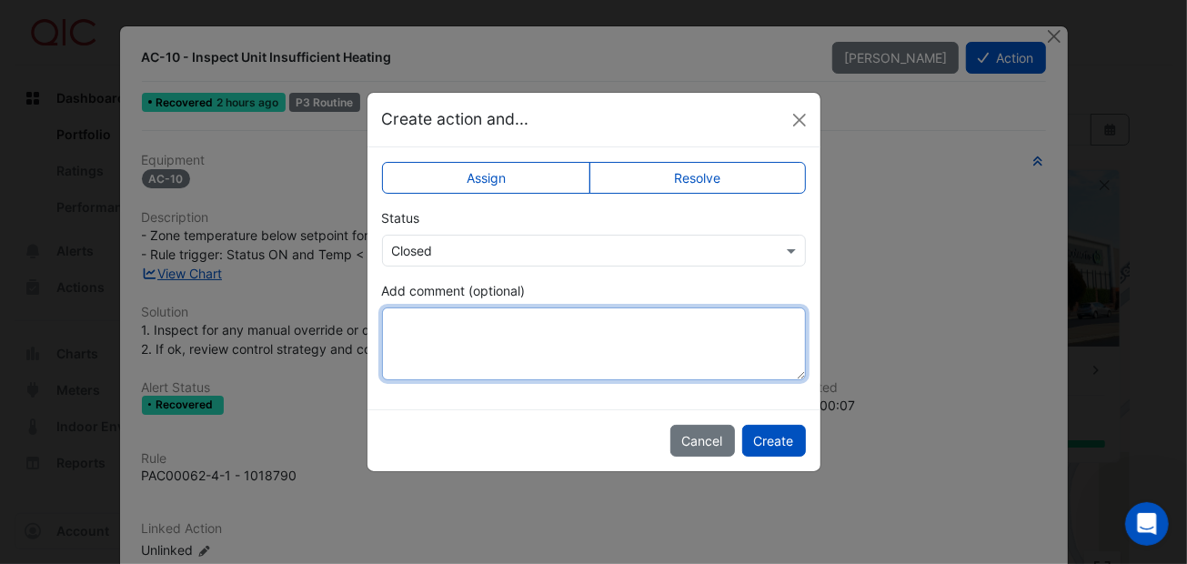
click at [570, 338] on textarea "Add comment (optional)" at bounding box center [594, 343] width 424 height 73
type textarea "**********"
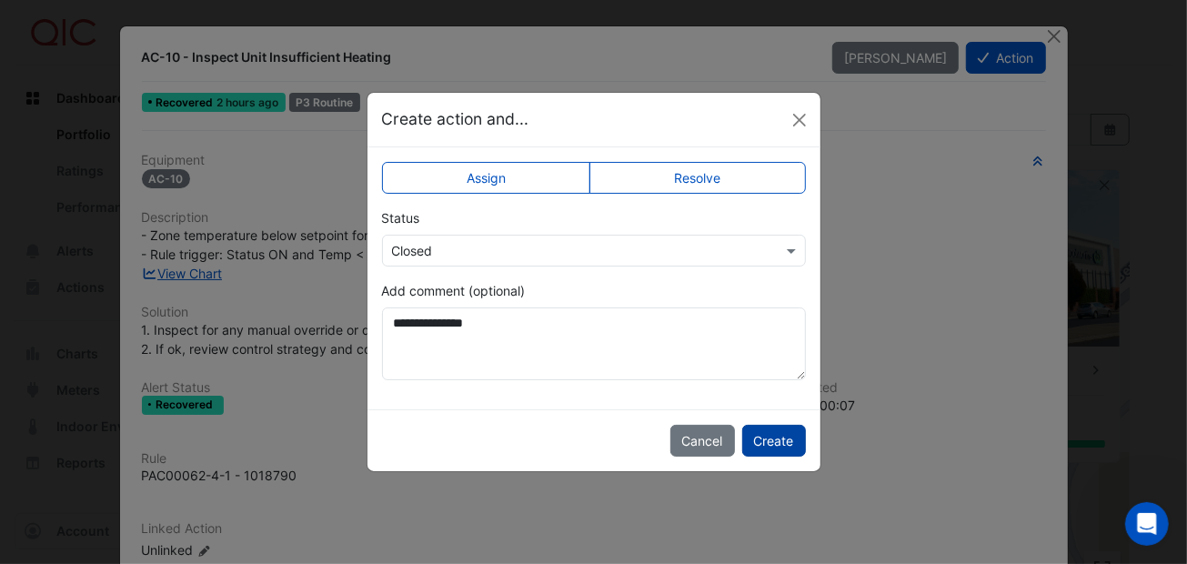
click at [780, 430] on button "Create" at bounding box center [774, 441] width 64 height 32
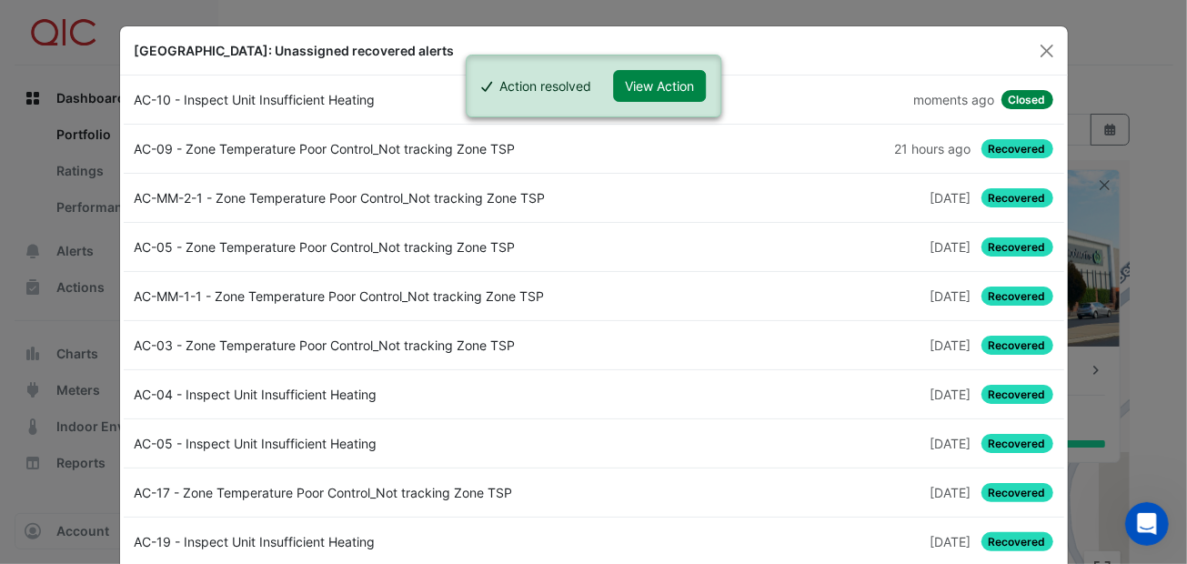
click at [990, 145] on span "Recovered" at bounding box center [1017, 148] width 72 height 19
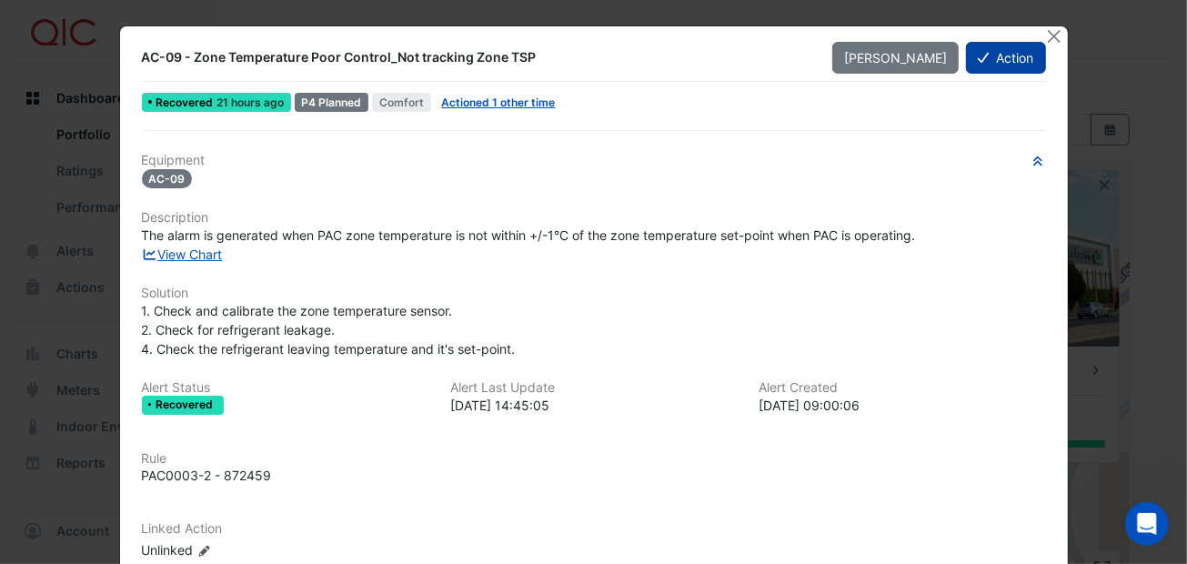
click at [991, 55] on button "Action" at bounding box center [1005, 58] width 79 height 32
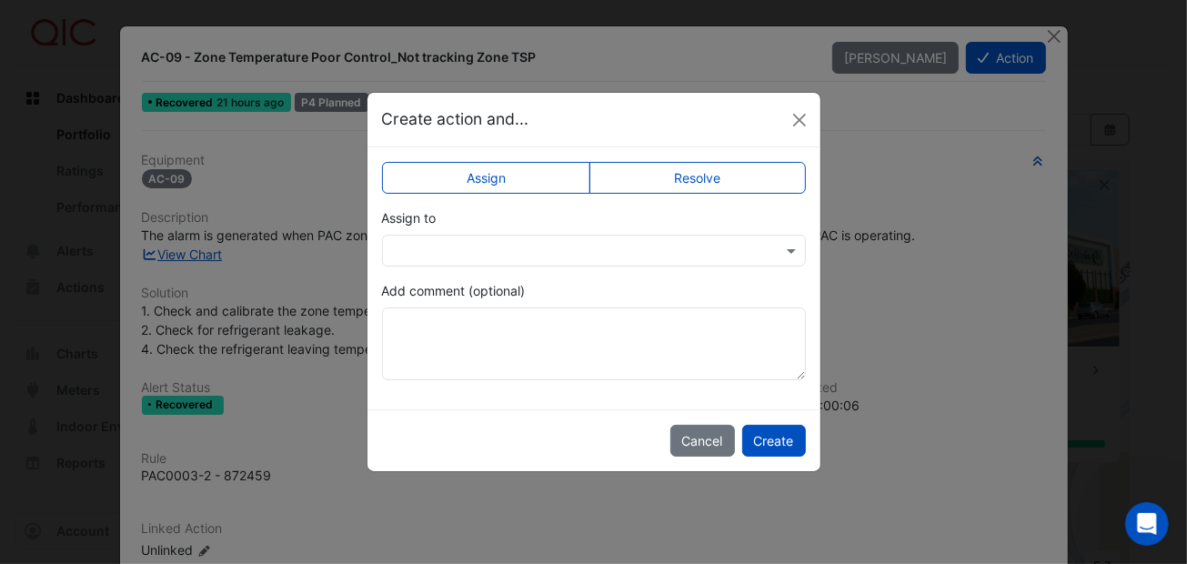
click at [449, 251] on input "text" at bounding box center [575, 251] width 367 height 19
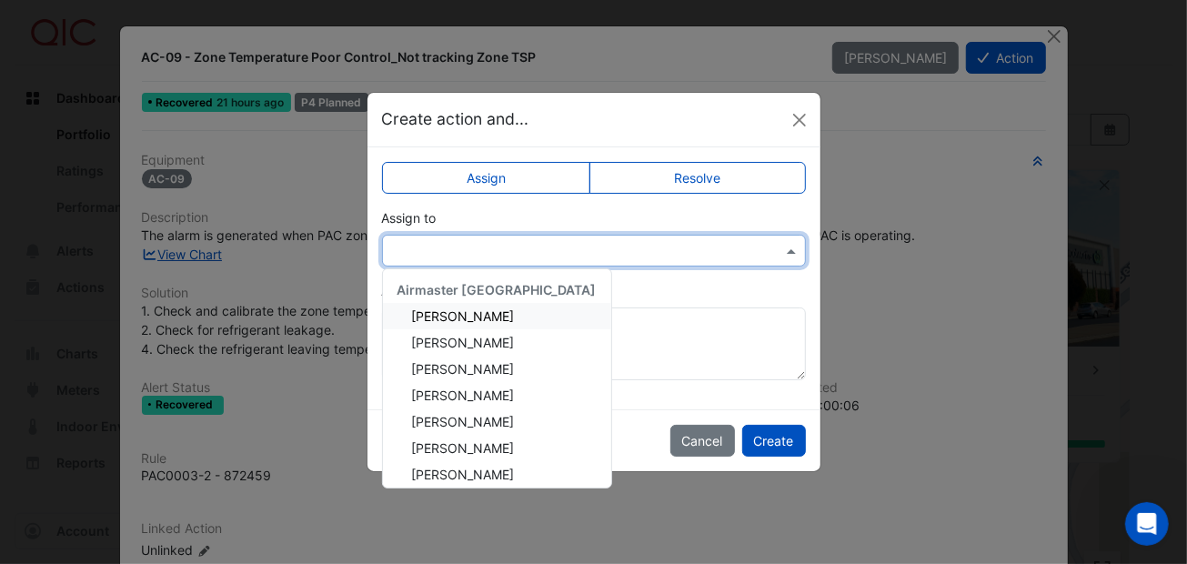
click at [677, 176] on label "Resolve" at bounding box center [697, 178] width 216 height 32
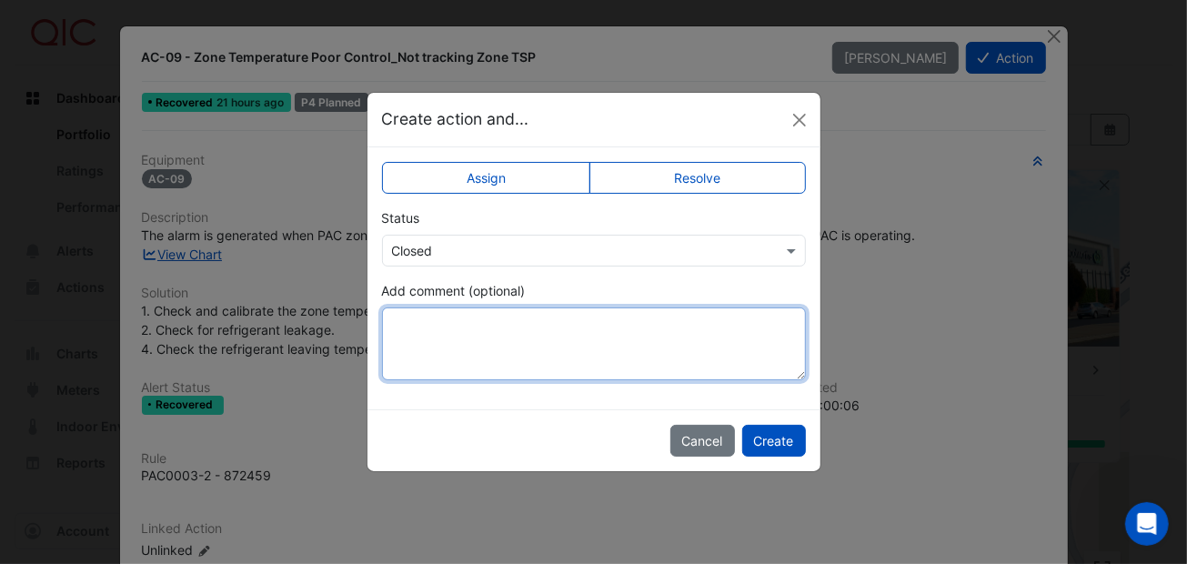
click at [418, 322] on textarea "Add comment (optional)" at bounding box center [594, 343] width 424 height 73
paste textarea "**********"
type textarea "**********"
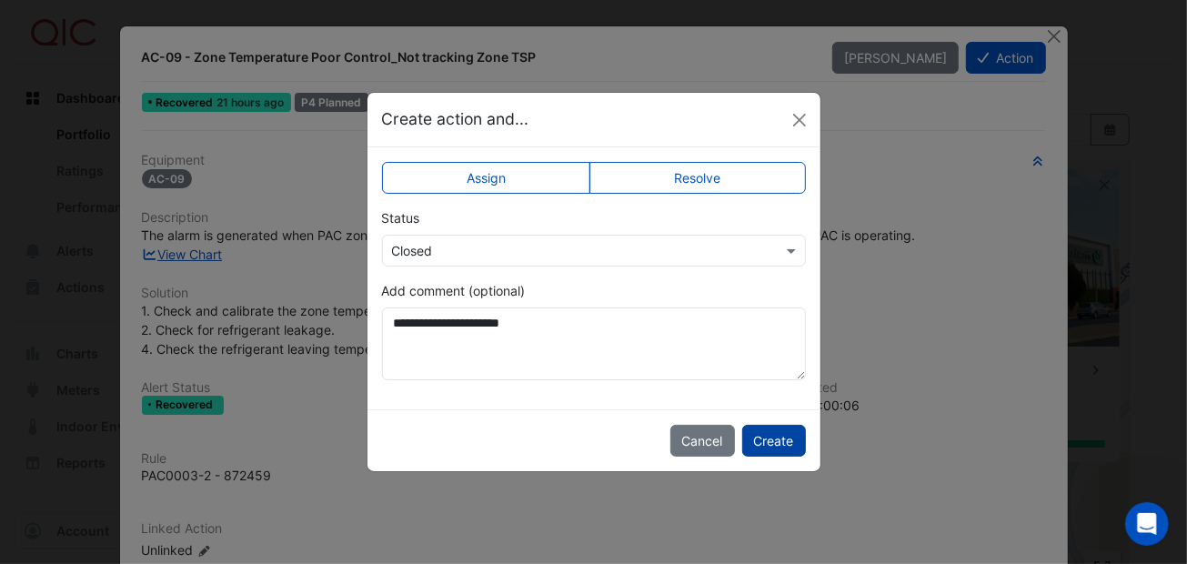
click at [757, 434] on button "Create" at bounding box center [774, 441] width 64 height 32
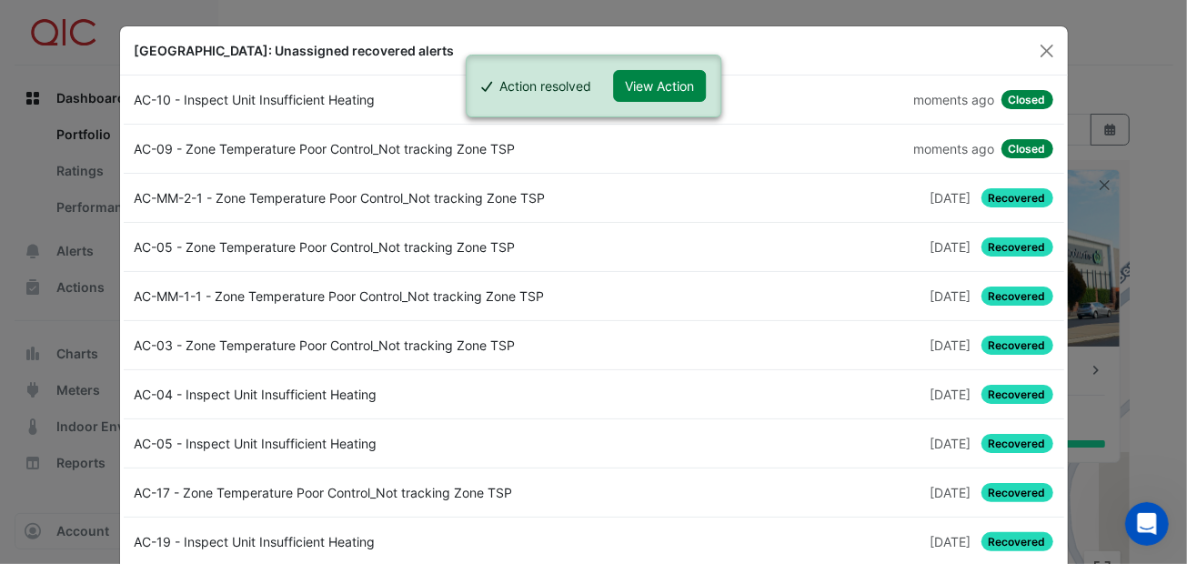
click at [1023, 192] on span "Recovered" at bounding box center [1017, 197] width 72 height 19
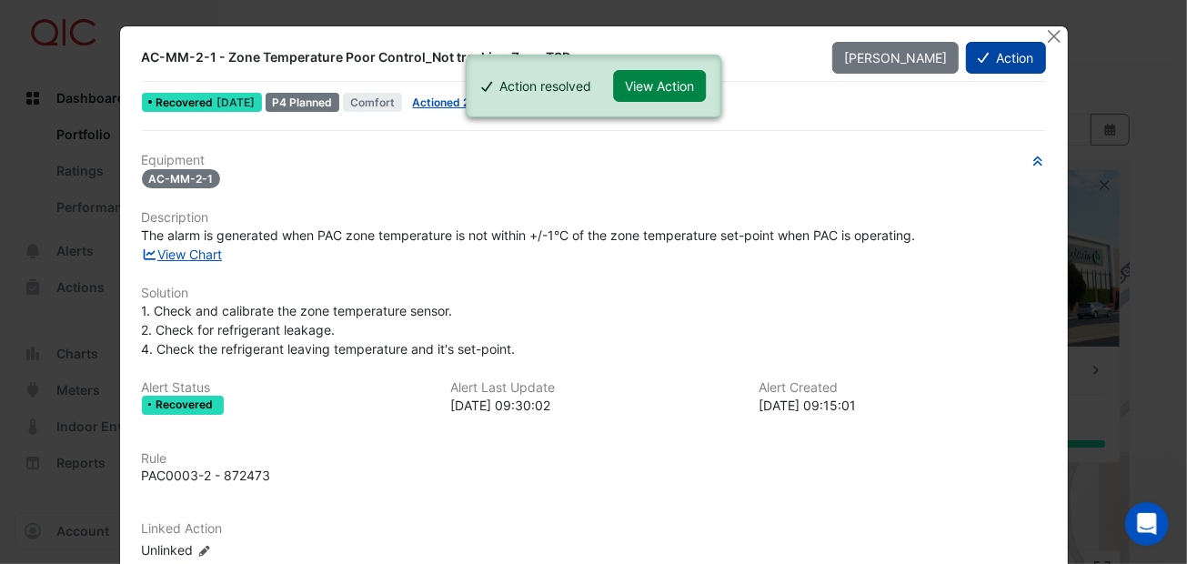
click at [981, 63] on button "Action" at bounding box center [1005, 58] width 79 height 32
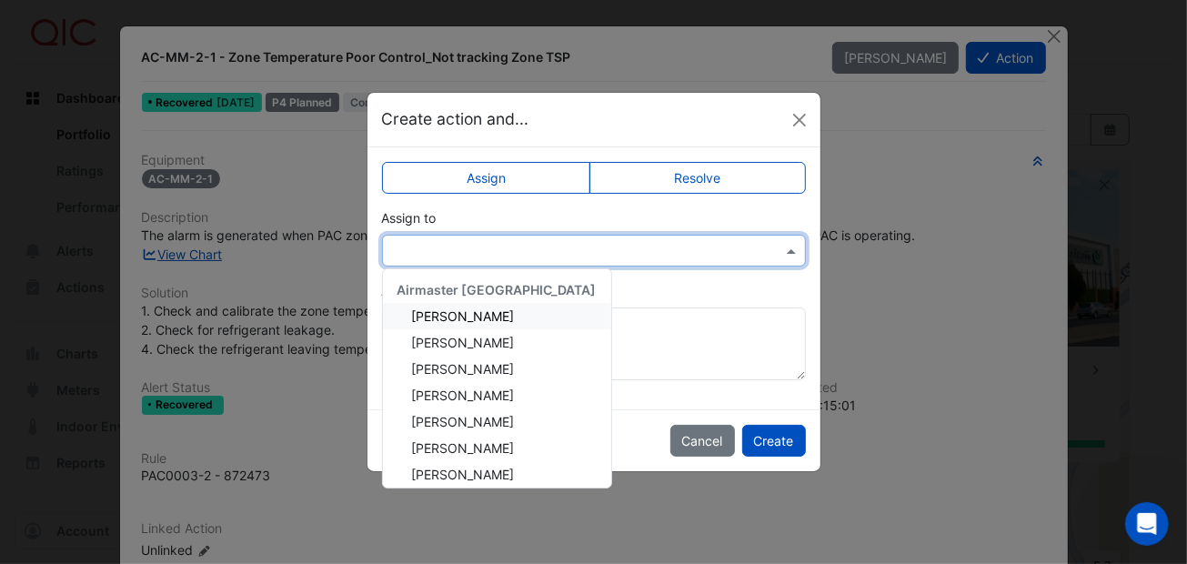
click at [681, 255] on input "text" at bounding box center [575, 251] width 367 height 19
click at [651, 213] on div "Assign to Airmaster Australia Adam Surr Ayden Lean Brandon Madden Jaxon Devine …" at bounding box center [594, 237] width 424 height 58
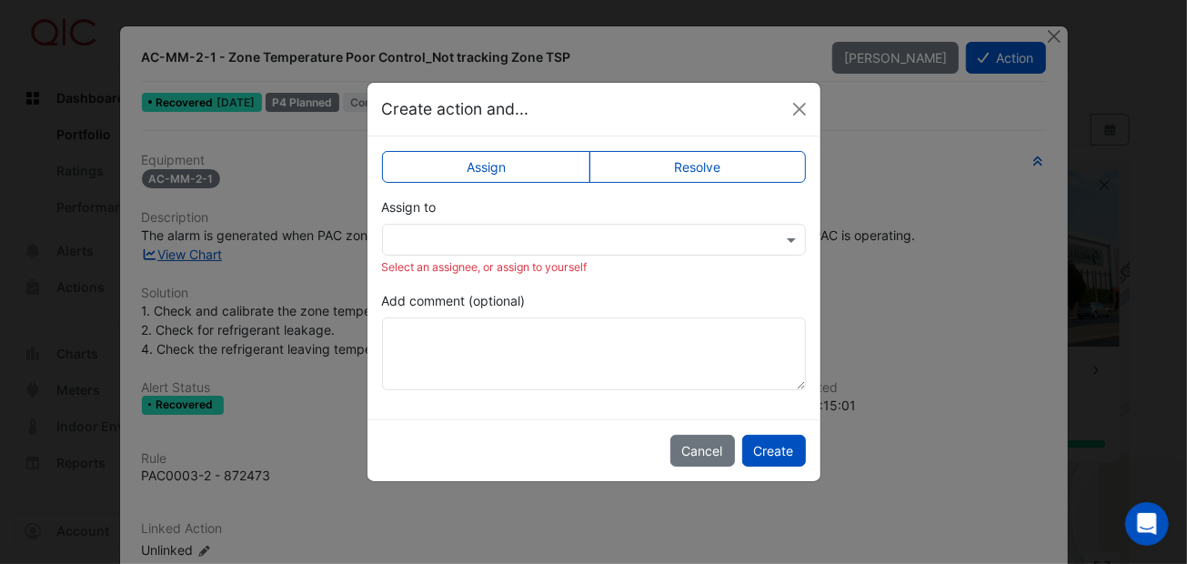
click at [700, 170] on label "Resolve" at bounding box center [697, 167] width 216 height 32
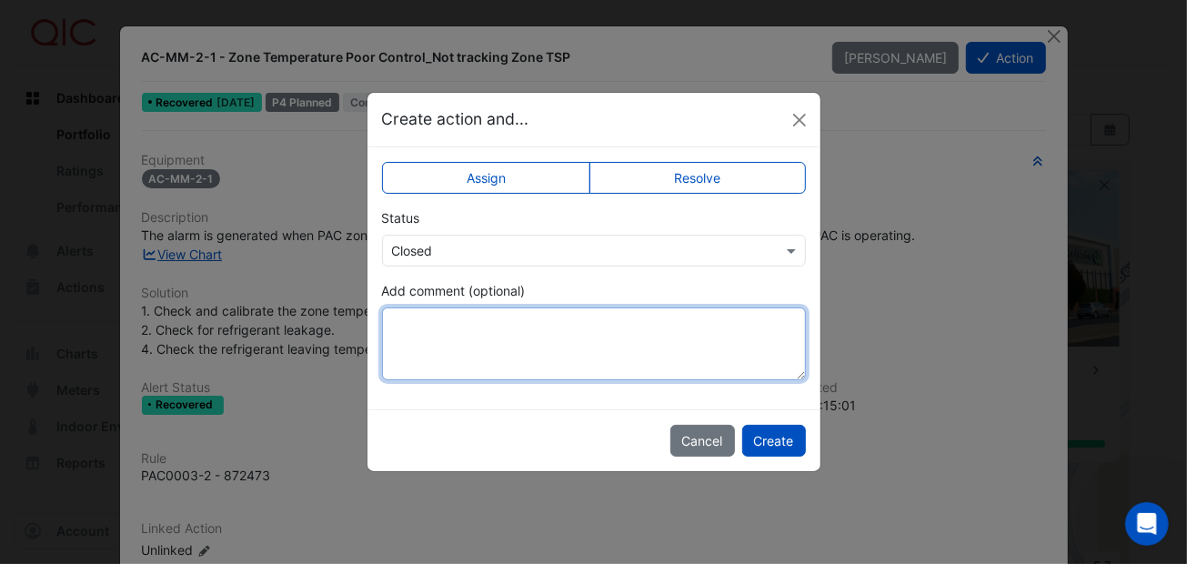
click at [441, 323] on textarea "Add comment (optional)" at bounding box center [594, 343] width 424 height 73
paste textarea "**********"
type textarea "**********"
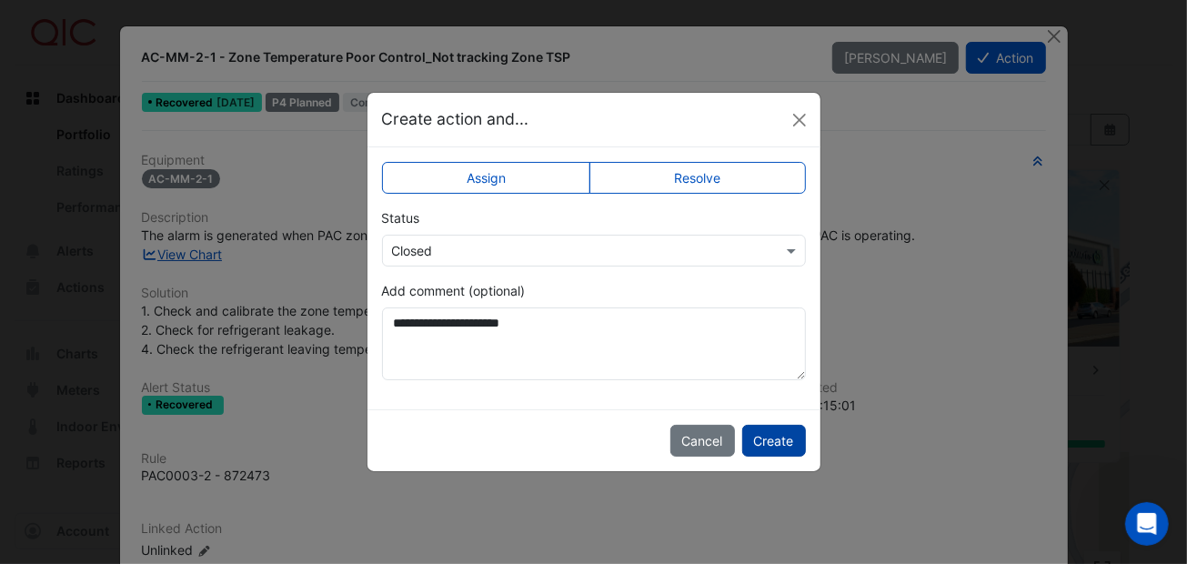
click at [767, 444] on button "Create" at bounding box center [774, 441] width 64 height 32
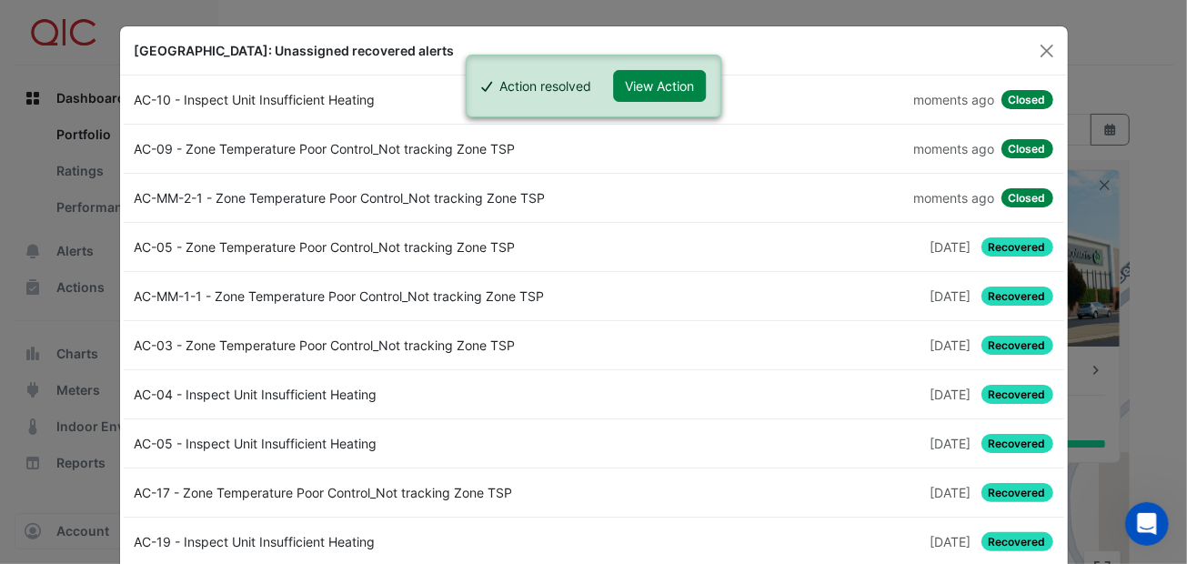
click at [1028, 241] on span "Recovered" at bounding box center [1017, 246] width 72 height 19
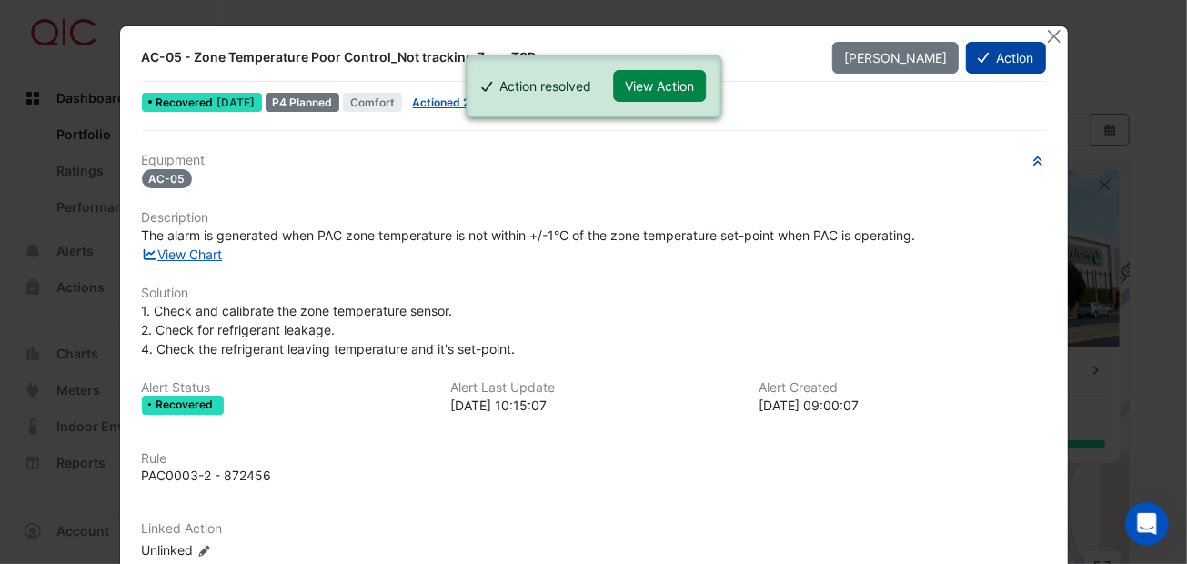
click at [1005, 50] on button "Action" at bounding box center [1005, 58] width 79 height 32
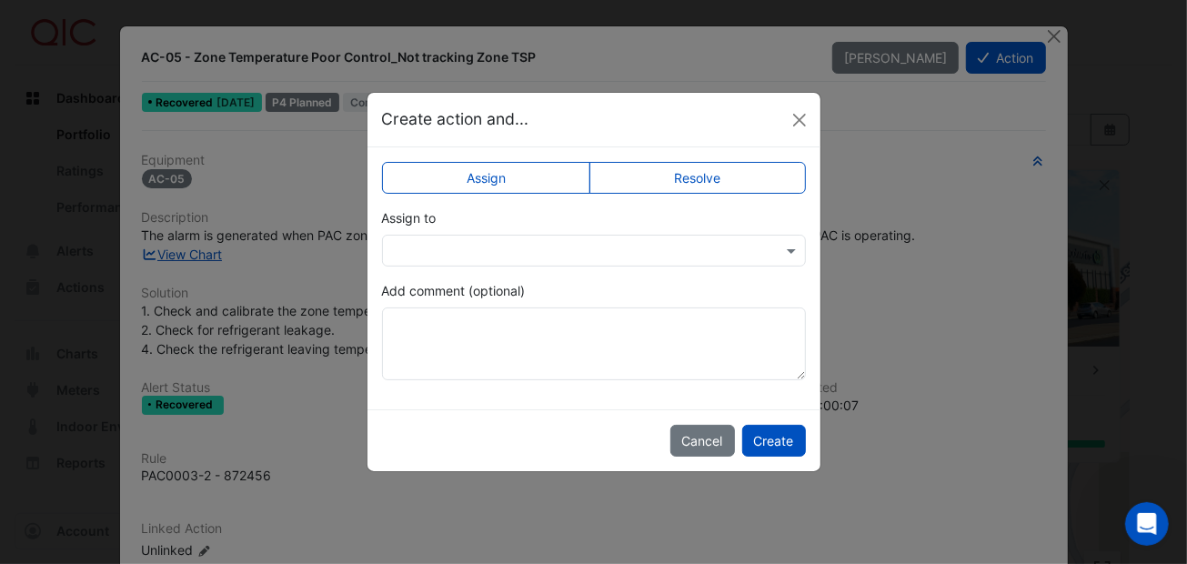
click at [729, 178] on label "Resolve" at bounding box center [697, 178] width 216 height 32
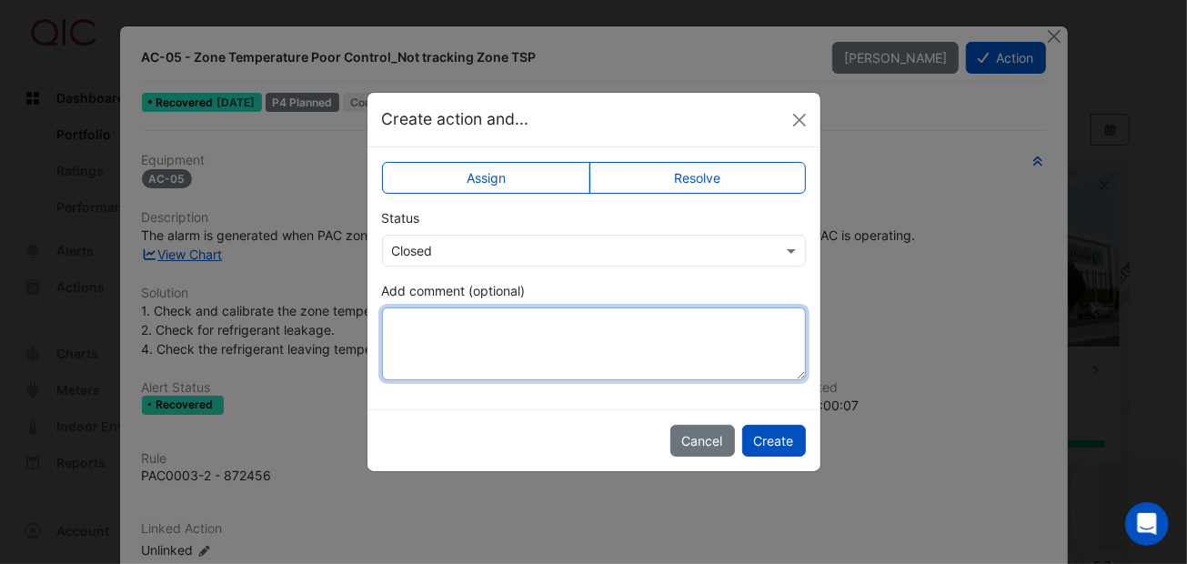
click at [452, 326] on textarea "Add comment (optional)" at bounding box center [594, 343] width 424 height 73
paste textarea "**********"
type textarea "**********"
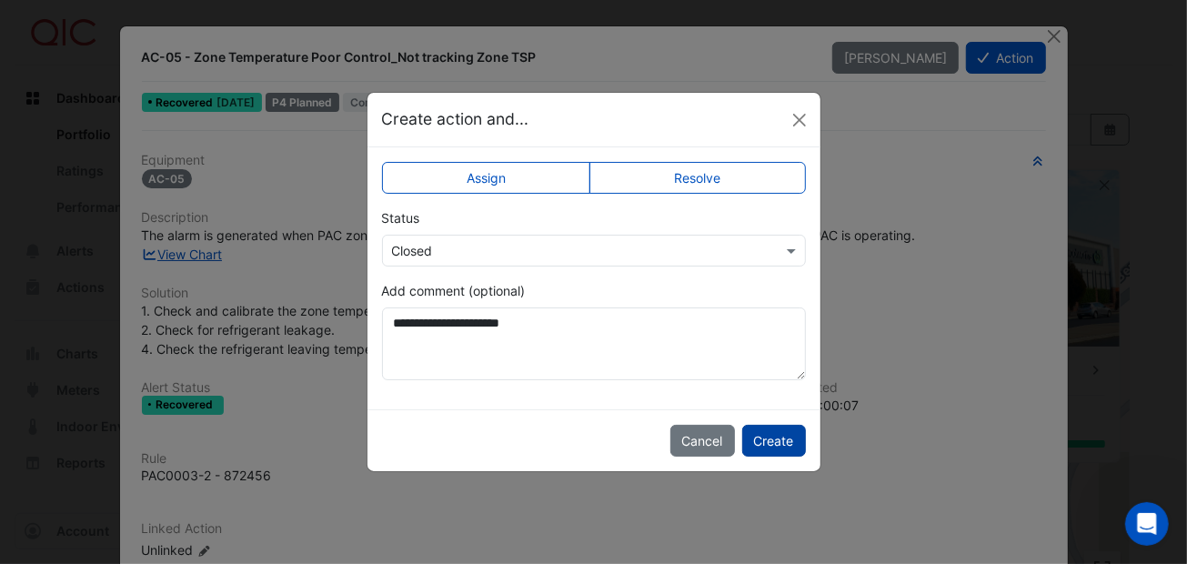
click at [777, 428] on button "Create" at bounding box center [774, 441] width 64 height 32
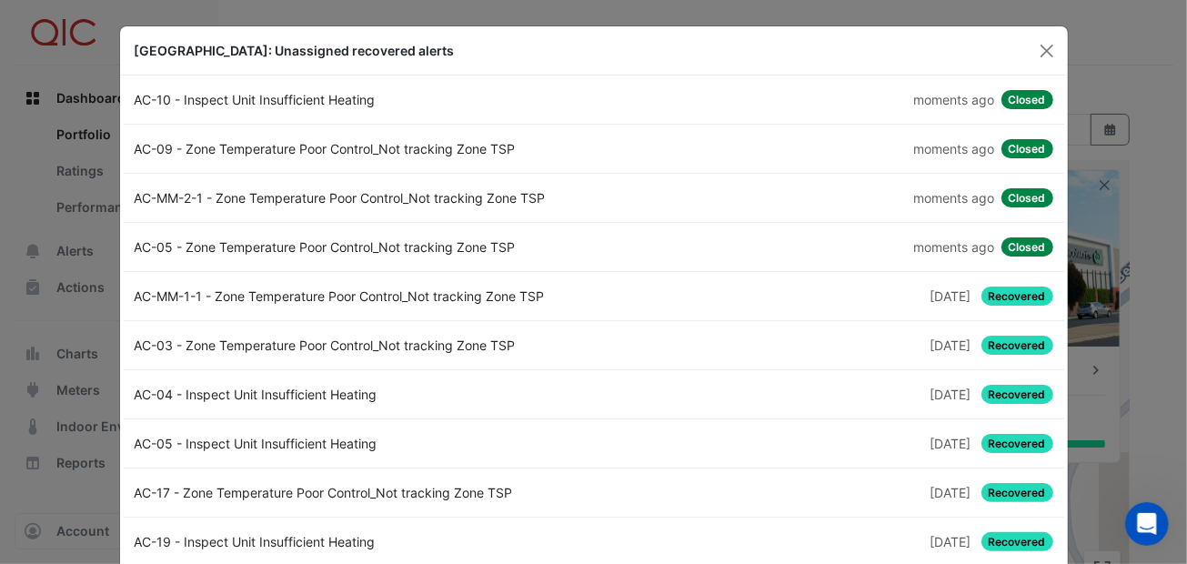
click at [995, 296] on span "Recovered" at bounding box center [1017, 295] width 72 height 19
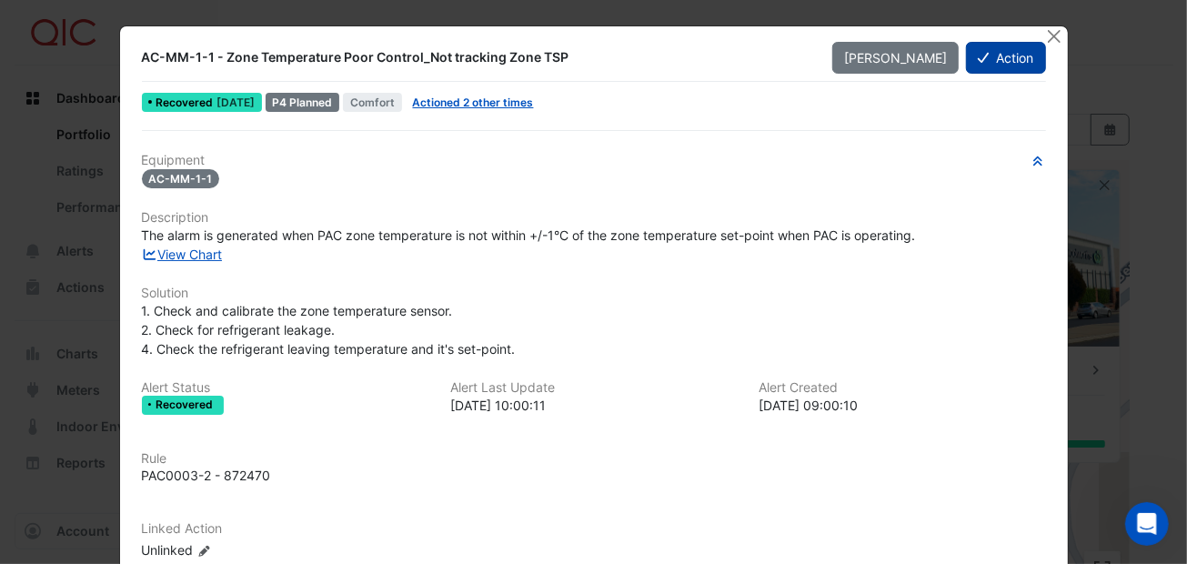
click at [987, 59] on button "Action" at bounding box center [1005, 58] width 79 height 32
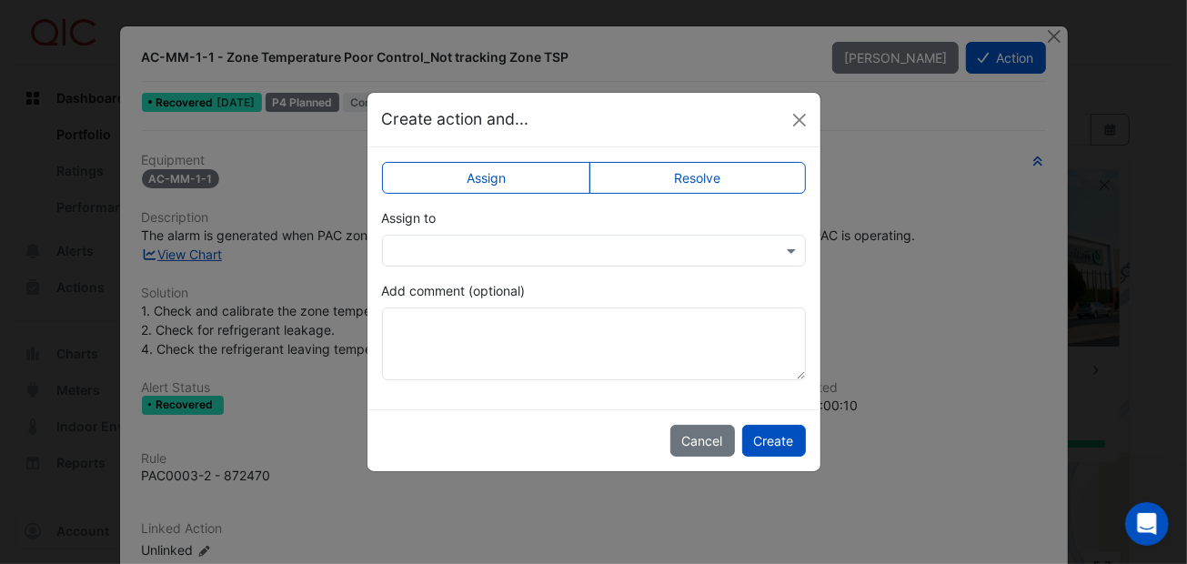
click at [716, 162] on label "Resolve" at bounding box center [697, 178] width 216 height 32
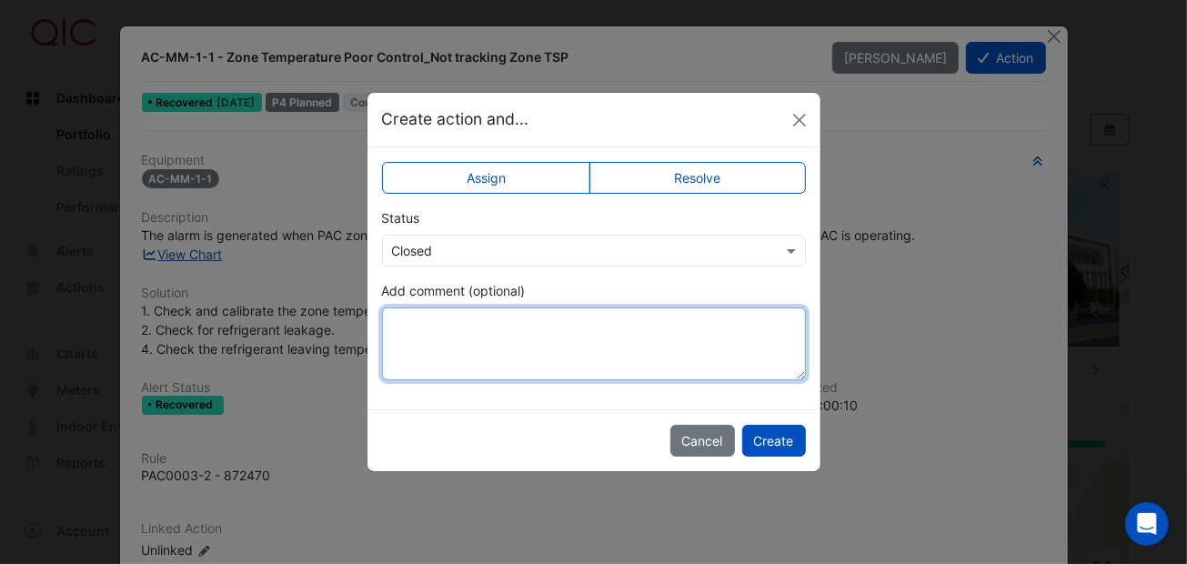
click at [576, 324] on textarea "Add comment (optional)" at bounding box center [594, 343] width 424 height 73
paste textarea "**********"
type textarea "**********"
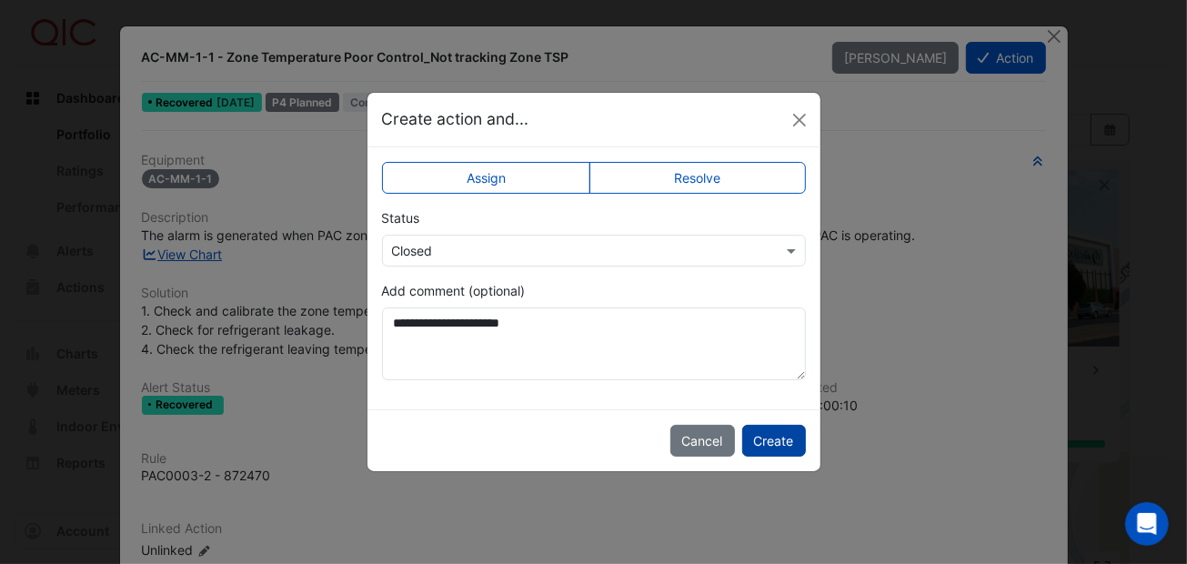
click at [776, 440] on button "Create" at bounding box center [774, 441] width 64 height 32
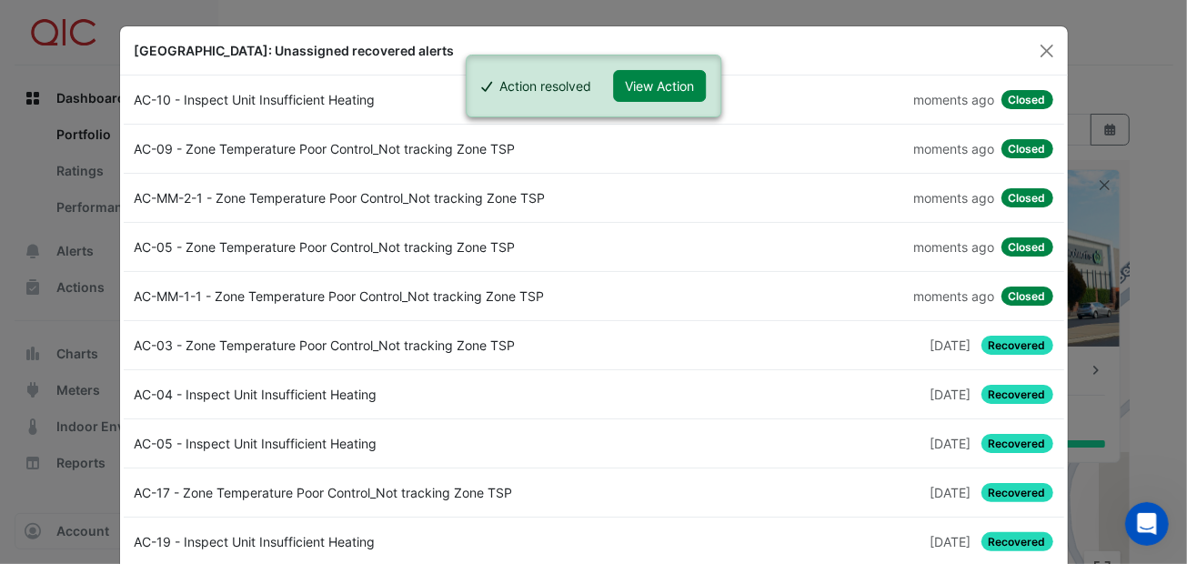
click at [997, 341] on span "Recovered" at bounding box center [1017, 345] width 72 height 19
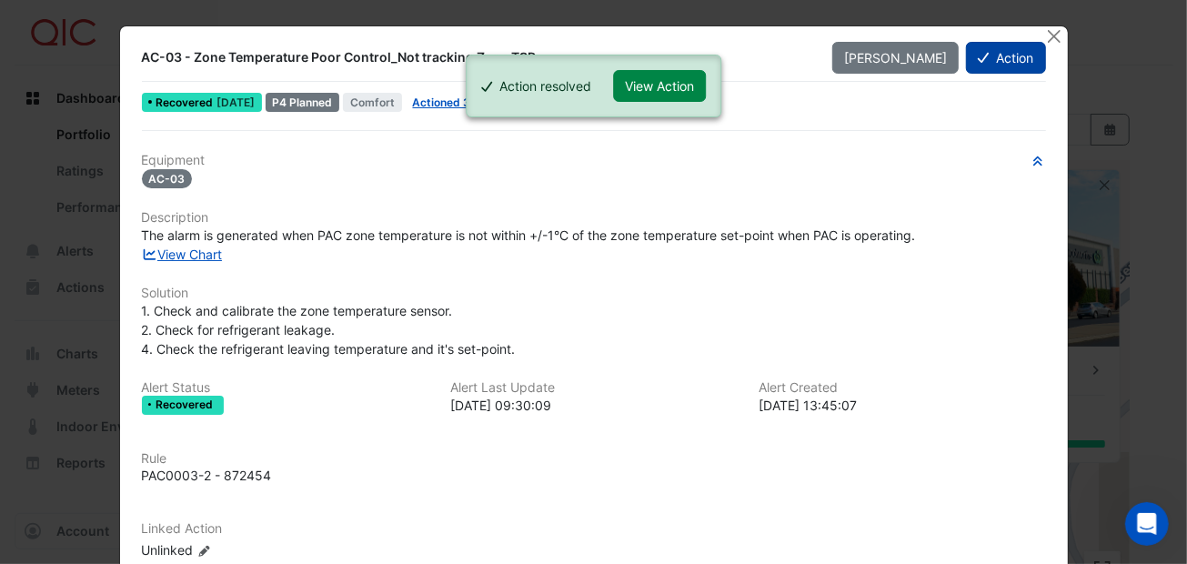
click at [995, 65] on button "Action" at bounding box center [1005, 58] width 79 height 32
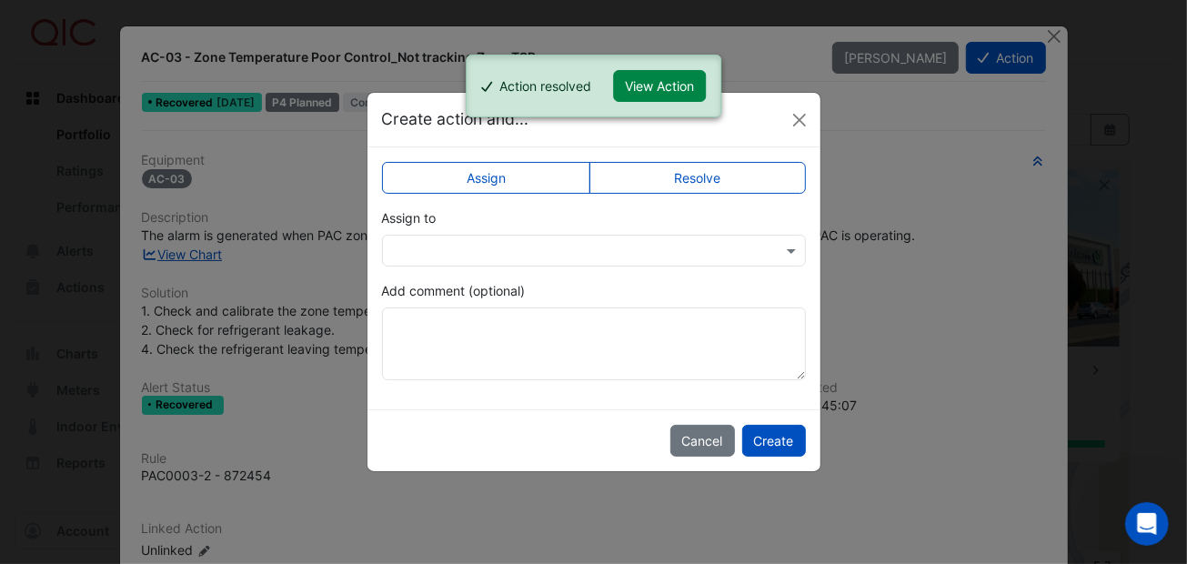
click at [686, 172] on label "Resolve" at bounding box center [697, 178] width 216 height 32
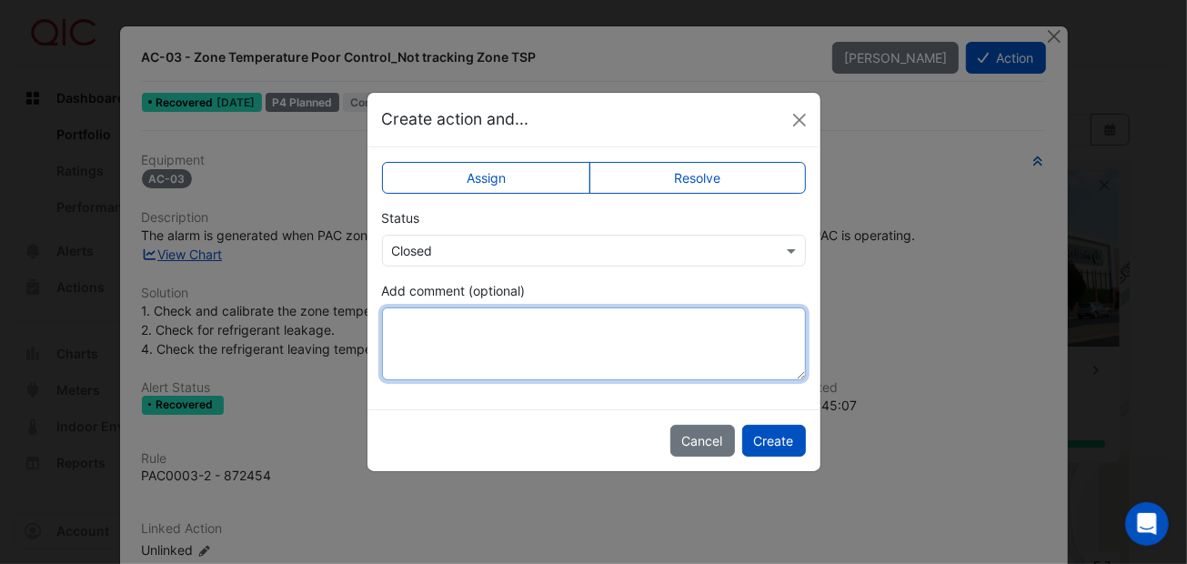
click at [541, 323] on textarea "Add comment (optional)" at bounding box center [594, 343] width 424 height 73
paste textarea "**********"
type textarea "**********"
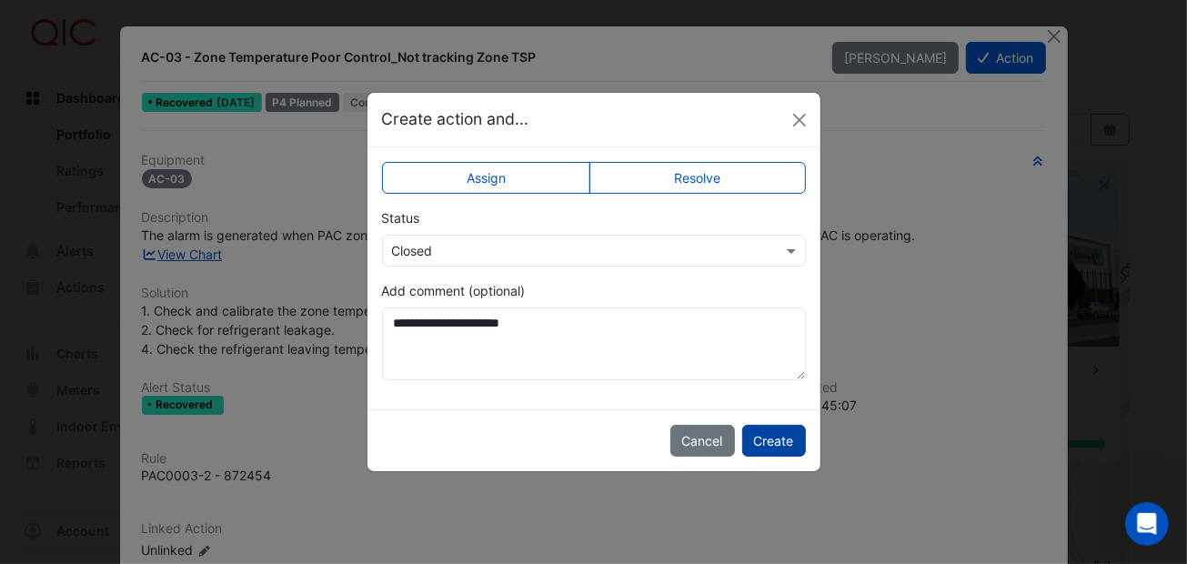
click at [778, 436] on button "Create" at bounding box center [774, 441] width 64 height 32
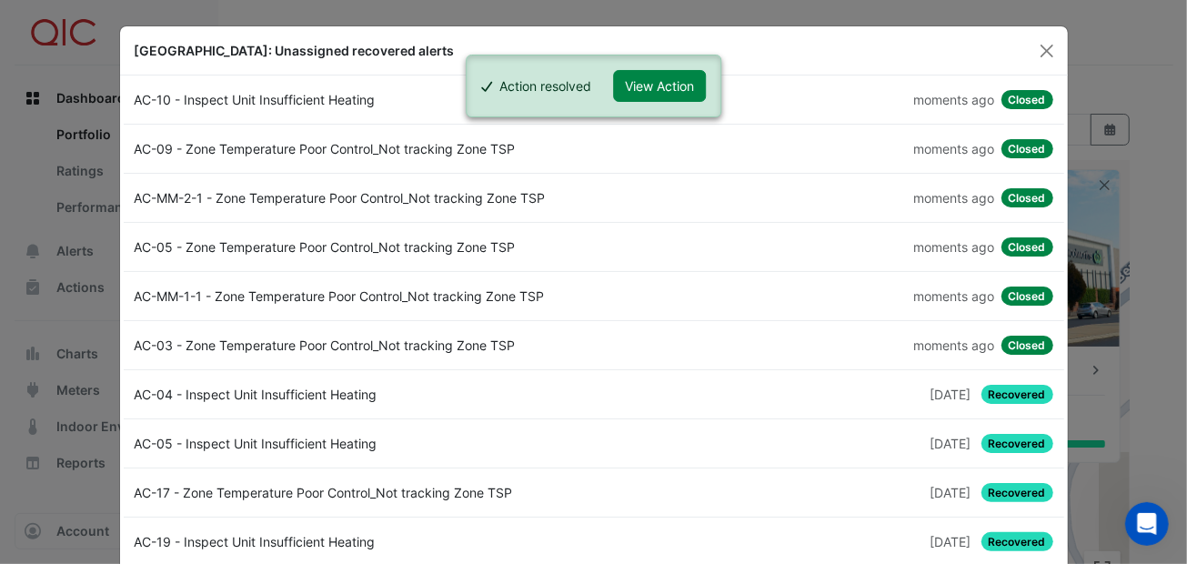
click at [997, 392] on span "Recovered" at bounding box center [1017, 394] width 72 height 19
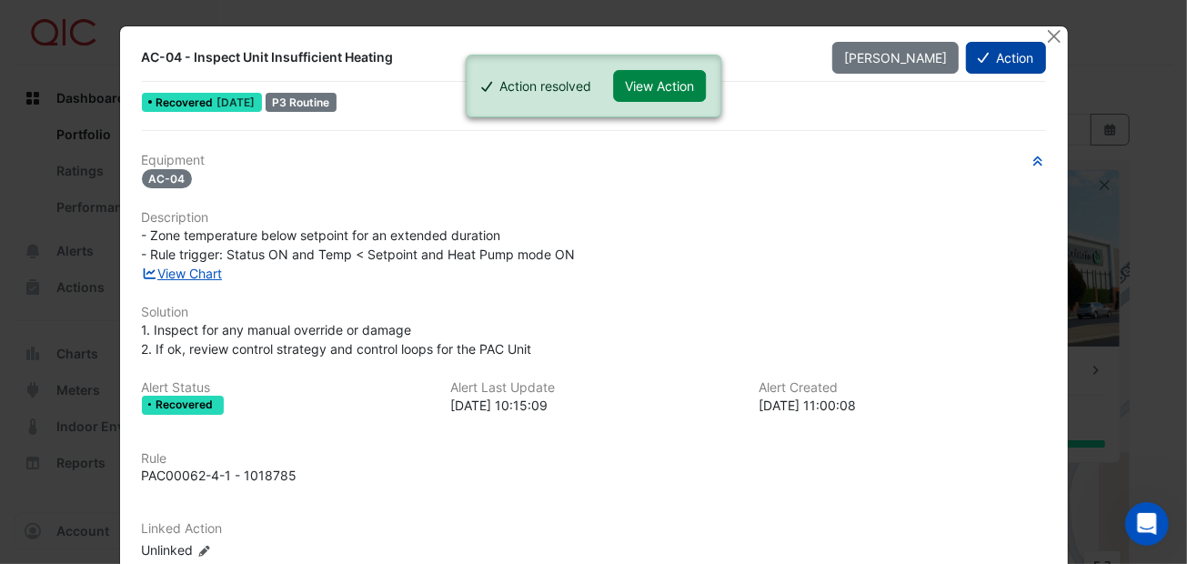
click at [997, 55] on button "Action" at bounding box center [1005, 58] width 79 height 32
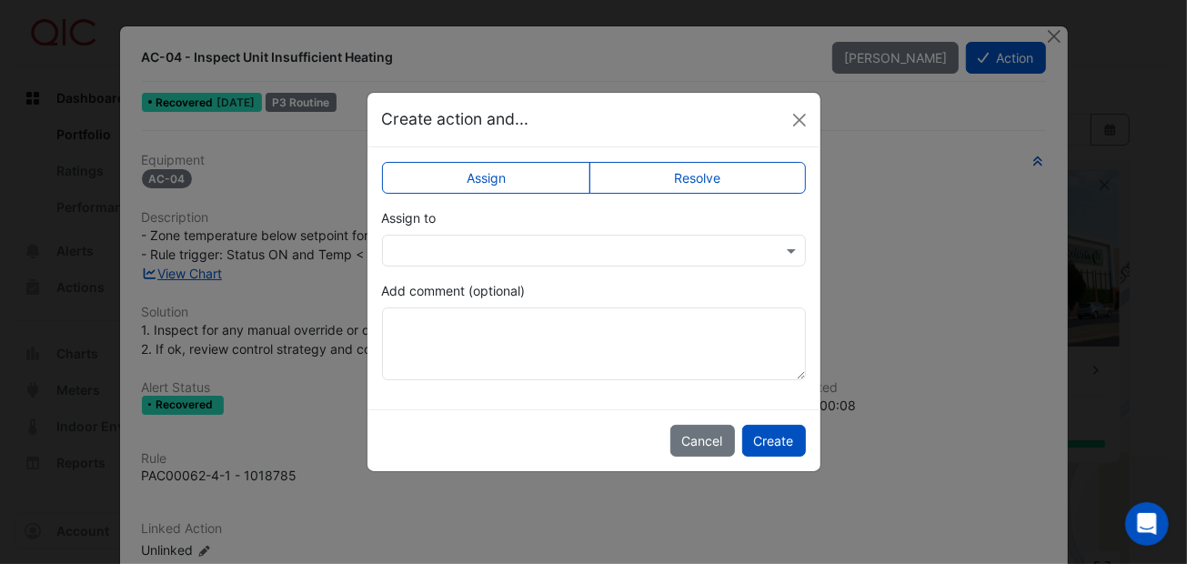
click at [655, 180] on label "Resolve" at bounding box center [697, 178] width 216 height 32
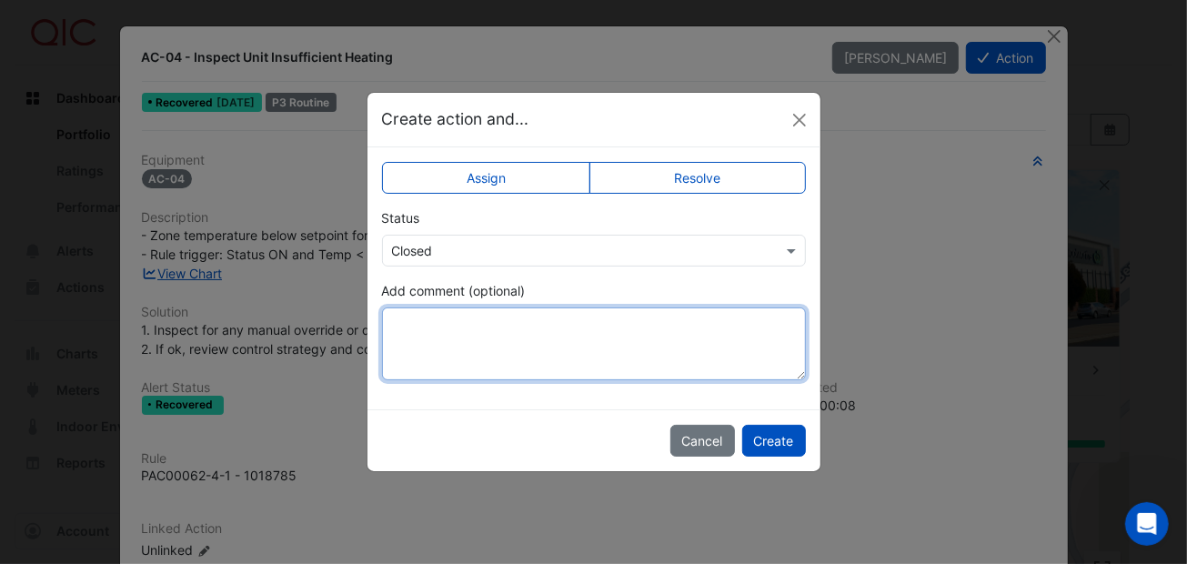
click at [464, 341] on textarea "Add comment (optional)" at bounding box center [594, 343] width 424 height 73
paste textarea "**********"
type textarea "**********"
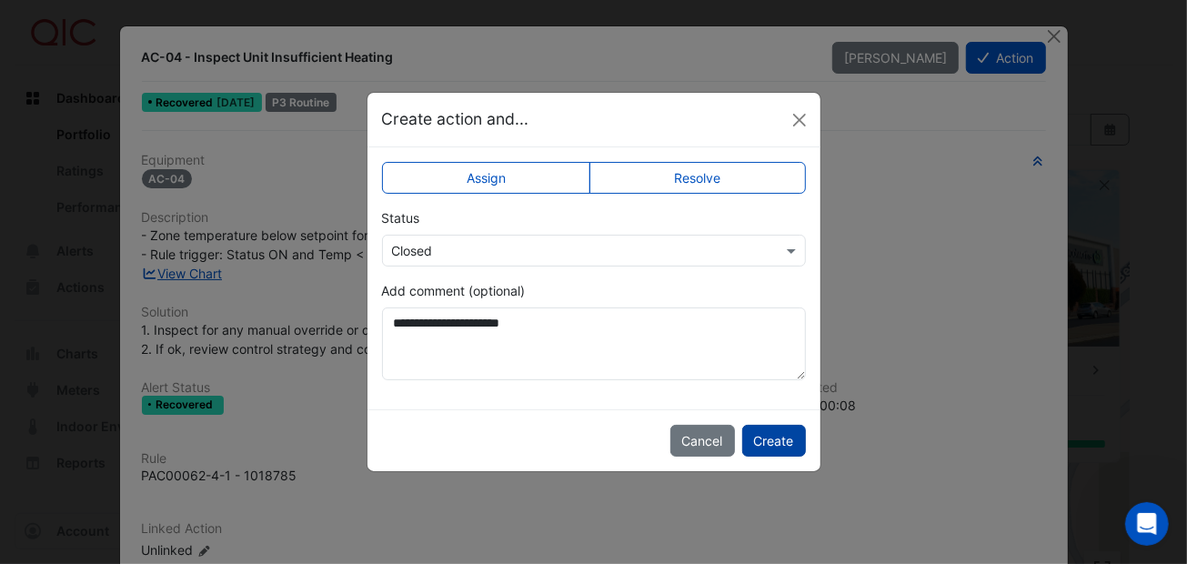
click at [774, 429] on button "Create" at bounding box center [774, 441] width 64 height 32
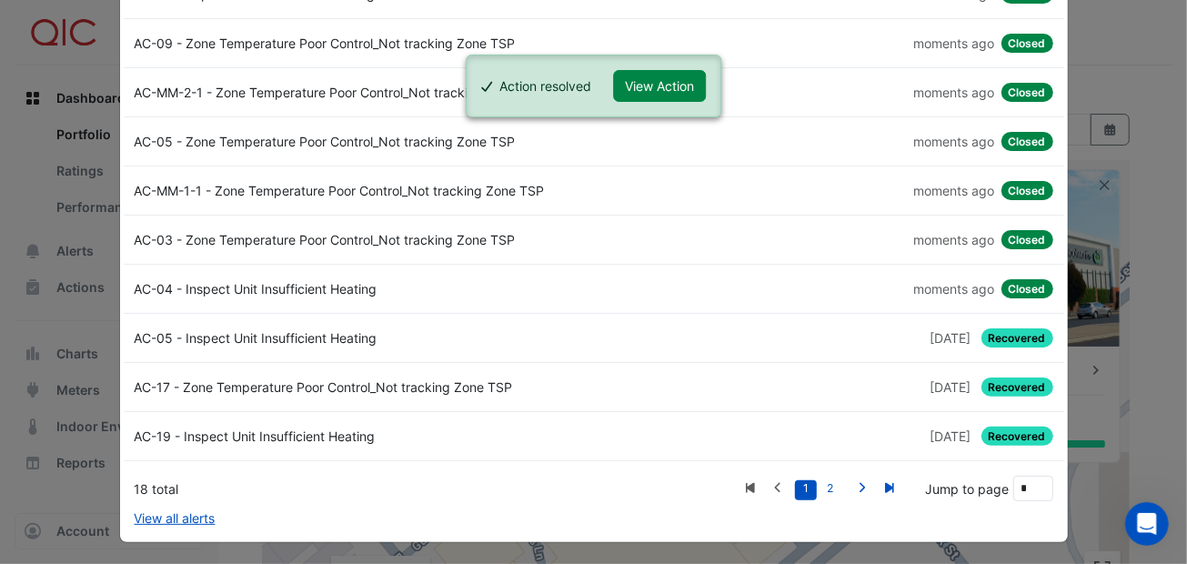
scroll to position [105, 0]
click at [991, 330] on span "Recovered" at bounding box center [1017, 337] width 72 height 19
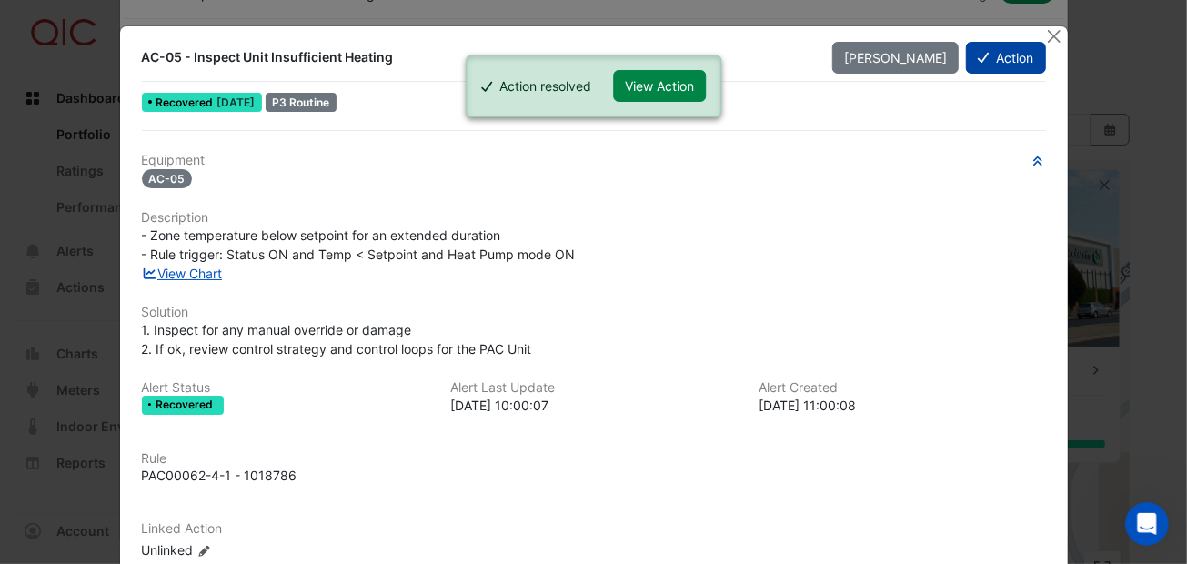
click at [987, 45] on button "Action" at bounding box center [1005, 58] width 79 height 32
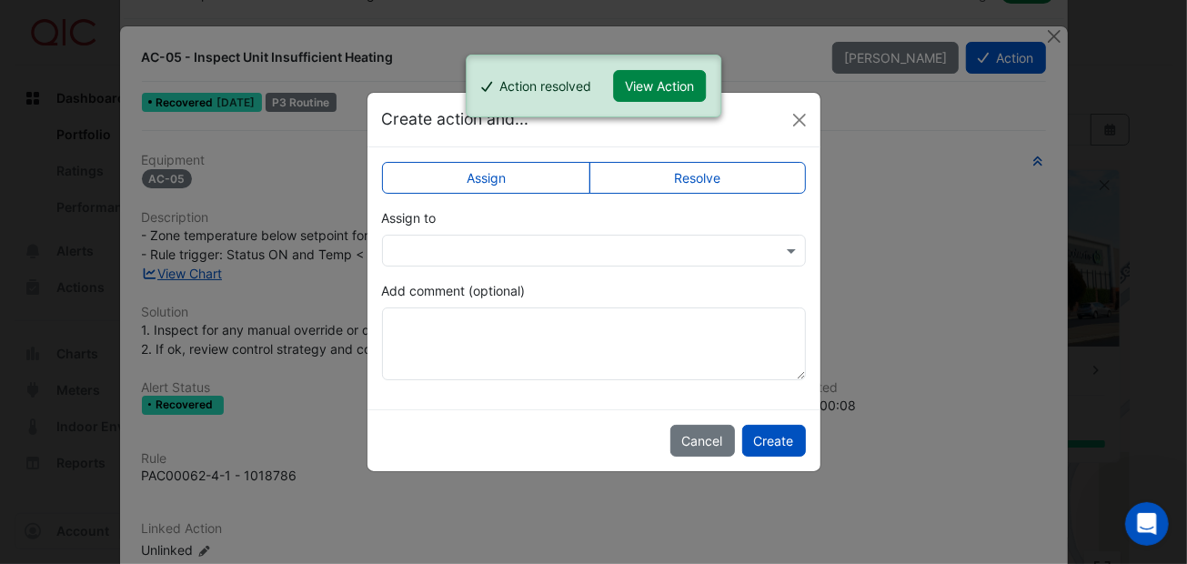
click at [738, 176] on label "Resolve" at bounding box center [697, 178] width 216 height 32
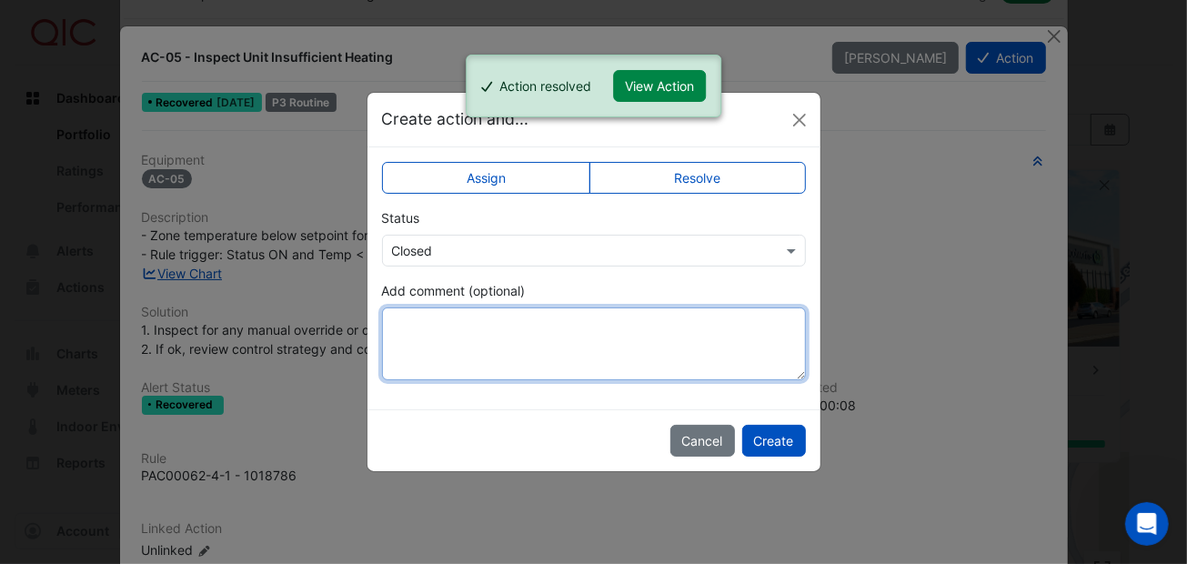
click at [476, 329] on textarea "Add comment (optional)" at bounding box center [594, 343] width 424 height 73
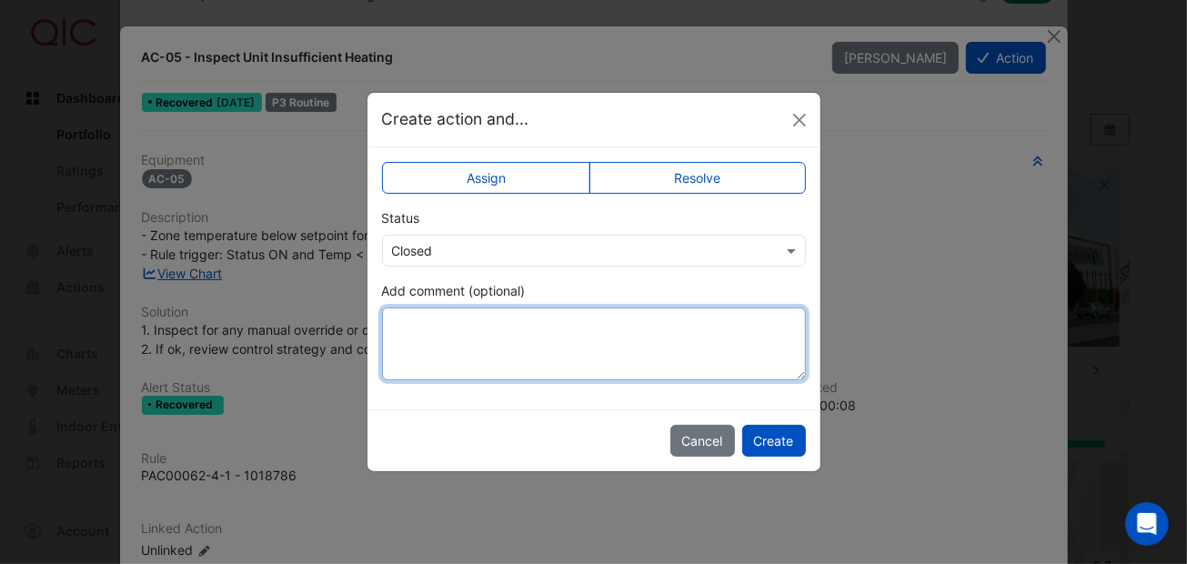
paste textarea "**********"
type textarea "**********"
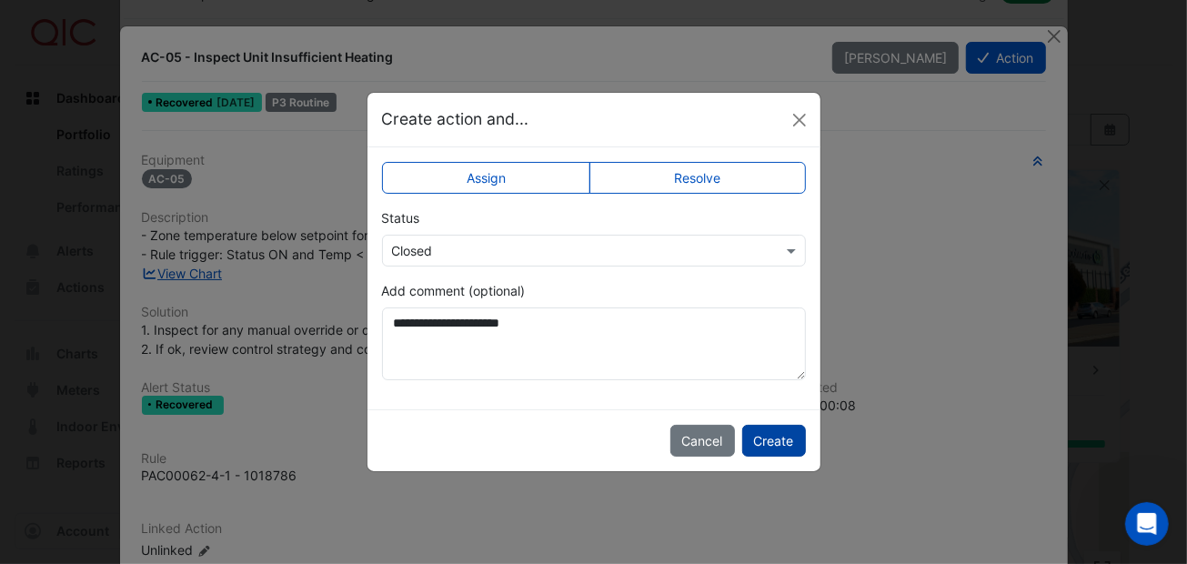
click at [773, 434] on button "Create" at bounding box center [774, 441] width 64 height 32
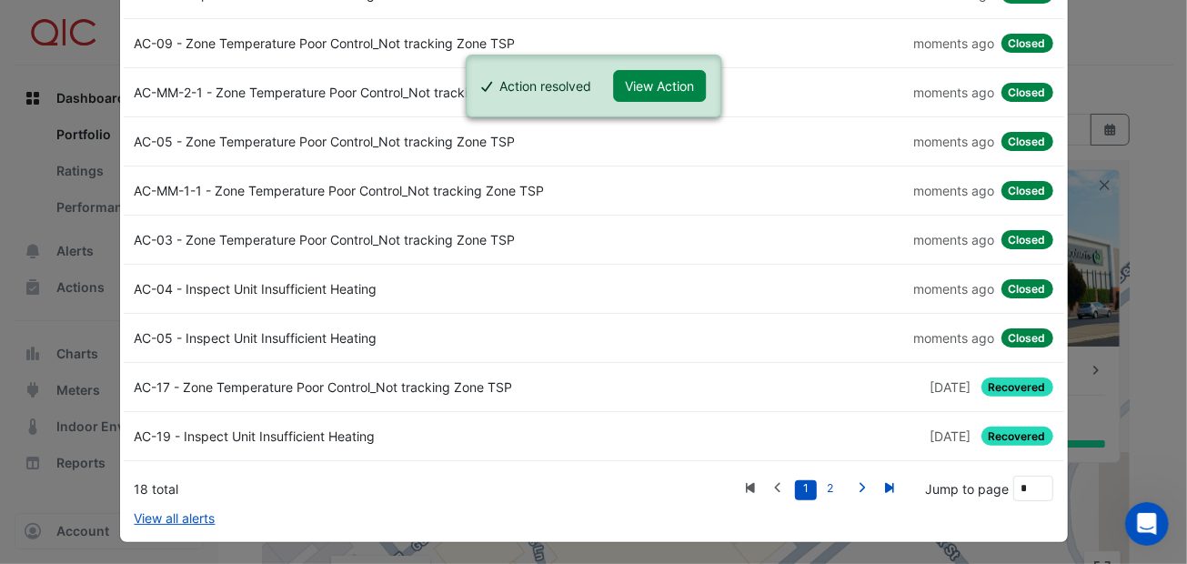
click at [1025, 379] on span "Recovered" at bounding box center [1017, 386] width 72 height 19
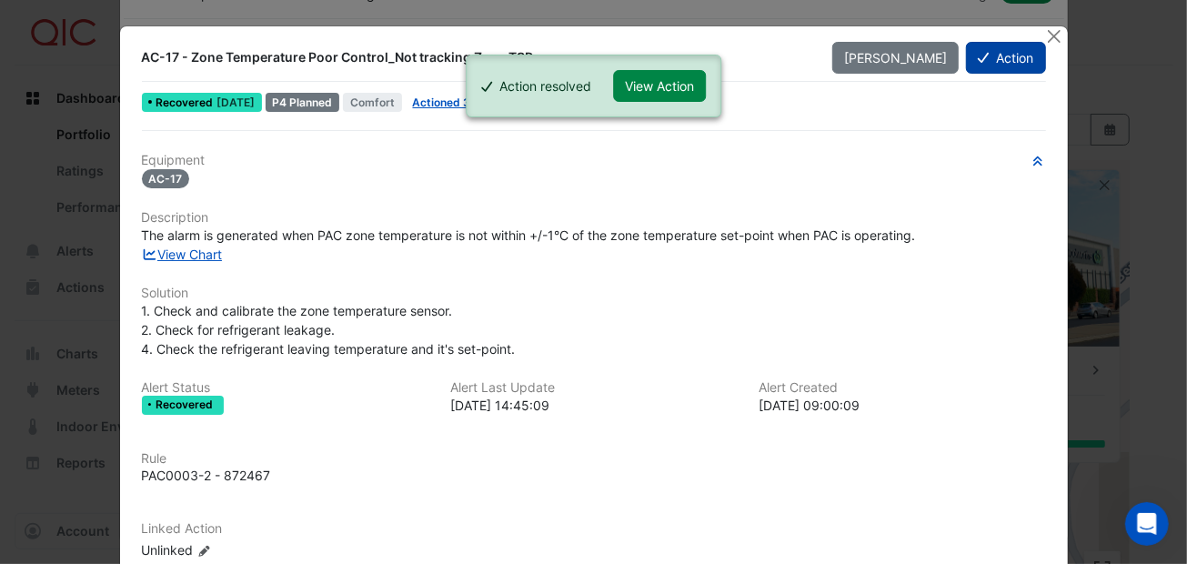
click at [998, 55] on button "Action" at bounding box center [1005, 58] width 79 height 32
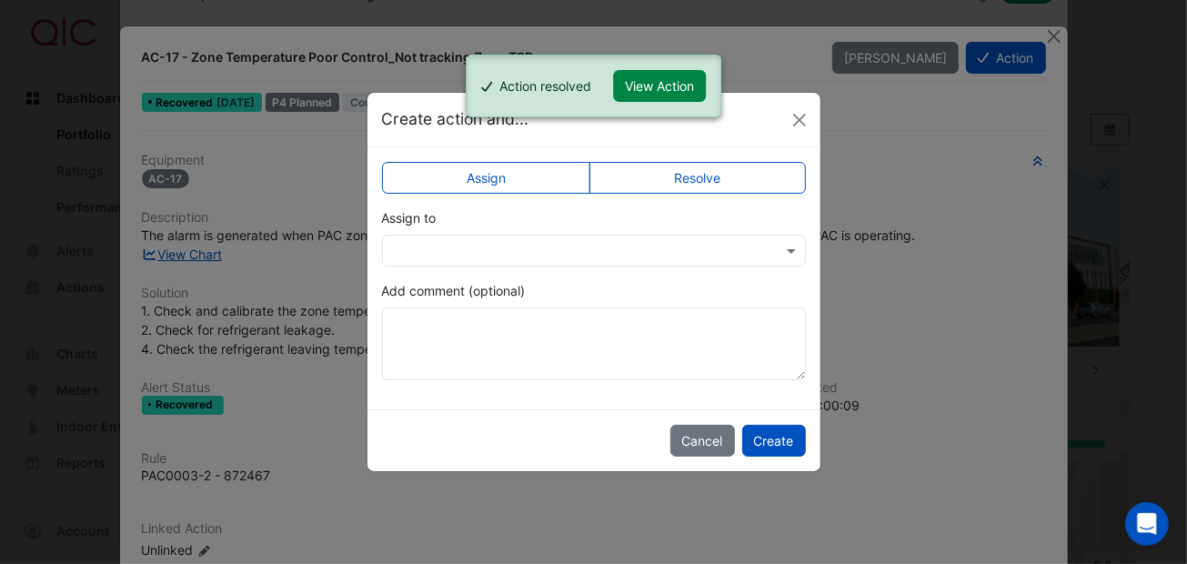
click at [653, 176] on label "Resolve" at bounding box center [697, 178] width 216 height 32
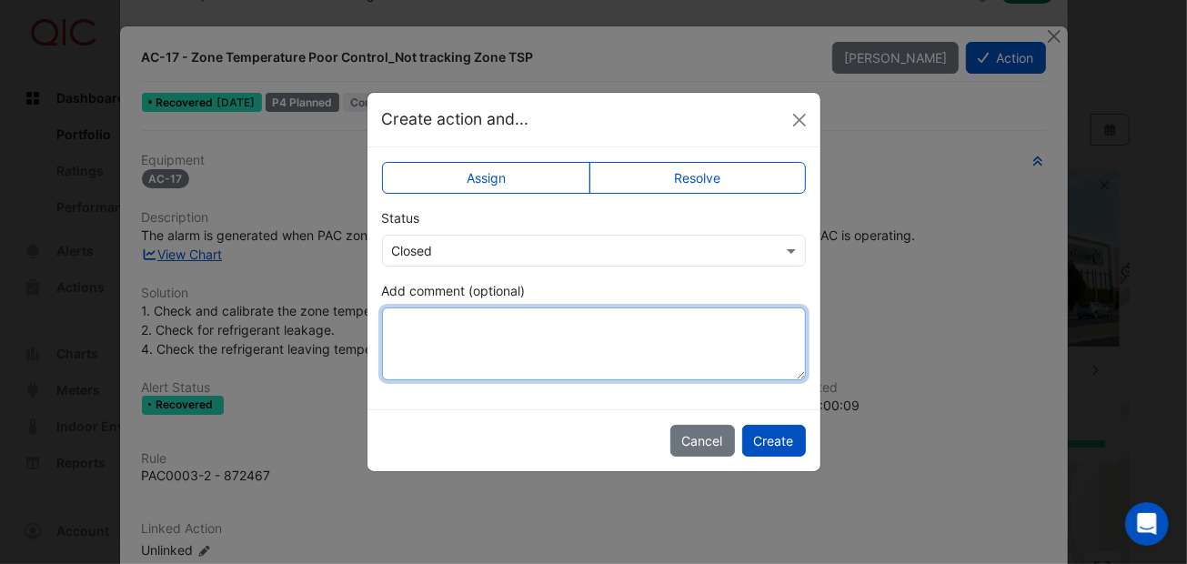
click at [452, 327] on textarea "Add comment (optional)" at bounding box center [594, 343] width 424 height 73
paste textarea "**********"
type textarea "**********"
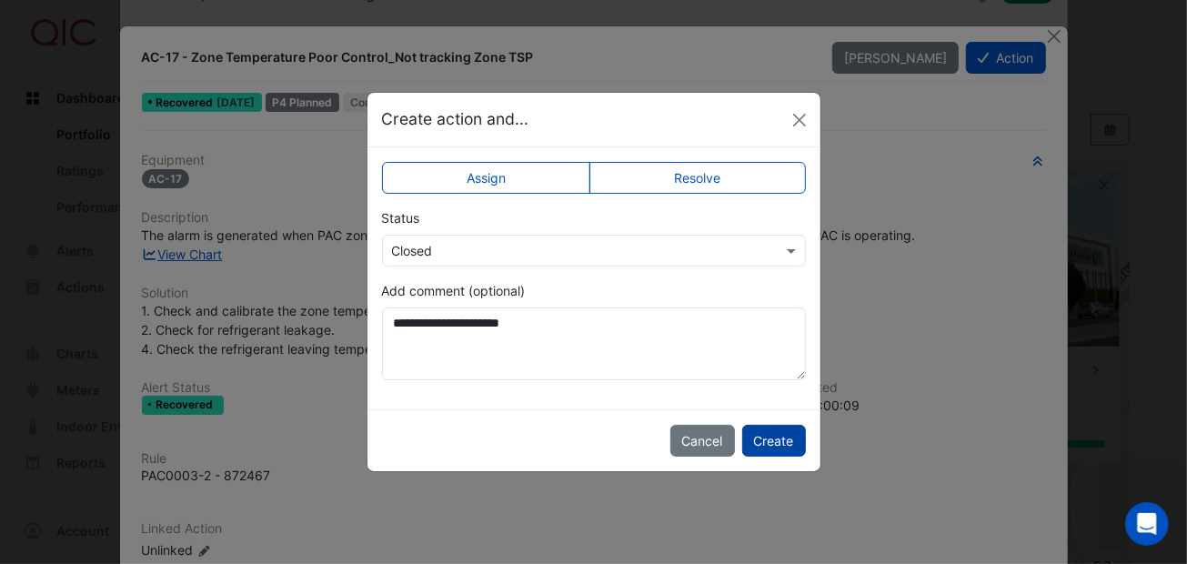
click at [801, 430] on button "Create" at bounding box center [774, 441] width 64 height 32
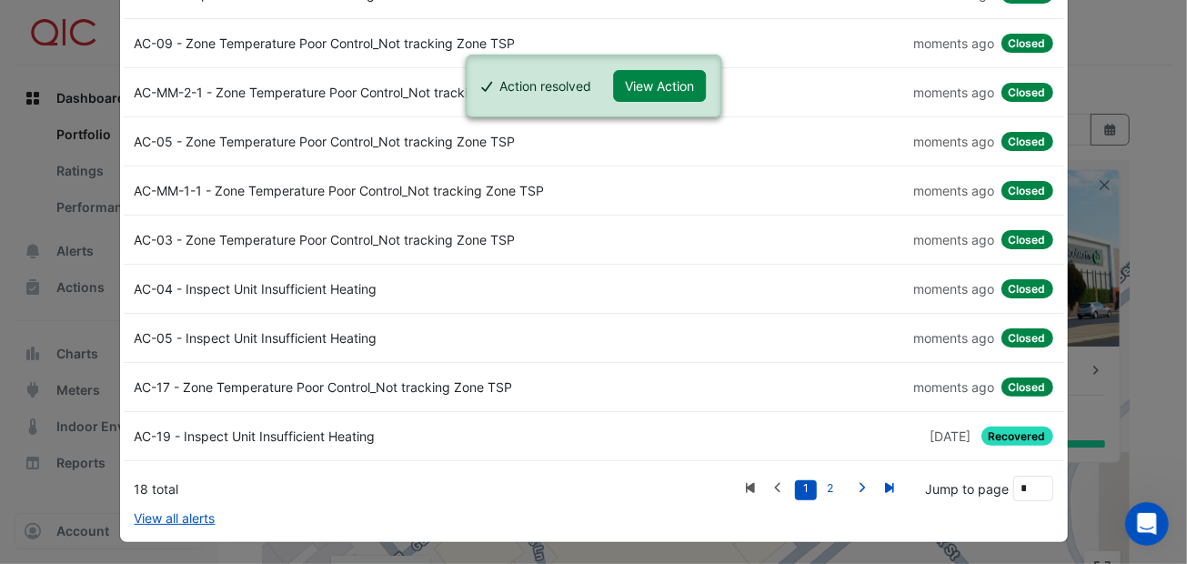
click at [997, 433] on span "Recovered" at bounding box center [1017, 435] width 72 height 19
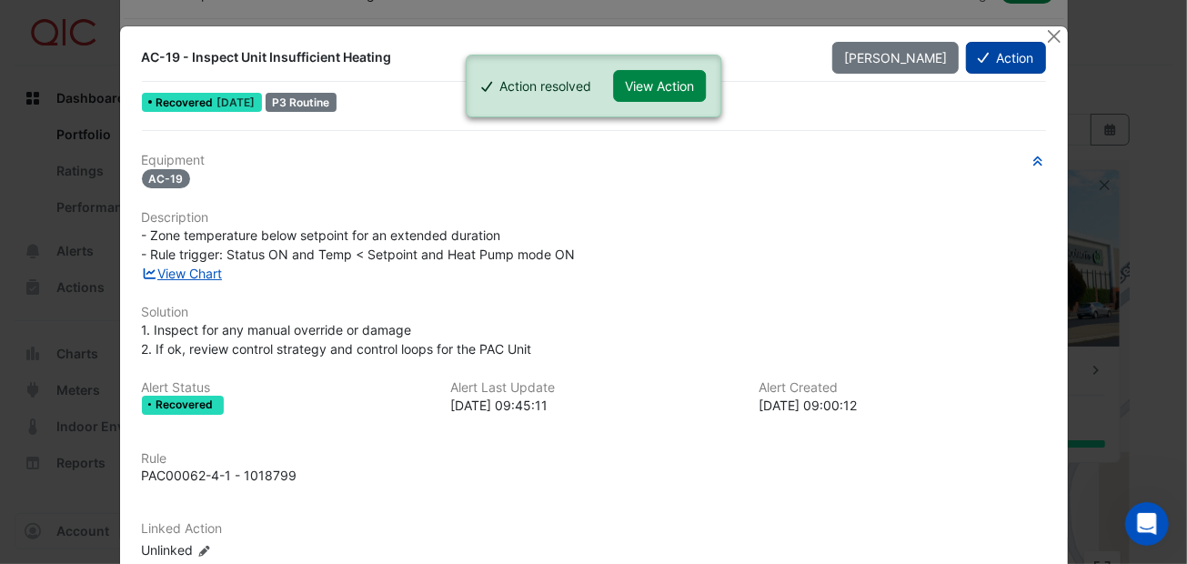
click at [987, 52] on button "Action" at bounding box center [1005, 58] width 79 height 32
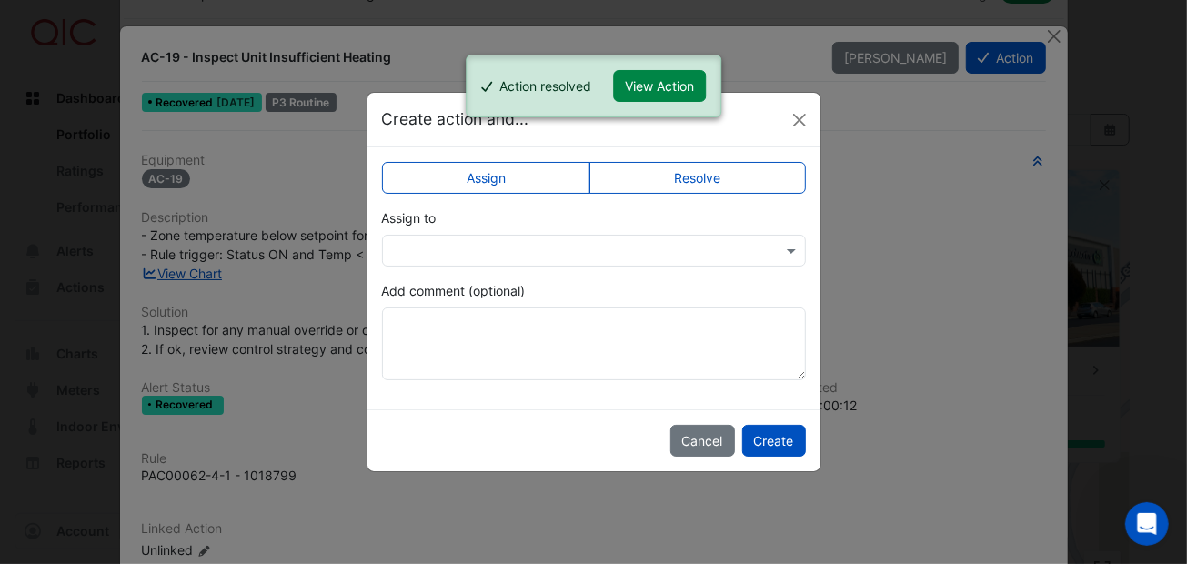
click at [675, 172] on label "Resolve" at bounding box center [697, 178] width 216 height 32
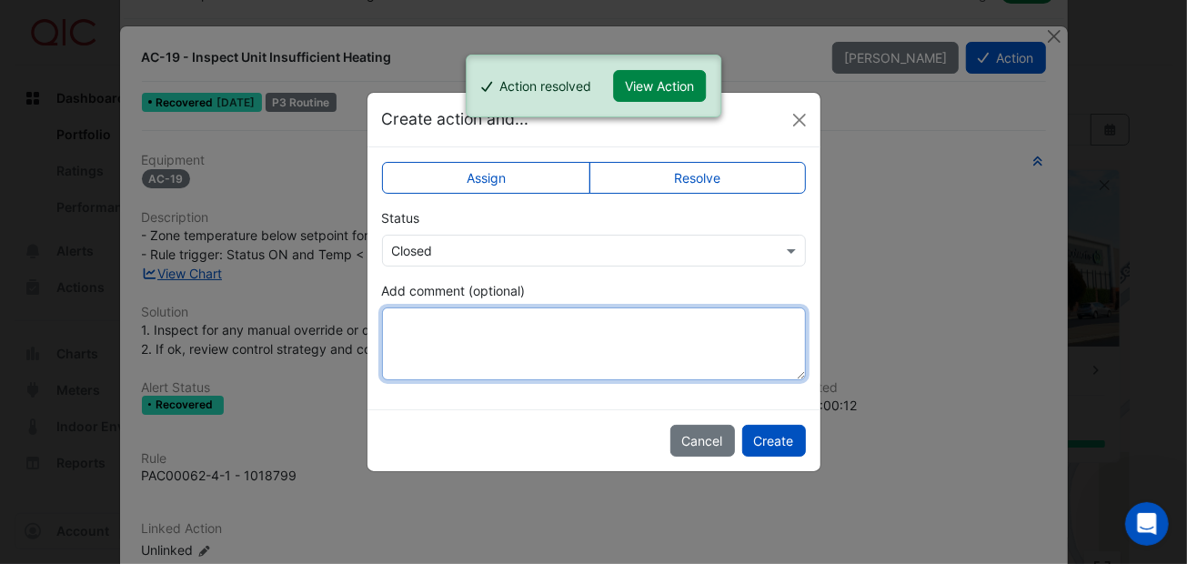
click at [460, 346] on textarea "Add comment (optional)" at bounding box center [594, 343] width 424 height 73
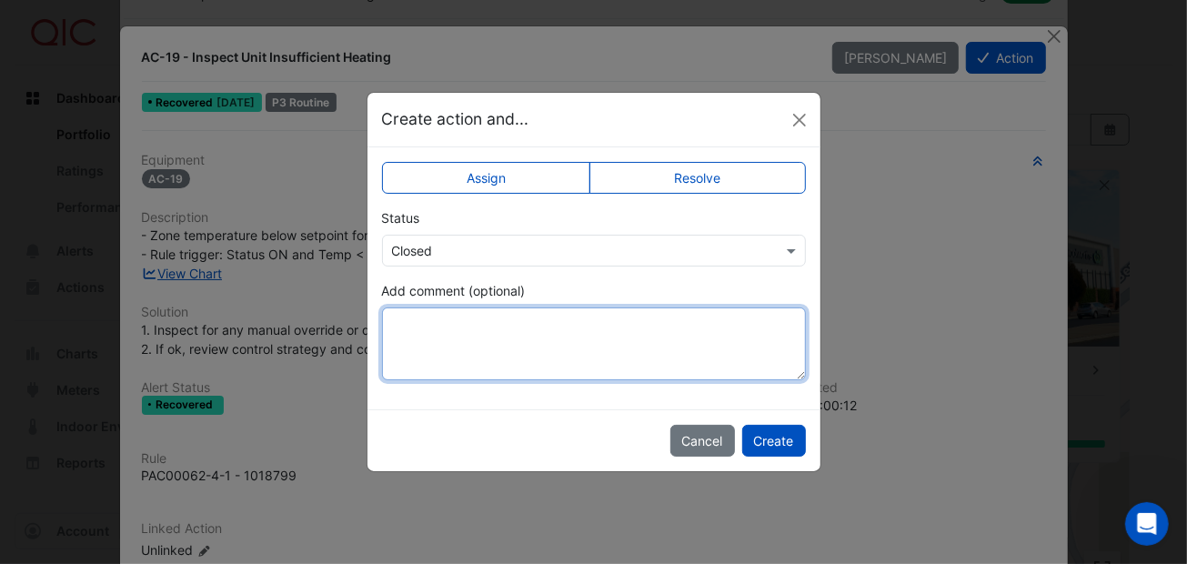
paste textarea "**********"
type textarea "**********"
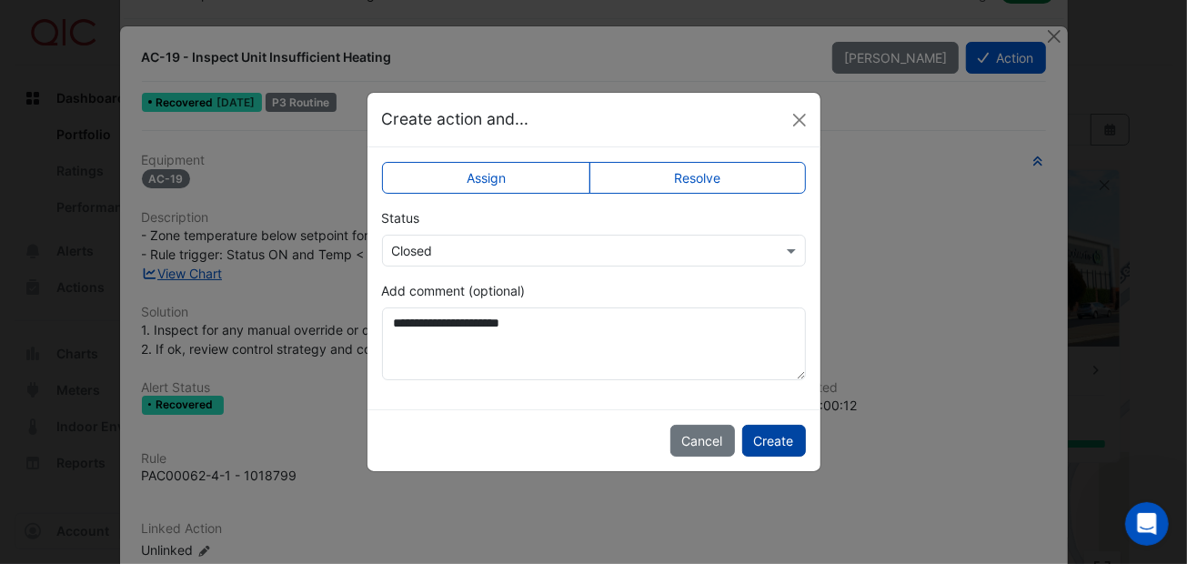
click at [786, 436] on button "Create" at bounding box center [774, 441] width 64 height 32
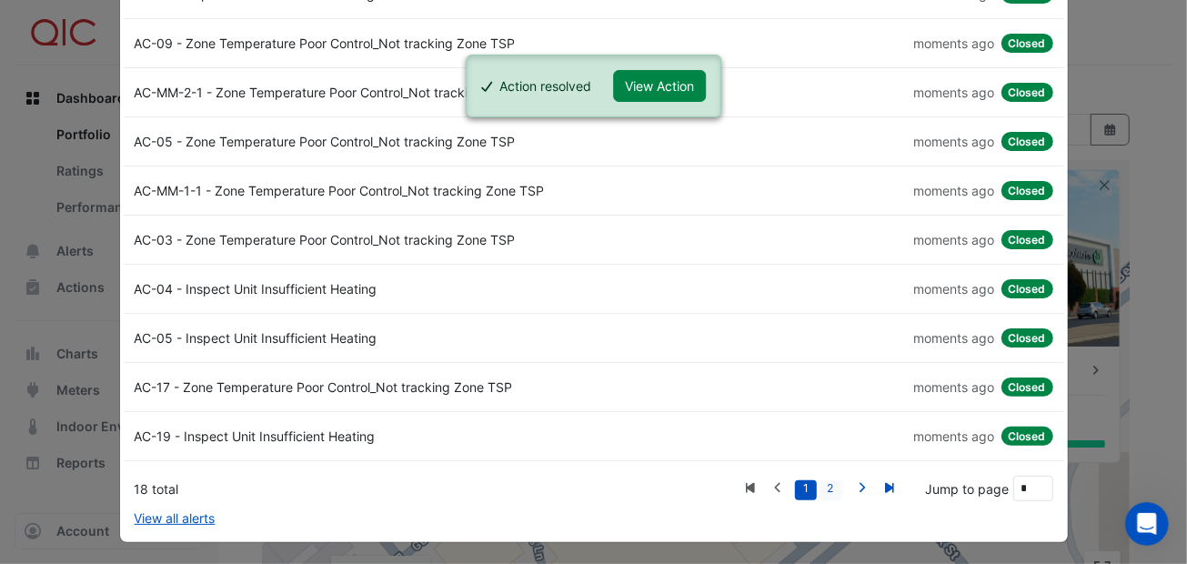
click at [826, 481] on link "2" at bounding box center [830, 490] width 22 height 20
type input "*"
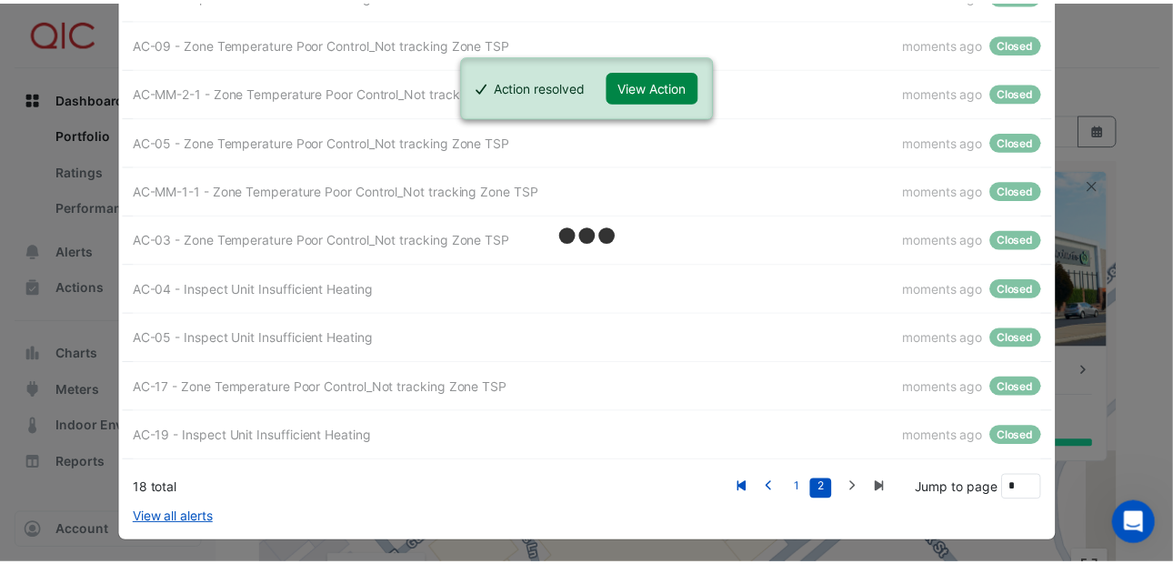
scroll to position [0, 0]
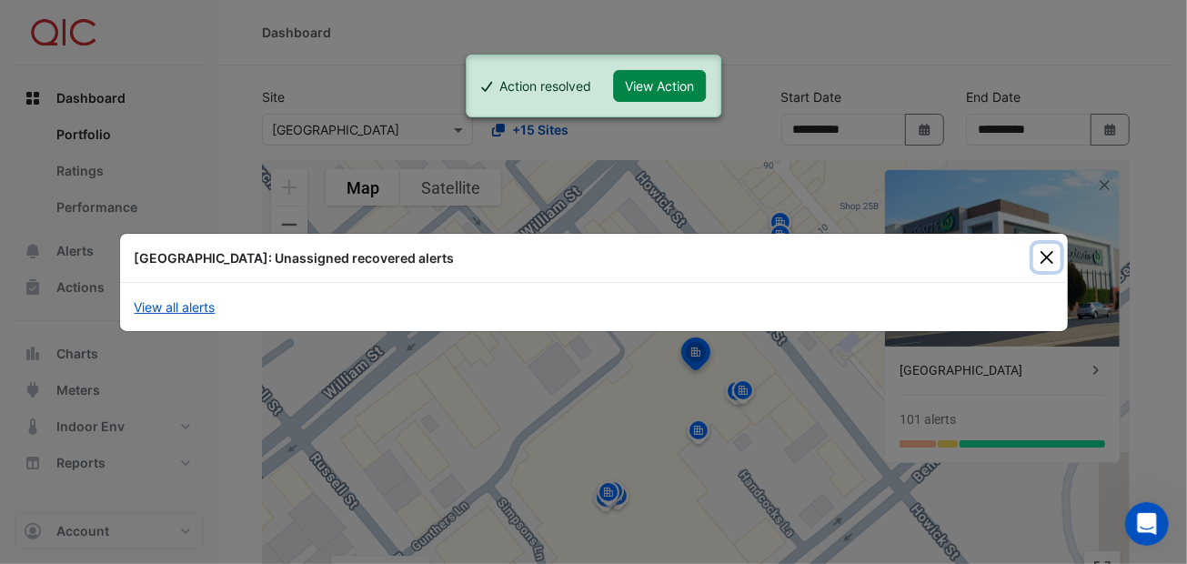
click at [1045, 256] on button "Close" at bounding box center [1046, 257] width 27 height 27
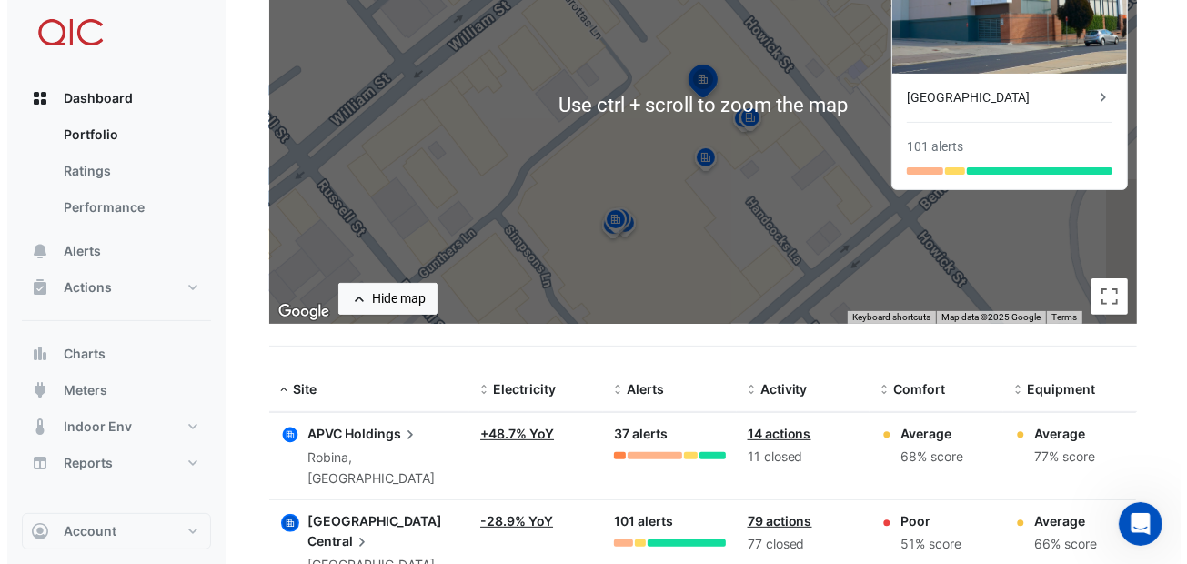
scroll to position [182, 0]
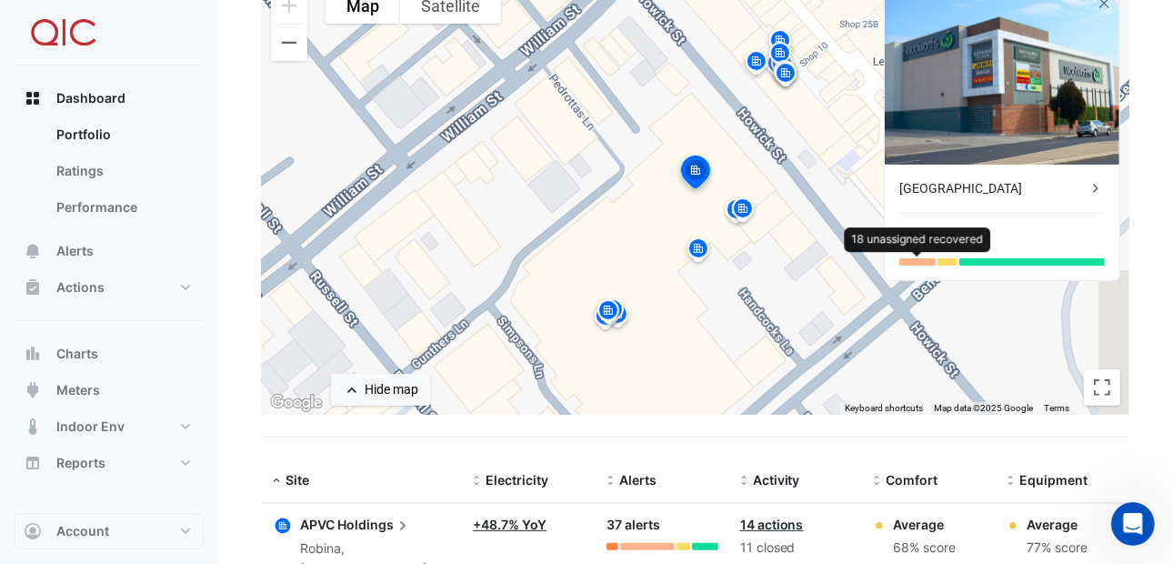
click at [913, 261] on div at bounding box center [917, 261] width 36 height 7
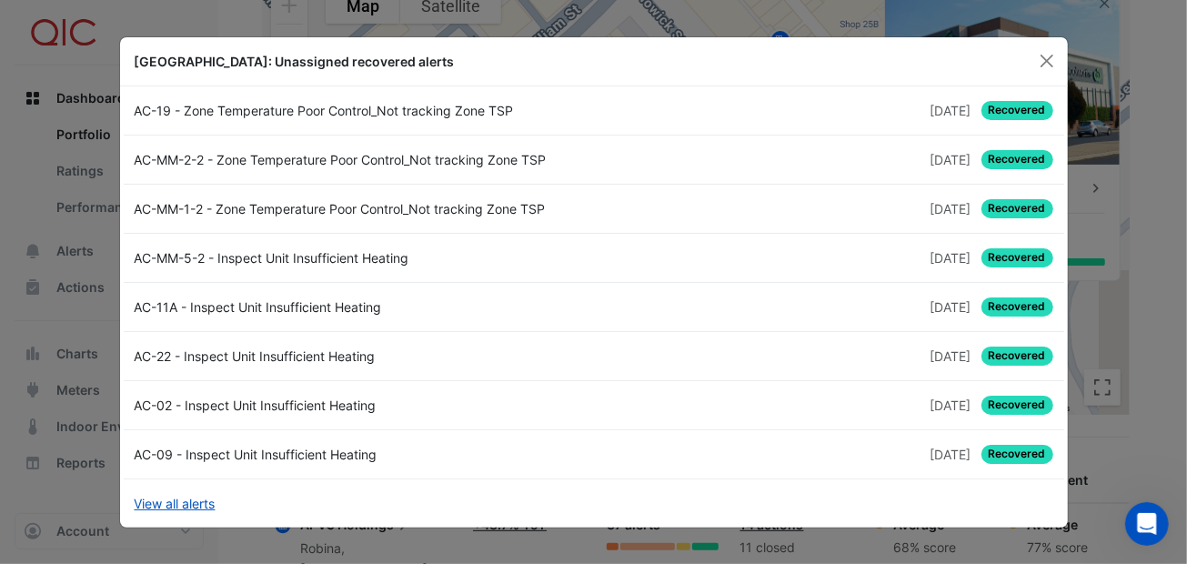
click at [1008, 104] on span "Recovered" at bounding box center [1017, 110] width 72 height 19
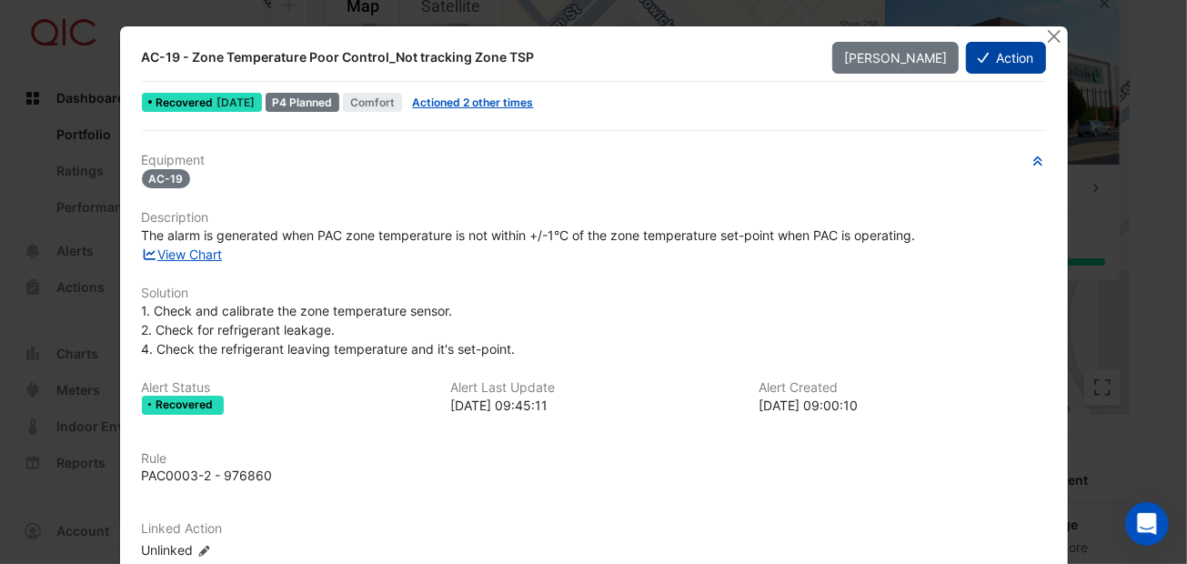
click at [1000, 57] on button "Action" at bounding box center [1005, 58] width 79 height 32
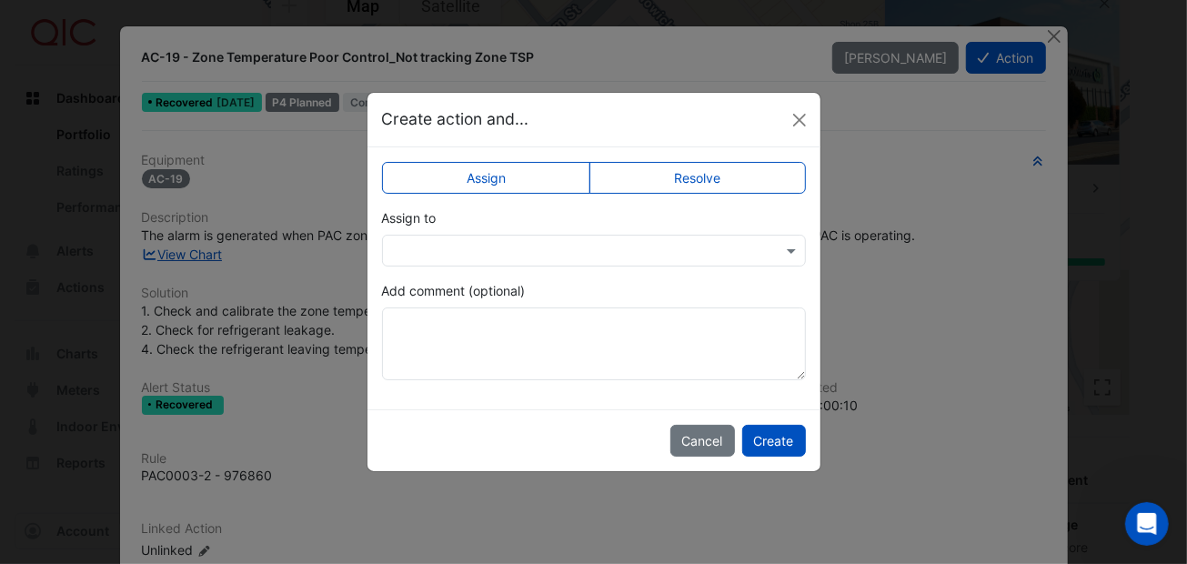
drag, startPoint x: 699, startPoint y: 178, endPoint x: 652, endPoint y: 198, distance: 51.3
click at [698, 178] on label "Resolve" at bounding box center [697, 178] width 216 height 32
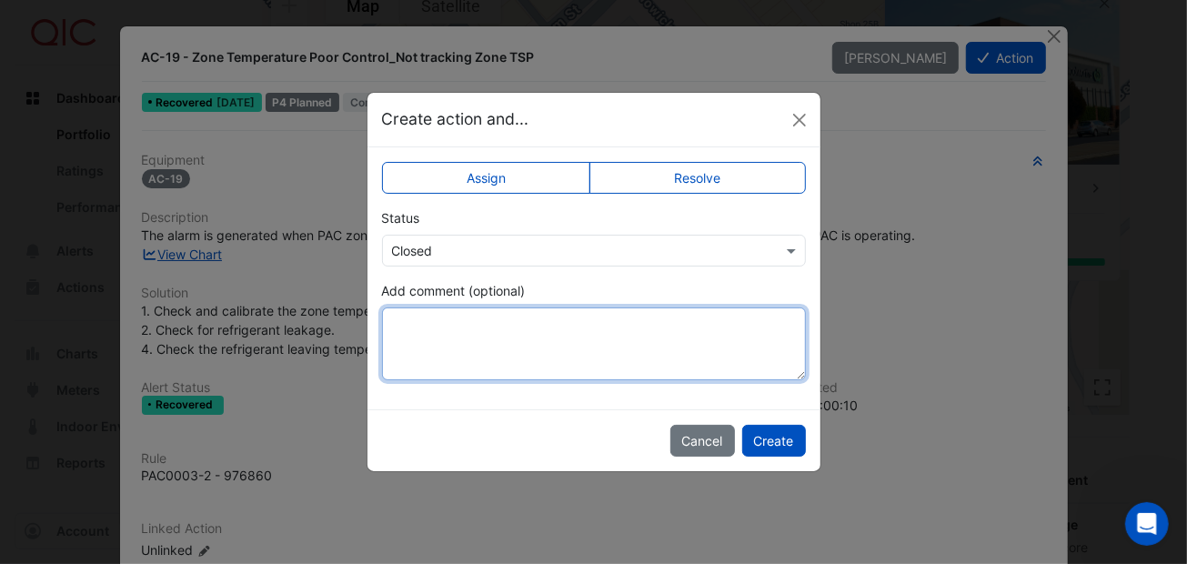
click at [470, 341] on textarea "Add comment (optional)" at bounding box center [594, 343] width 424 height 73
paste textarea "**********"
type textarea "**********"
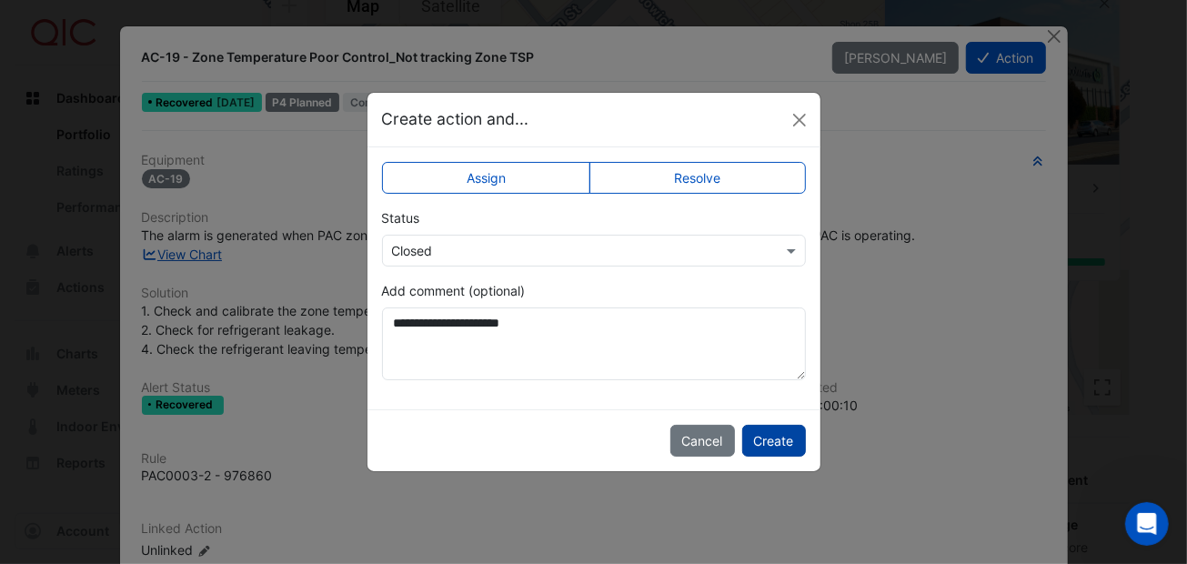
click at [771, 431] on button "Create" at bounding box center [774, 441] width 64 height 32
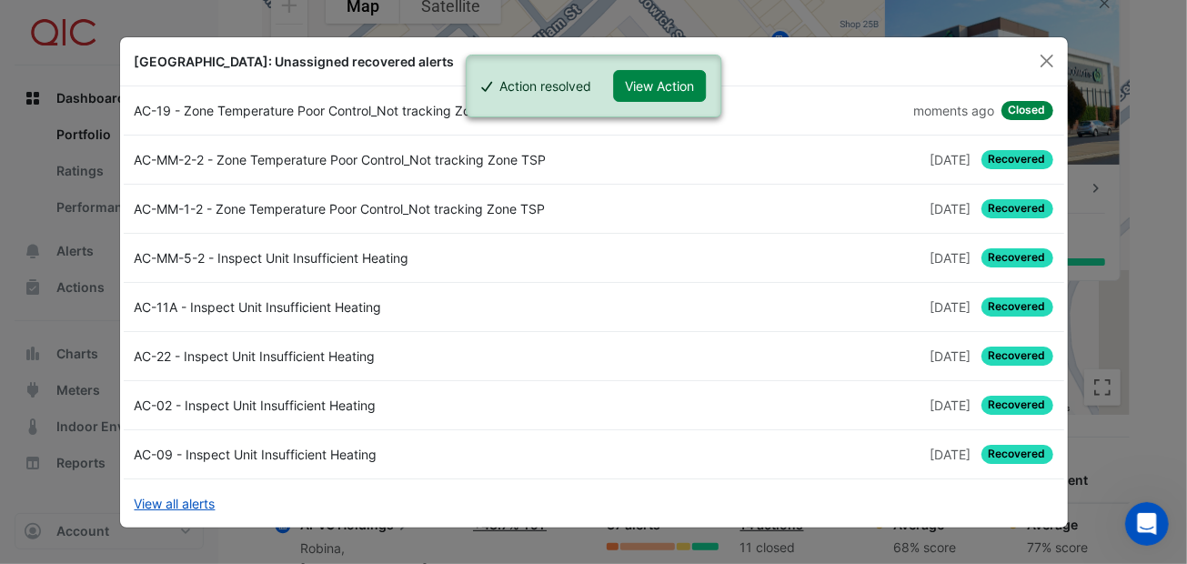
click at [998, 161] on span "Recovered" at bounding box center [1017, 159] width 72 height 19
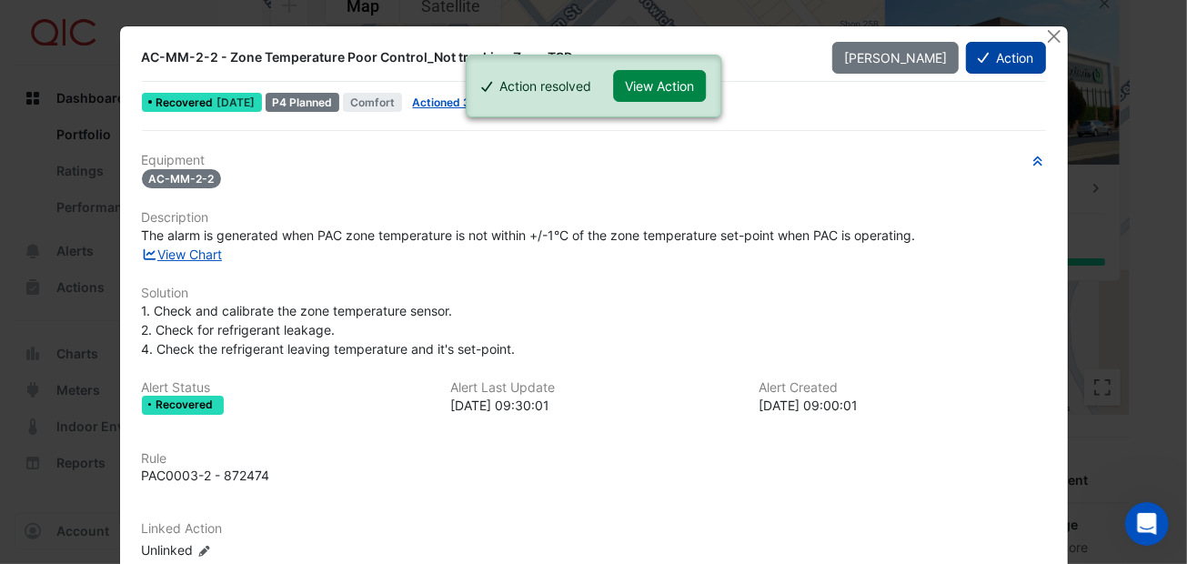
click at [991, 52] on button "Action" at bounding box center [1005, 58] width 79 height 32
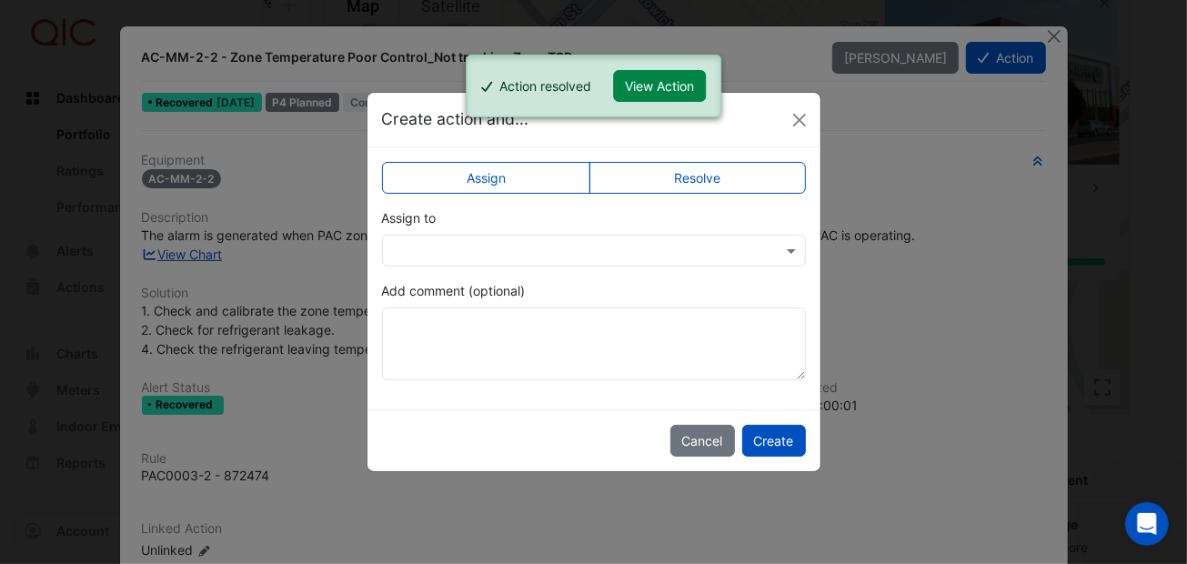
click at [632, 176] on label "Resolve" at bounding box center [697, 178] width 216 height 32
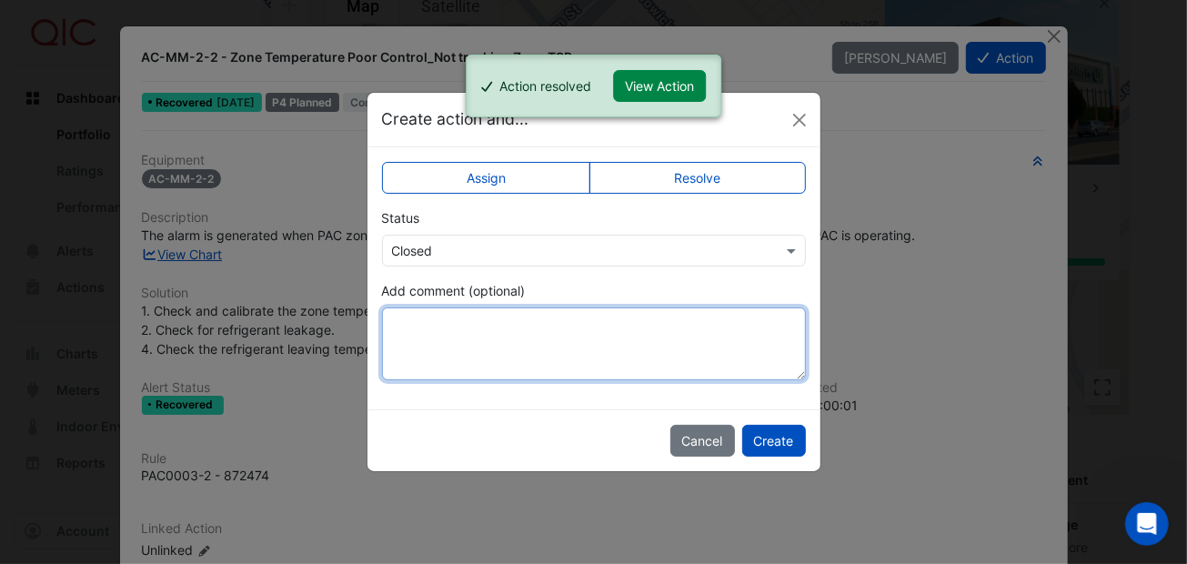
click at [450, 324] on textarea "Add comment (optional)" at bounding box center [594, 343] width 424 height 73
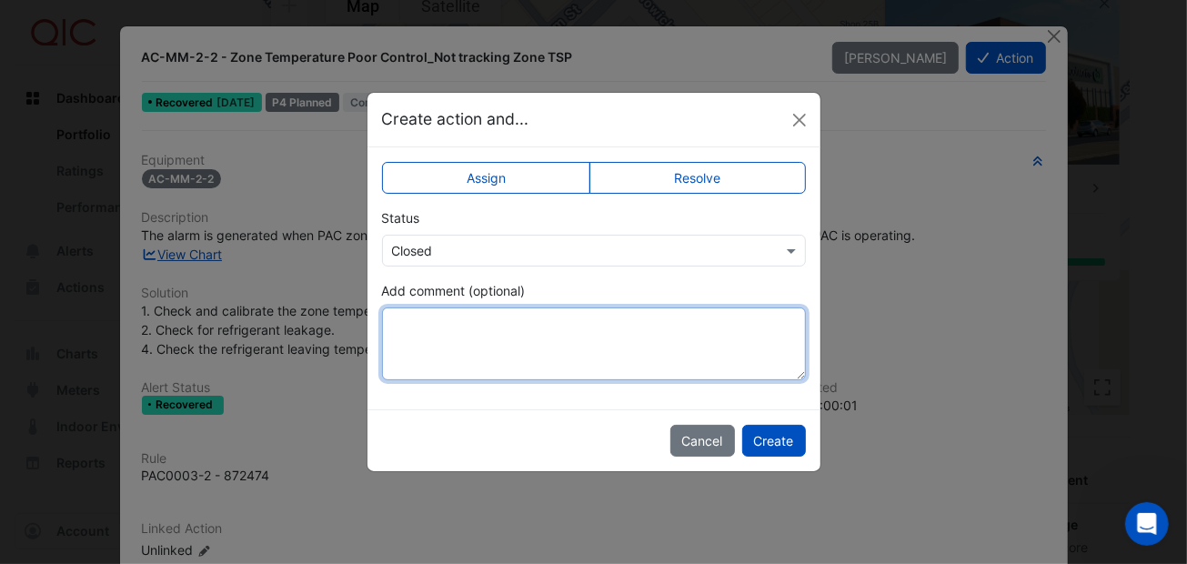
paste textarea "**********"
type textarea "**********"
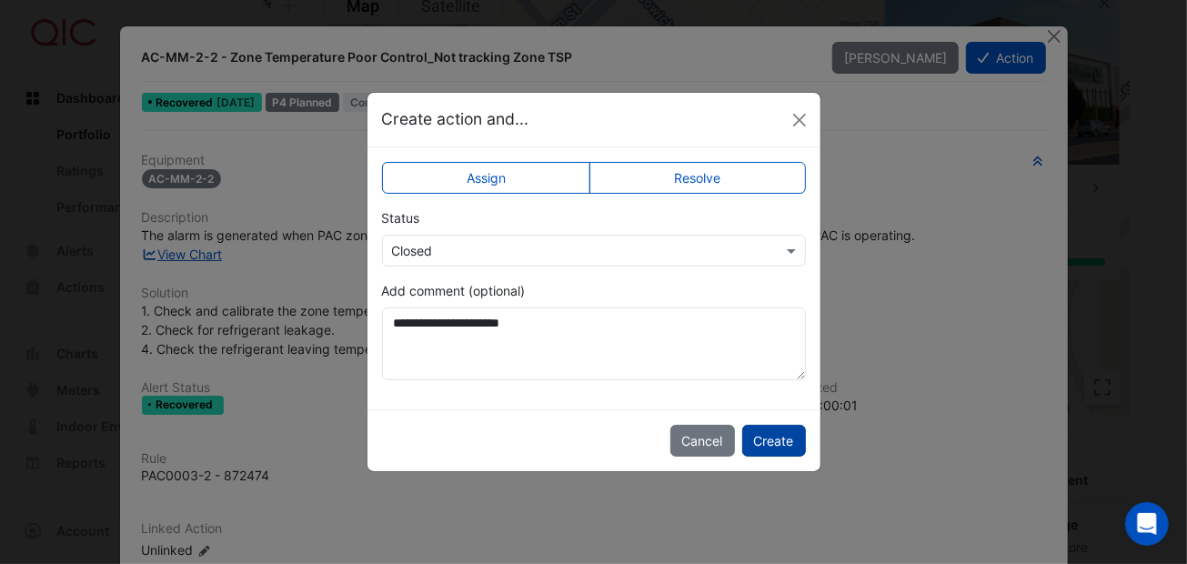
click at [786, 445] on button "Create" at bounding box center [774, 441] width 64 height 32
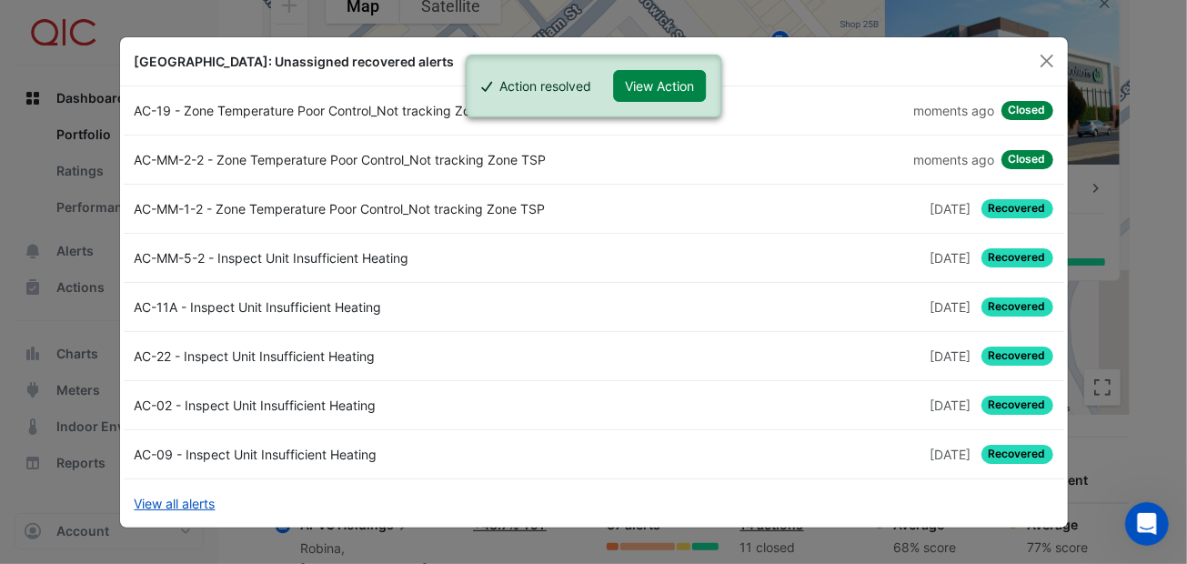
click at [1019, 214] on span "Recovered" at bounding box center [1017, 208] width 72 height 19
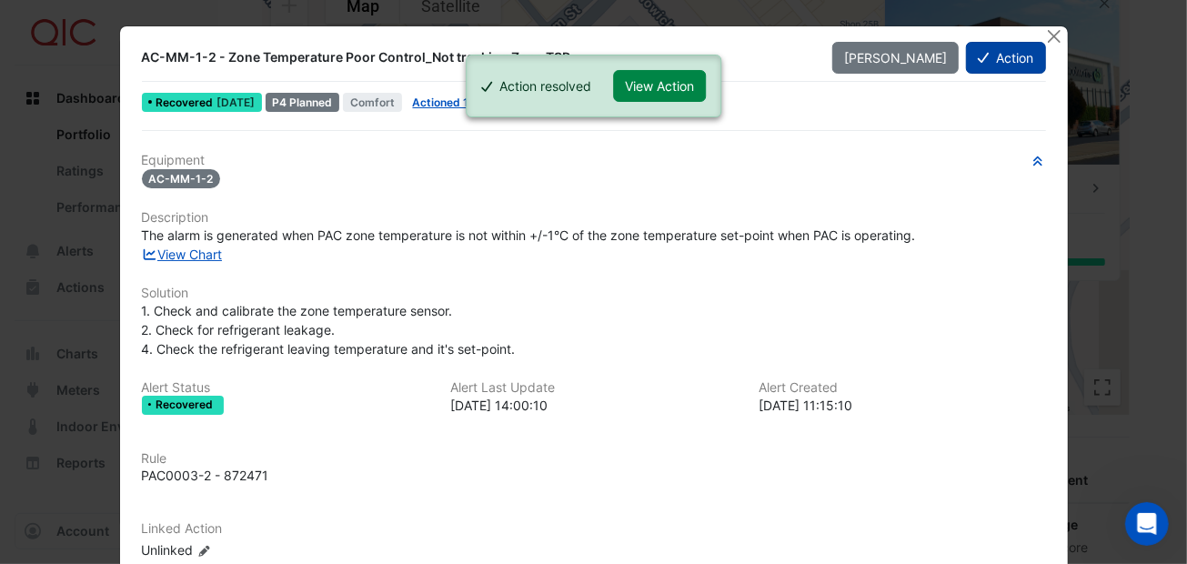
click at [990, 54] on button "Action" at bounding box center [1005, 58] width 79 height 32
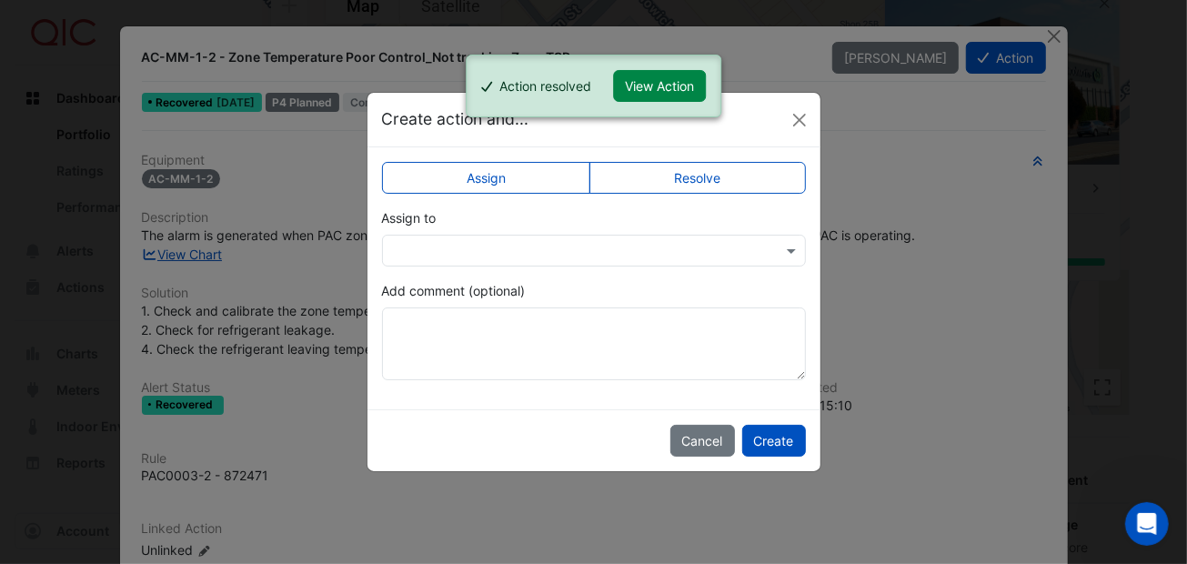
click at [655, 163] on label "Resolve" at bounding box center [697, 178] width 216 height 32
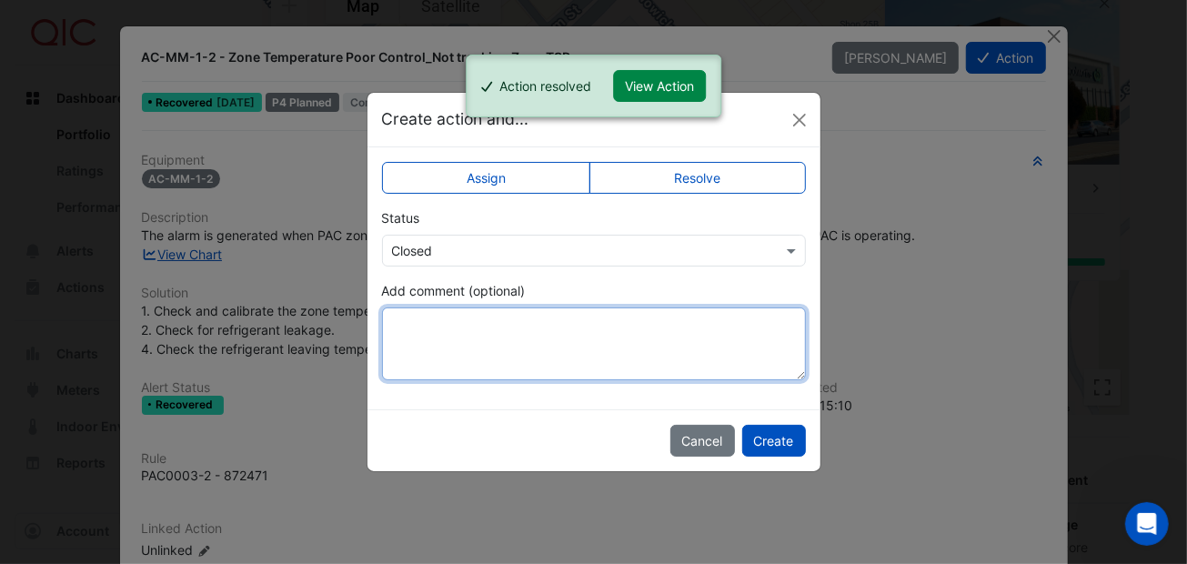
click at [551, 343] on textarea "Add comment (optional)" at bounding box center [594, 343] width 424 height 73
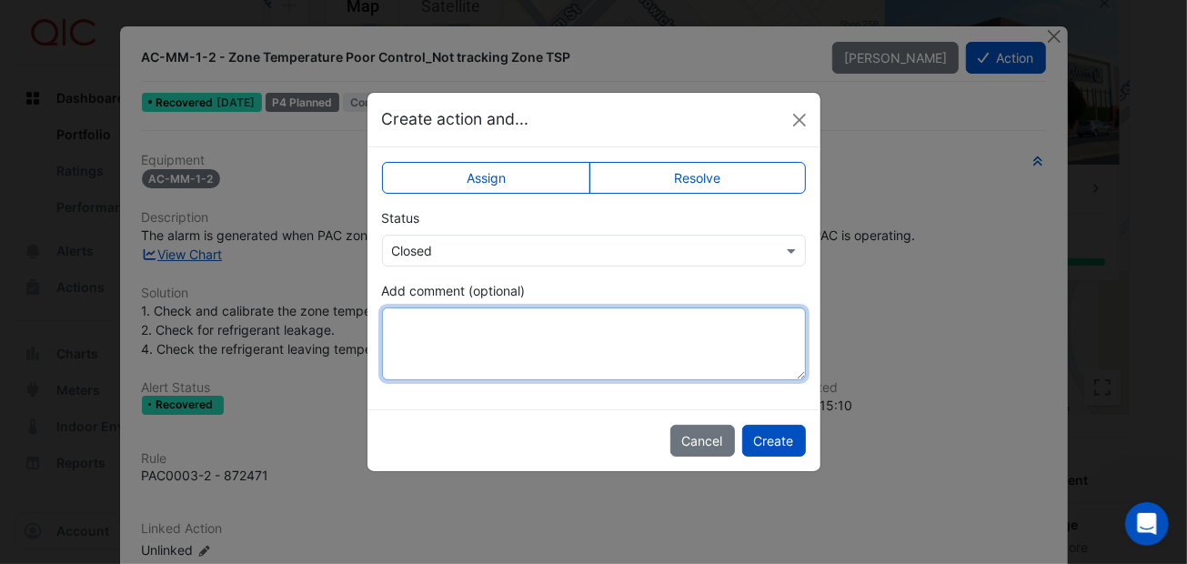
paste textarea "**********"
type textarea "**********"
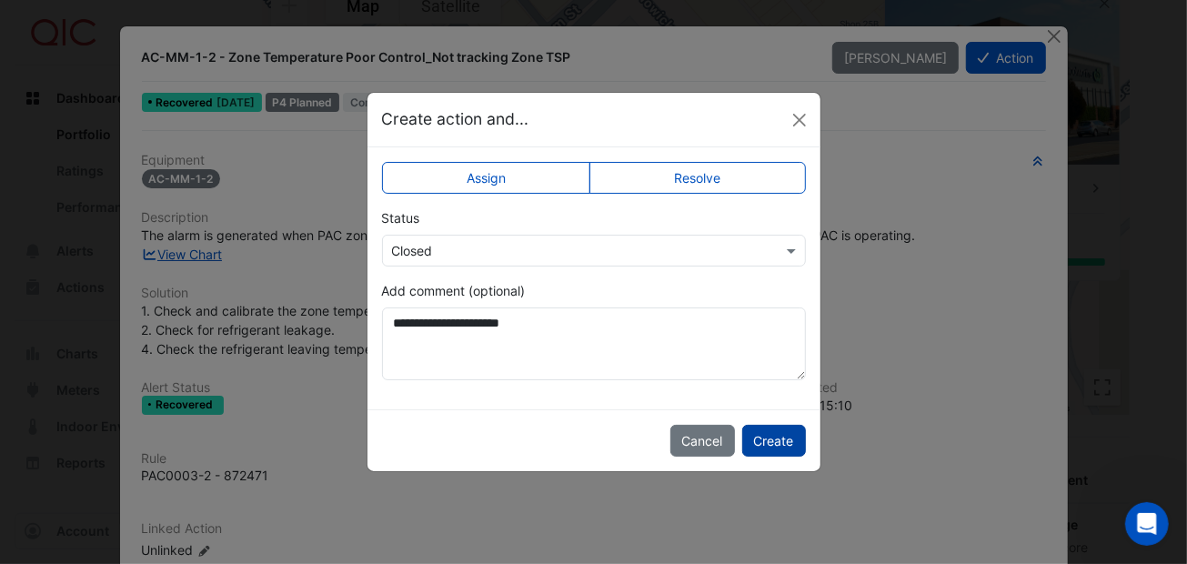
click at [777, 427] on button "Create" at bounding box center [774, 441] width 64 height 32
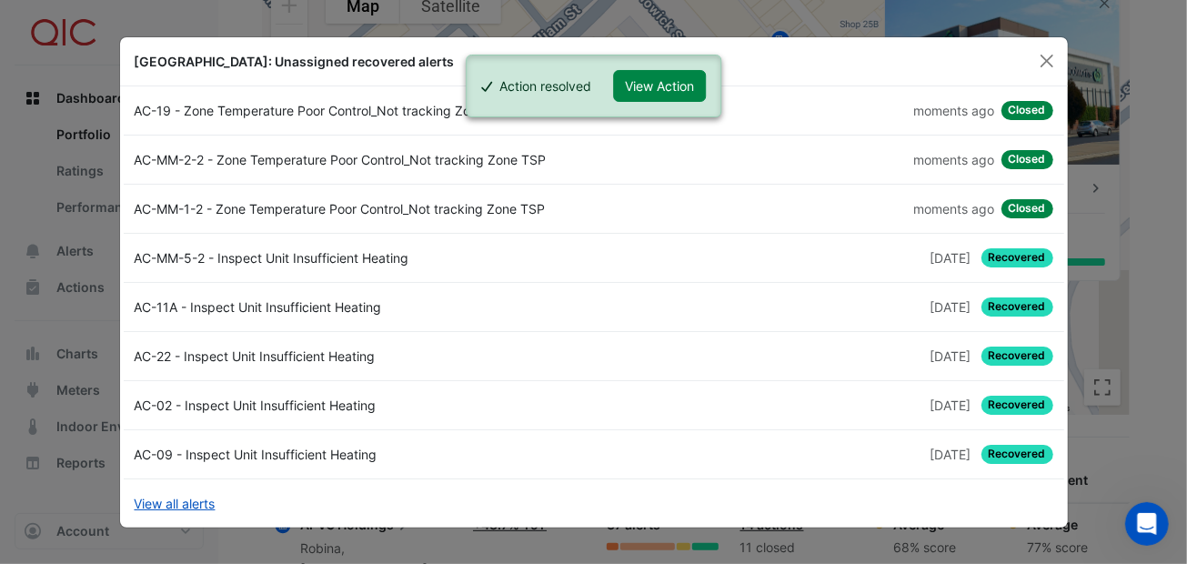
click at [1002, 259] on span "Recovered" at bounding box center [1017, 257] width 72 height 19
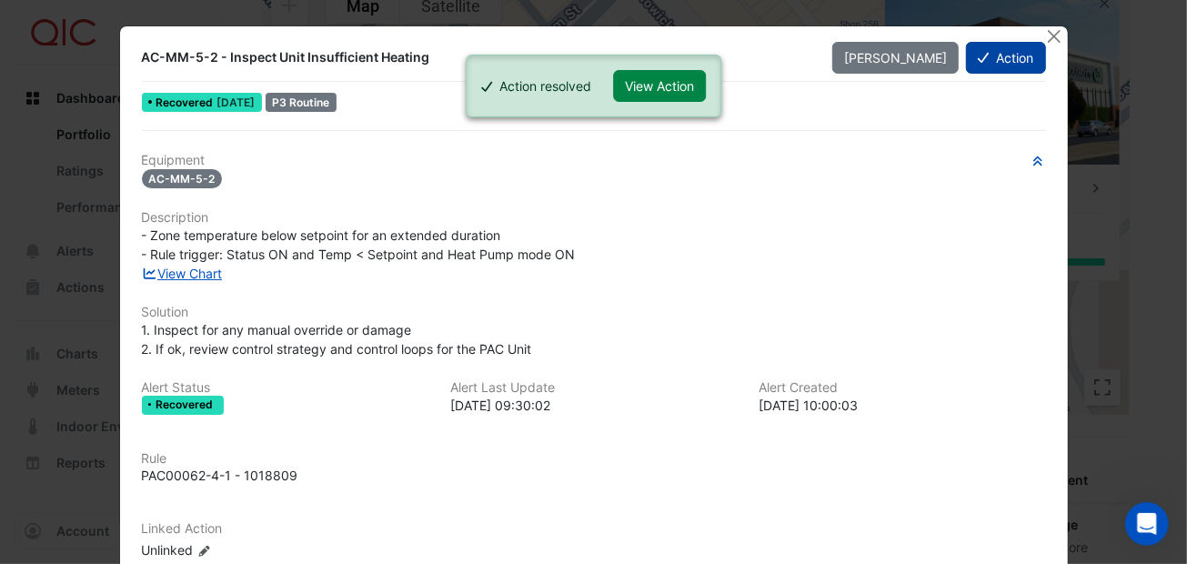
click at [984, 55] on button "Action" at bounding box center [1005, 58] width 79 height 32
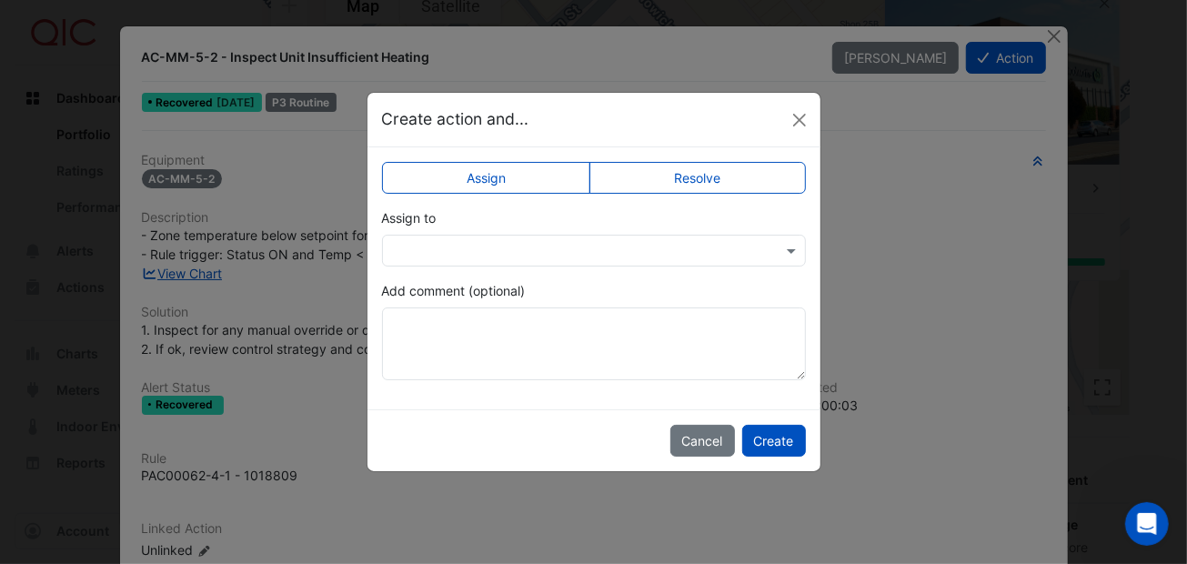
drag, startPoint x: 667, startPoint y: 169, endPoint x: 606, endPoint y: 206, distance: 71.0
click at [666, 172] on label "Resolve" at bounding box center [697, 178] width 216 height 32
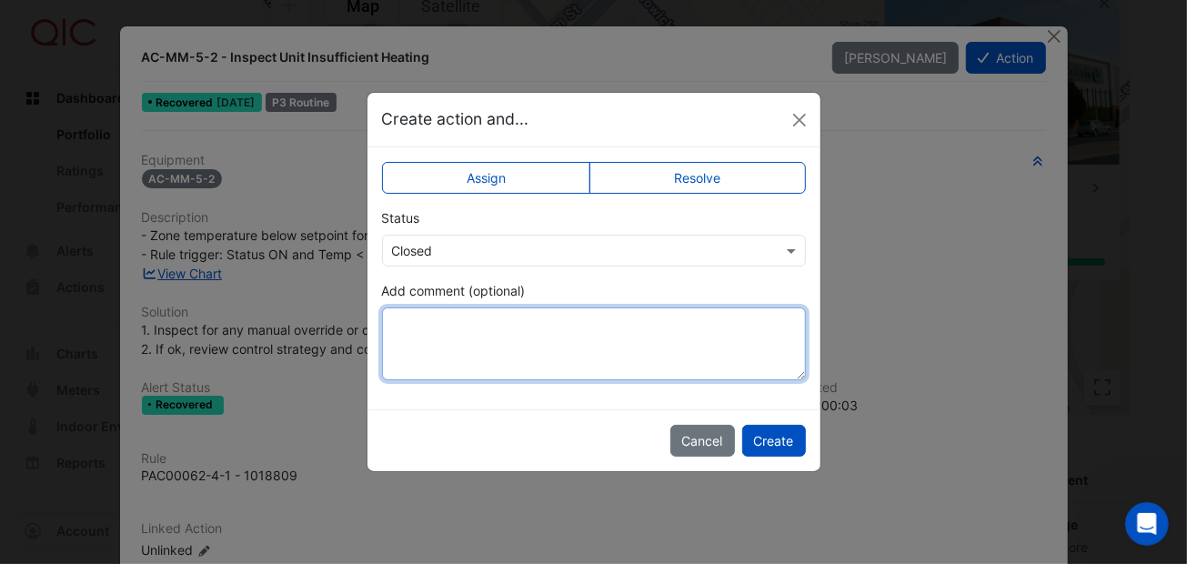
click at [443, 326] on textarea "Add comment (optional)" at bounding box center [594, 343] width 424 height 73
paste textarea "**********"
type textarea "**********"
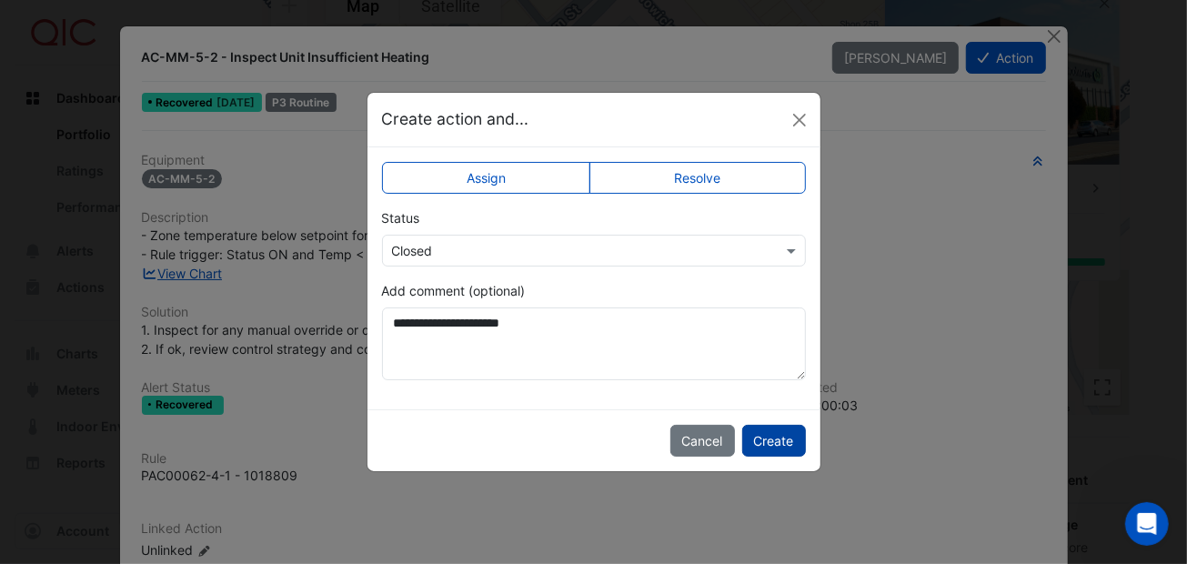
click at [770, 427] on button "Create" at bounding box center [774, 441] width 64 height 32
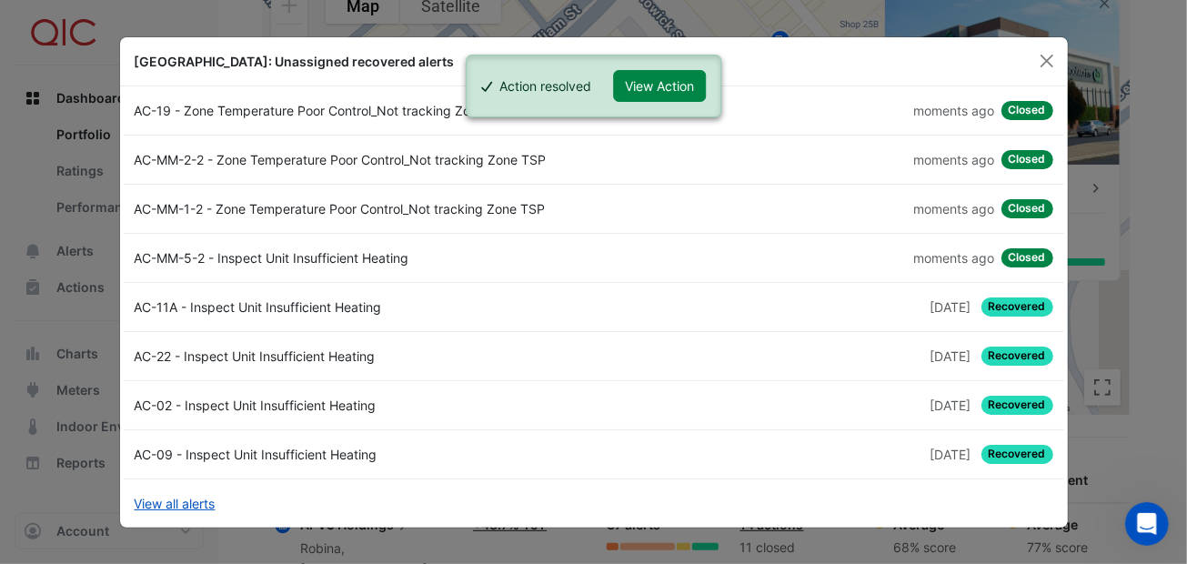
click at [1016, 107] on span "Closed" at bounding box center [1027, 110] width 52 height 19
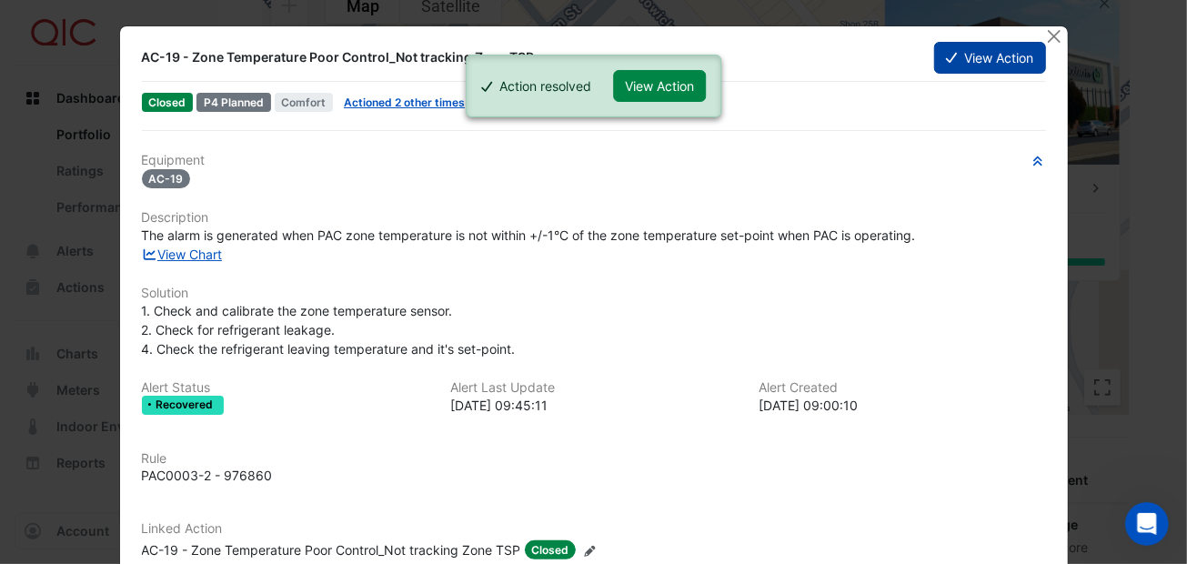
click at [1007, 58] on button "View Action" at bounding box center [989, 58] width 111 height 32
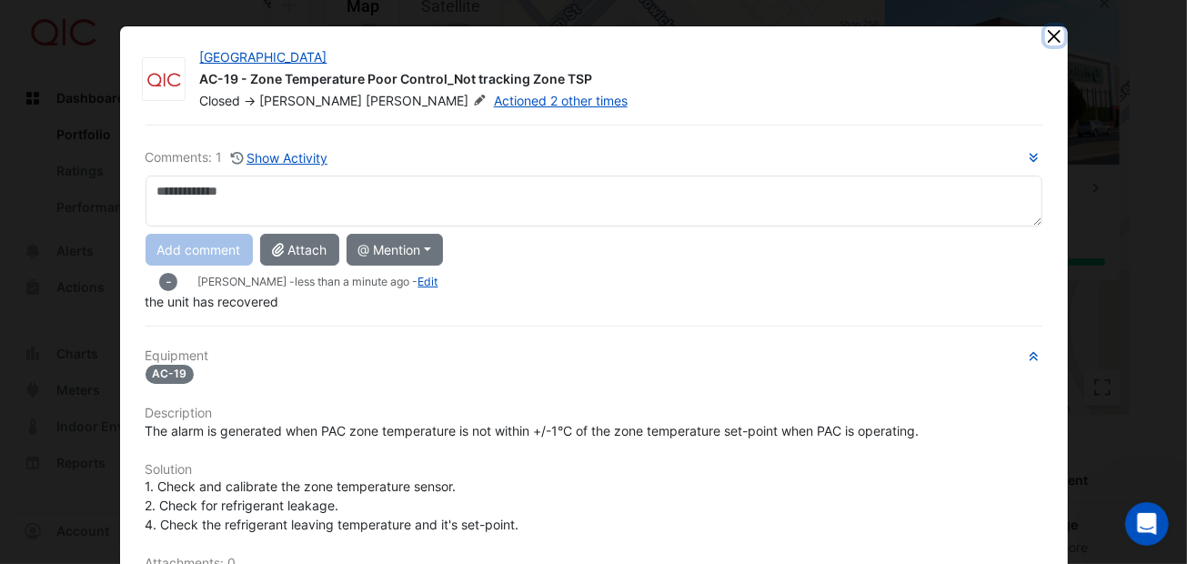
click at [1047, 32] on button "Close" at bounding box center [1054, 35] width 19 height 19
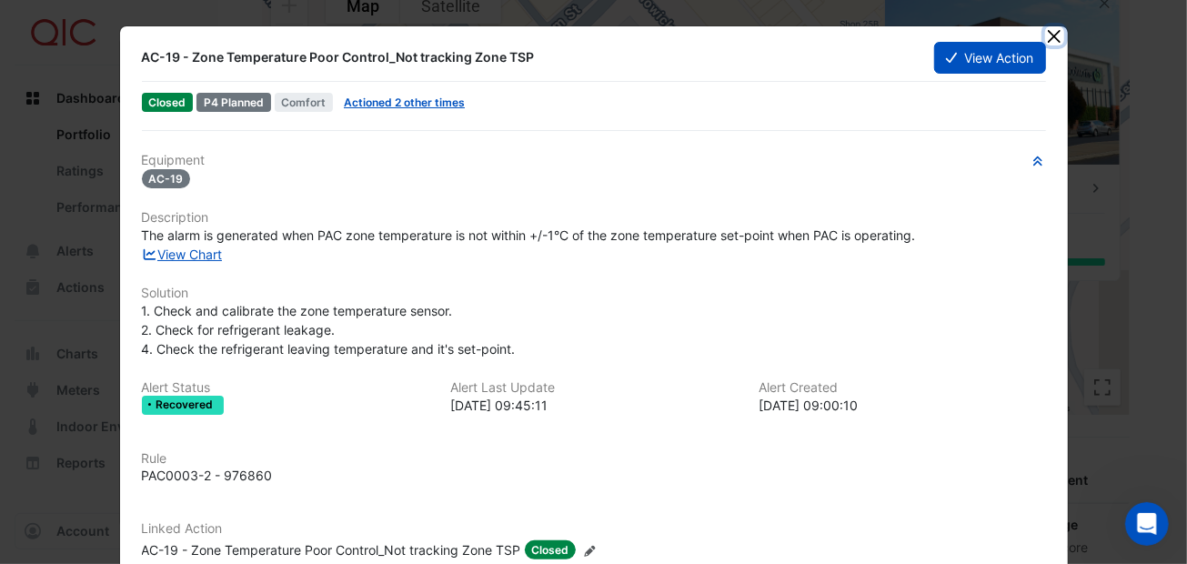
click at [1045, 35] on button "Close" at bounding box center [1054, 35] width 19 height 19
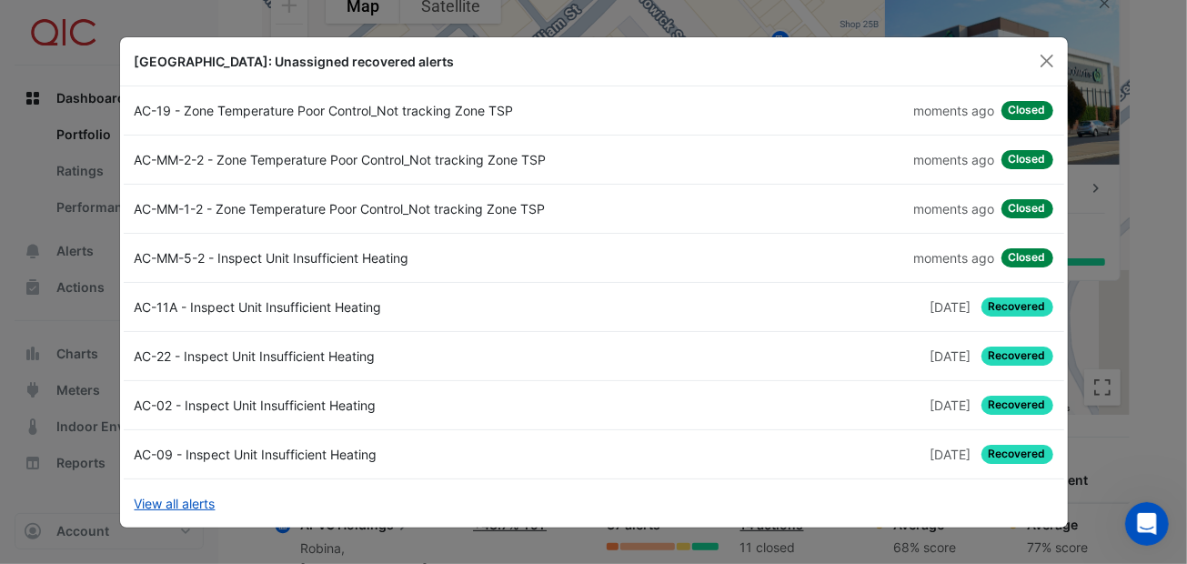
click at [1015, 104] on span "Closed" at bounding box center [1027, 110] width 52 height 19
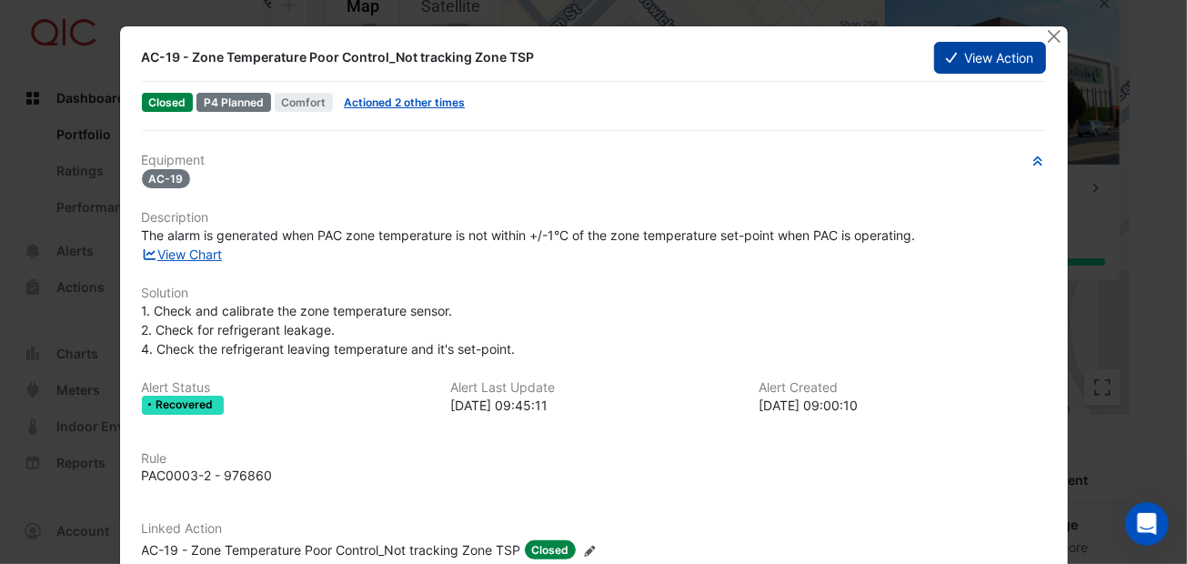
click at [988, 50] on button "View Action" at bounding box center [989, 58] width 111 height 32
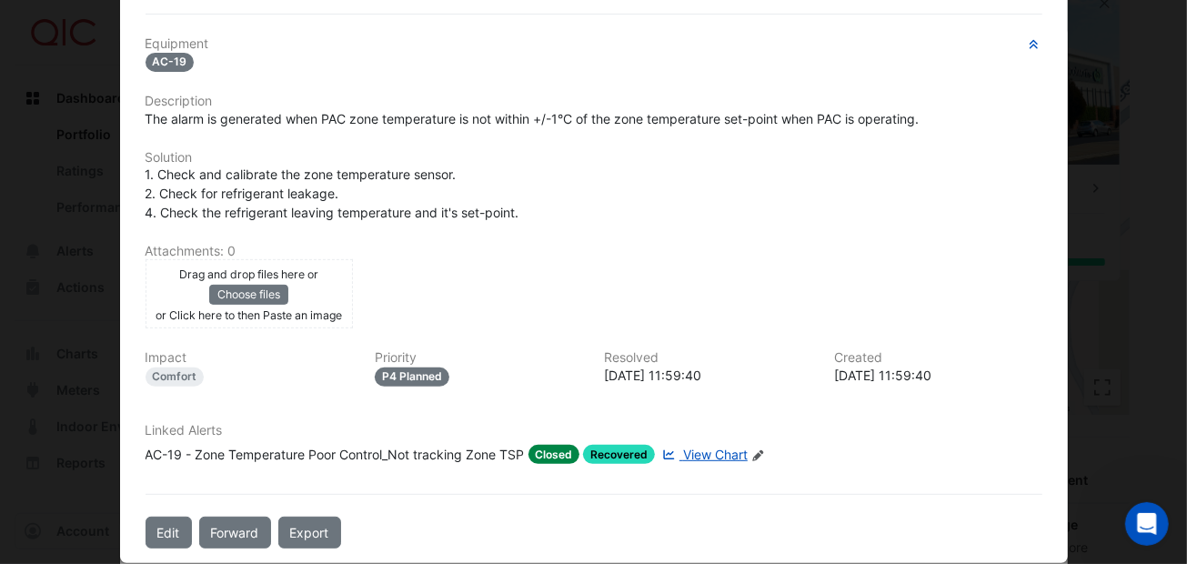
scroll to position [327, 0]
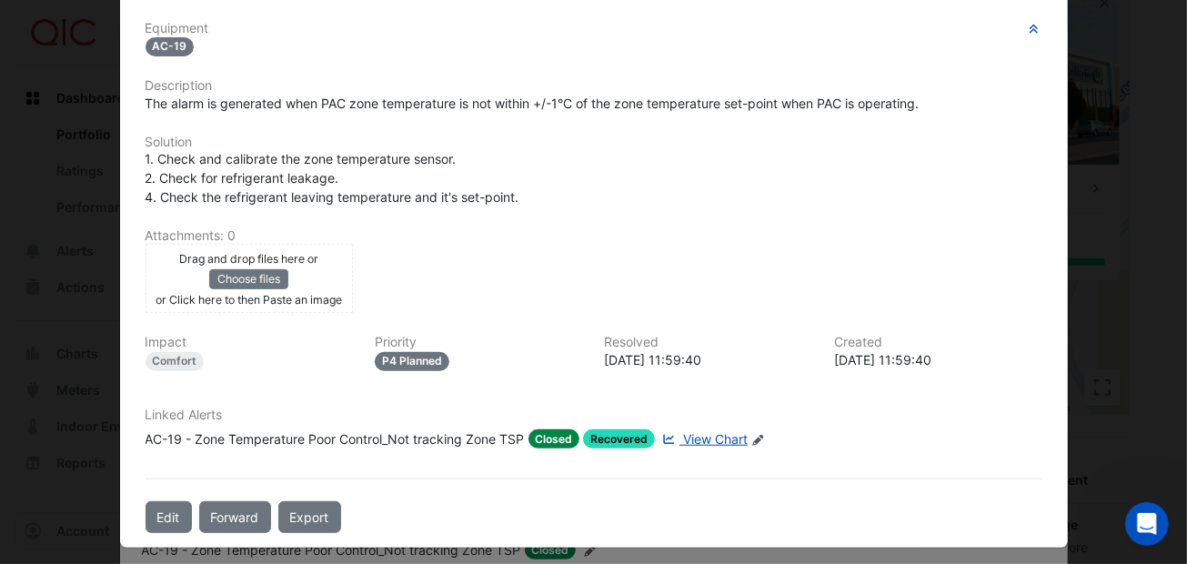
click at [552, 429] on span "Closed" at bounding box center [554, 438] width 52 height 19
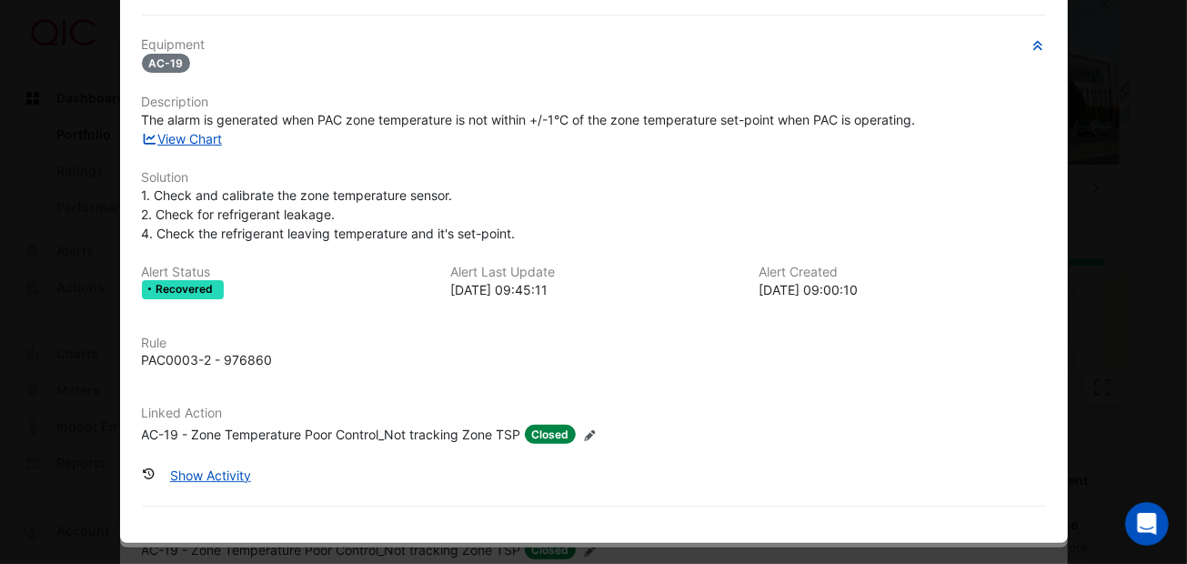
scroll to position [116, 0]
click at [236, 469] on button "Show Activity" at bounding box center [210, 474] width 105 height 32
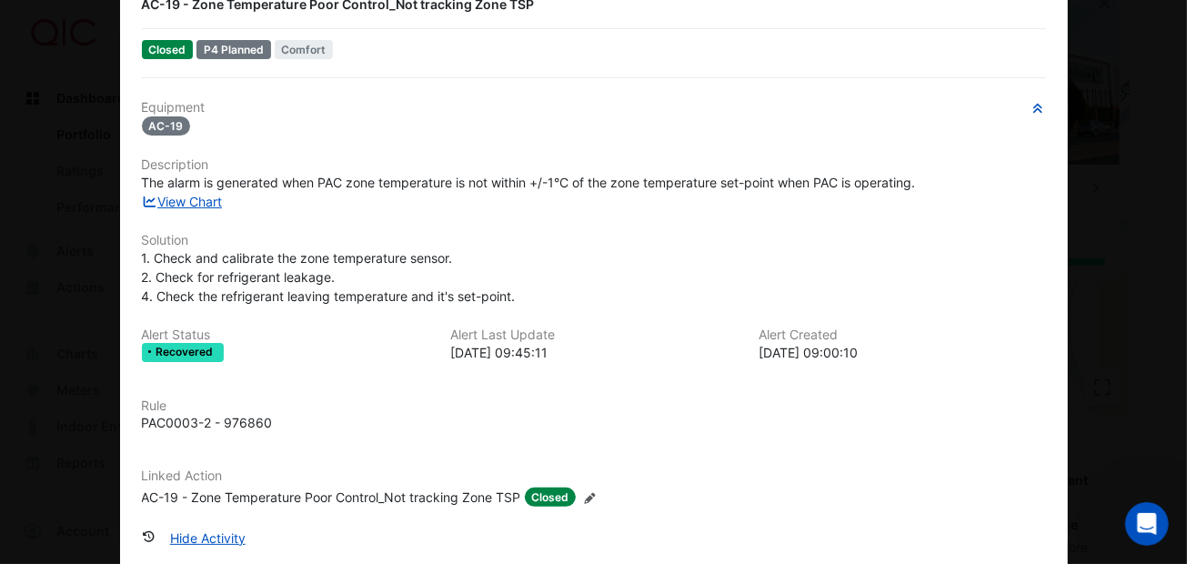
scroll to position [0, 0]
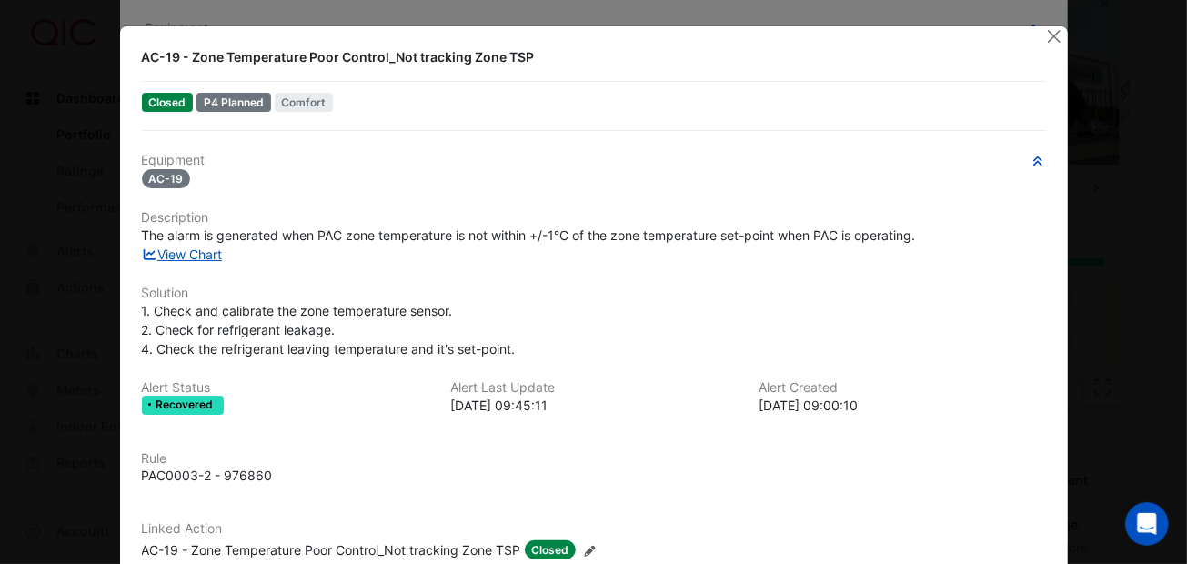
click at [1045, 45] on div at bounding box center [1056, 36] width 23 height 21
click at [1045, 38] on button "Close" at bounding box center [1054, 35] width 19 height 19
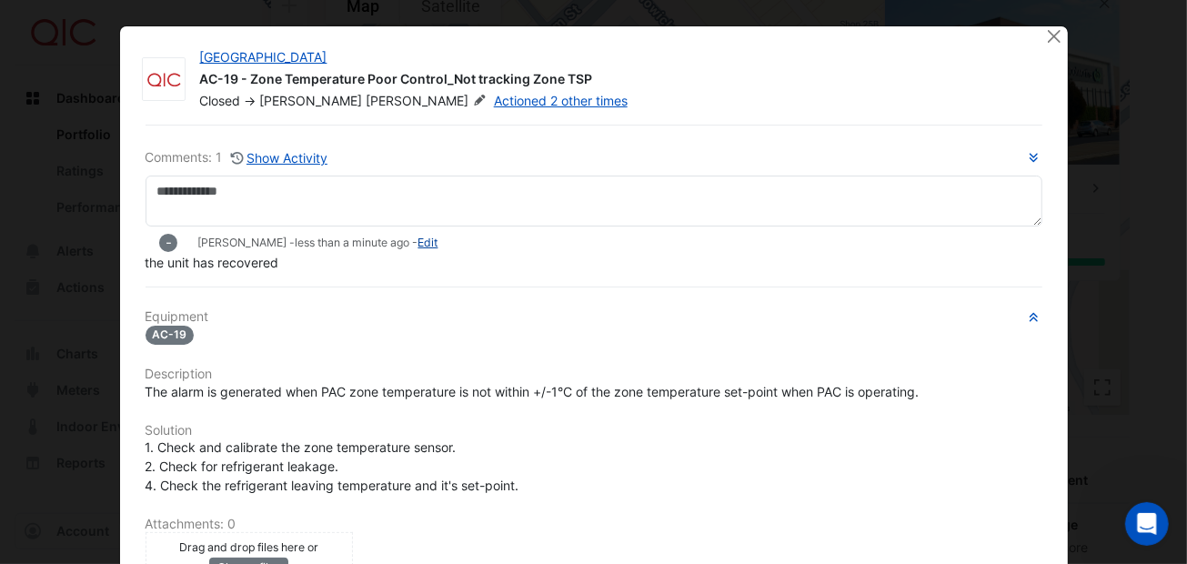
click at [418, 239] on link "Edit" at bounding box center [428, 243] width 20 height 14
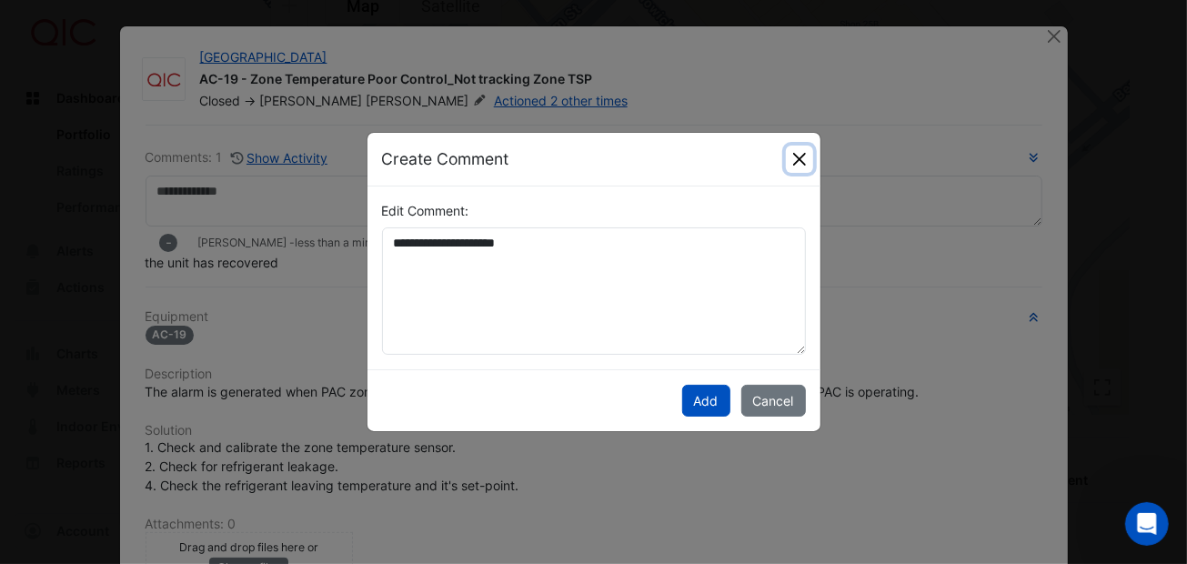
click at [799, 158] on button "Close" at bounding box center [799, 158] width 27 height 27
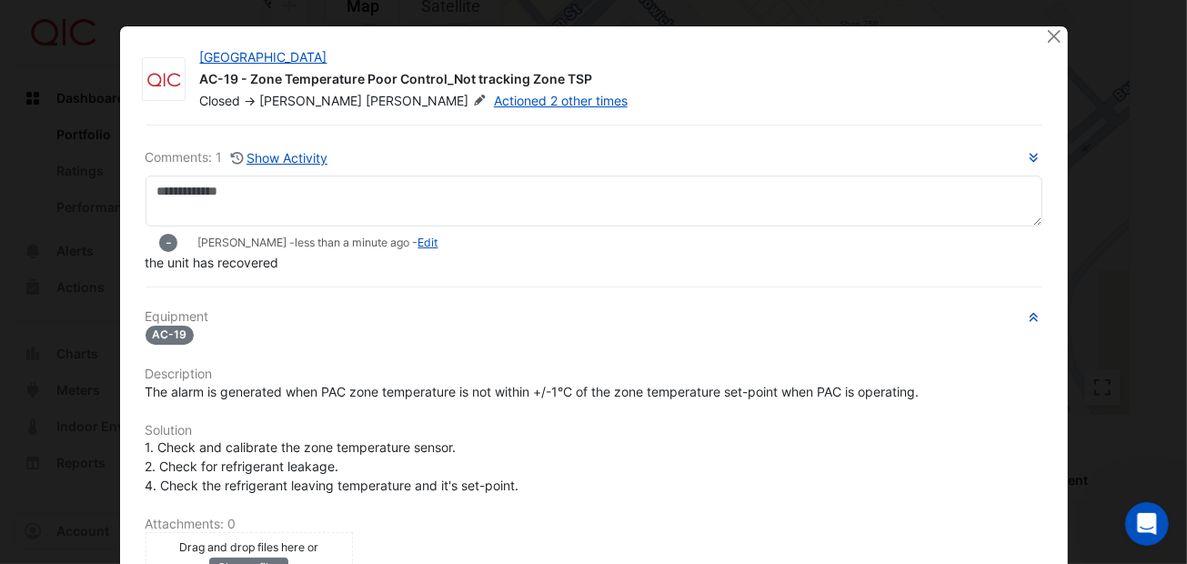
click at [968, 255] on div "the unit has recovered" at bounding box center [593, 262] width 897 height 19
click at [1048, 35] on button "Close" at bounding box center [1054, 35] width 19 height 19
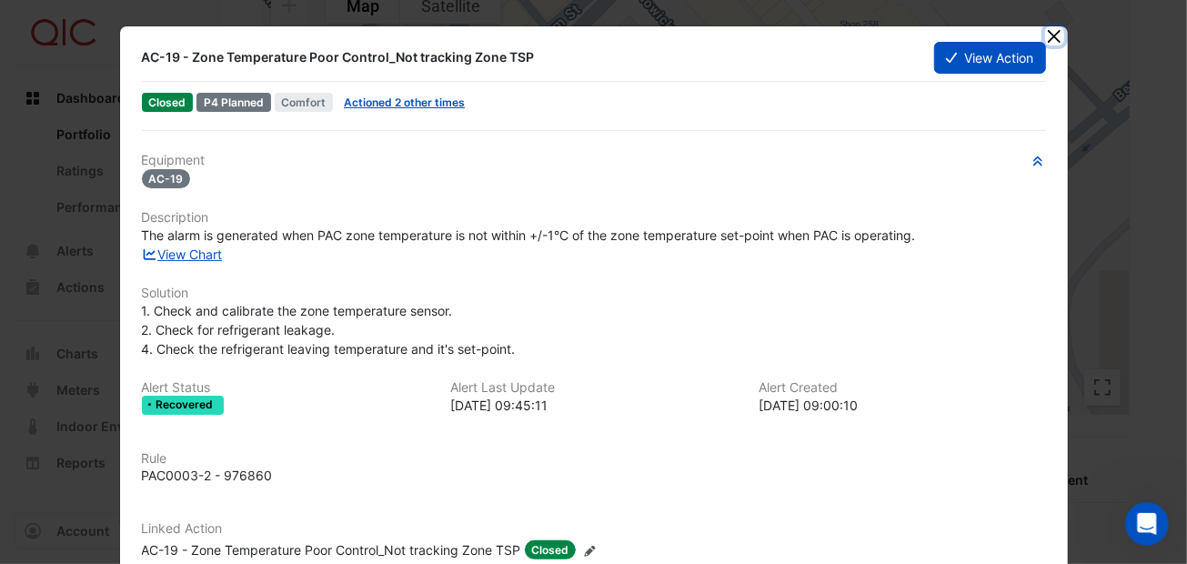
click at [1048, 32] on button "Close" at bounding box center [1054, 35] width 19 height 19
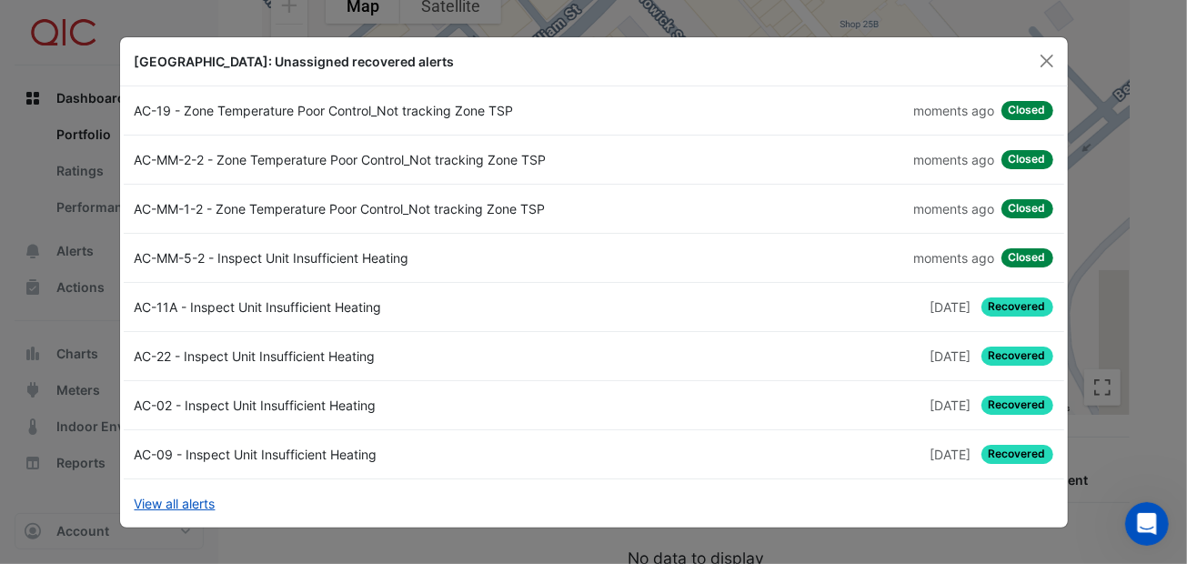
click at [999, 304] on span "Recovered" at bounding box center [1017, 306] width 72 height 19
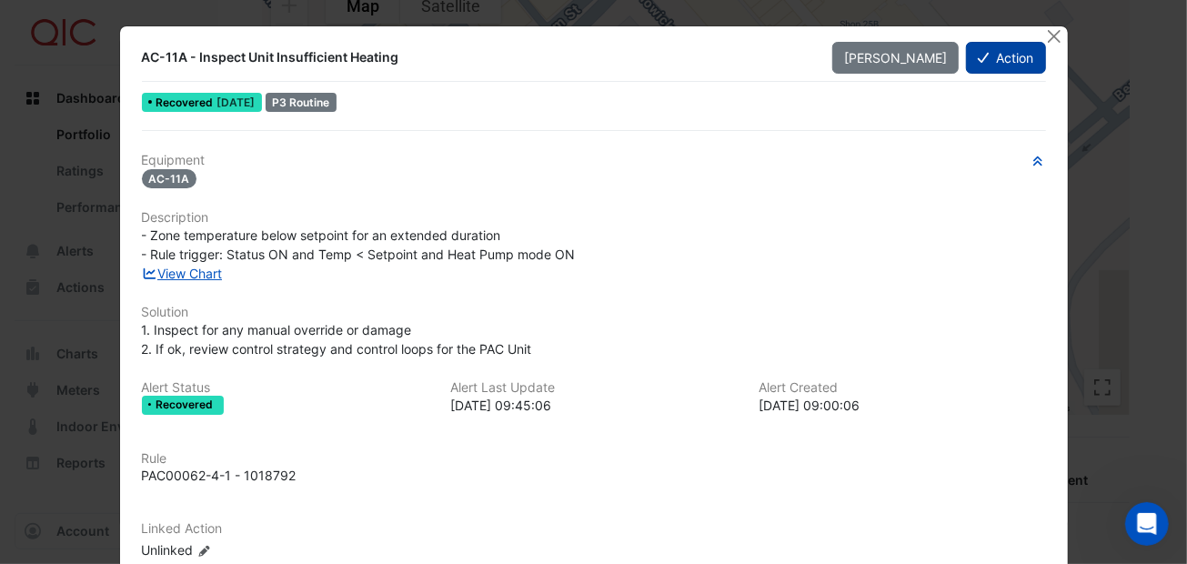
click at [1009, 62] on button "Action" at bounding box center [1005, 58] width 79 height 32
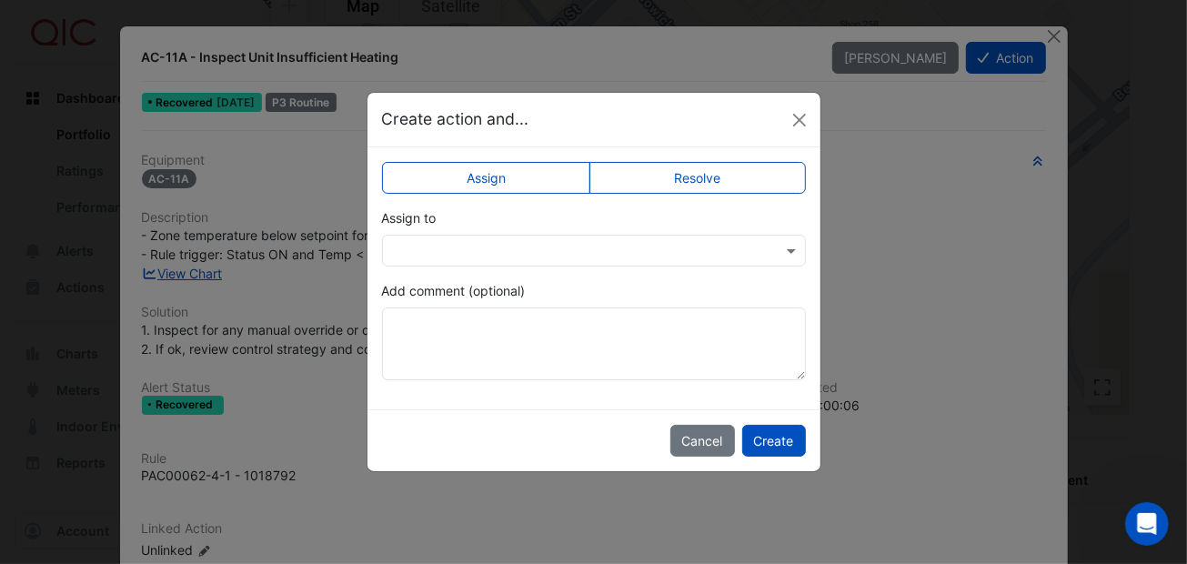
click at [729, 182] on label "Resolve" at bounding box center [697, 178] width 216 height 32
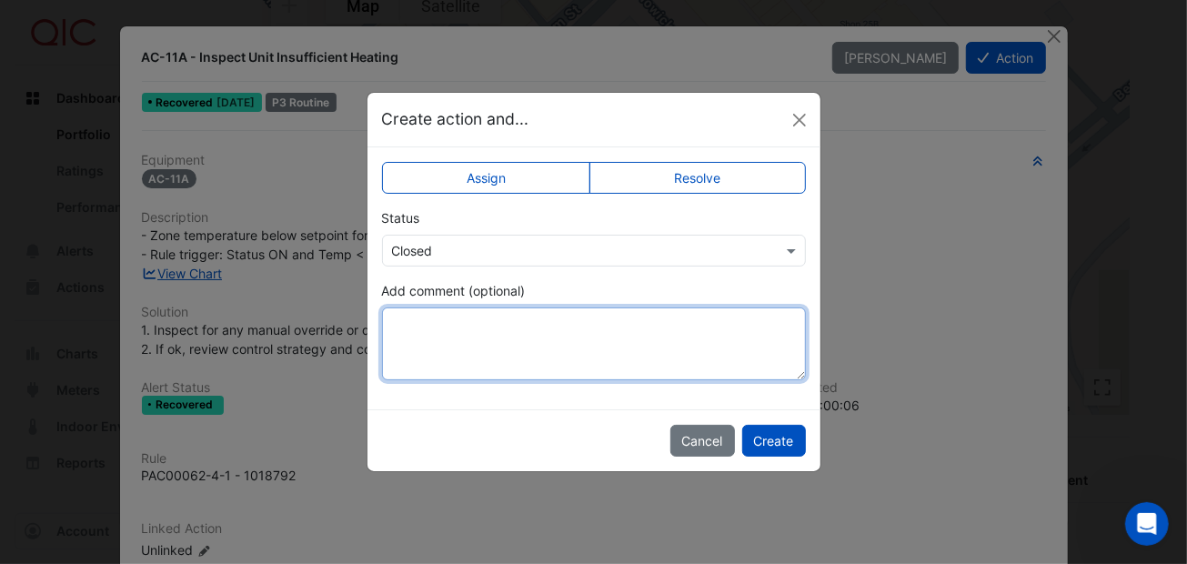
click at [583, 329] on textarea "Add comment (optional)" at bounding box center [594, 343] width 424 height 73
paste textarea "**********"
type textarea "**********"
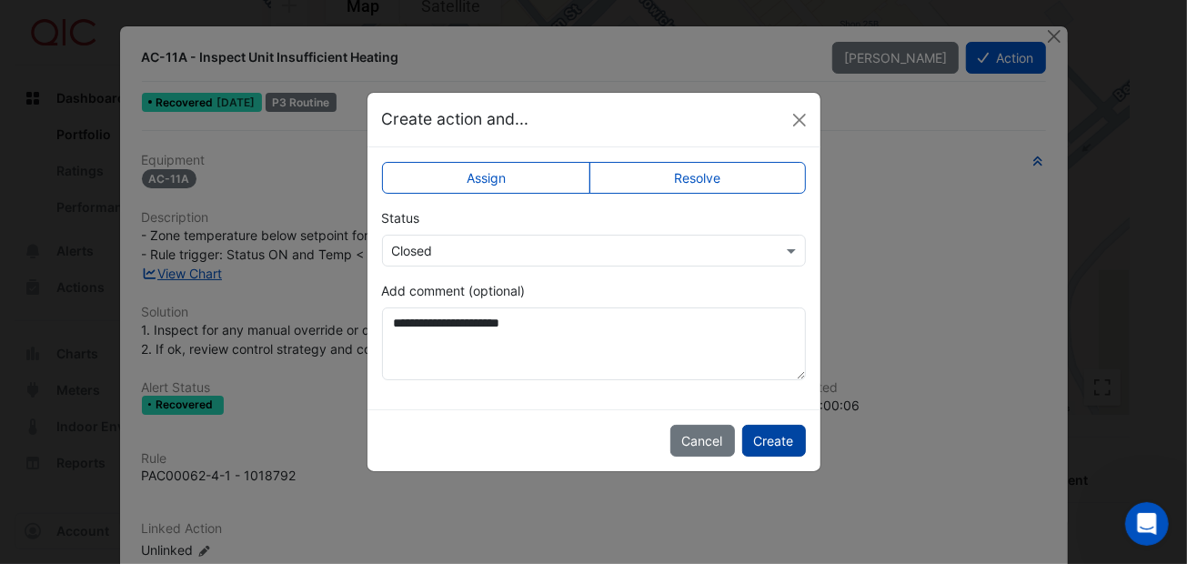
click at [792, 431] on button "Create" at bounding box center [774, 441] width 64 height 32
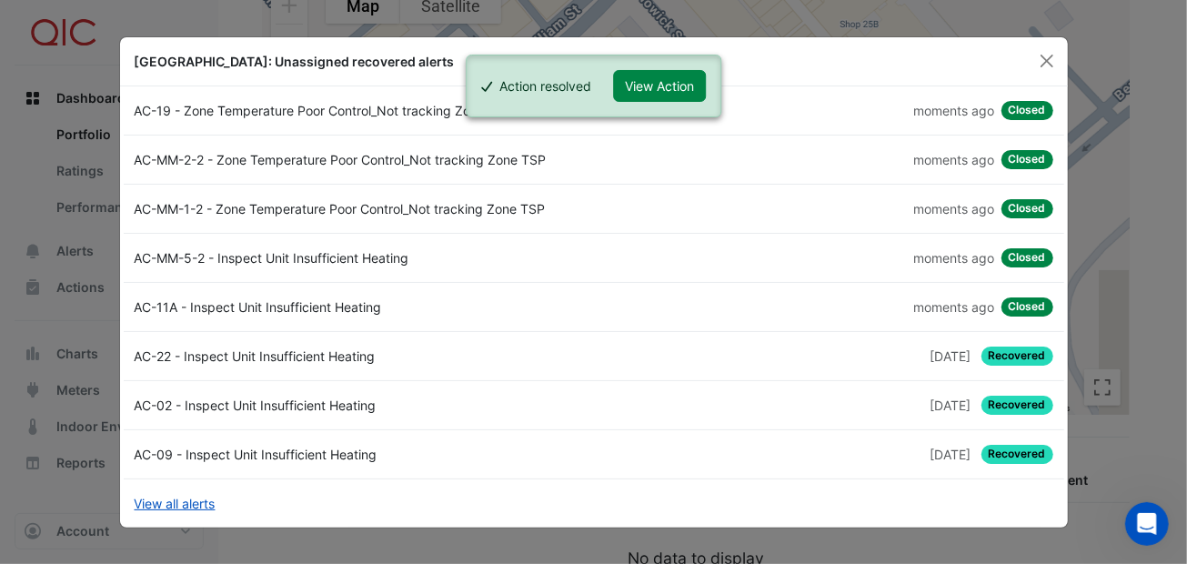
click at [1010, 348] on span "Recovered" at bounding box center [1017, 355] width 72 height 19
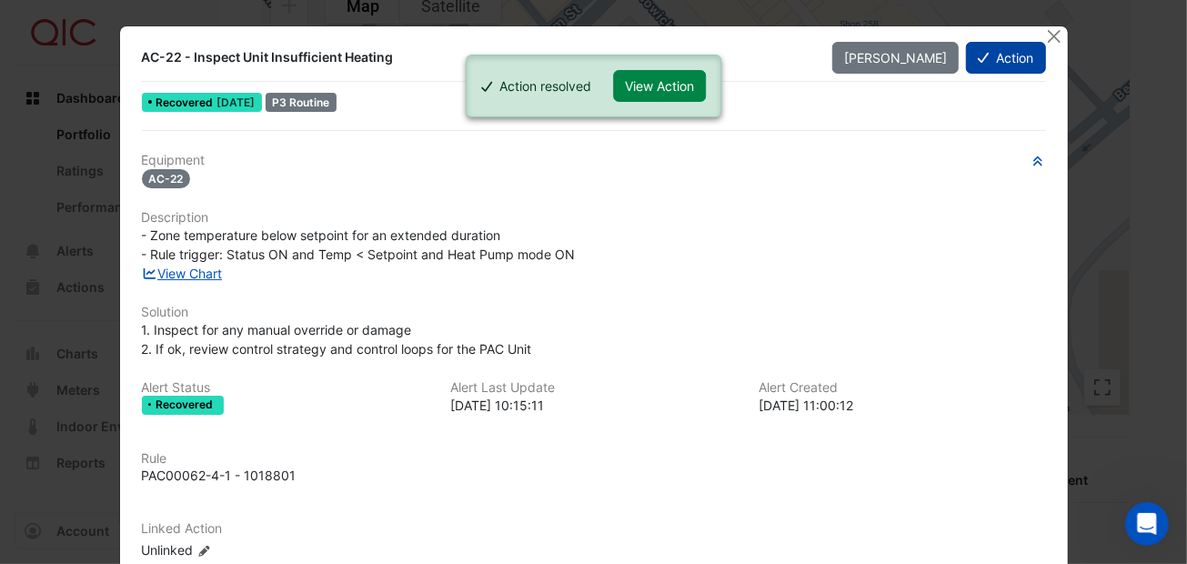
click at [1008, 53] on button "Action" at bounding box center [1005, 58] width 79 height 32
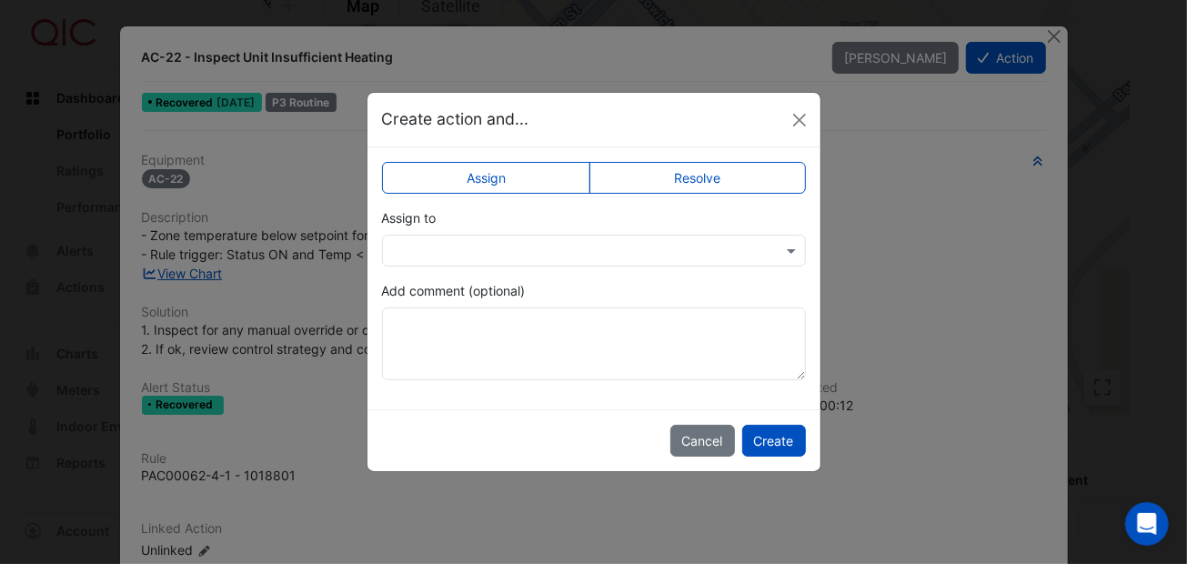
click at [697, 182] on label "Resolve" at bounding box center [697, 178] width 216 height 32
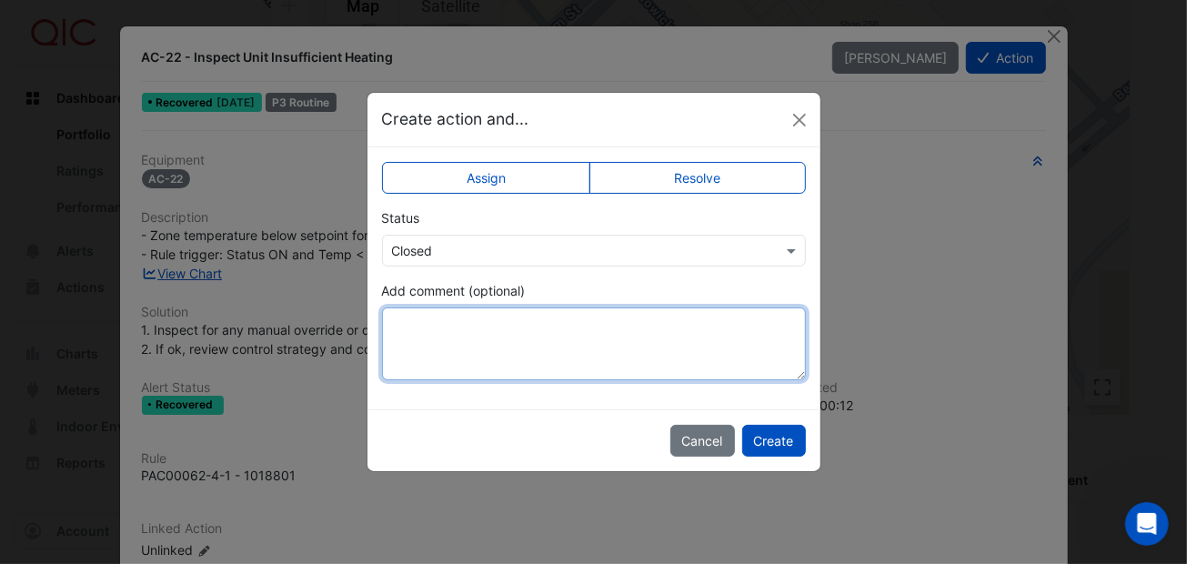
click at [574, 334] on textarea "Add comment (optional)" at bounding box center [594, 343] width 424 height 73
paste textarea "**********"
type textarea "**********"
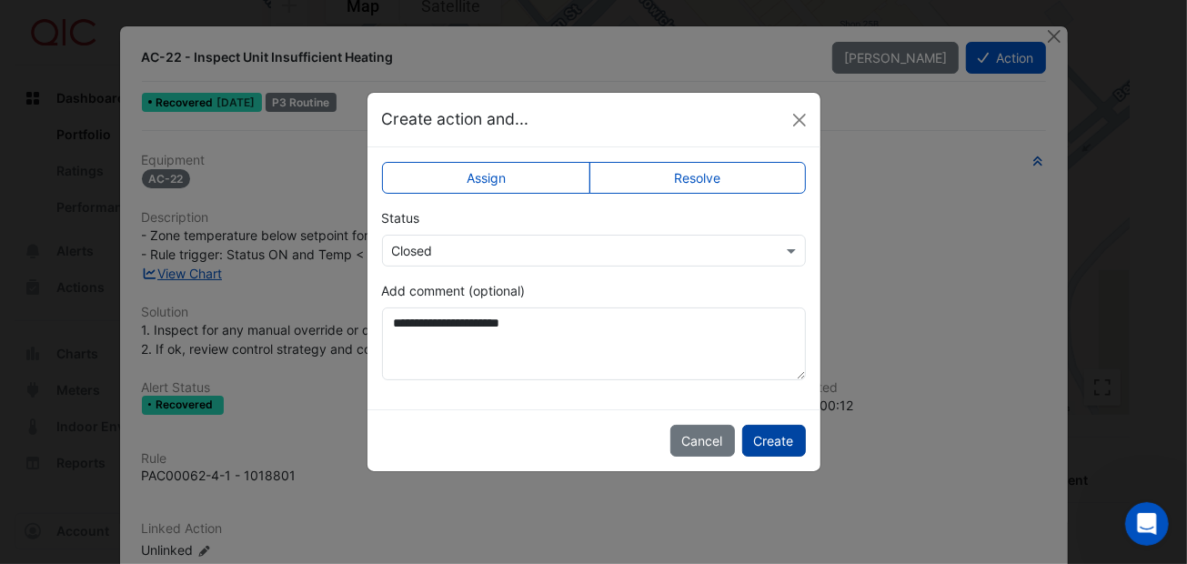
click at [778, 432] on button "Create" at bounding box center [774, 441] width 64 height 32
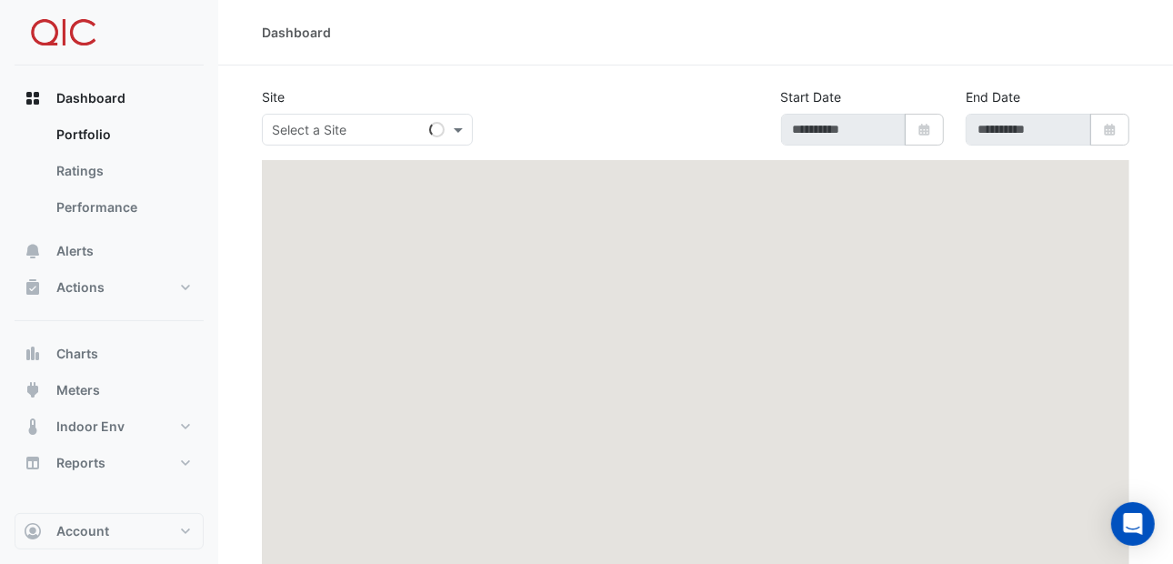
type input "**********"
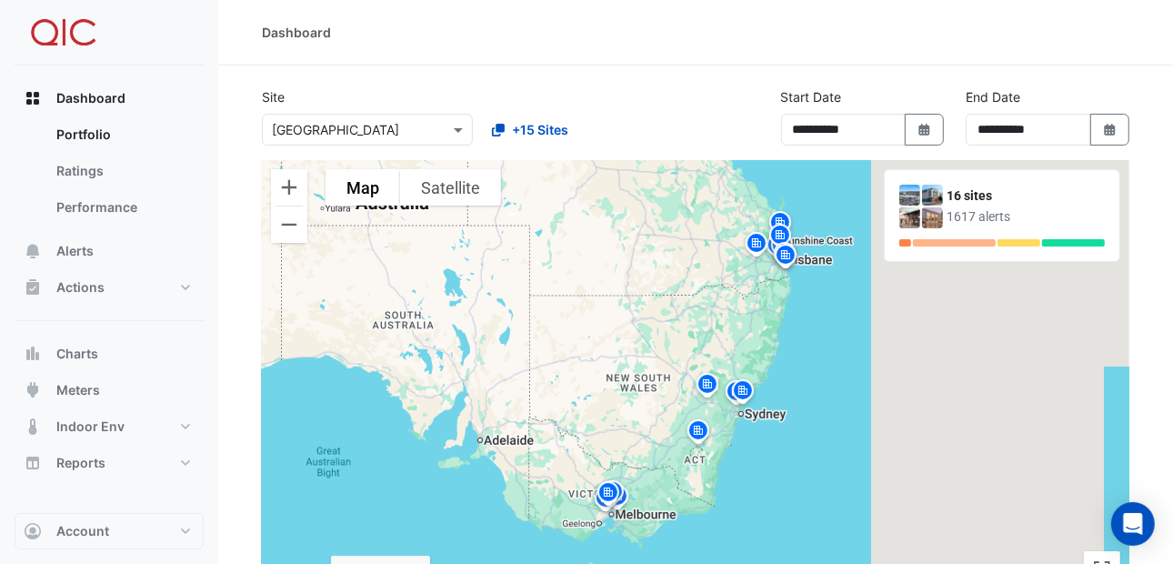
click at [704, 383] on img at bounding box center [707, 387] width 29 height 32
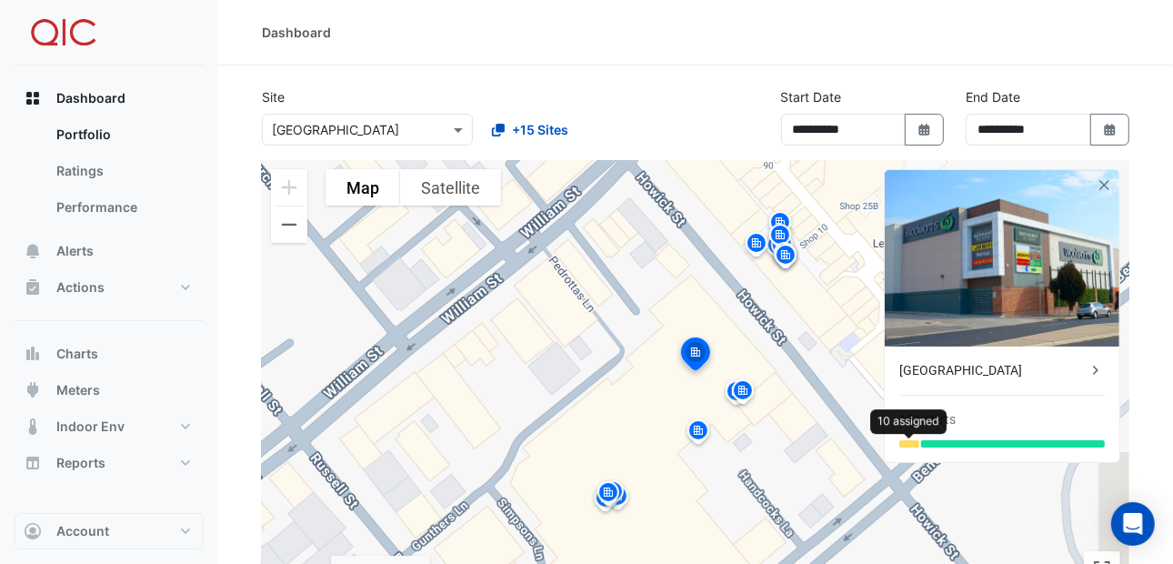
click at [908, 445] on div at bounding box center [909, 443] width 20 height 7
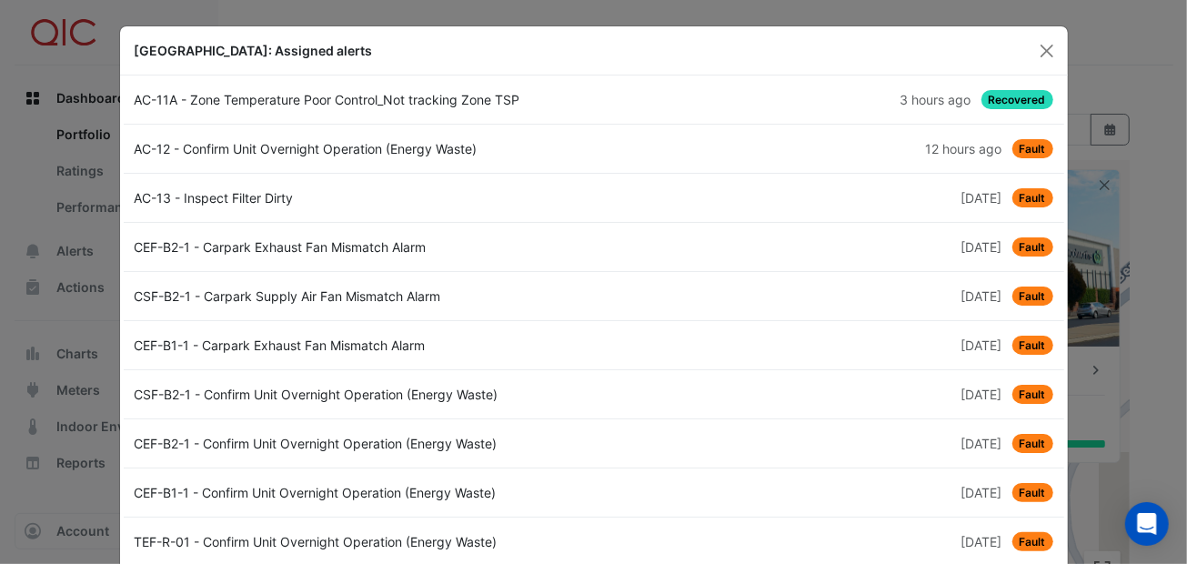
click at [1006, 99] on span "Recovered" at bounding box center [1017, 99] width 72 height 19
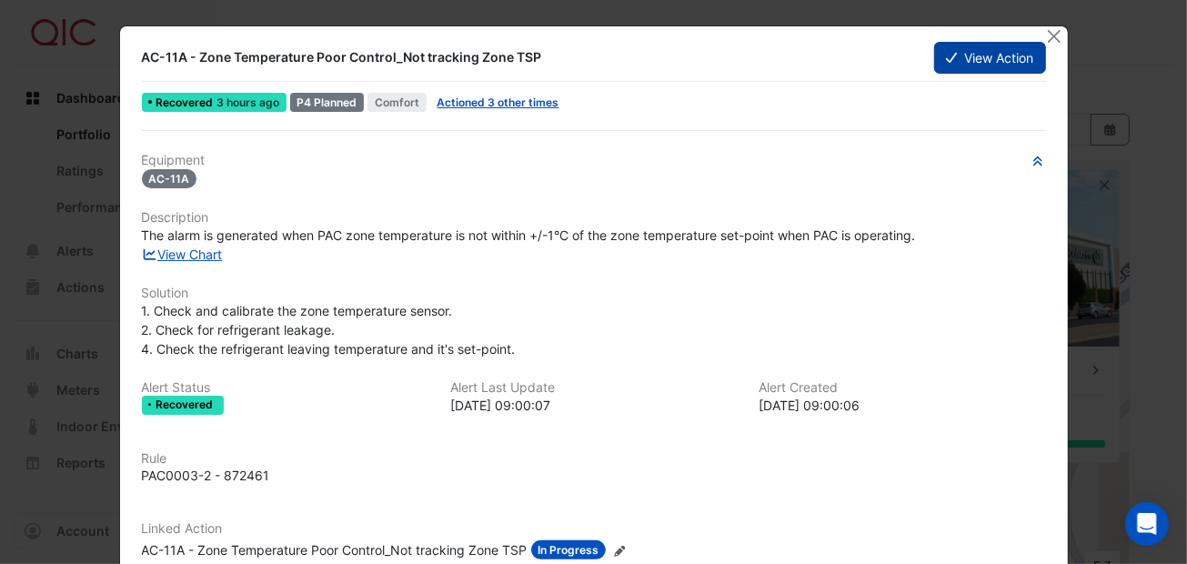
click at [992, 50] on button "View Action" at bounding box center [989, 58] width 111 height 32
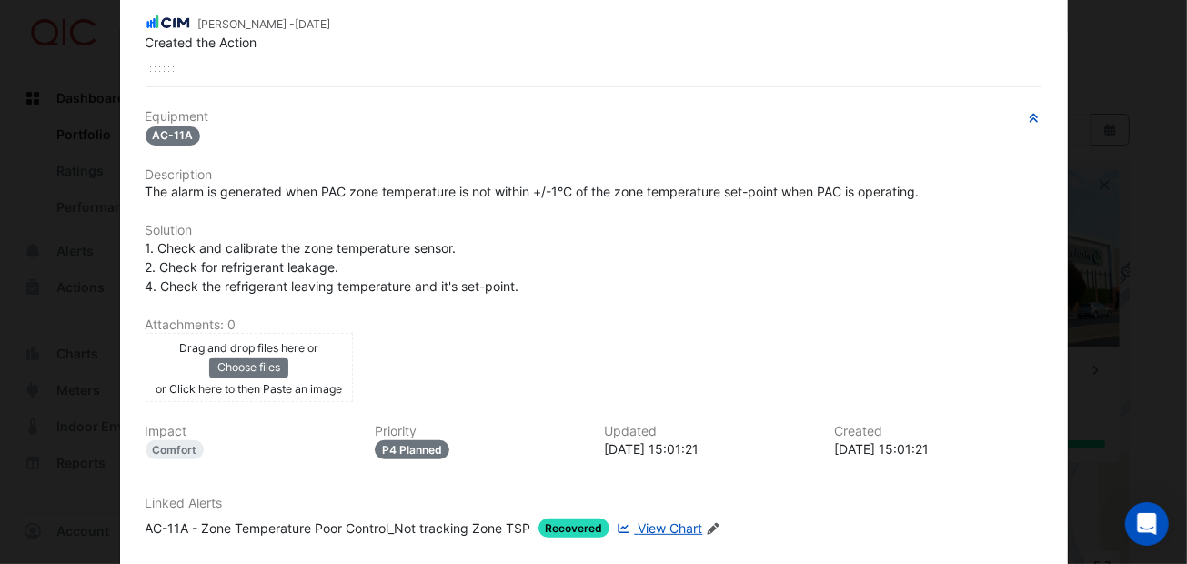
scroll to position [356, 0]
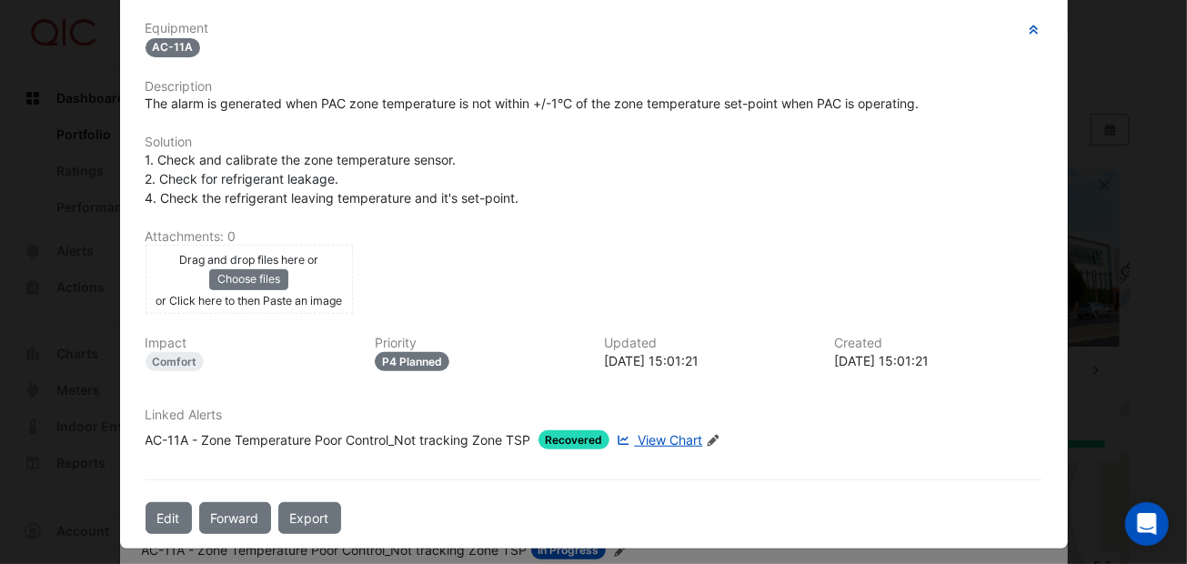
click at [556, 434] on span "Recovered" at bounding box center [574, 439] width 72 height 19
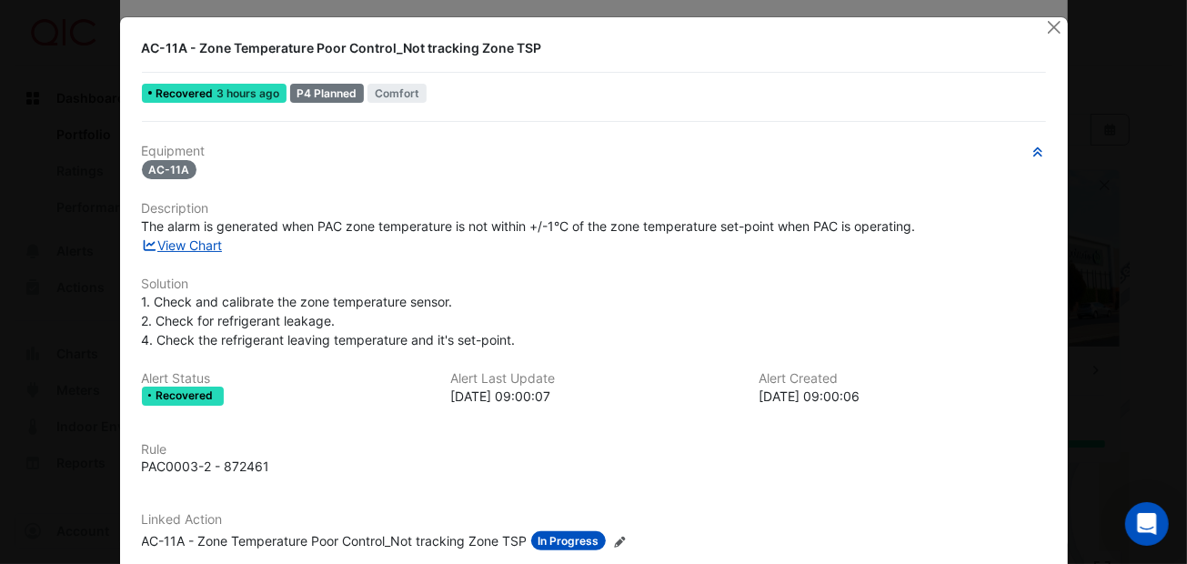
scroll to position [0, 0]
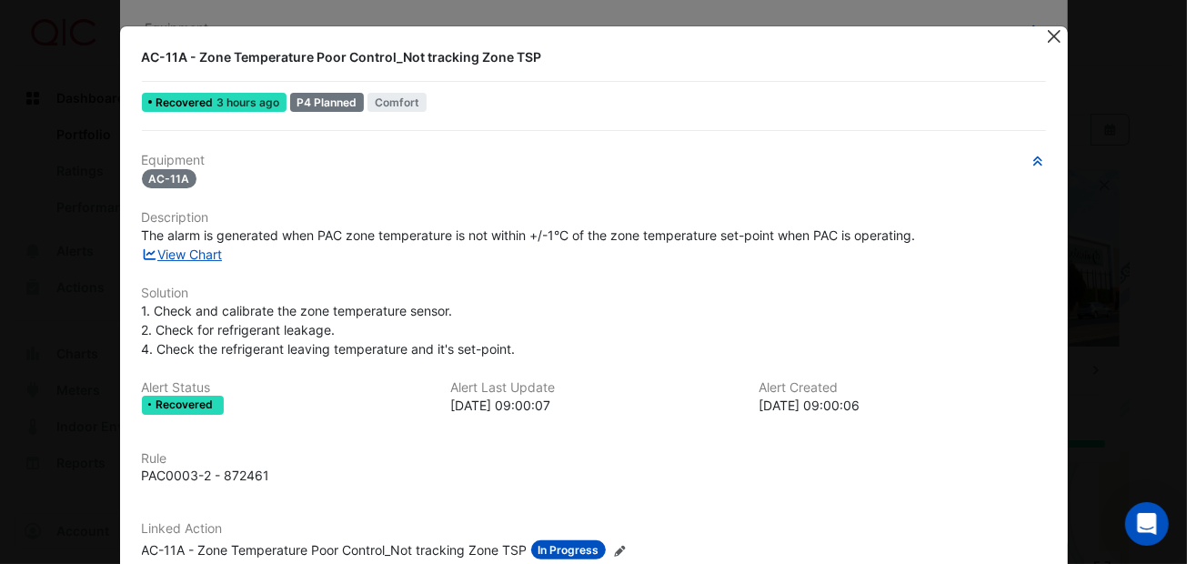
click at [1047, 28] on button "Close" at bounding box center [1054, 35] width 19 height 19
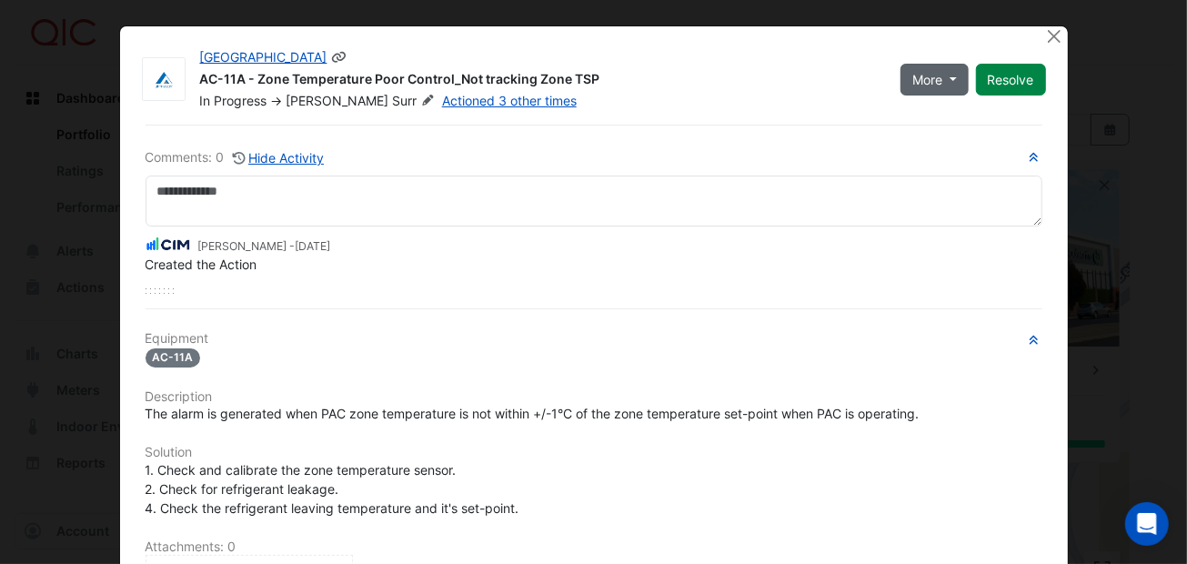
click at [946, 83] on button "More" at bounding box center [934, 80] width 68 height 32
click at [841, 240] on div "Shafayet Ali - 3 weeks and 4 days ago" at bounding box center [593, 244] width 897 height 21
click at [1010, 72] on button "Resolve" at bounding box center [1011, 80] width 70 height 32
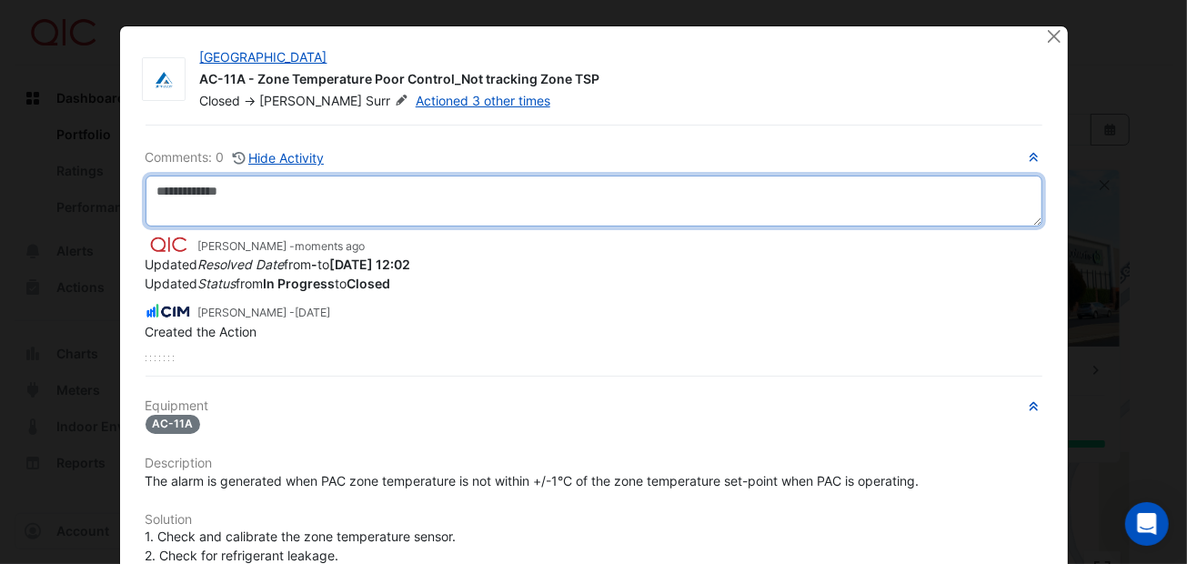
click at [185, 188] on textarea at bounding box center [593, 201] width 897 height 51
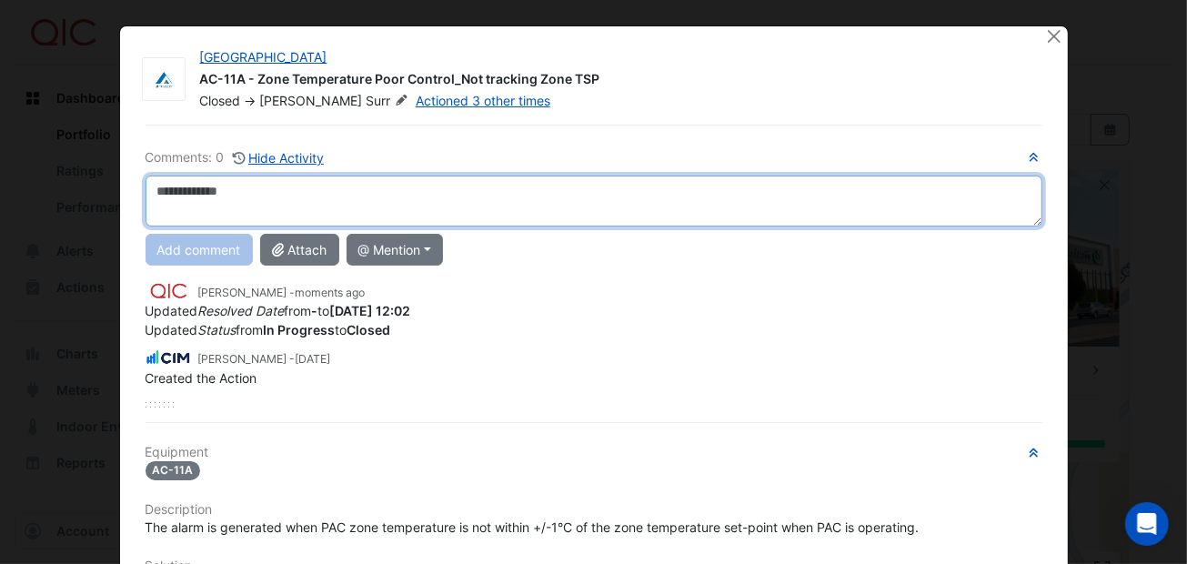
paste textarea "**********"
type textarea "**********"
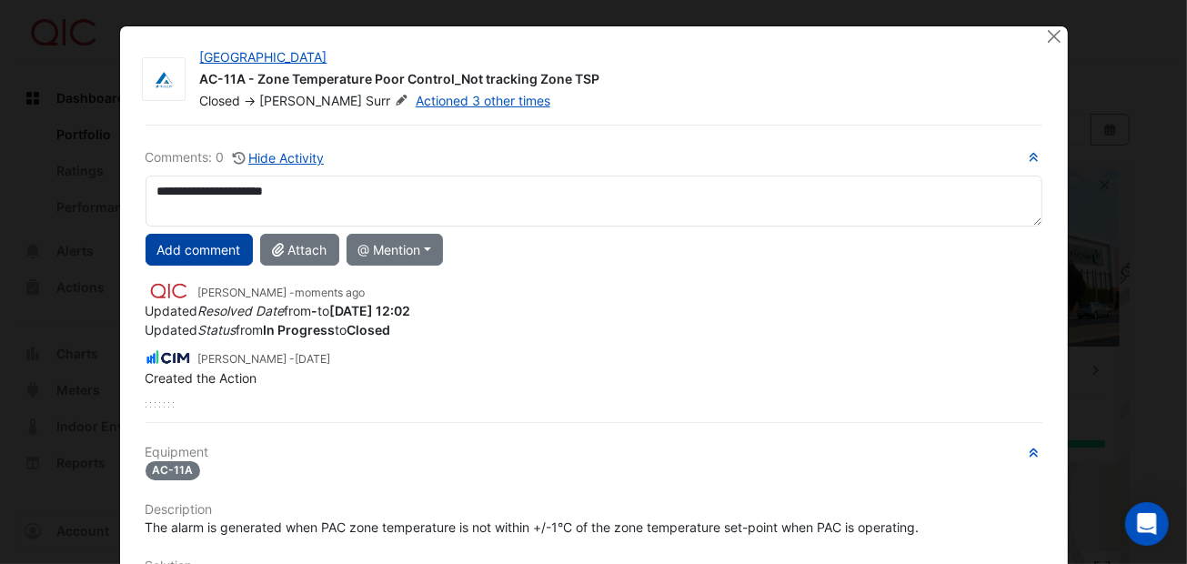
click at [176, 240] on button "Add comment" at bounding box center [198, 250] width 107 height 32
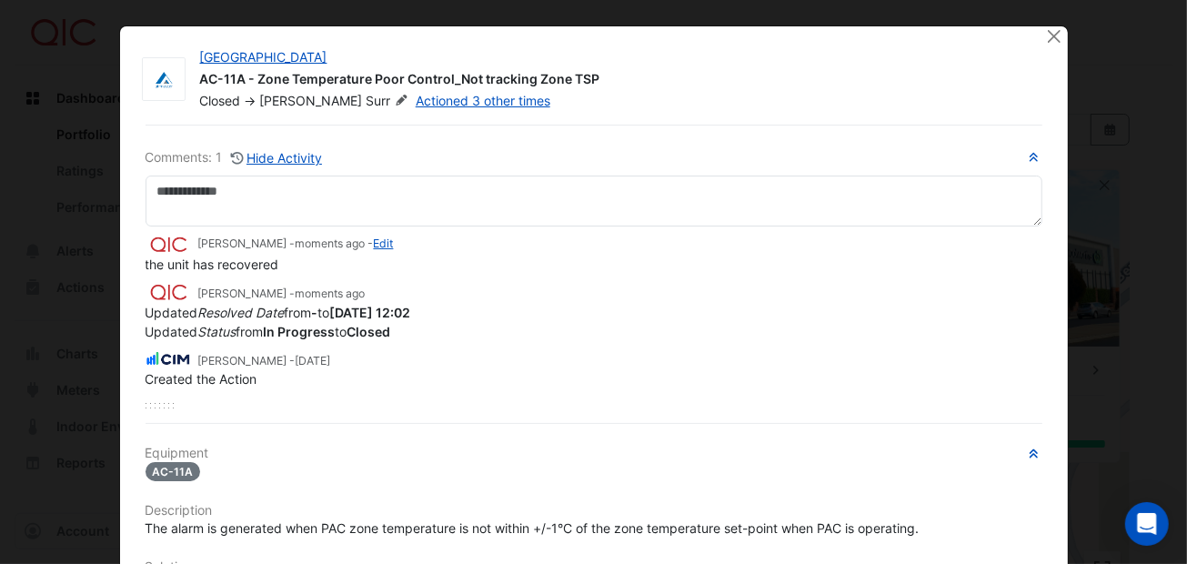
click at [739, 292] on div "Jon Pilley - moments ago" at bounding box center [593, 291] width 897 height 21
click at [456, 97] on link "Actioned 3 other times" at bounding box center [483, 100] width 135 height 15
click at [1046, 34] on button "Close" at bounding box center [1054, 35] width 19 height 19
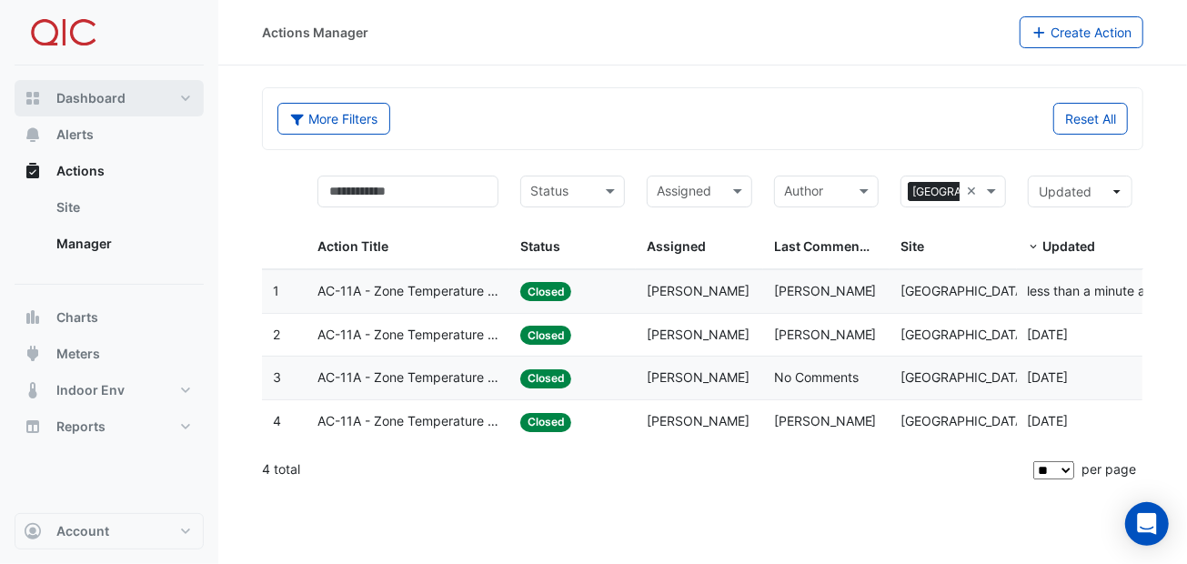
click at [44, 92] on button "Dashboard" at bounding box center [109, 98] width 189 height 36
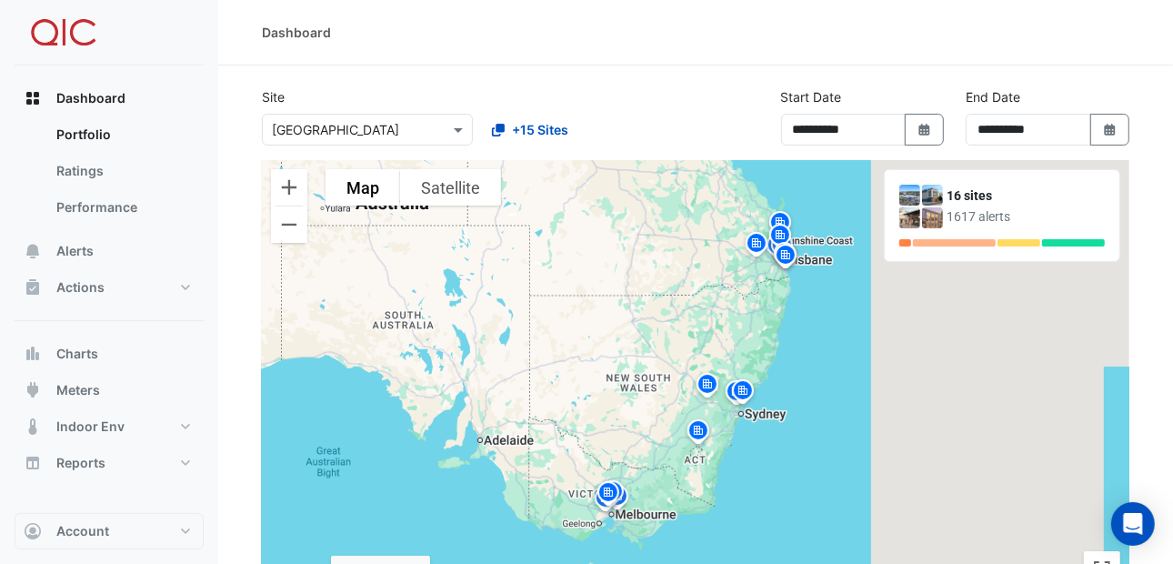
click at [707, 379] on img at bounding box center [707, 387] width 29 height 32
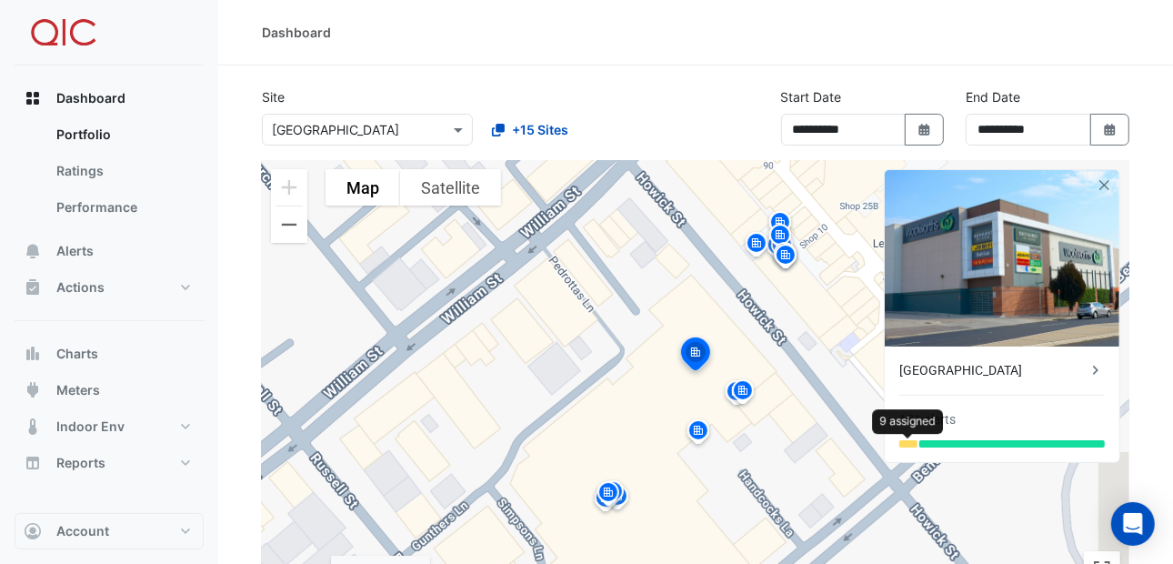
click at [910, 440] on div at bounding box center [908, 443] width 18 height 7
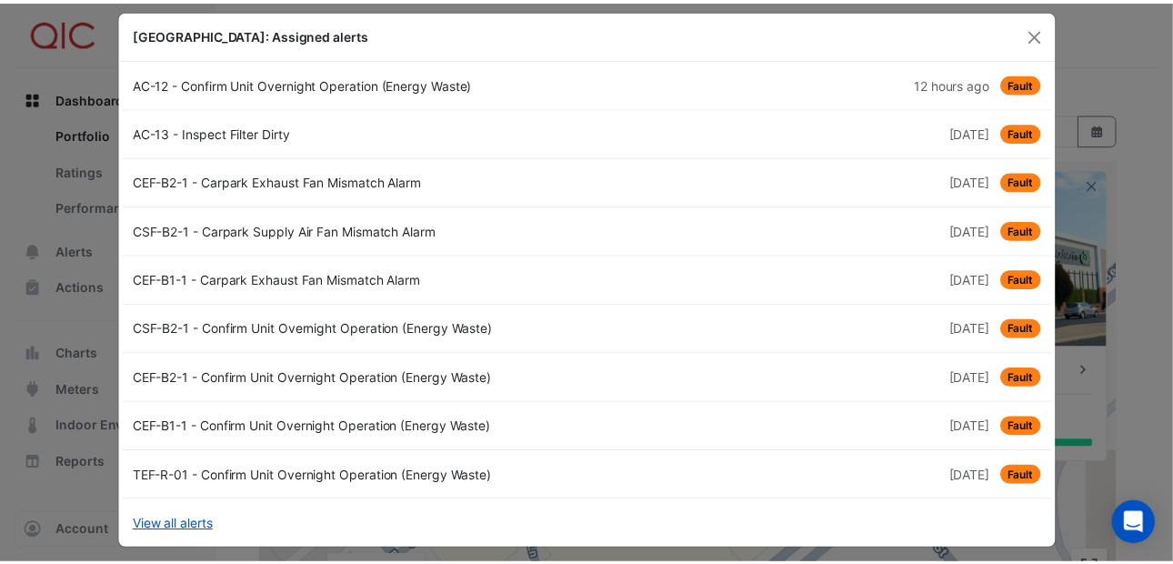
scroll to position [24, 0]
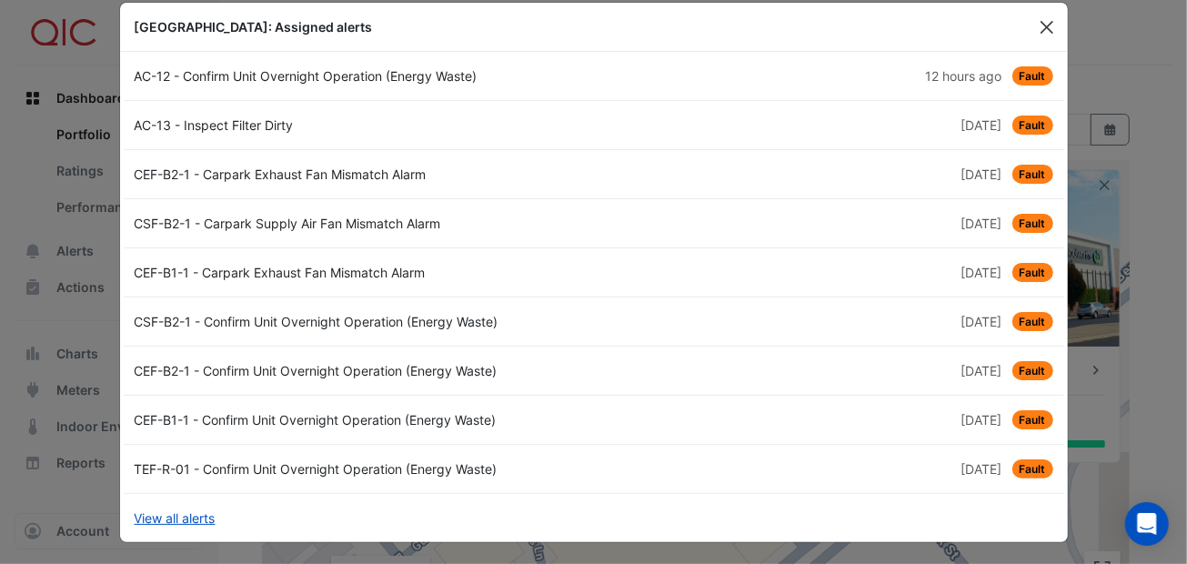
click at [1040, 18] on button "Close" at bounding box center [1046, 27] width 27 height 27
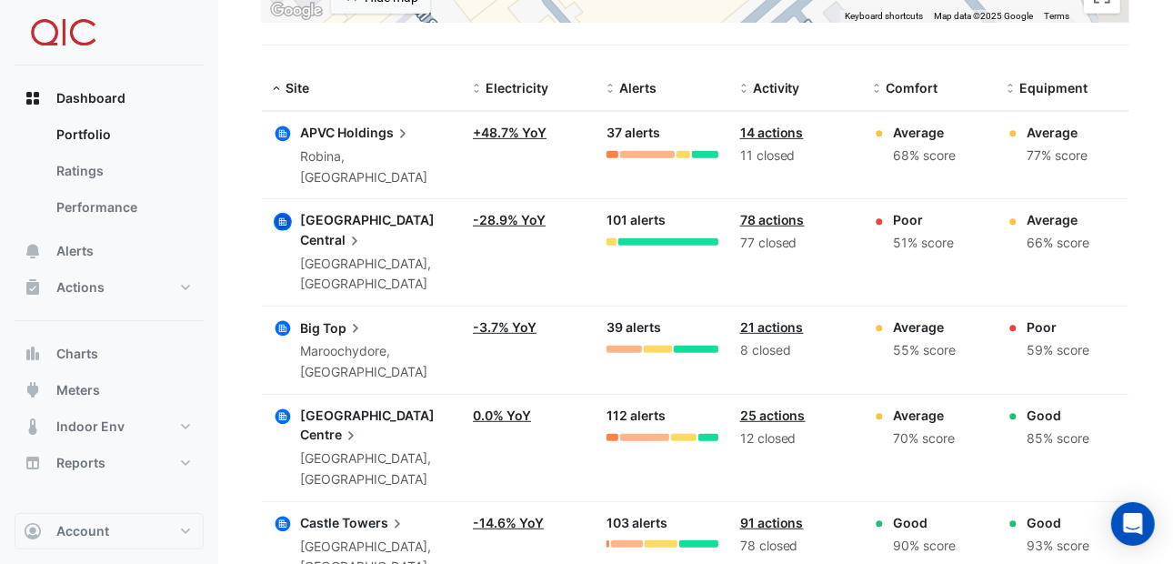
scroll to position [546, 0]
